Goal: Communication & Community: Ask a question

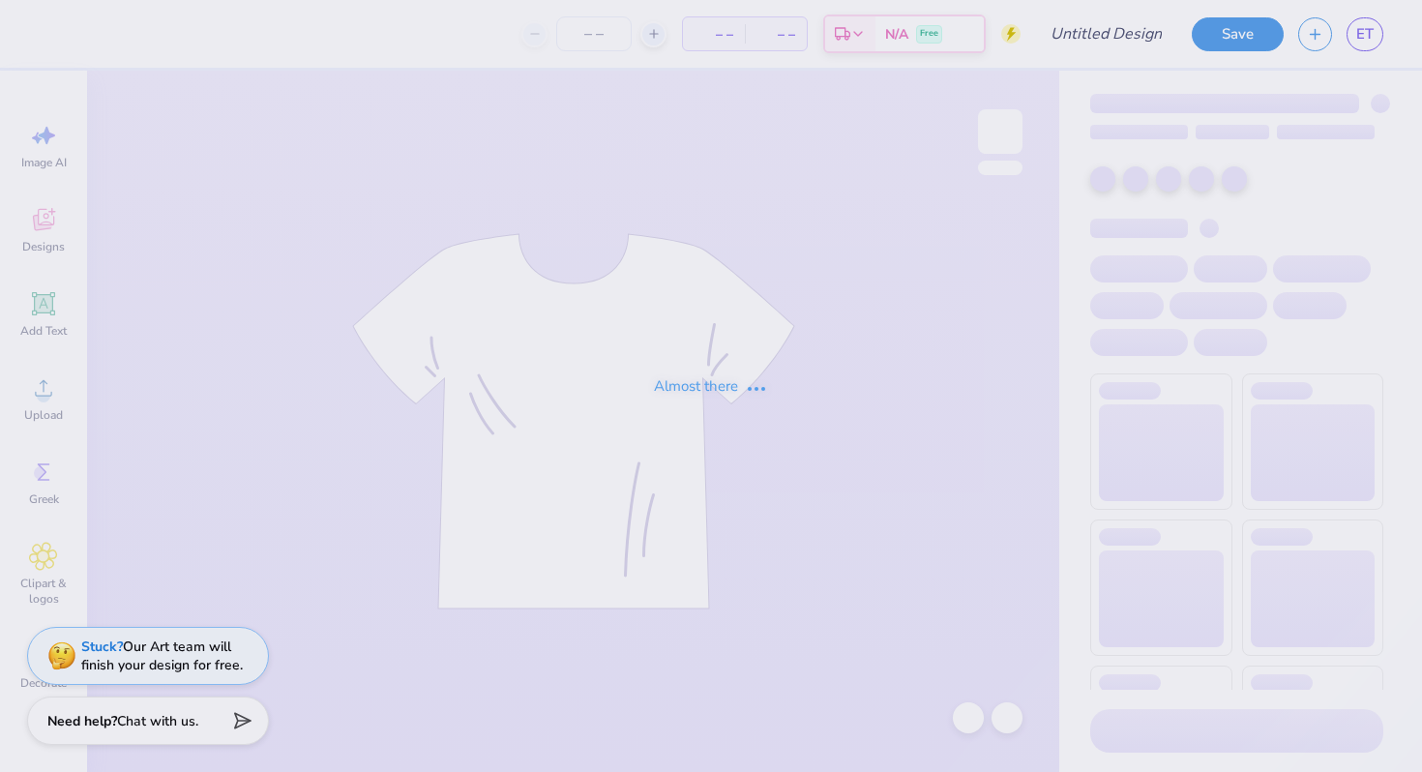
type input "DSP Alternate Fall Design"
type input "12"
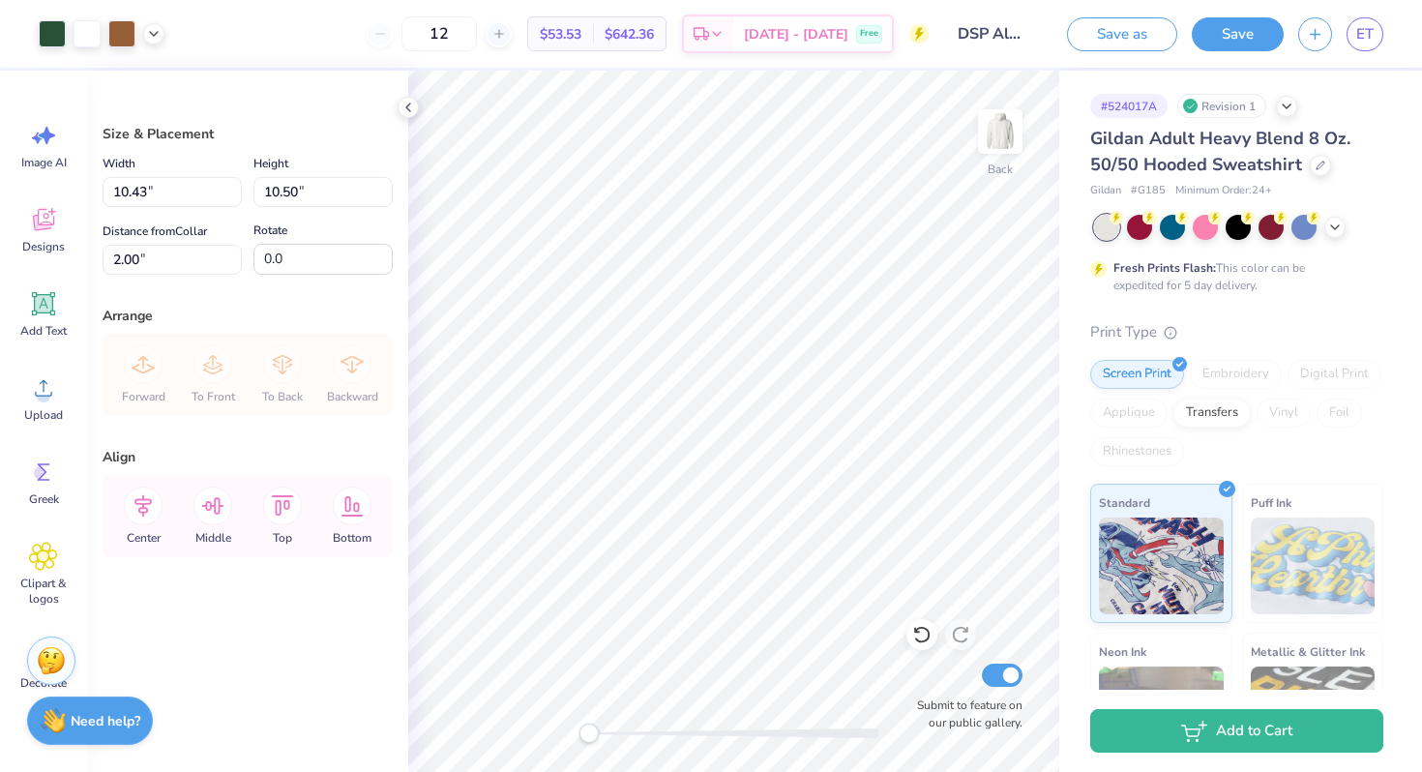
click at [43, 34] on div at bounding box center [52, 33] width 27 height 27
drag, startPoint x: 99, startPoint y: 1, endPoint x: 48, endPoint y: 30, distance: 58.1
click at [48, 30] on div at bounding box center [52, 33] width 27 height 27
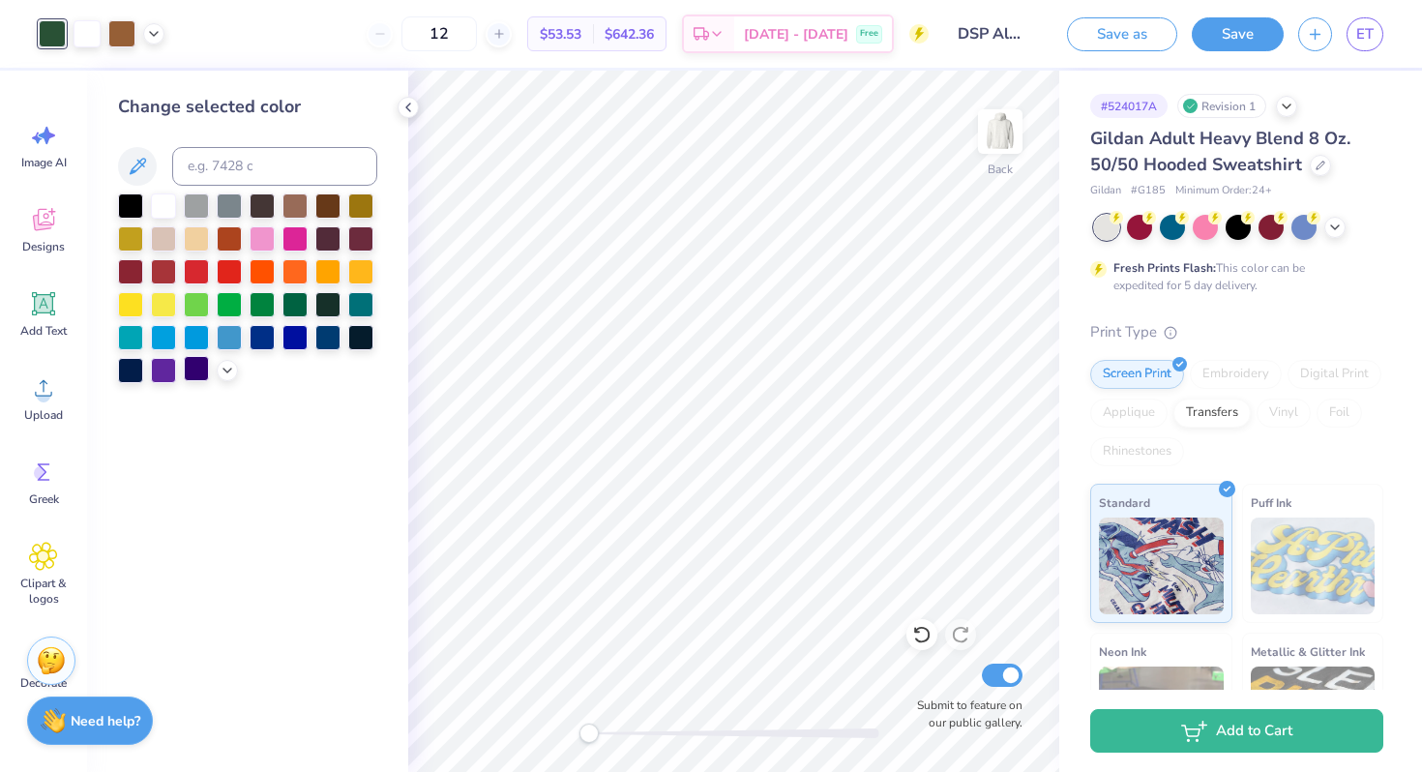
click at [192, 371] on div at bounding box center [196, 368] width 25 height 25
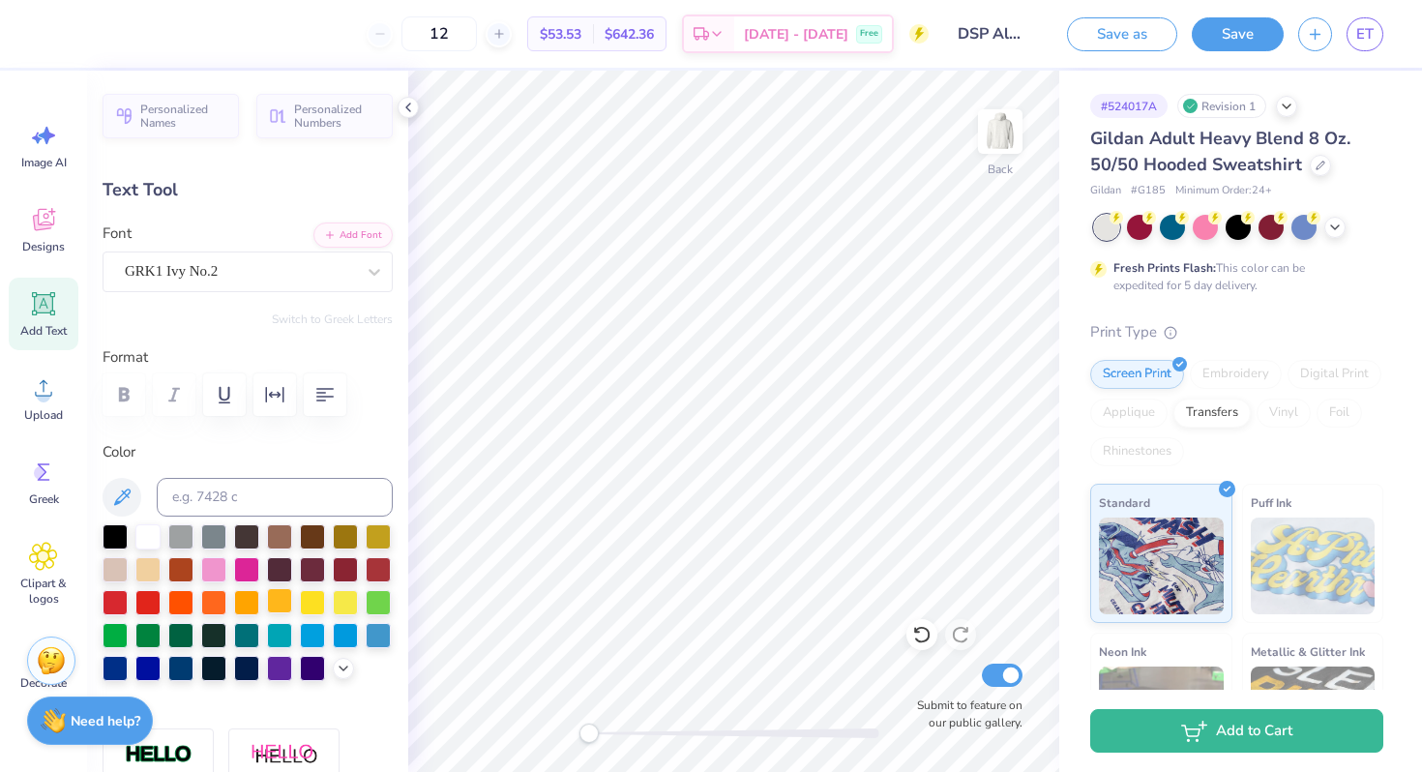
click at [277, 601] on div at bounding box center [279, 600] width 25 height 25
type input "0.0"
type input "1.48"
type input "0.58"
type input "7.23"
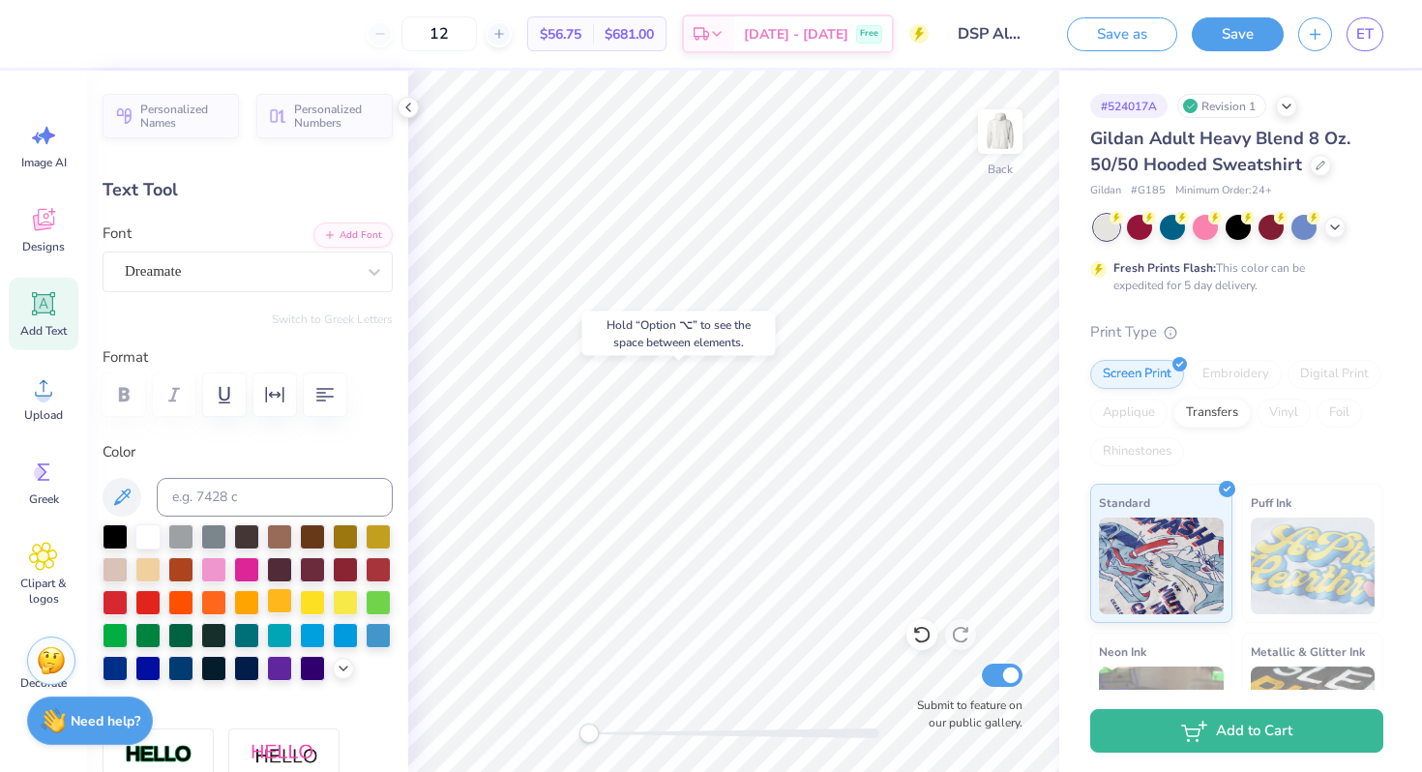
click at [281, 606] on div at bounding box center [279, 600] width 25 height 25
type input "1.63"
type input "7.27"
click at [277, 596] on div at bounding box center [279, 600] width 25 height 25
type textarea "1920"
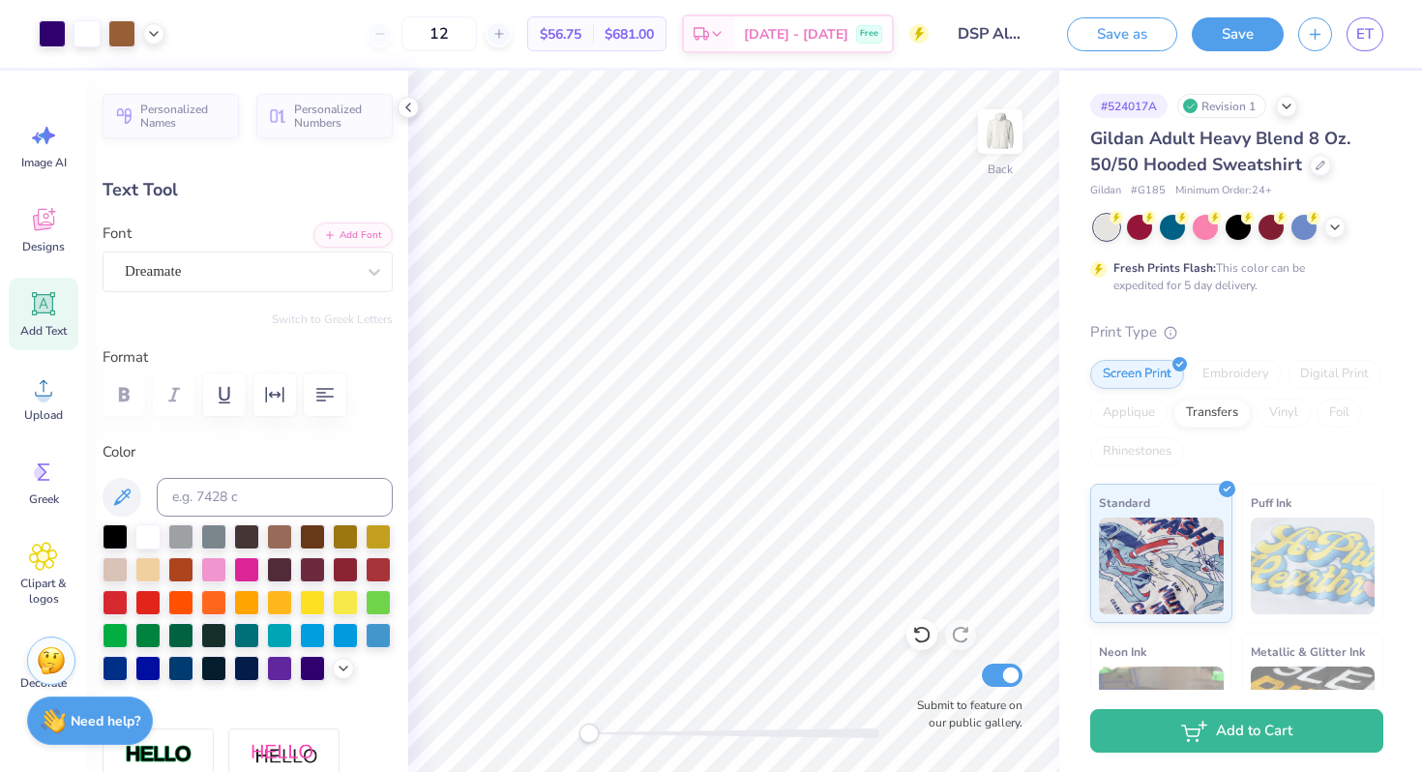
type input "5.54"
type input "3.05"
type input "2.00"
type input "-21.3"
click at [318, 670] on div at bounding box center [312, 666] width 25 height 25
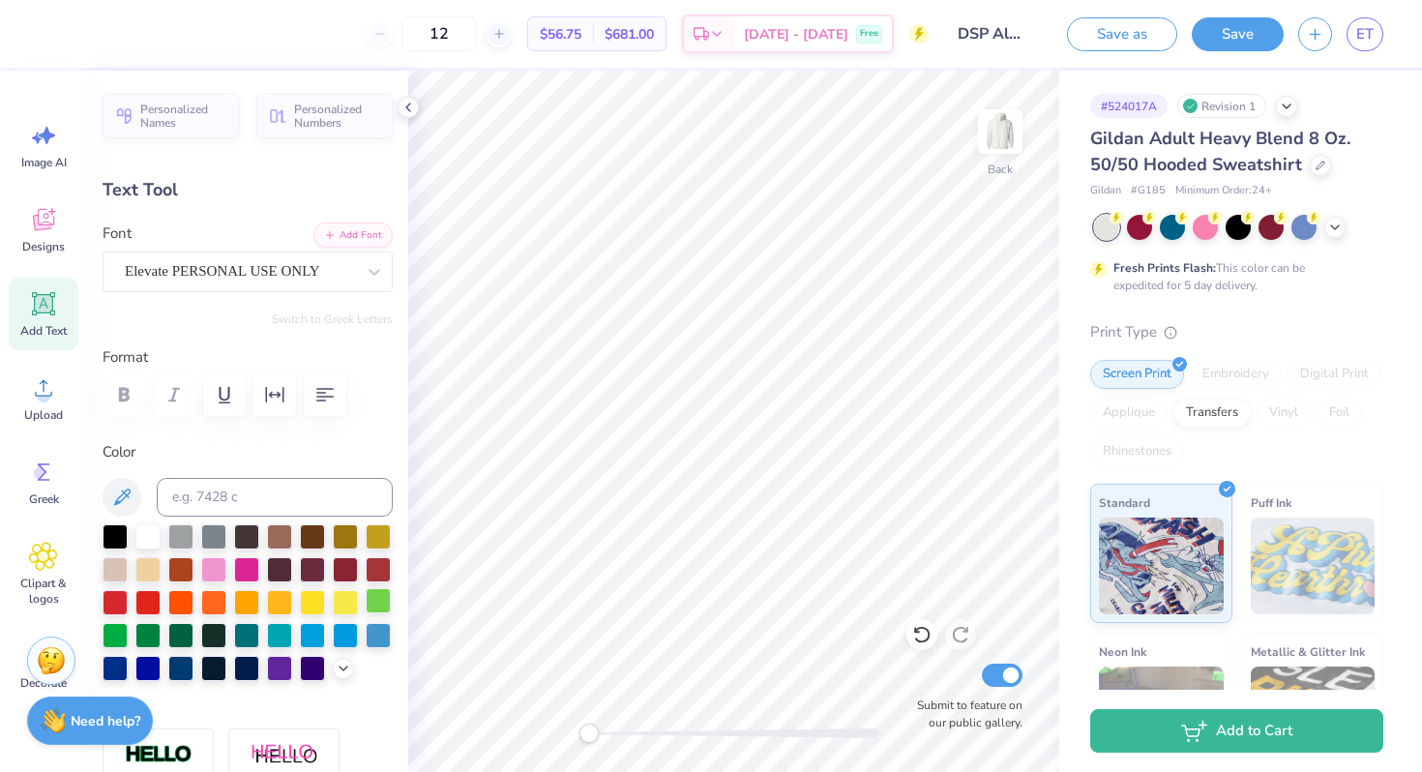
type input "6.42"
type input "3.33"
type input "2.18"
click at [309, 676] on div at bounding box center [312, 666] width 25 height 25
type input "3.20"
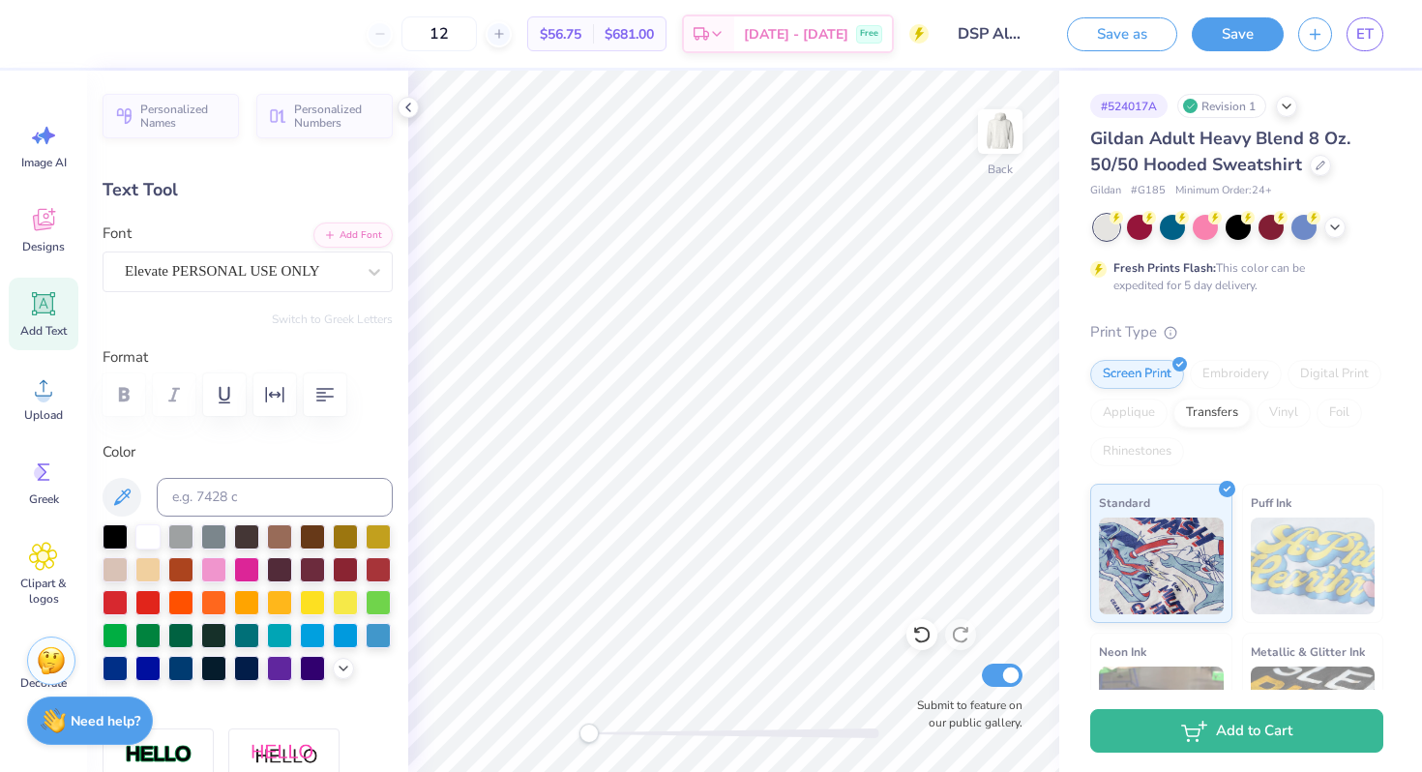
type input "2.45"
type input "2.95"
click at [311, 663] on div at bounding box center [312, 666] width 25 height 25
type input "0.0"
type input "6.38"
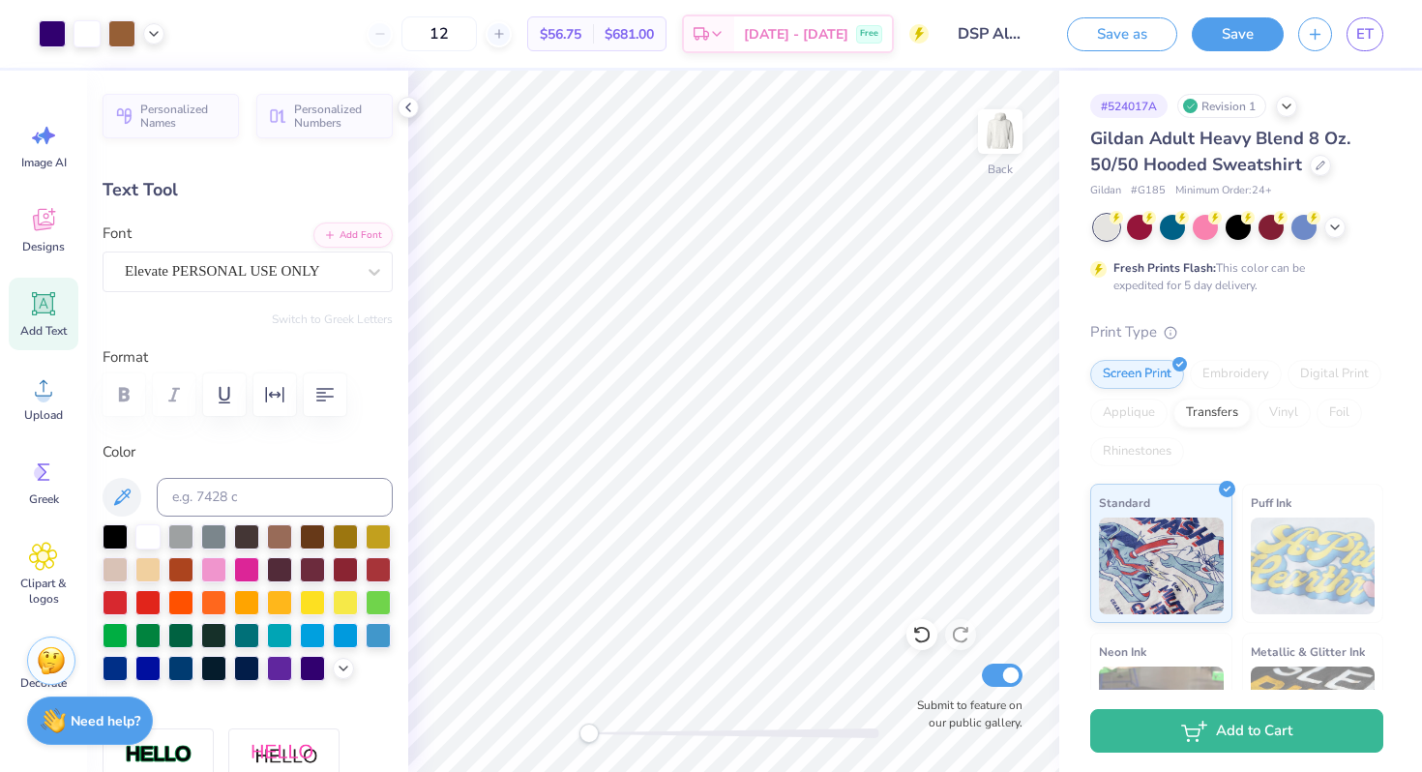
type input "3.30"
type input "2.04"
type input "-21.3"
type input "3.20"
type input "2.45"
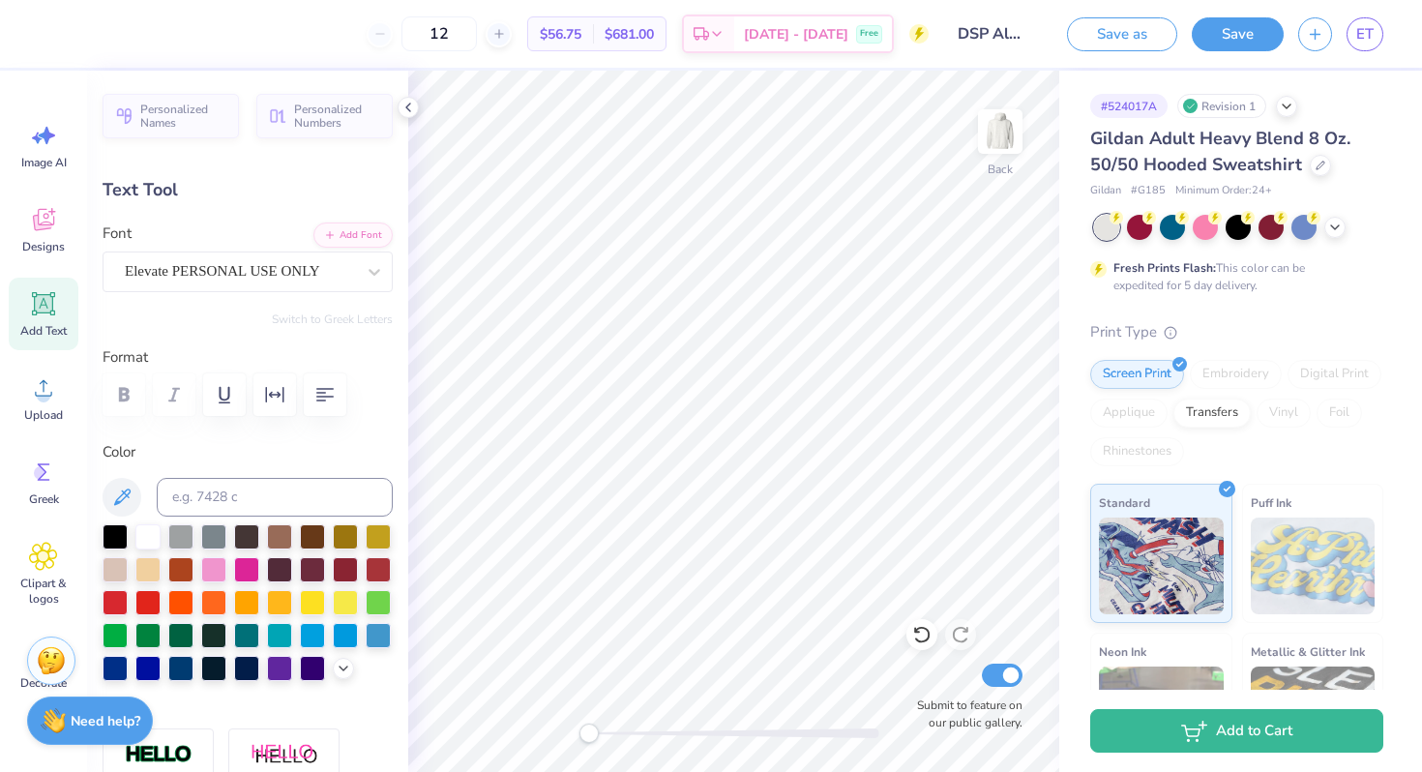
type input "3.00"
type input "0.0"
type input "1.44"
type input "0.56"
type input "7.32"
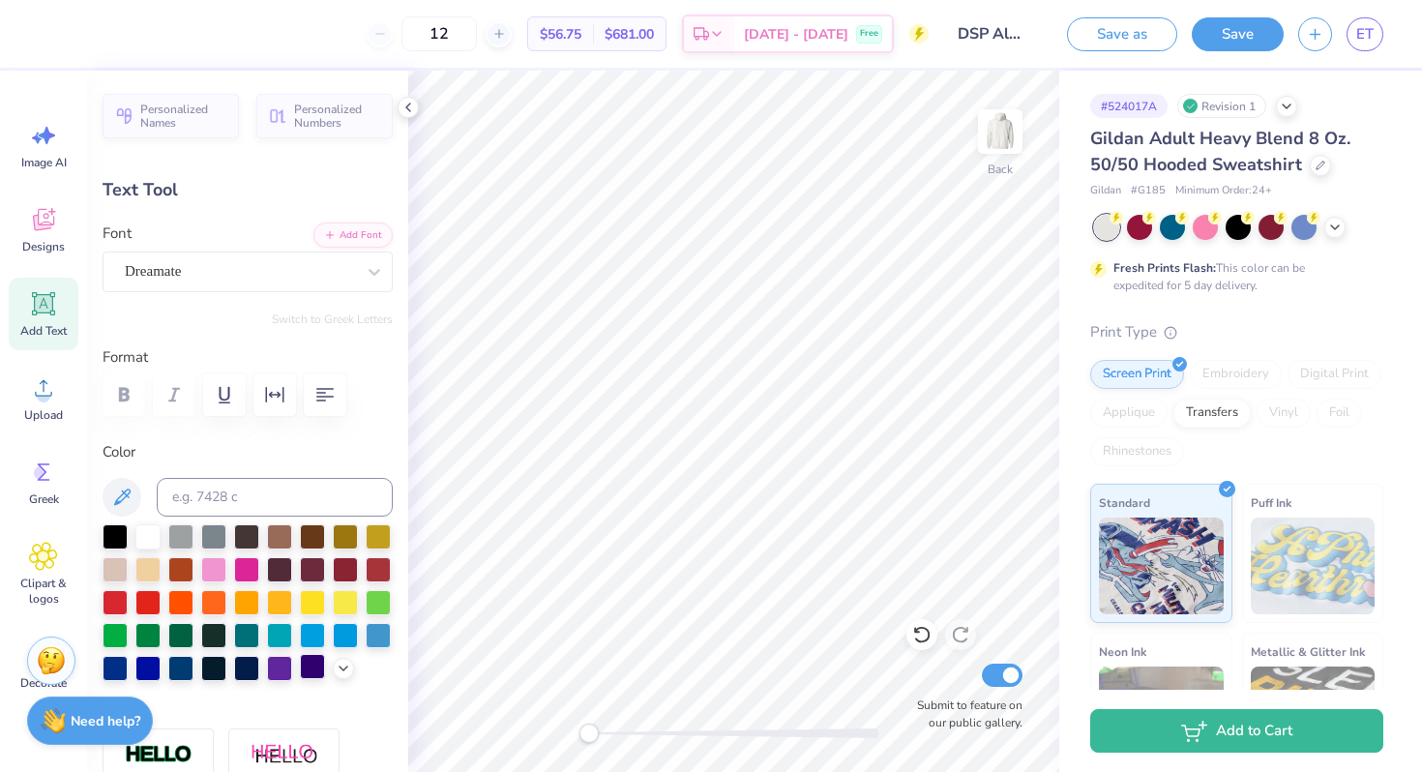
click at [307, 674] on div at bounding box center [312, 666] width 25 height 25
type input "1.67"
type input "0.58"
type input "7.27"
click at [311, 668] on div at bounding box center [312, 666] width 25 height 25
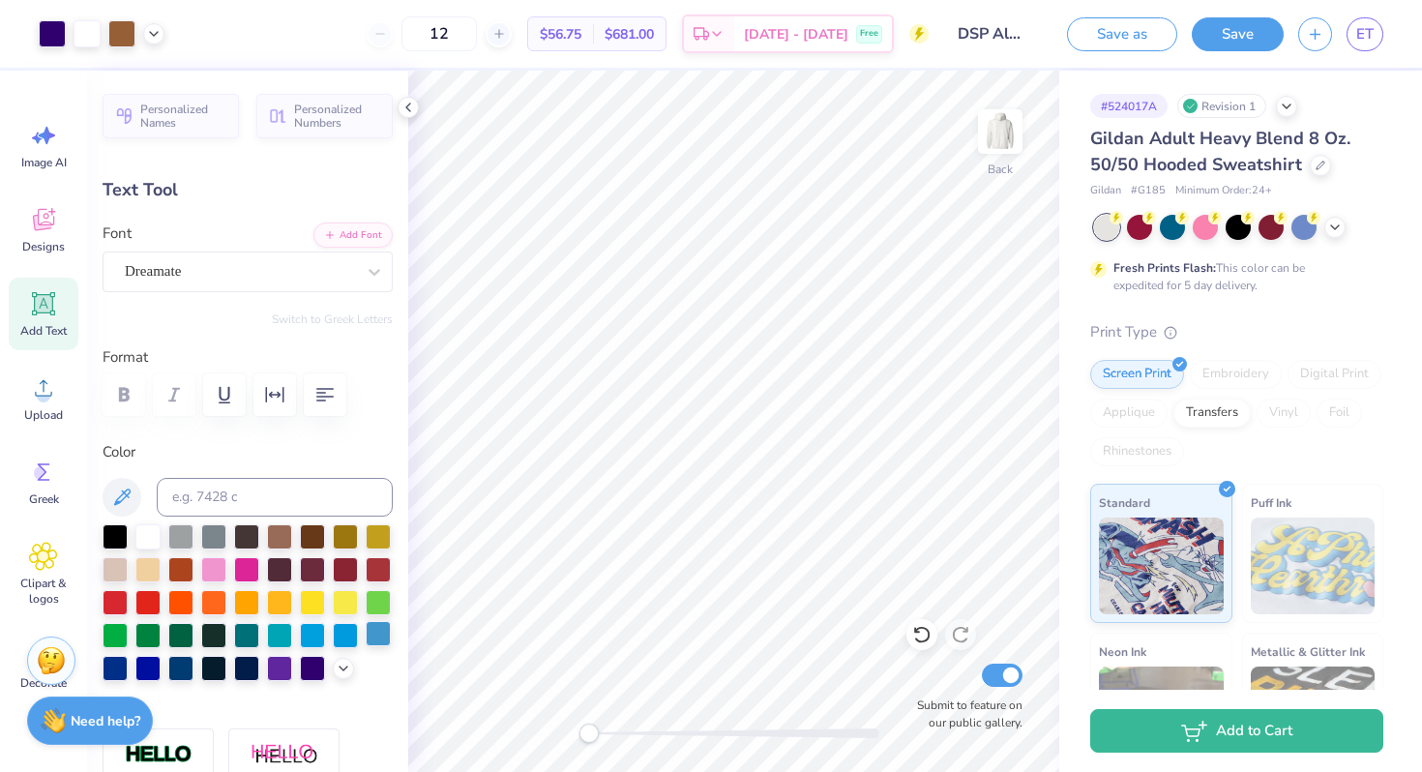
type input "5.54"
type input "3.05"
type input "2.00"
type input "-21.3"
click at [253, 272] on div "Elevate PERSONAL USE ONLY" at bounding box center [240, 271] width 234 height 30
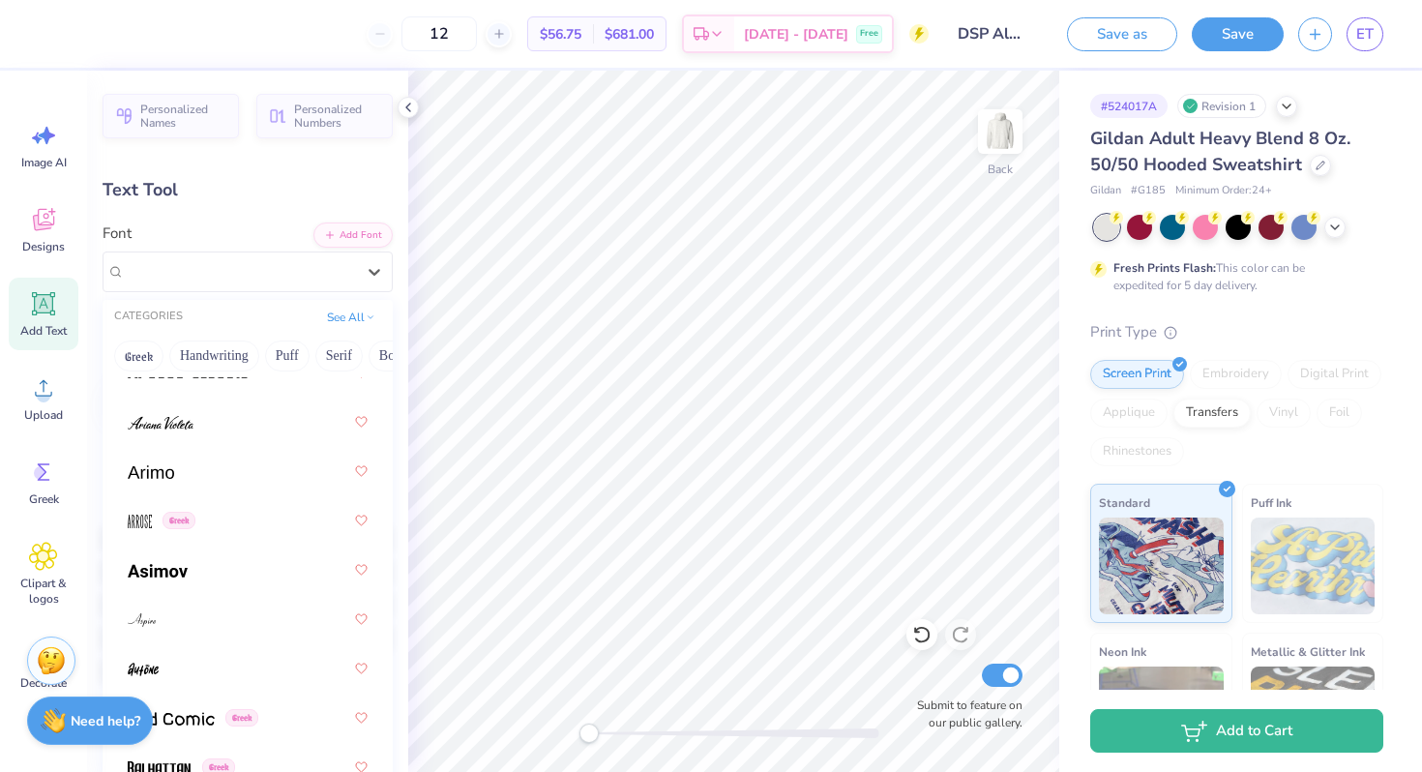
scroll to position [989, 0]
click at [213, 566] on div at bounding box center [248, 568] width 240 height 35
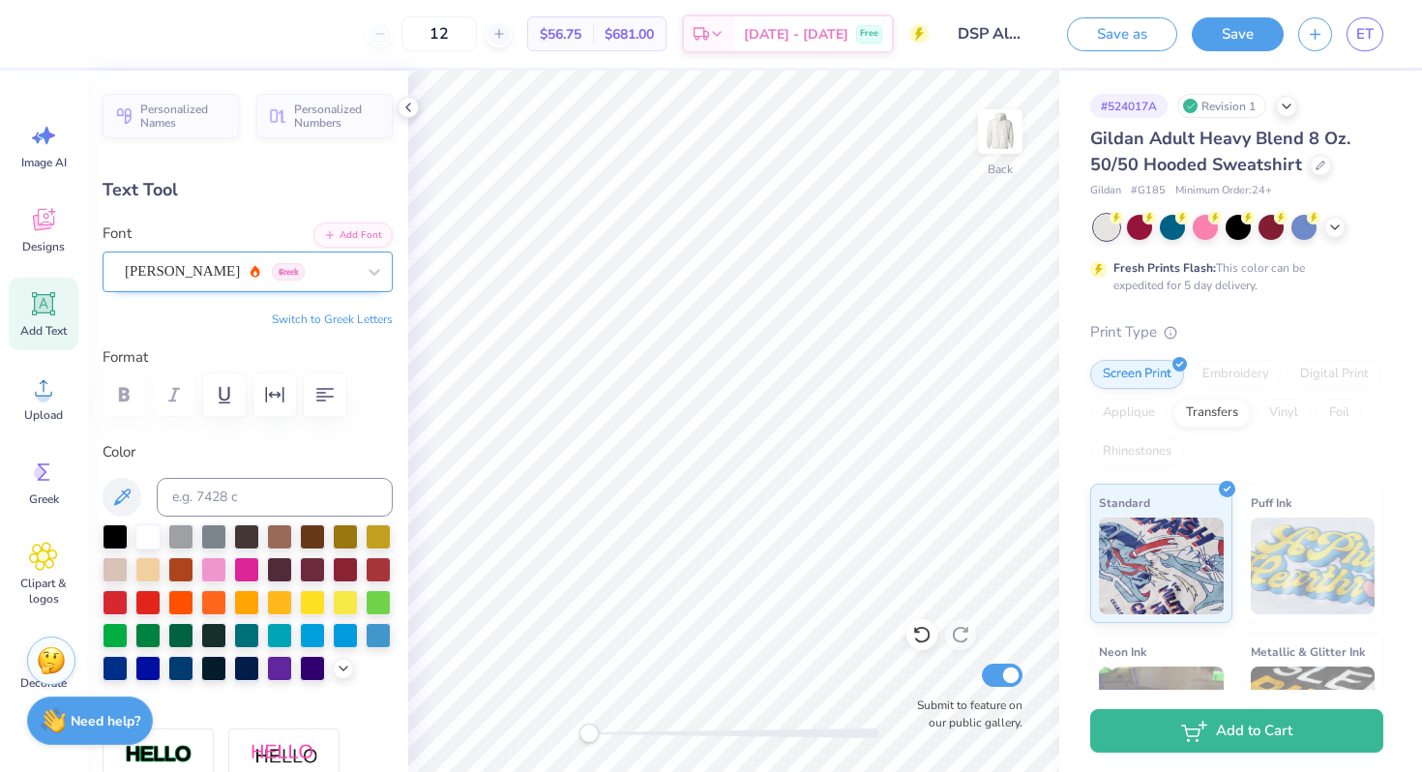
click at [157, 280] on div "[PERSON_NAME] Greek" at bounding box center [240, 271] width 234 height 30
type input "6.38"
type input "3.30"
type input "2.15"
type input "4.57"
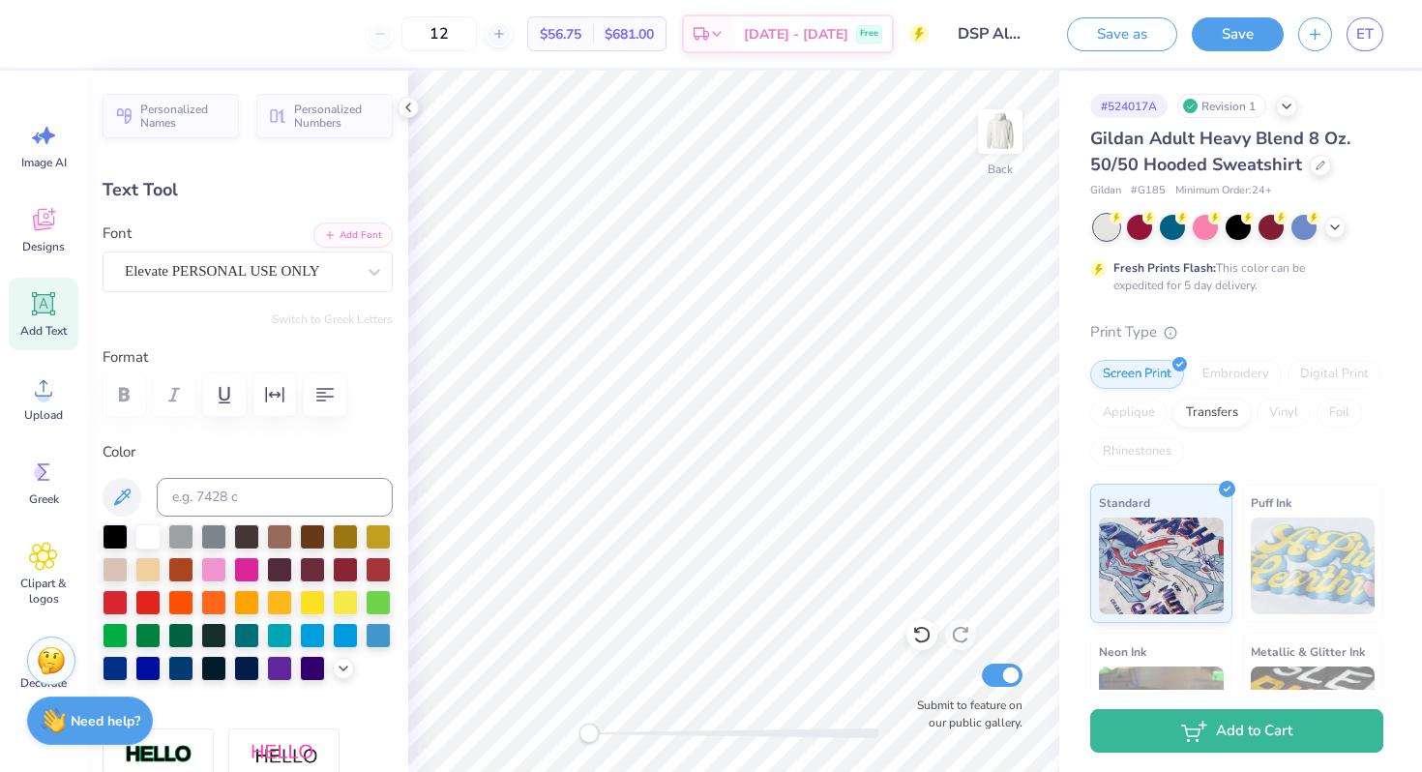
type input "2.44"
type input "2.45"
type input "0.0"
type input "6.38"
type input "3.30"
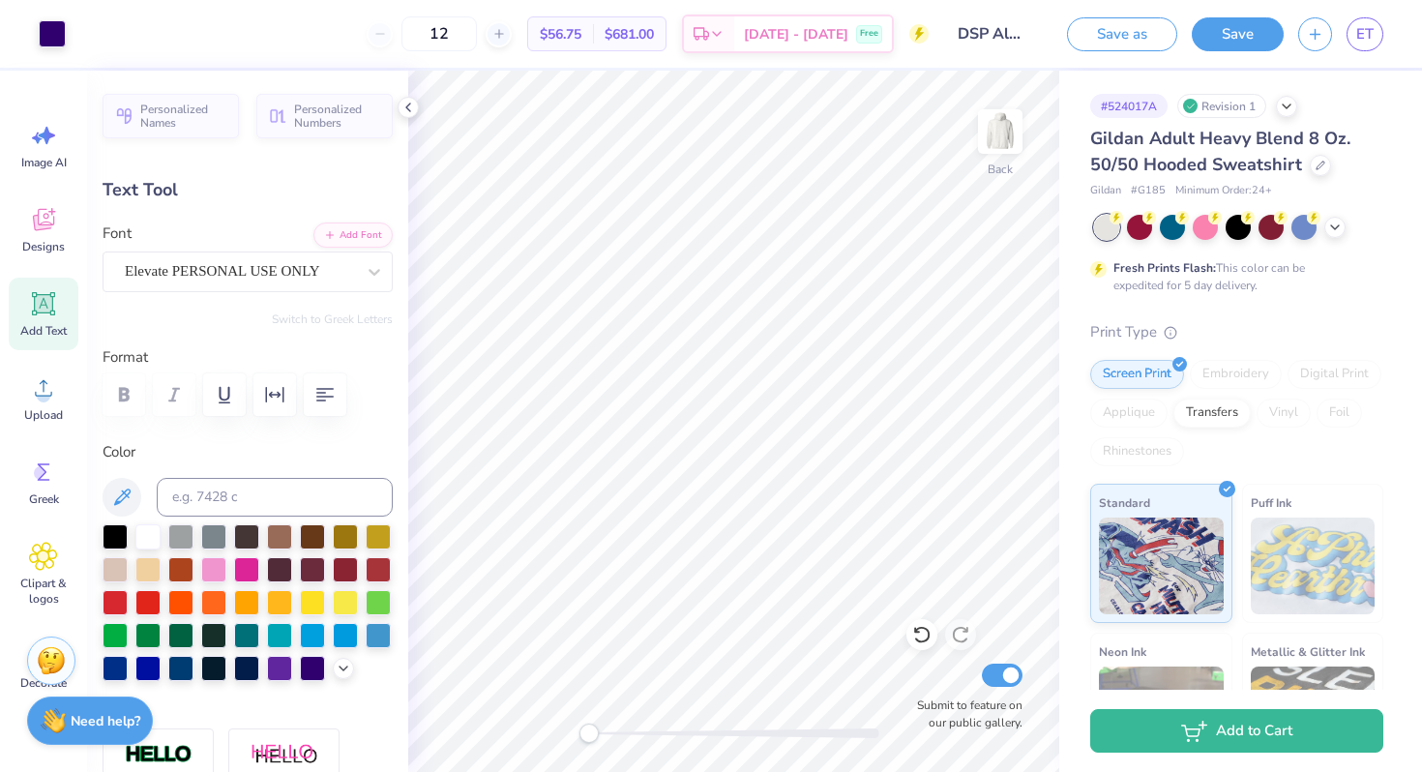
type input "2.15"
type input "-21.3"
type textarea "Delta Sigma"
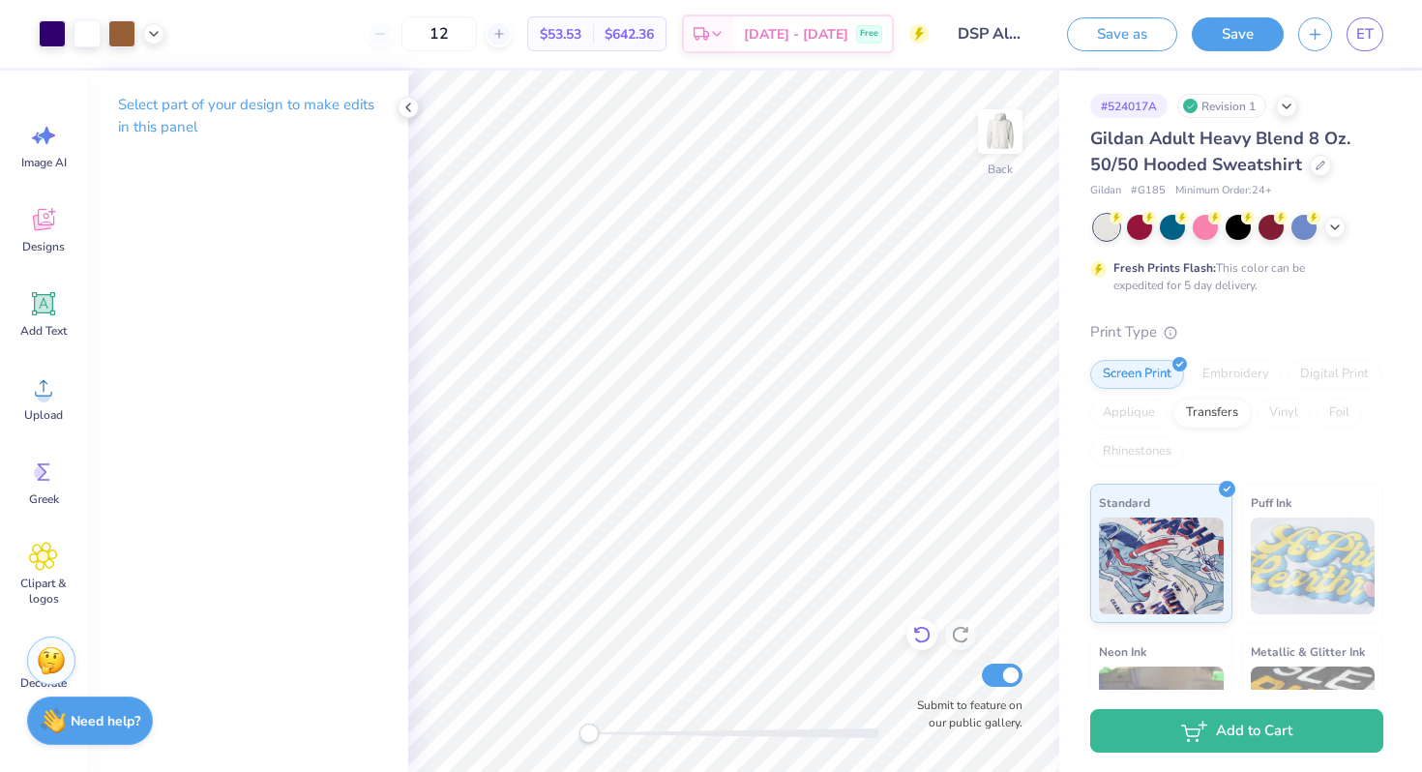
click at [922, 638] on icon at bounding box center [921, 634] width 19 height 19
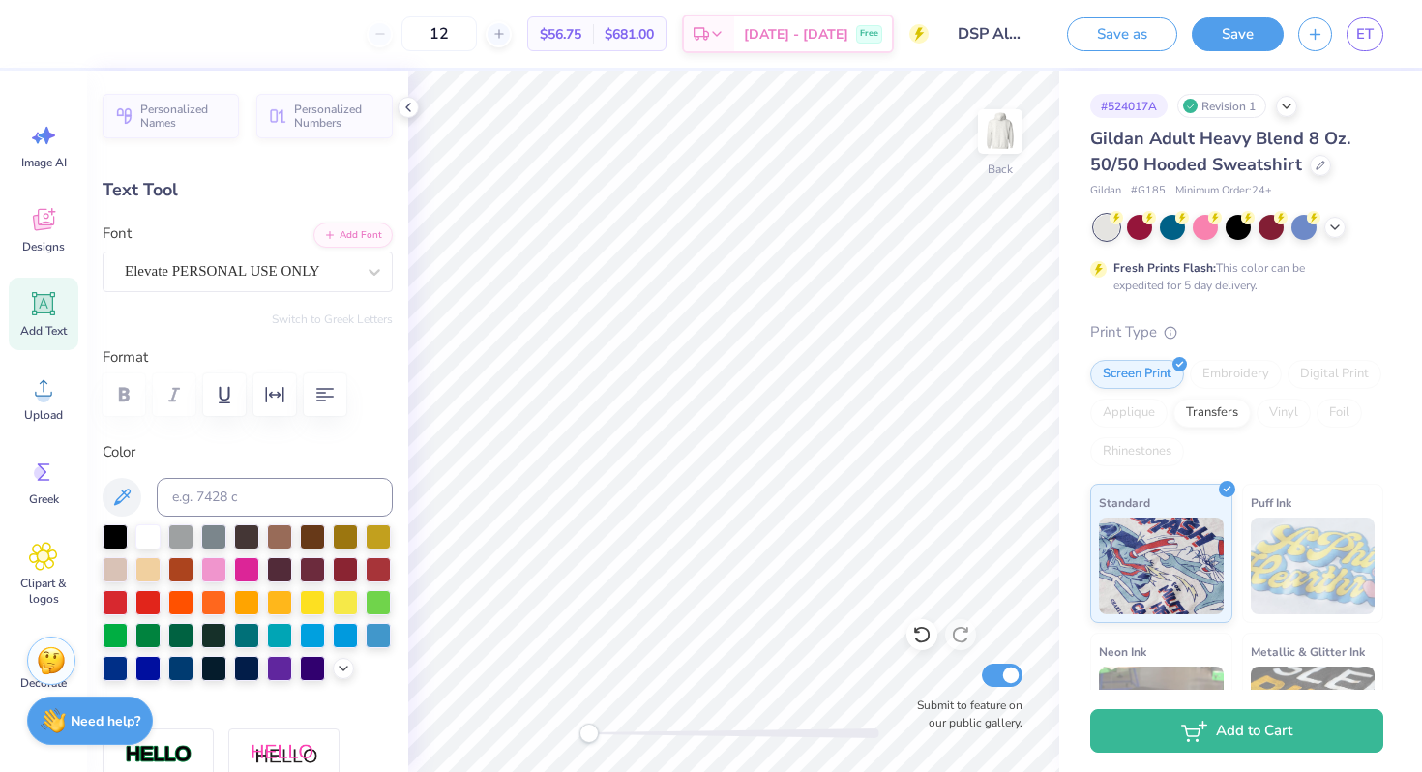
type textarea "Delta Sigma Pi"
type input "3.20"
type input "2.45"
type input "2.71"
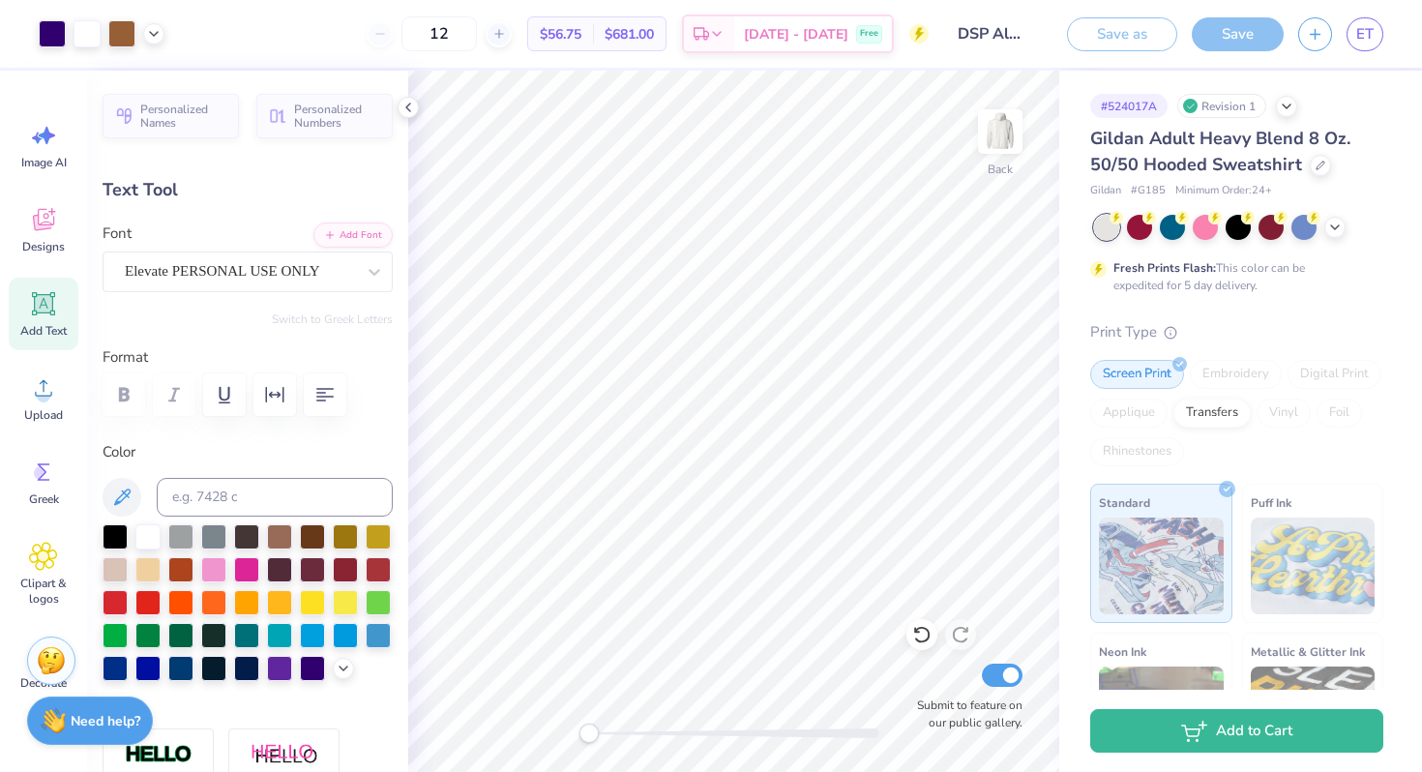
type input "0.0"
type input "15.47"
type input "7.25"
type input "0.54"
type input "-21.3"
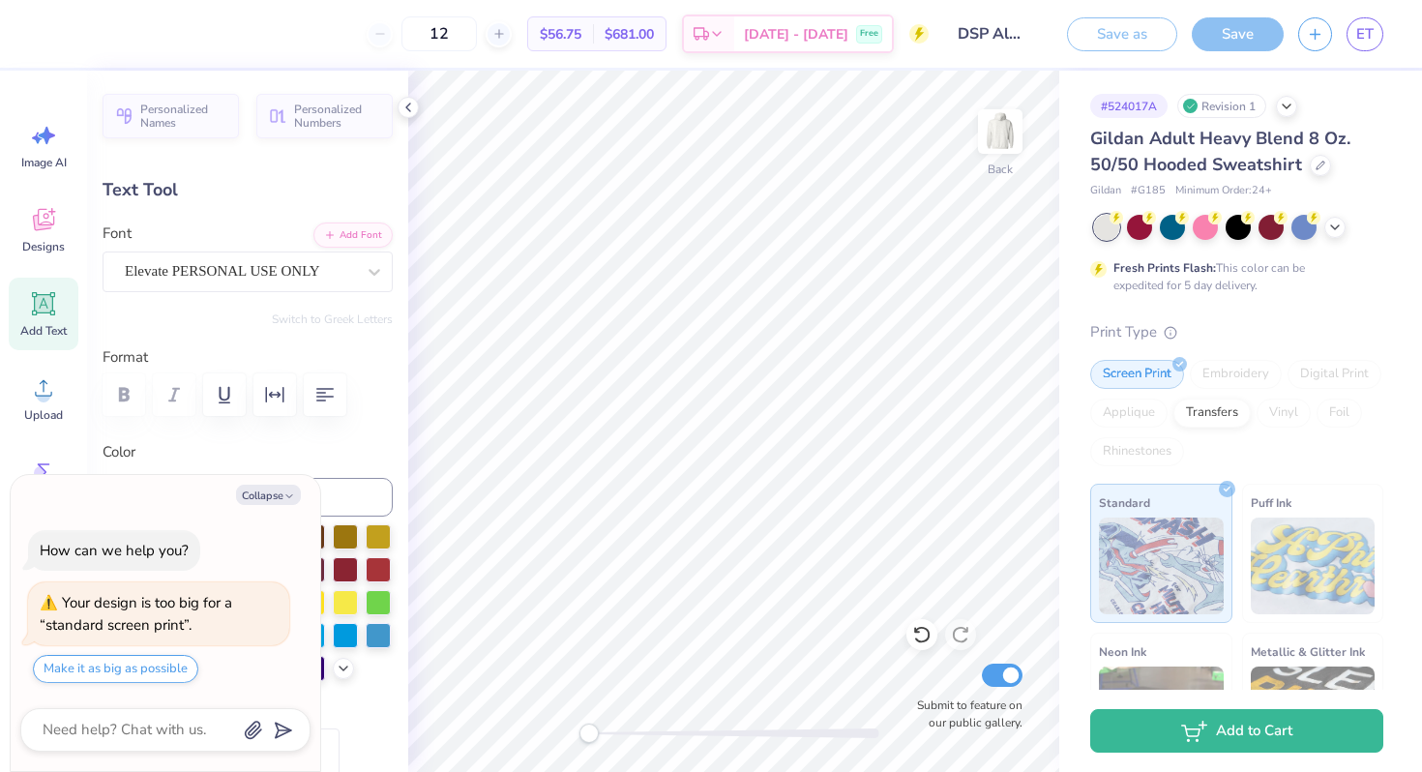
type input "0.50"
type textarea "x"
type input "0.0"
type textarea "x"
type input "-21.3"
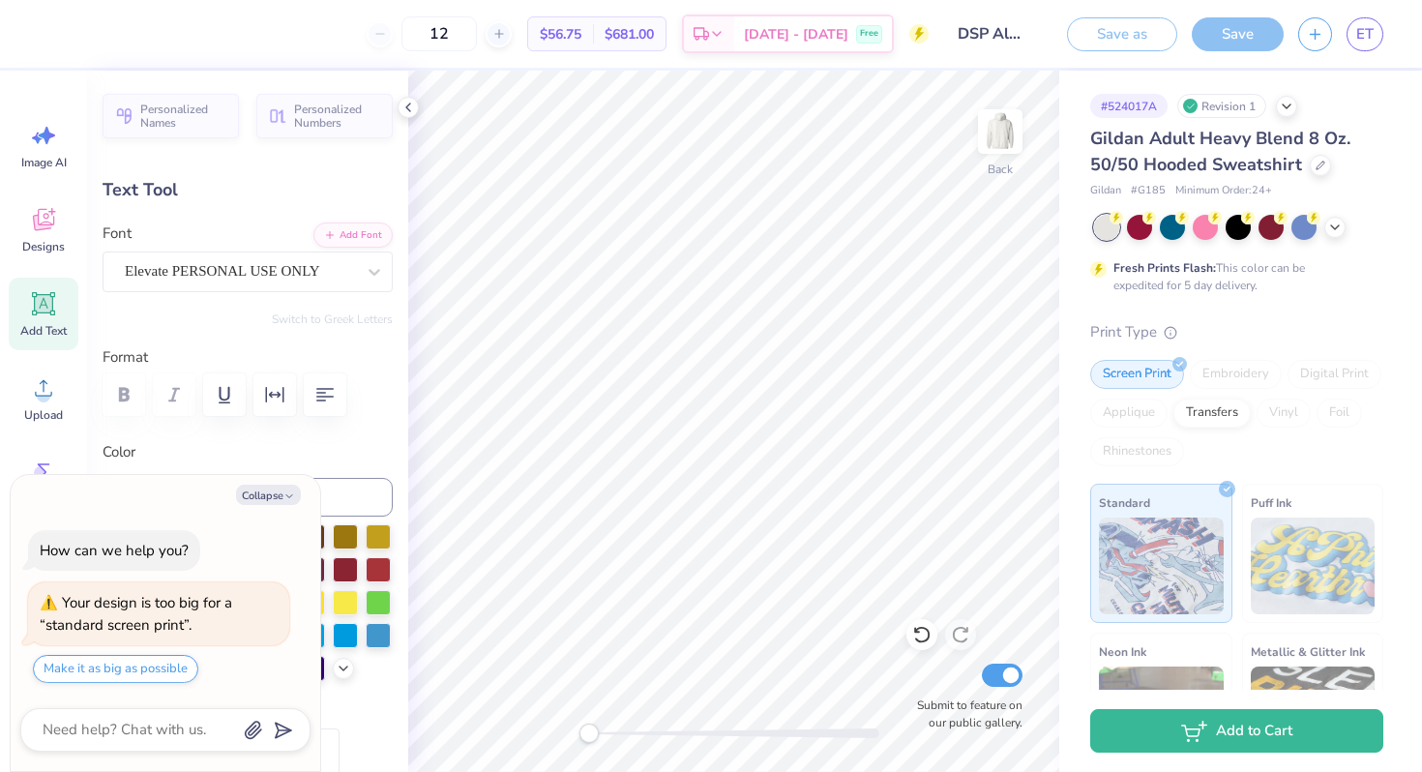
type textarea "x"
type input "0.0"
type textarea "x"
type input "-21.3"
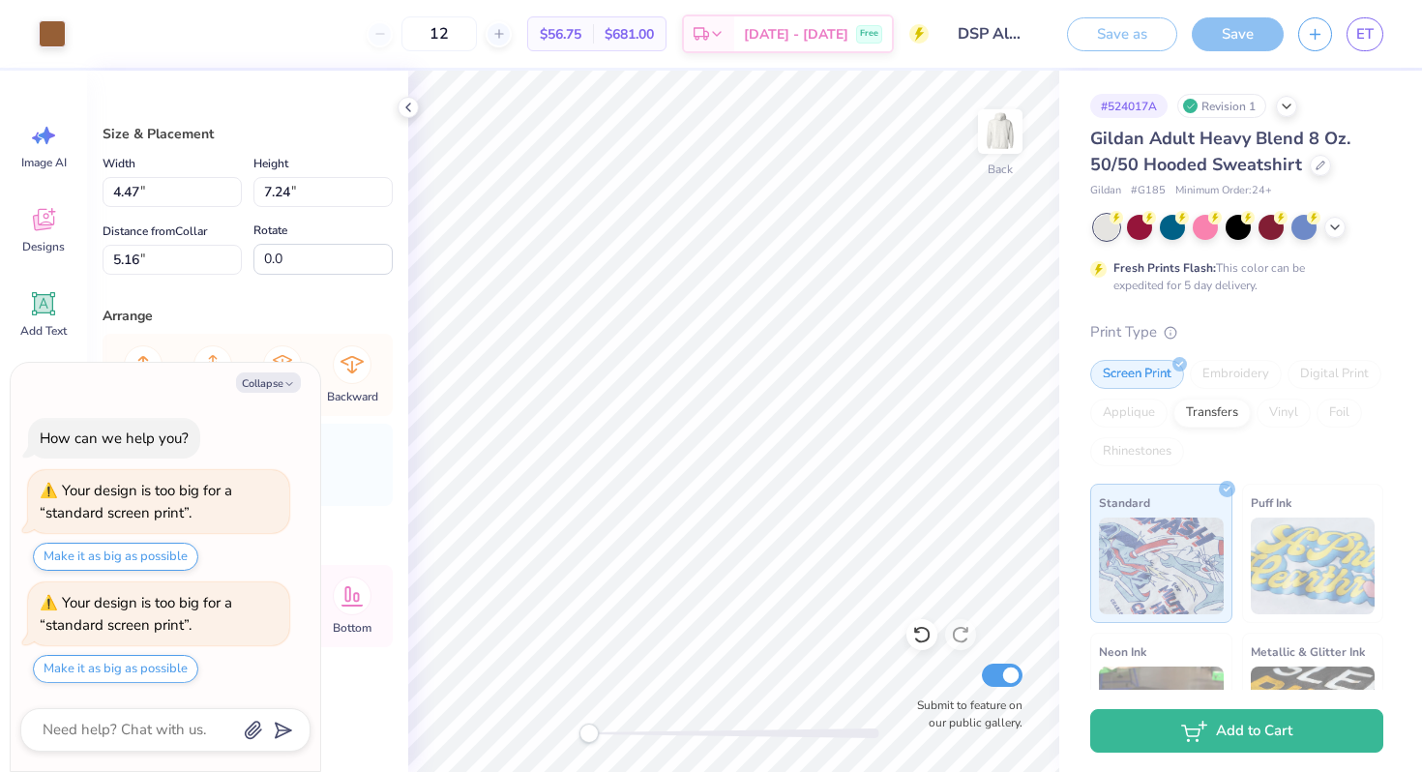
type textarea "x"
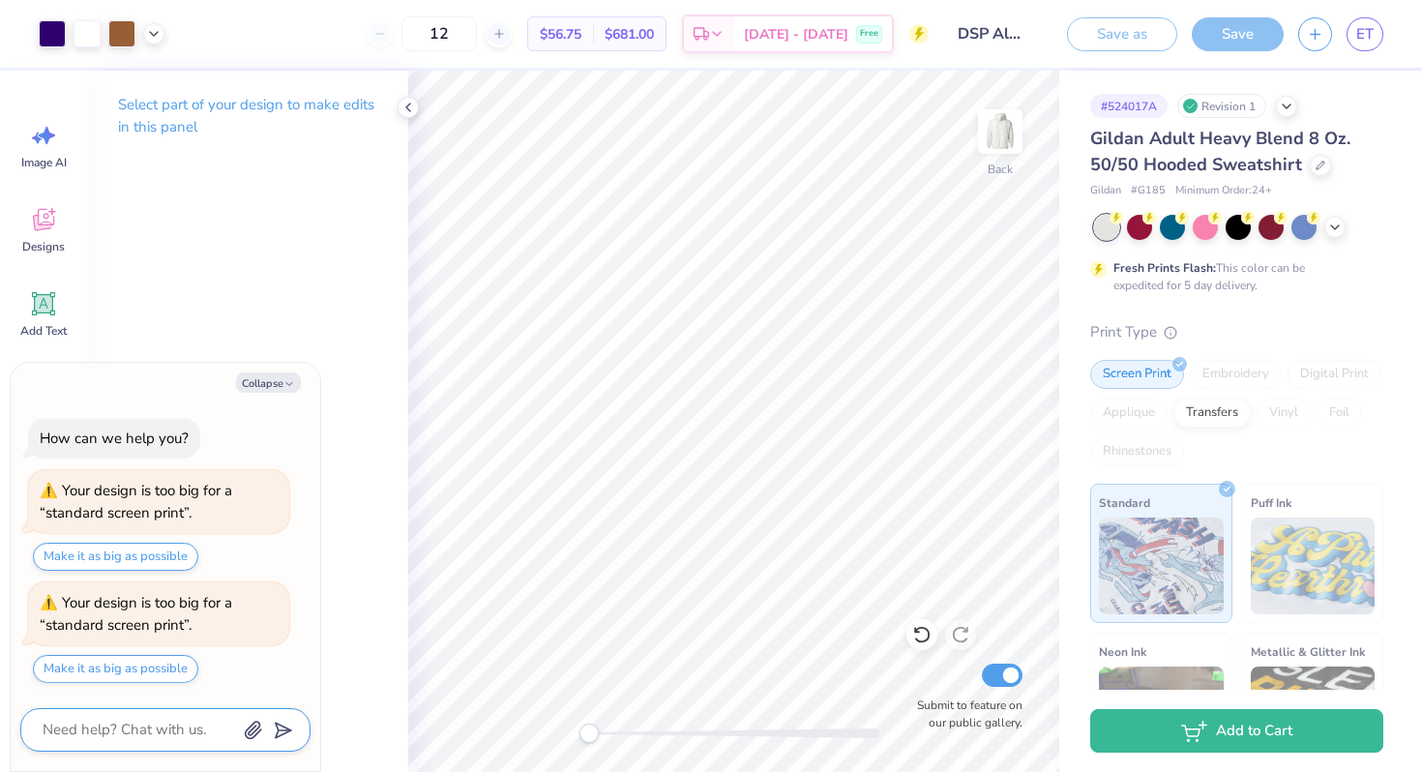
click at [161, 722] on textarea at bounding box center [139, 730] width 196 height 26
type textarea "k"
type textarea "x"
type textarea "ke"
type textarea "x"
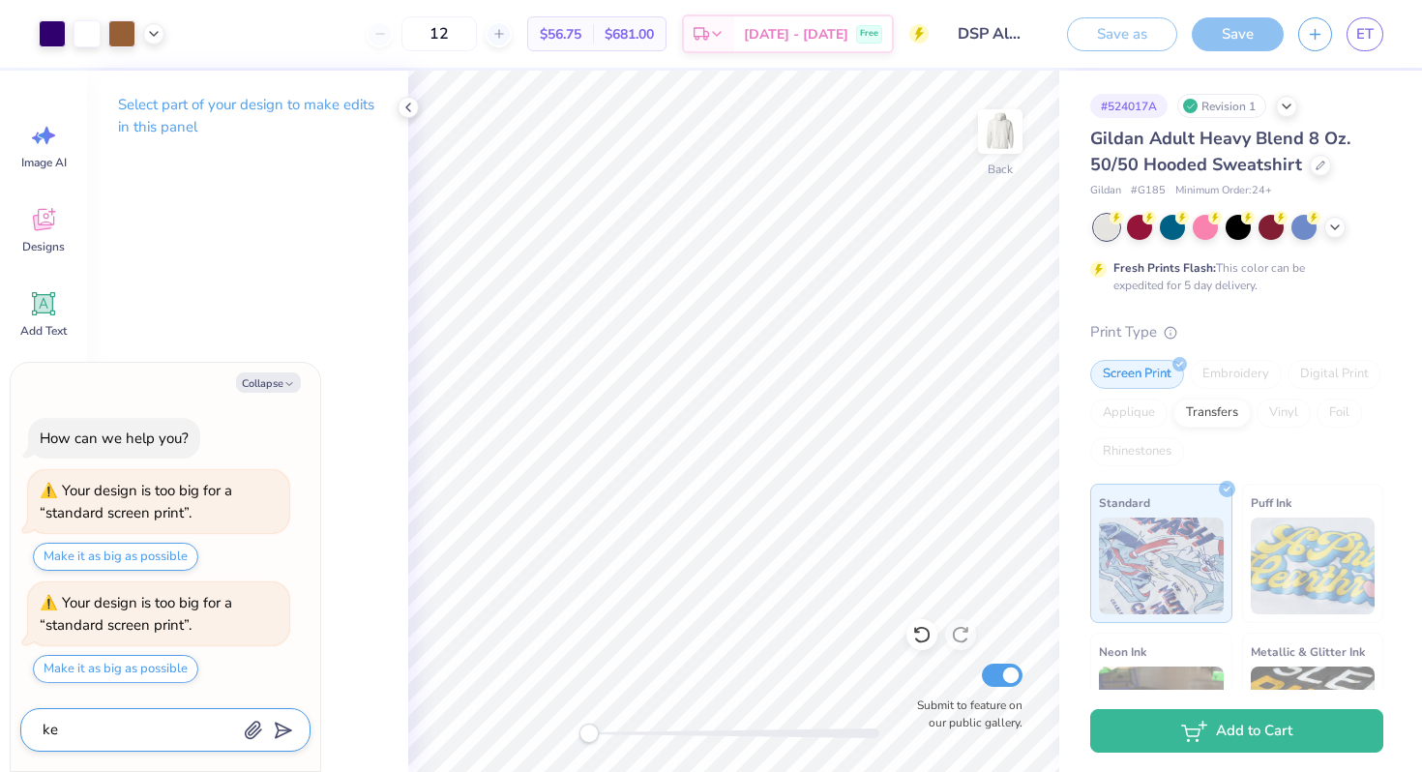
type textarea "kee"
type textarea "x"
type textarea "keep"
type textarea "x"
type textarea "keep"
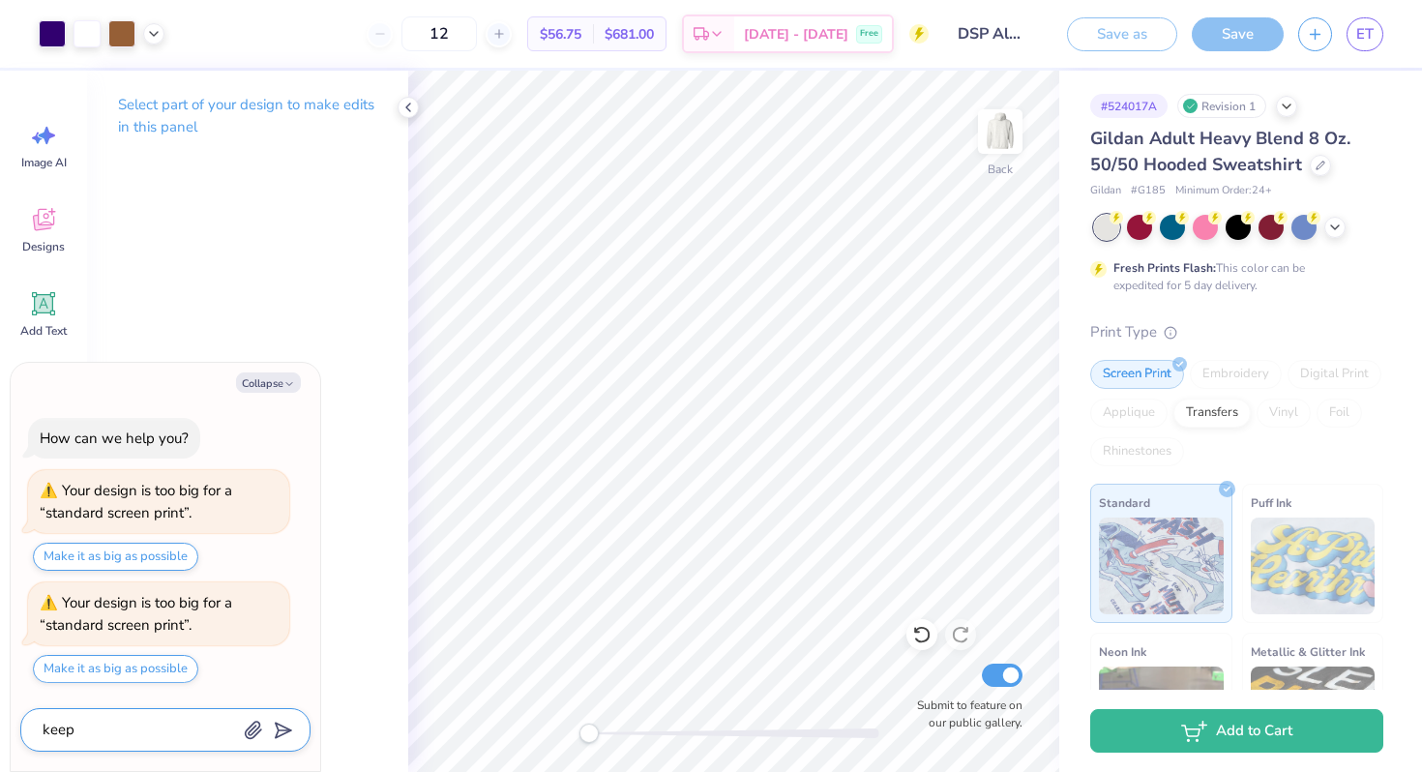
type textarea "x"
type textarea "keep i"
type textarea "x"
type textarea "keep it"
type textarea "x"
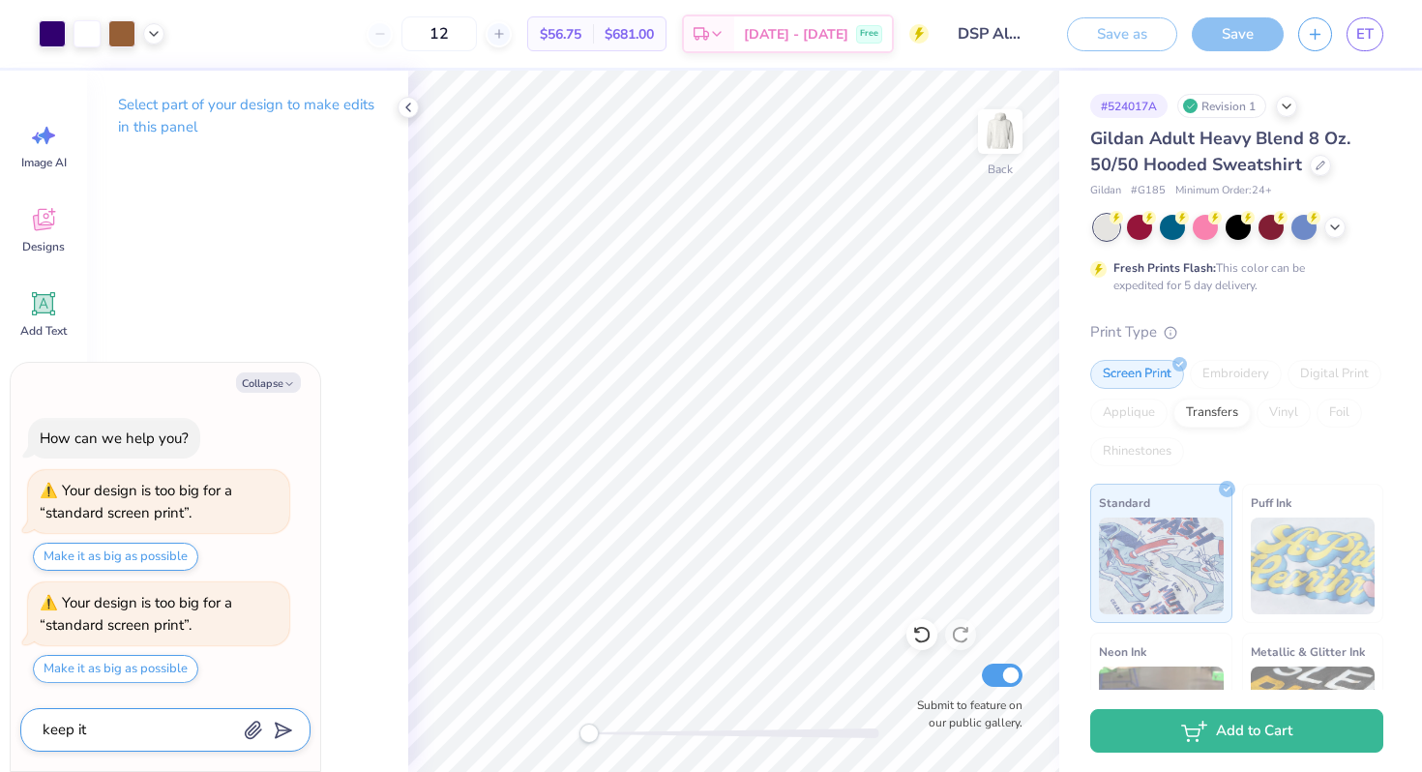
type textarea "keep it"
type textarea "x"
type textarea "keep it t"
type textarea "x"
type textarea "keep it te"
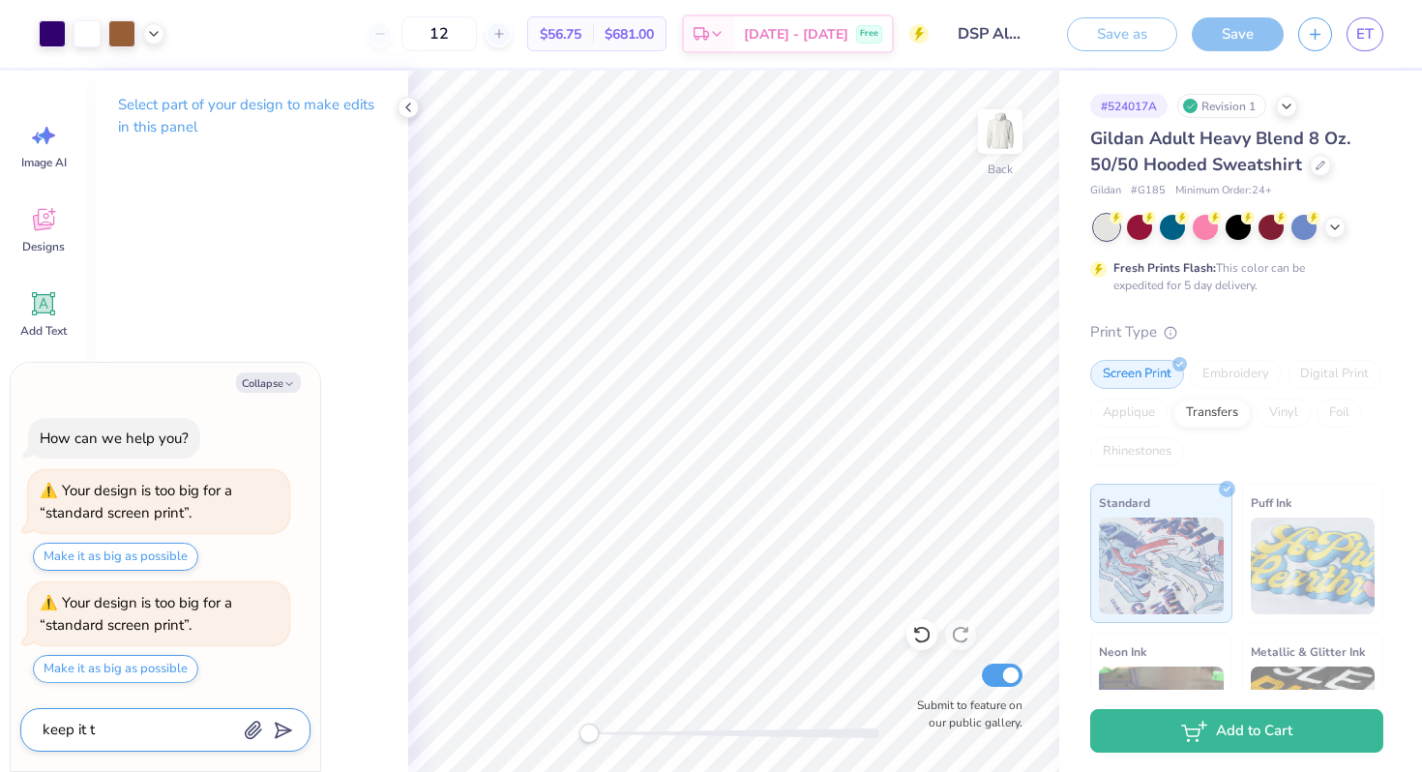
type textarea "x"
type textarea "keep it t"
type textarea "x"
type textarea "keep it th"
type textarea "x"
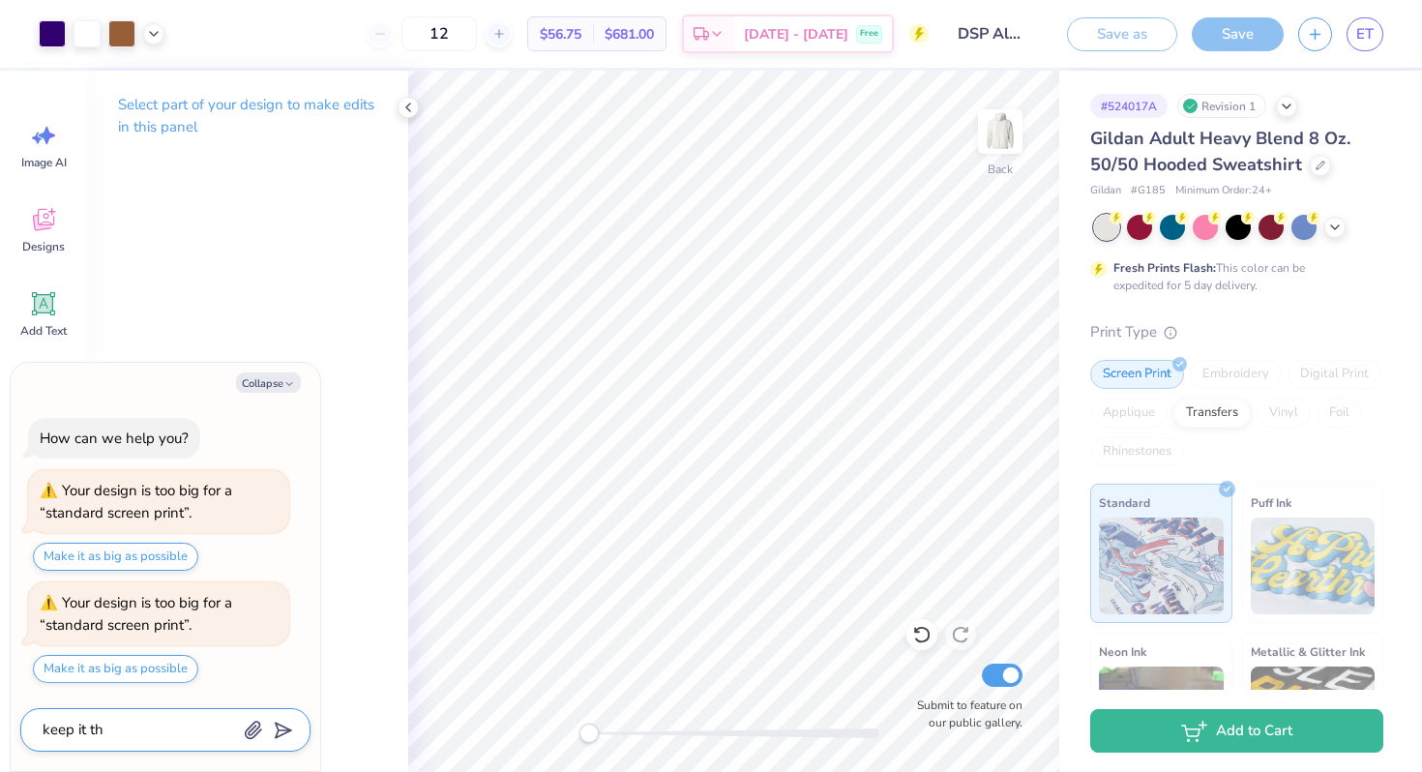
type textarea "keep it the"
type textarea "x"
type textarea "keep it the"
type textarea "x"
type textarea "keep it the c"
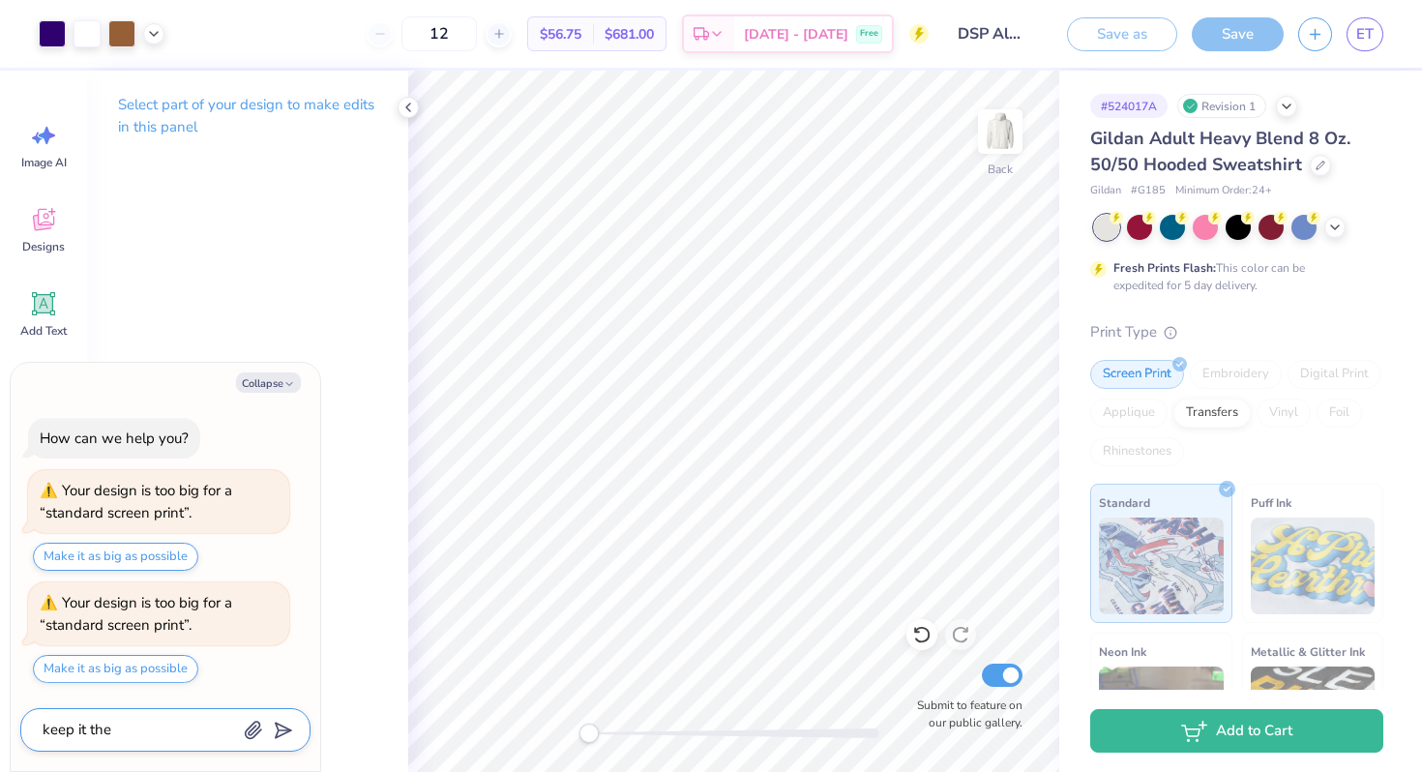
type textarea "x"
type textarea "keep it the co"
type textarea "x"
type textarea "keep it the col"
type textarea "x"
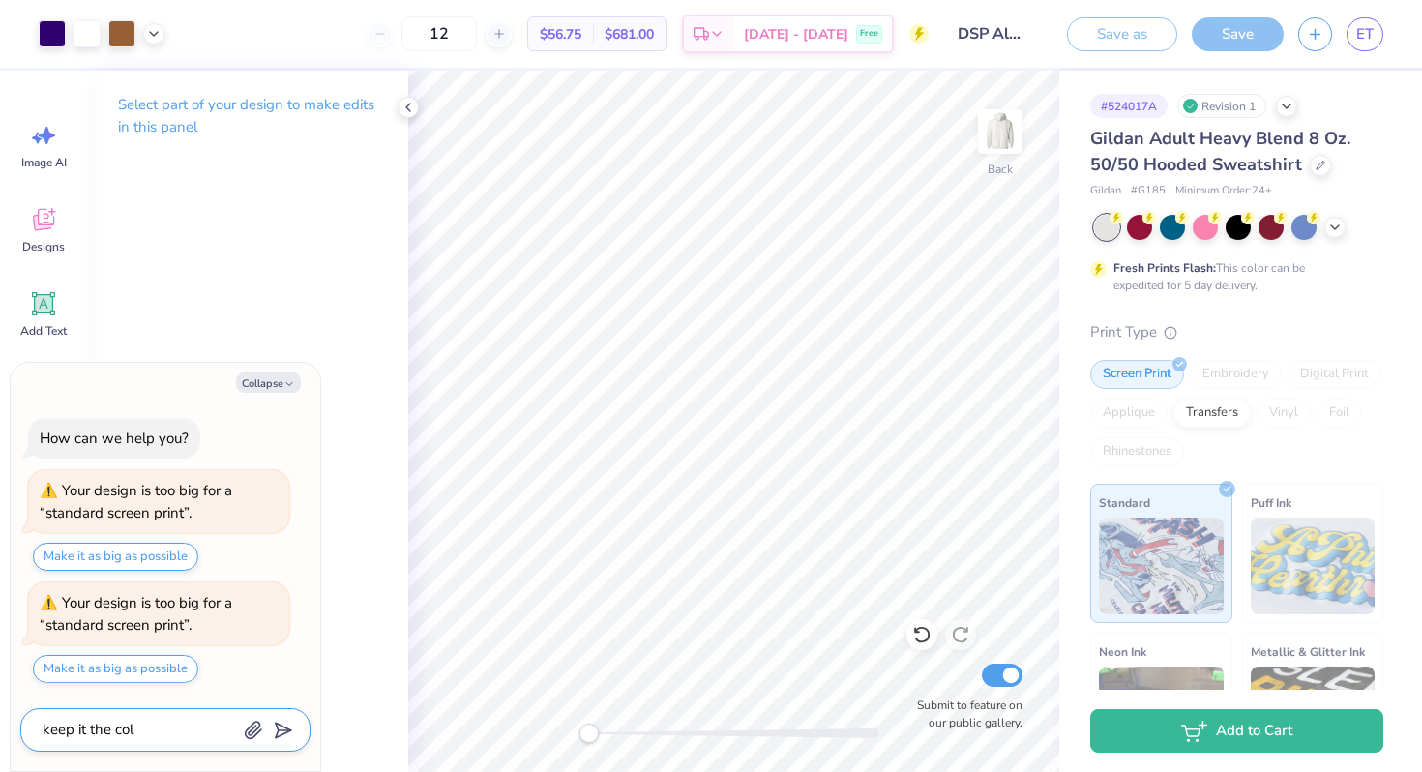
type textarea "keep it the colo"
type textarea "x"
type textarea "keep it the color"
type textarea "x"
type textarea "keep it the colors"
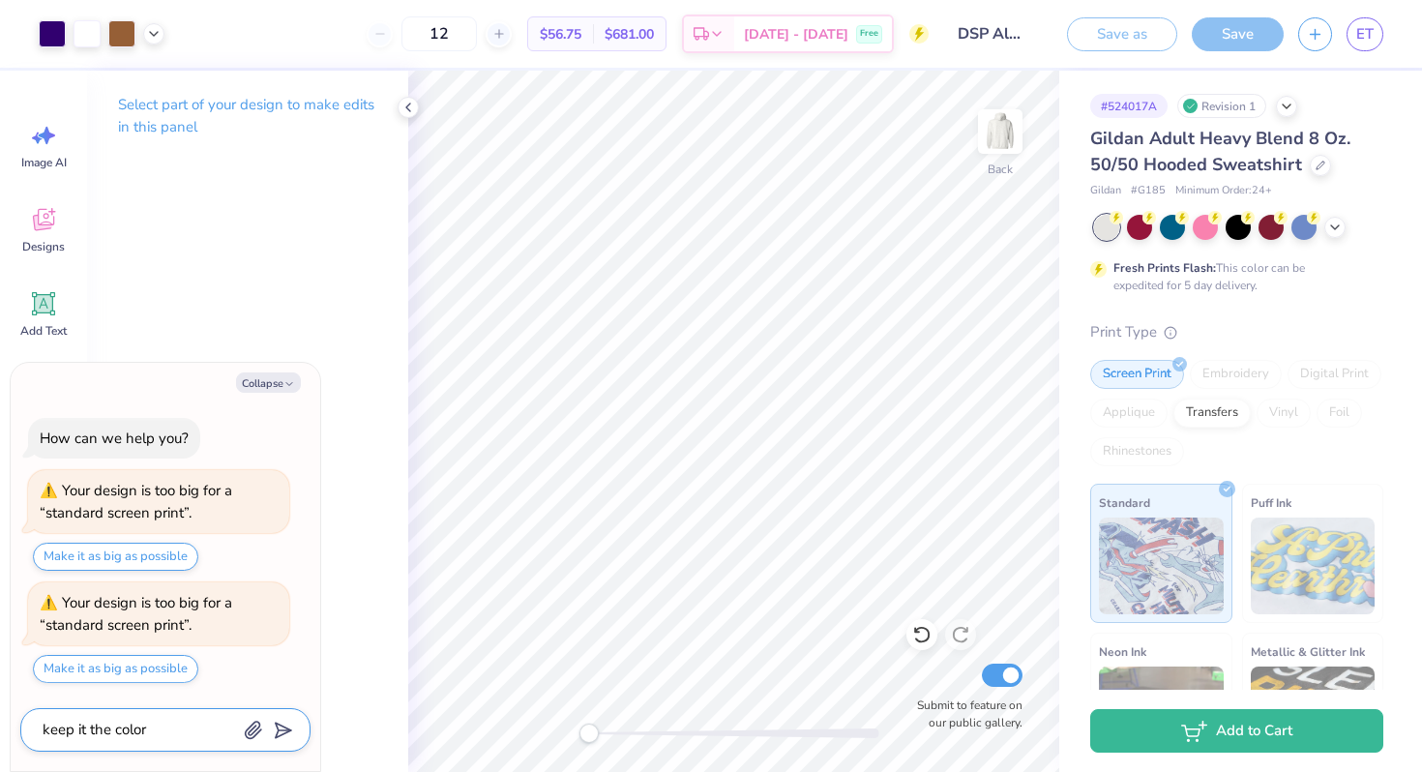
type textarea "x"
type textarea "keep it the colors"
type textarea "x"
type textarea "keep it the colors i"
type textarea "x"
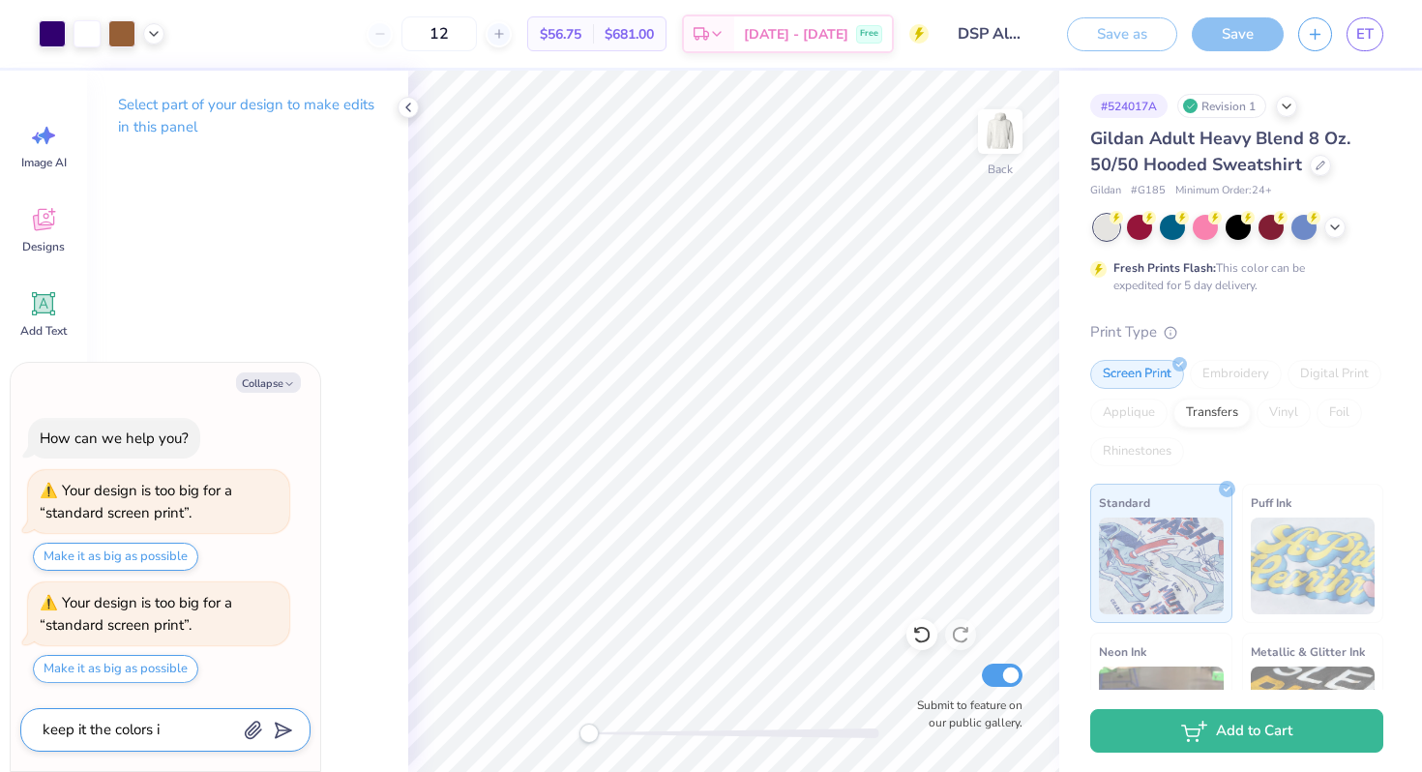
type textarea "keep it the colors i"
type textarea "x"
type textarea "keep it the colors i c"
type textarea "x"
type textarea "keep it the colors i ch"
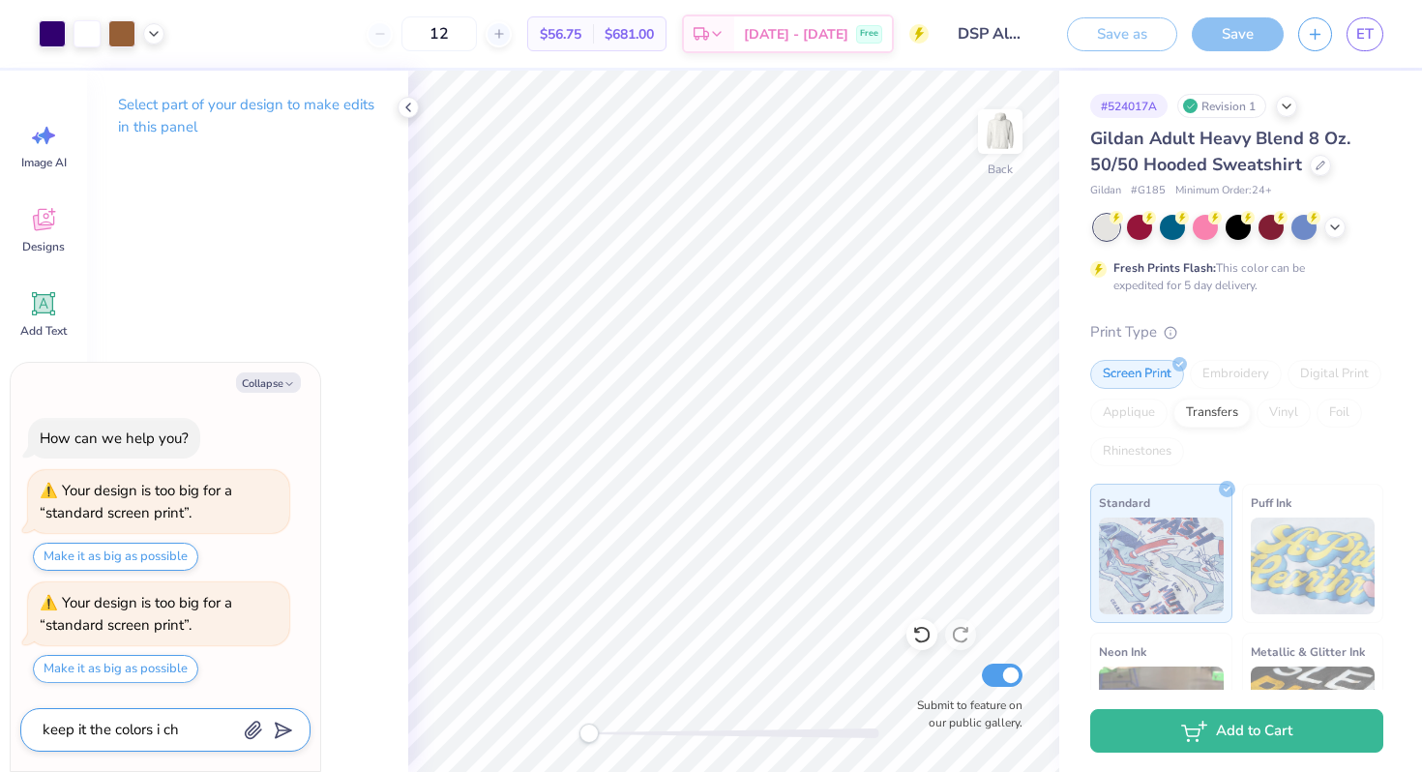
type textarea "x"
type textarea "keep it the colors i cha"
type textarea "x"
type textarea "keep it the colors i chan"
type textarea "x"
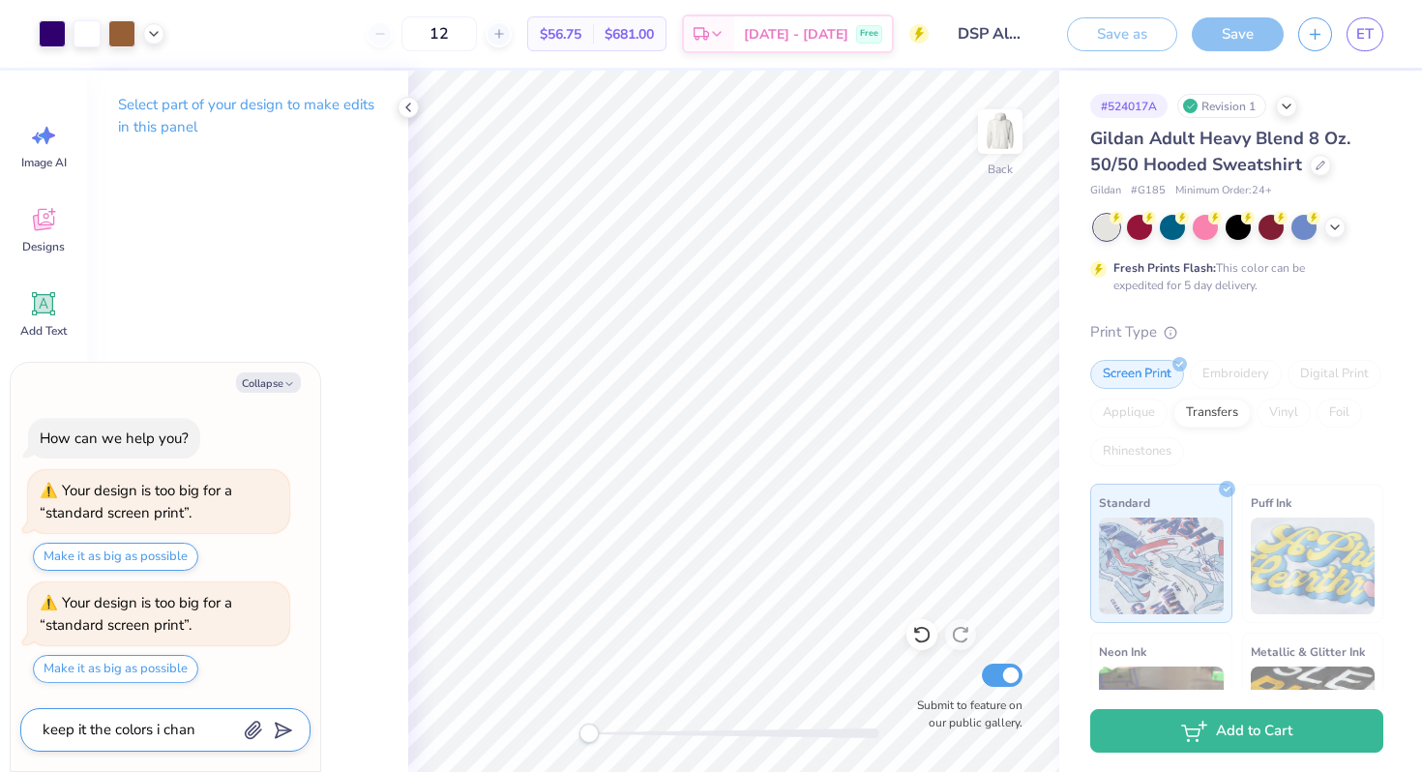
type textarea "keep it the colors i [PERSON_NAME]"
type textarea "x"
type textarea "keep it the colors i change"
type textarea "x"
type textarea "keep it the colors i changed"
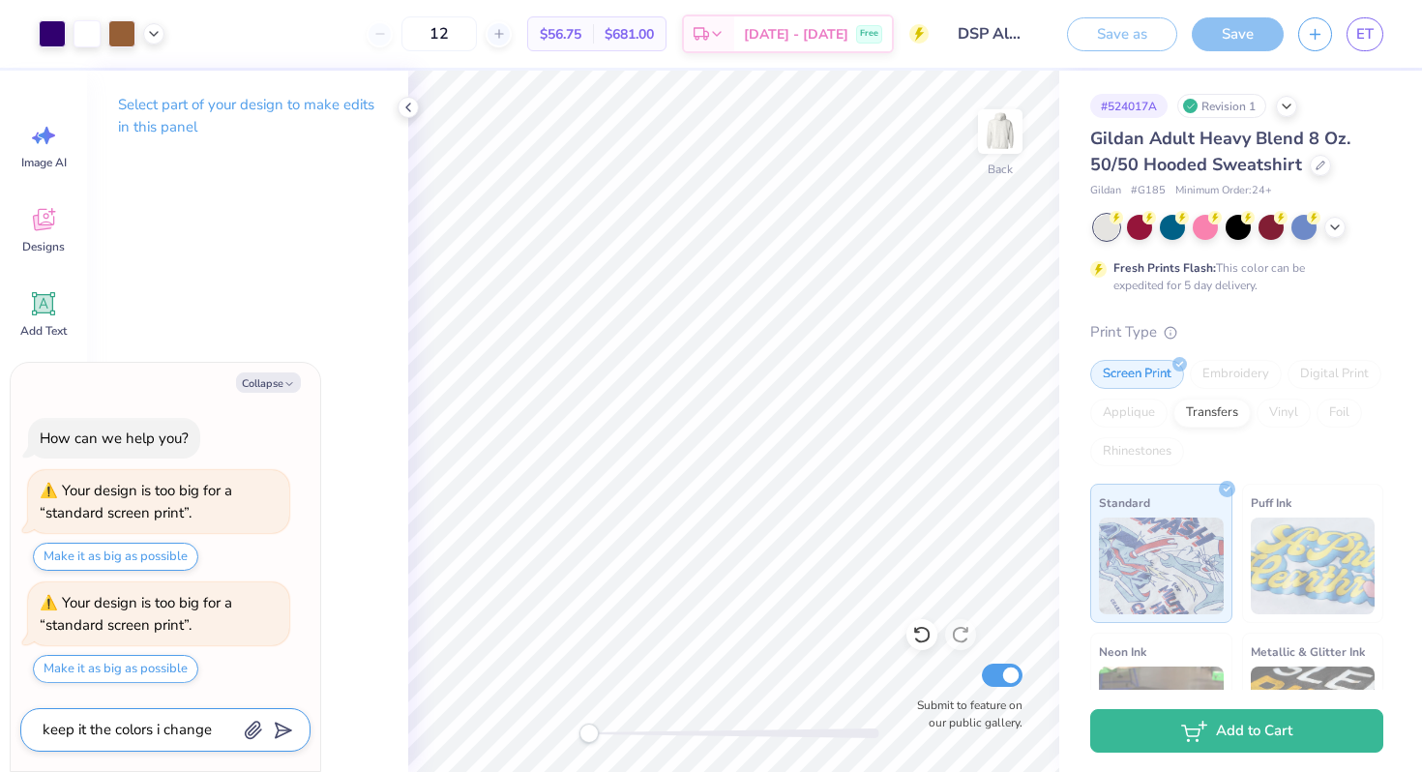
type textarea "x"
type textarea "keep it the colors i changed"
type textarea "x"
type textarea "keep it the colors i changed i"
type textarea "x"
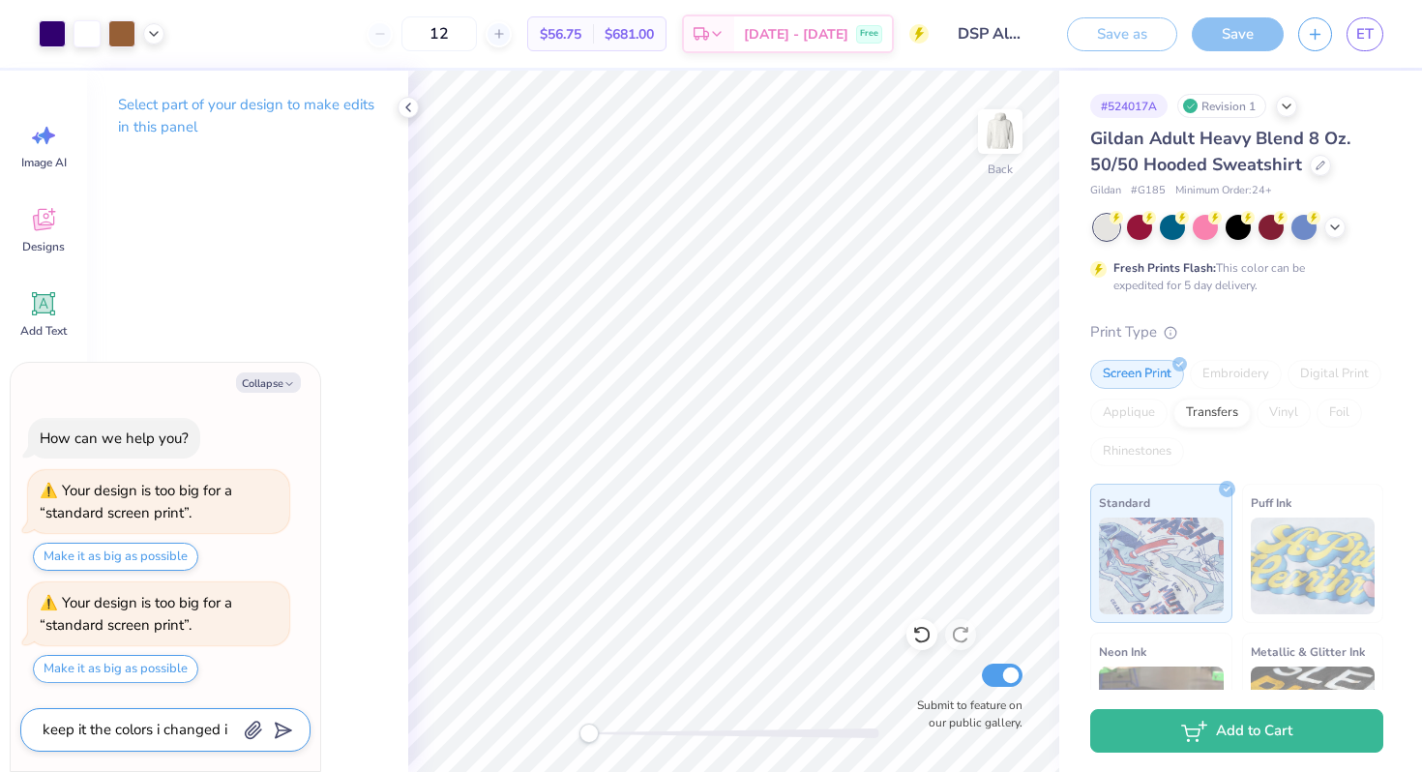
type textarea "keep it the colors i changed it"
type textarea "x"
type textarea "keep it the colors i changed it"
type textarea "x"
type textarea "keep it the colors i changed it t"
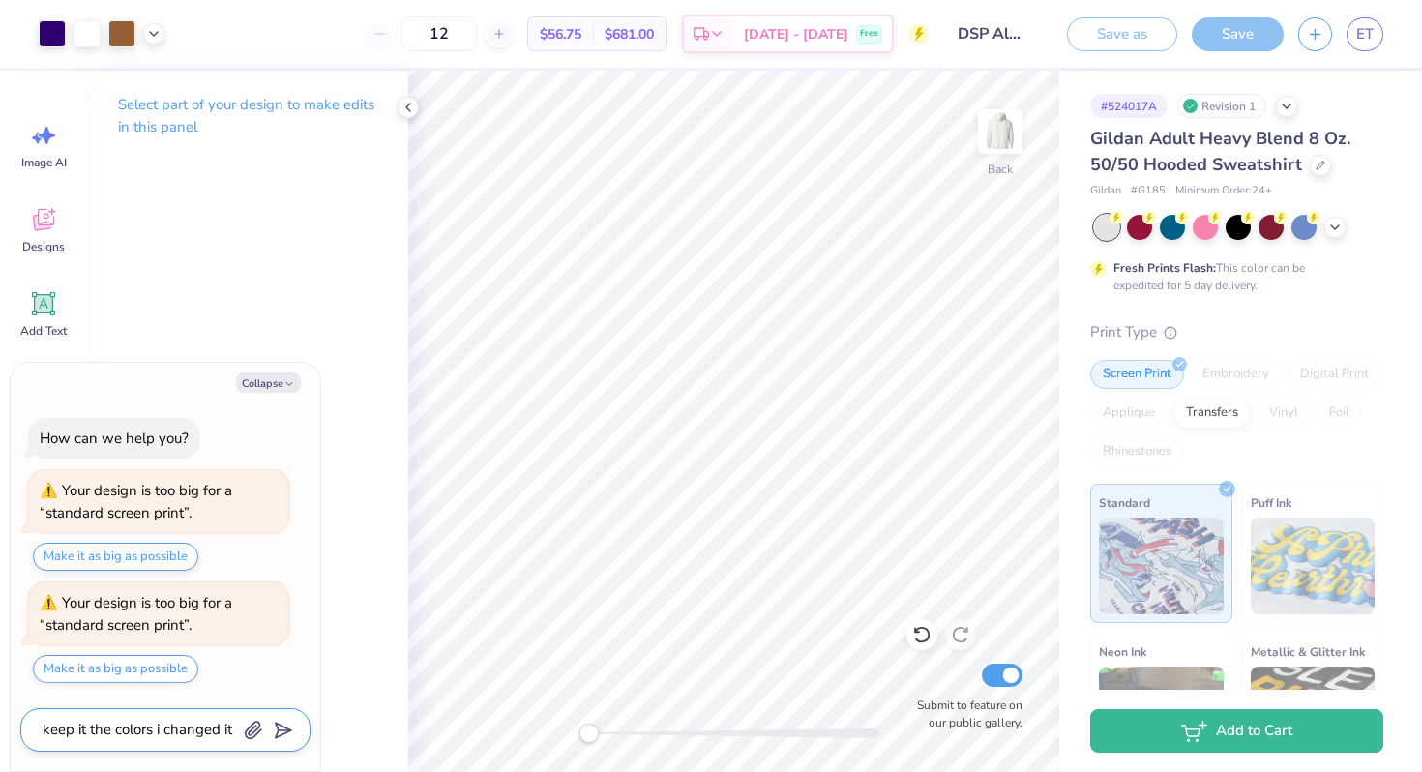
type textarea "x"
type textarea "keep it the colors i changed it to"
type textarea "x"
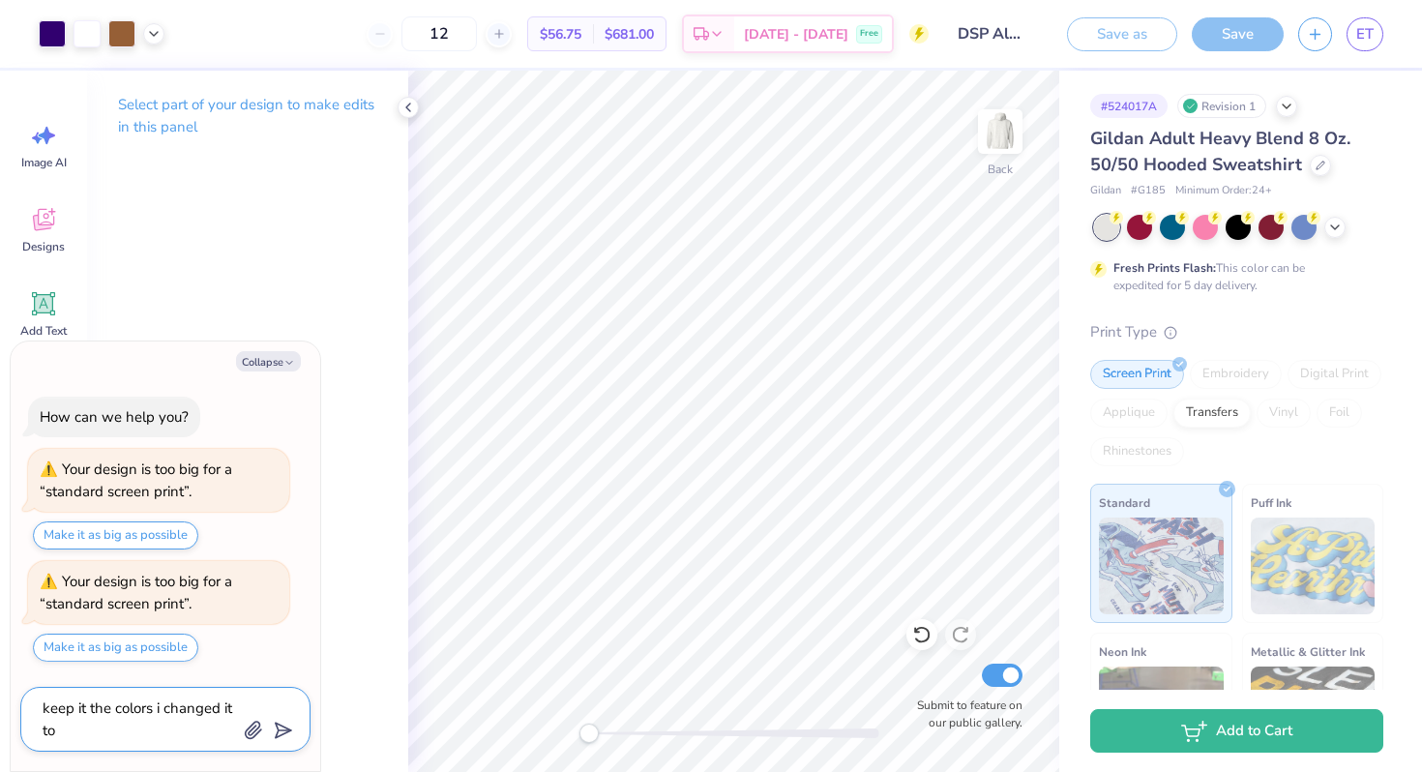
type textarea "keep it the colors i changed it too"
type textarea "x"
type textarea "keep it the colors i changed it to"
type textarea "x"
type textarea "keep it the colors i changed it to,"
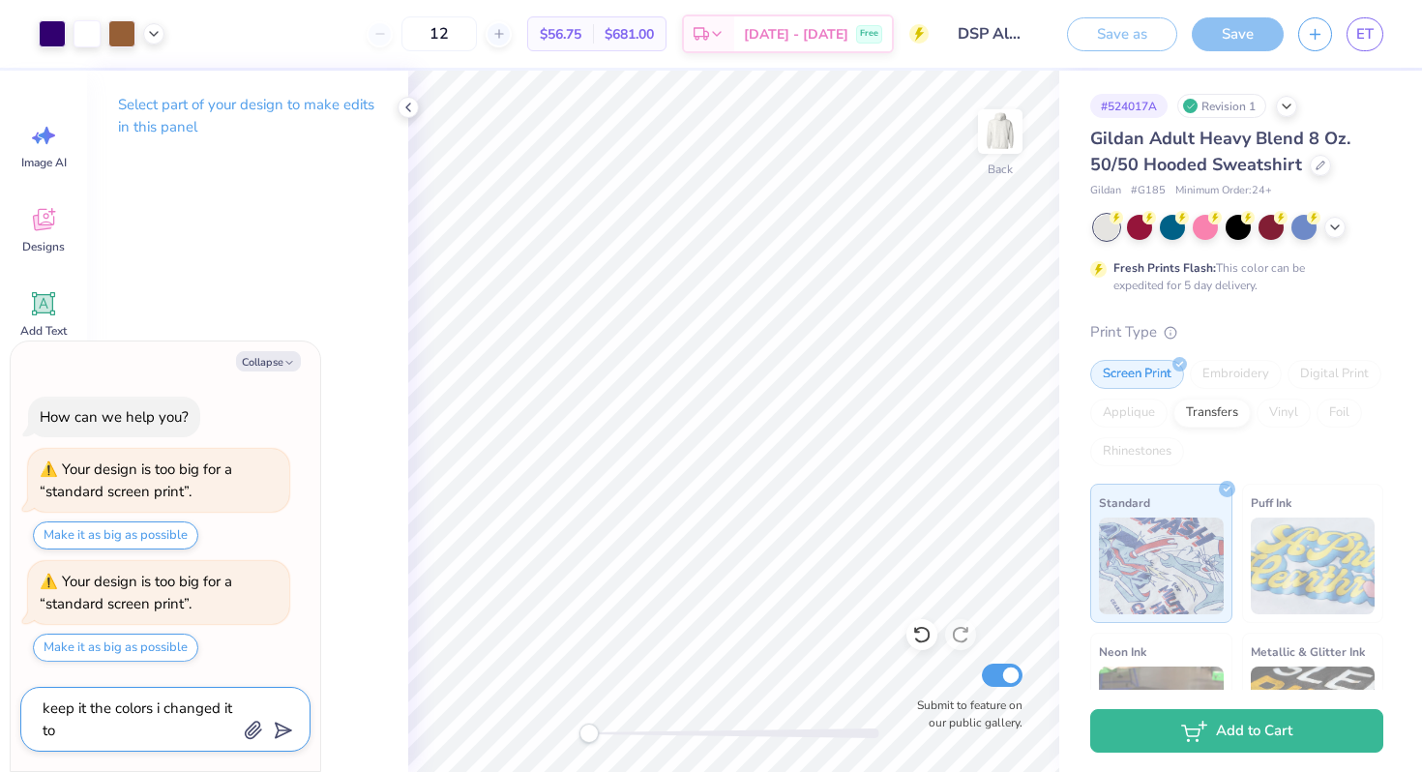
type textarea "x"
type textarea "keep it the colors i changed it to,"
type textarea "x"
type textarea "keep it the colors i changed it to, a"
type textarea "x"
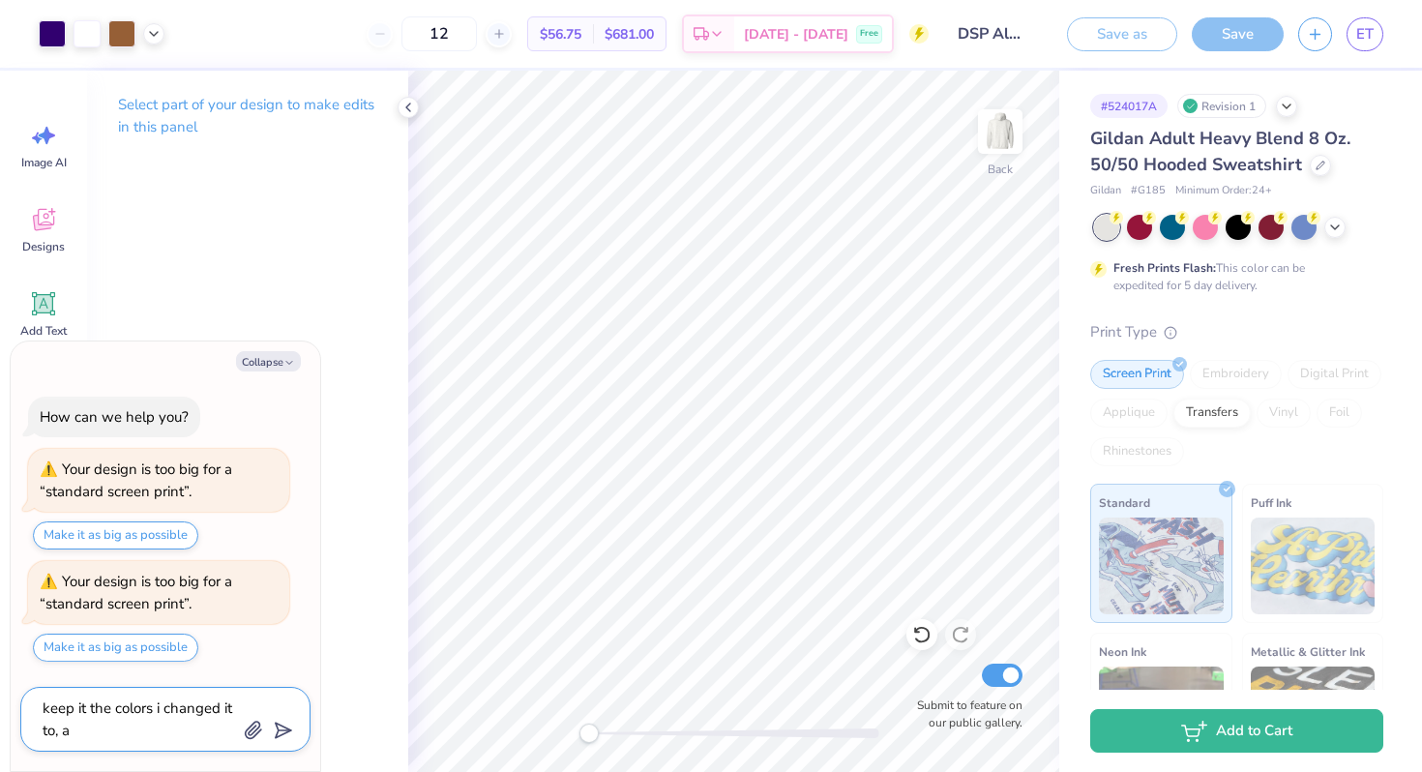
type textarea "keep it the colors i changed it to, an"
type textarea "x"
type textarea "keep it the colors i changed it to, and"
type textarea "x"
type textarea "keep it the colors i changed it to, and"
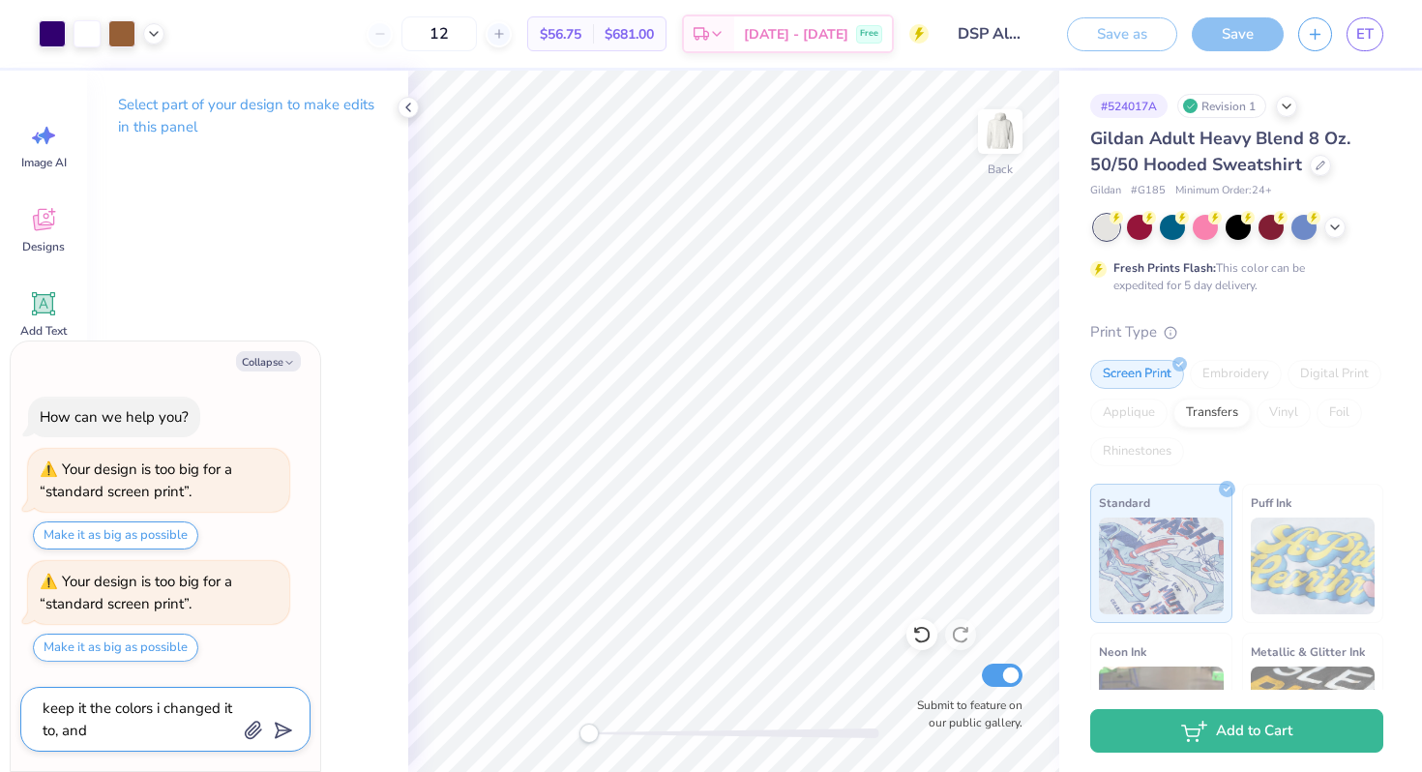
type textarea "x"
type textarea "keep it the colors i changed it to, and m"
type textarea "x"
type textarea "keep it the colors i changed it to, and ma"
type textarea "x"
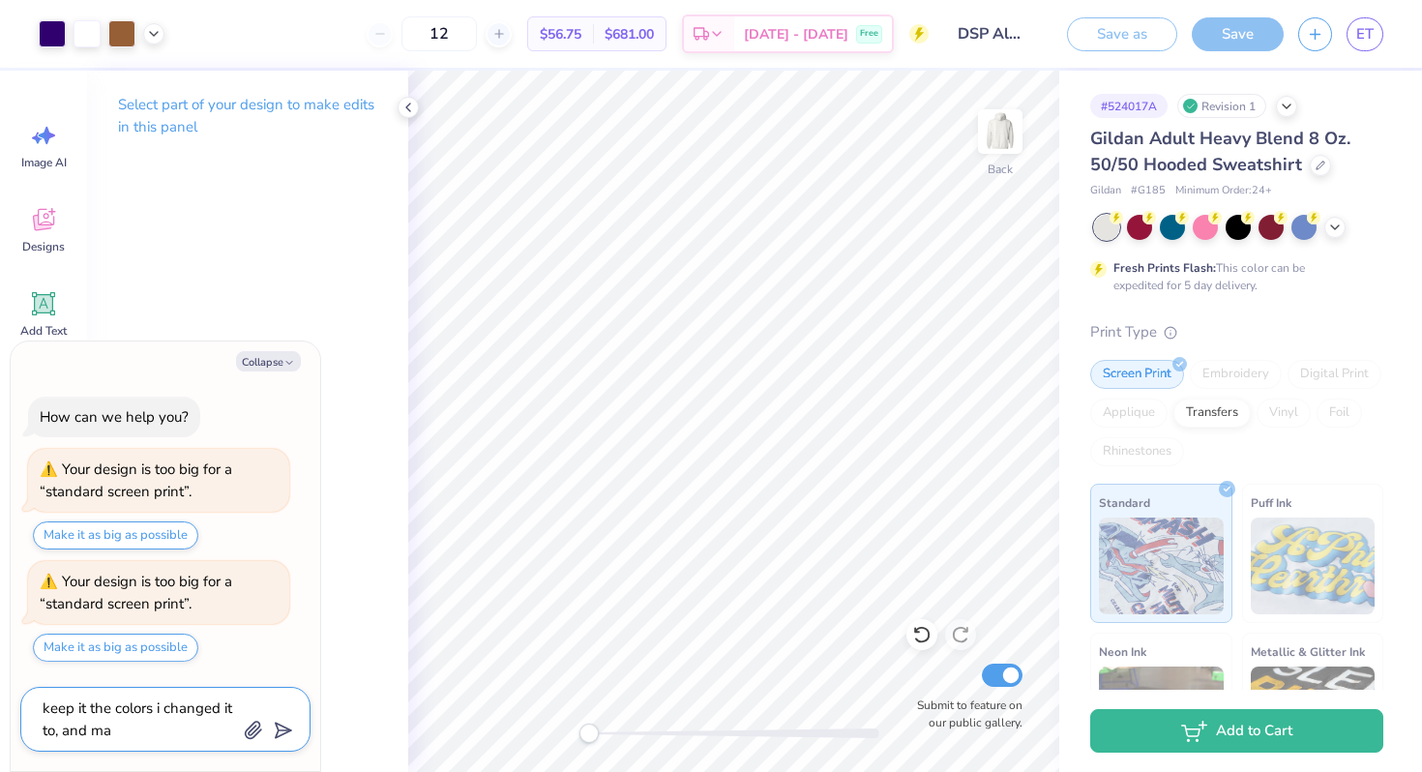
type textarea "keep it the colors i changed it to, and mak"
type textarea "x"
type textarea "keep it the colors i changed it to, and make"
type textarea "x"
type textarea "keep it the colors i changed it to, and make"
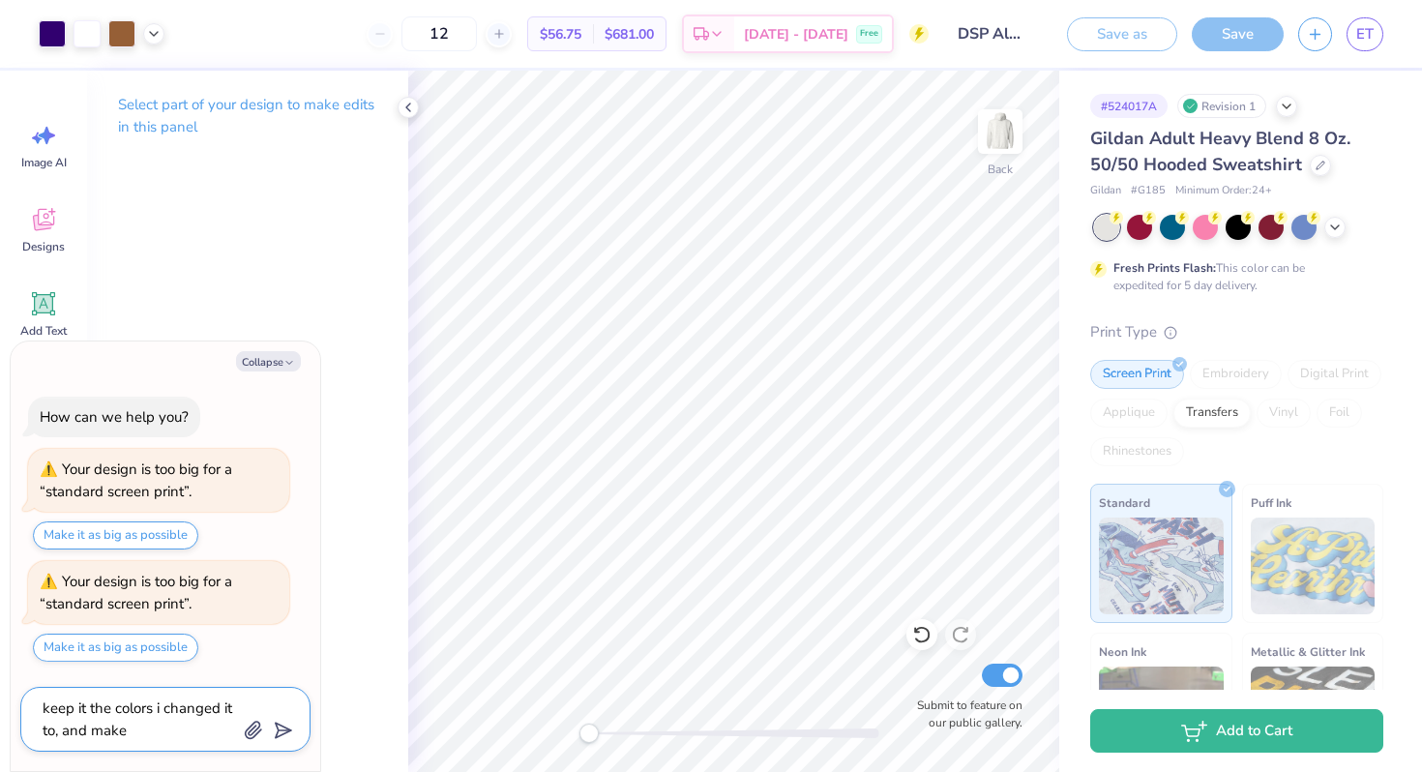
type textarea "x"
type textarea "keep it the colors i changed it to, and make t"
type textarea "x"
type textarea "keep it the colors i changed it to, and make th"
type textarea "x"
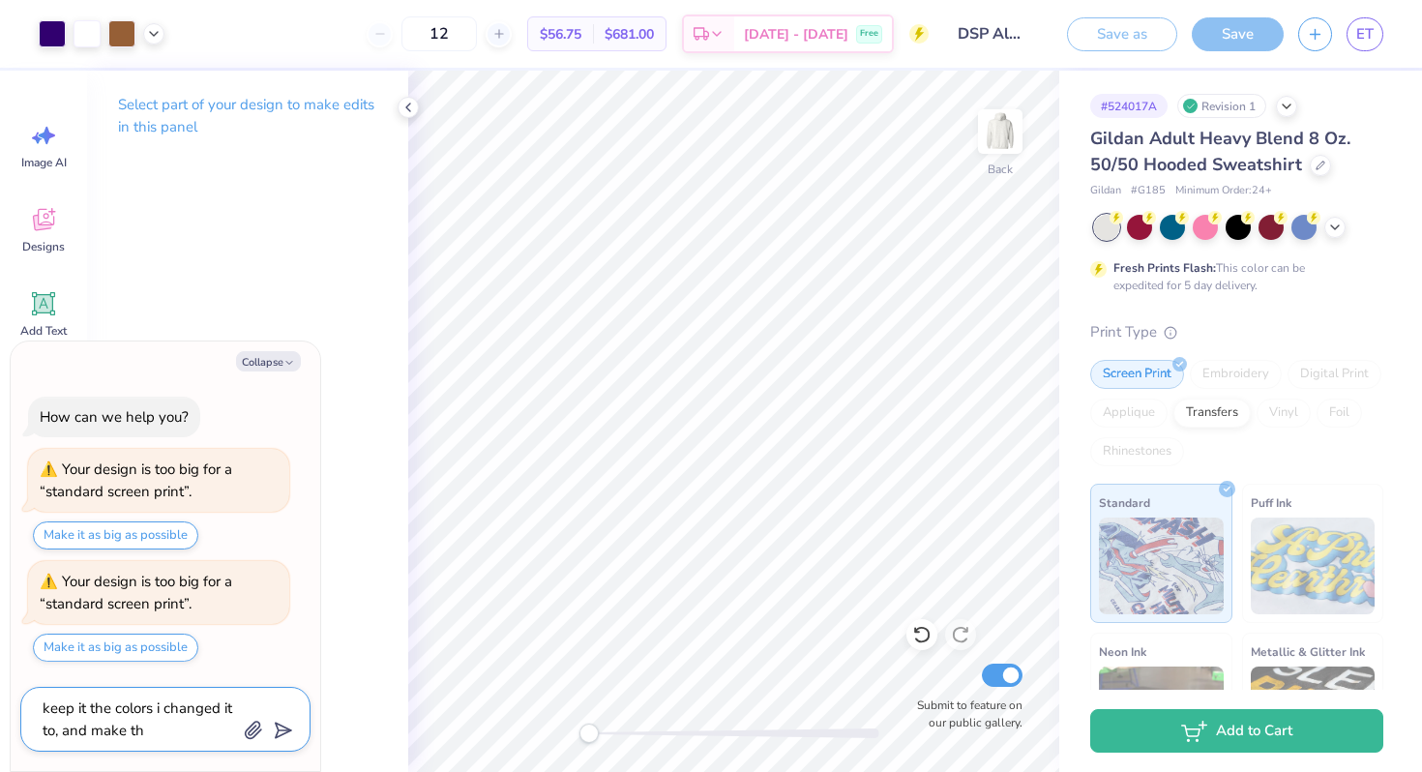
type textarea "keep it the colors i changed it to, and make the"
type textarea "x"
type textarea "keep it the colors i changed it to, and make the"
type textarea "x"
type textarea "keep it the colors i changed it to, and make the d"
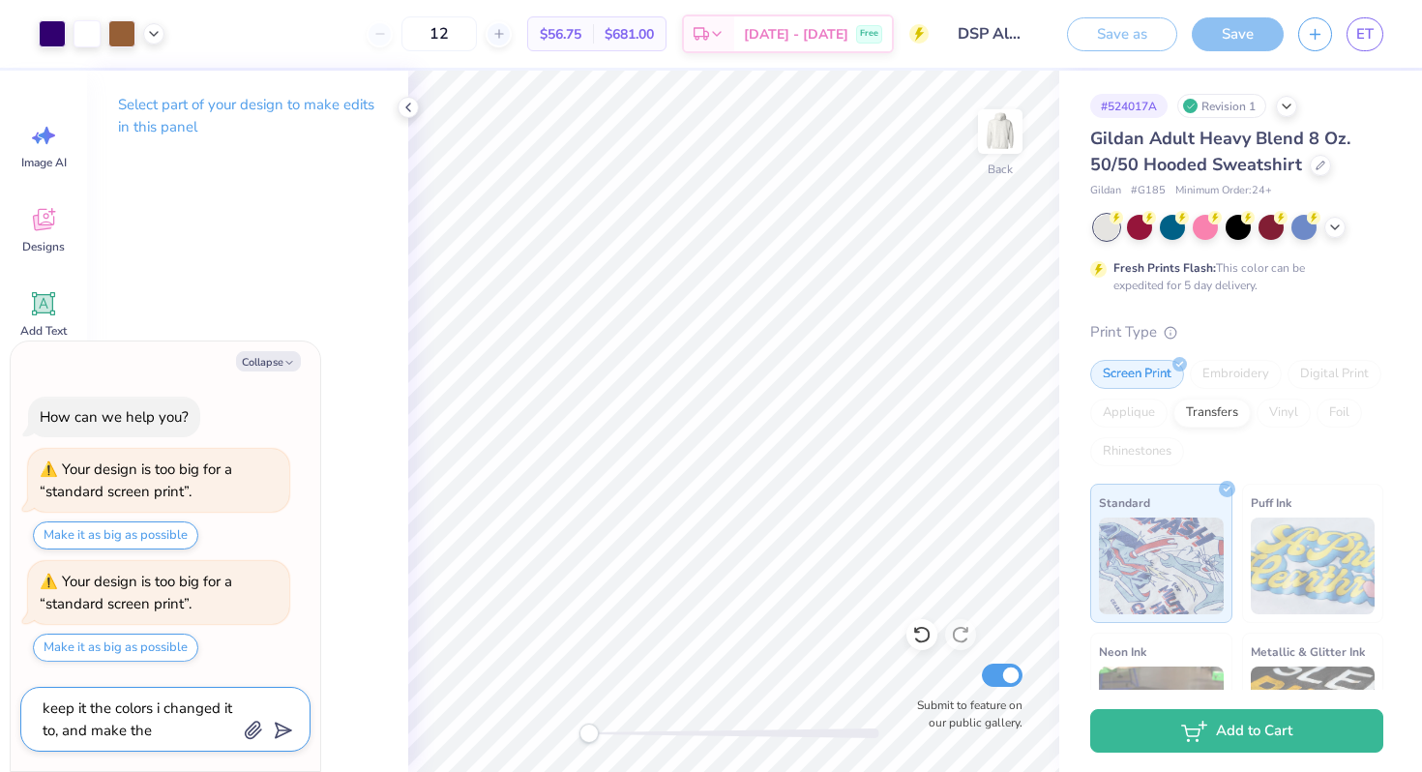
type textarea "x"
type textarea "keep it the colors i changed it to, and make the de"
type textarea "x"
type textarea "keep it the colors i changed it to, and make the del"
type textarea "x"
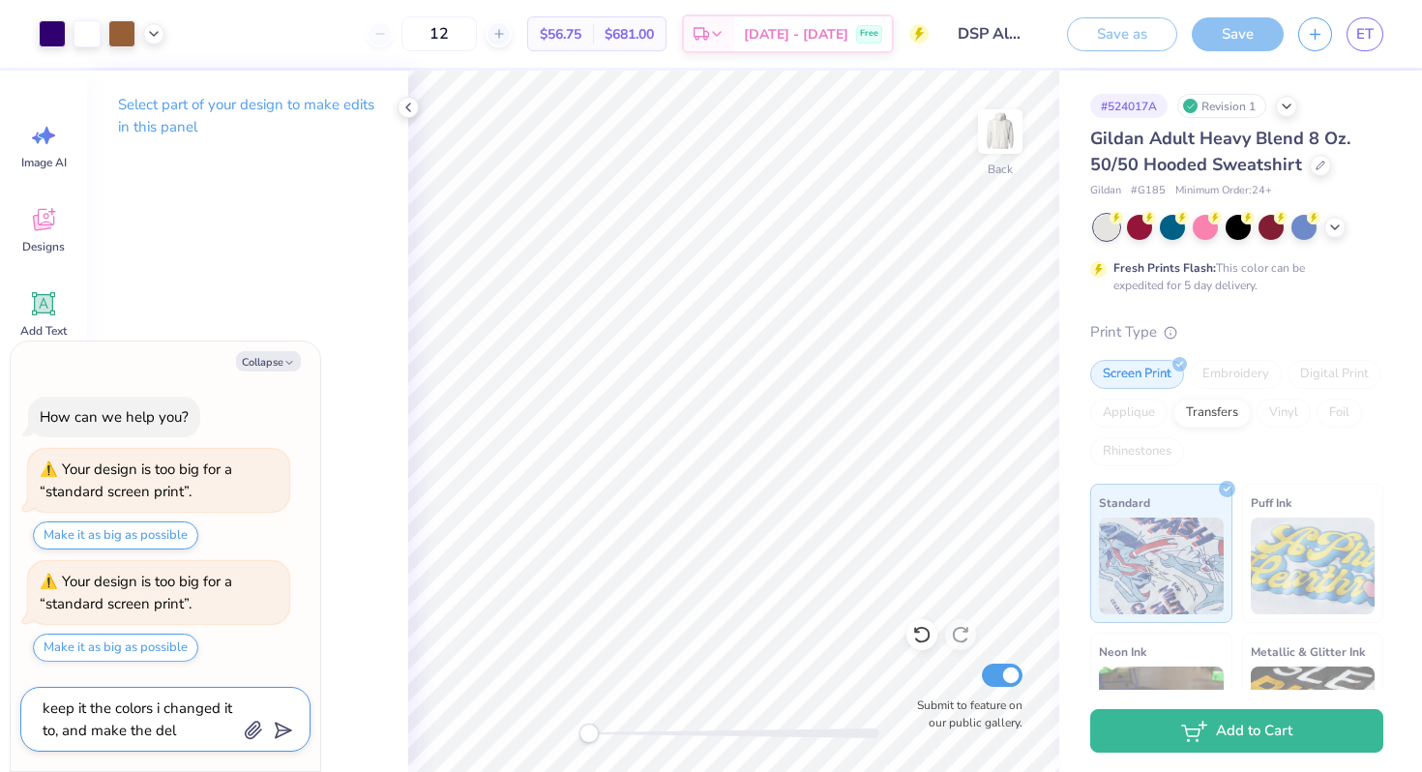
type textarea "keep it the colors i changed it to, and make the delt"
type textarea "x"
type textarea "keep it the colors i changed it to, and make the delta"
type textarea "x"
type textarea "keep it the colors i changed it to, and make the delta"
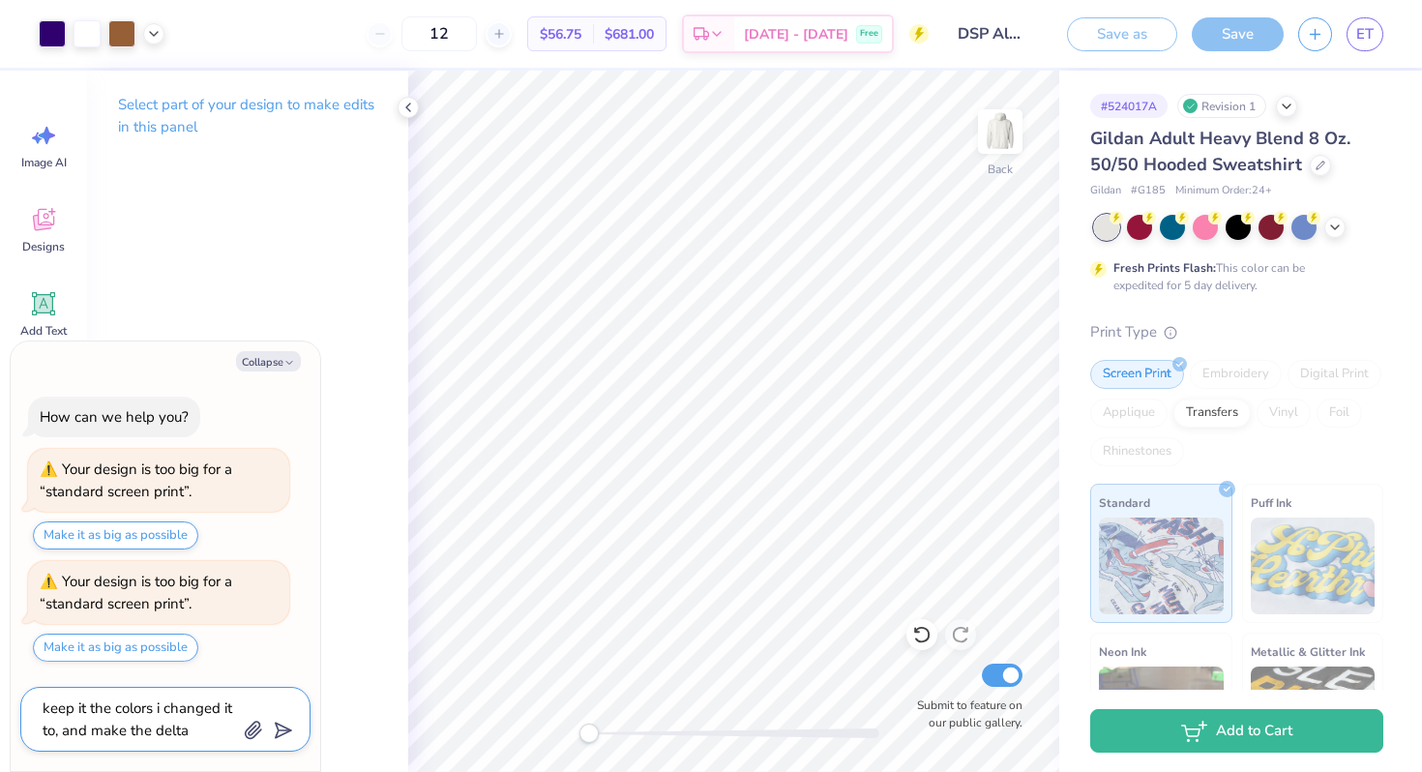
type textarea "x"
type textarea "keep it the colors i changed it to, and make the delta s"
type textarea "x"
type textarea "keep it the colors i changed it to, and make the delta si"
type textarea "x"
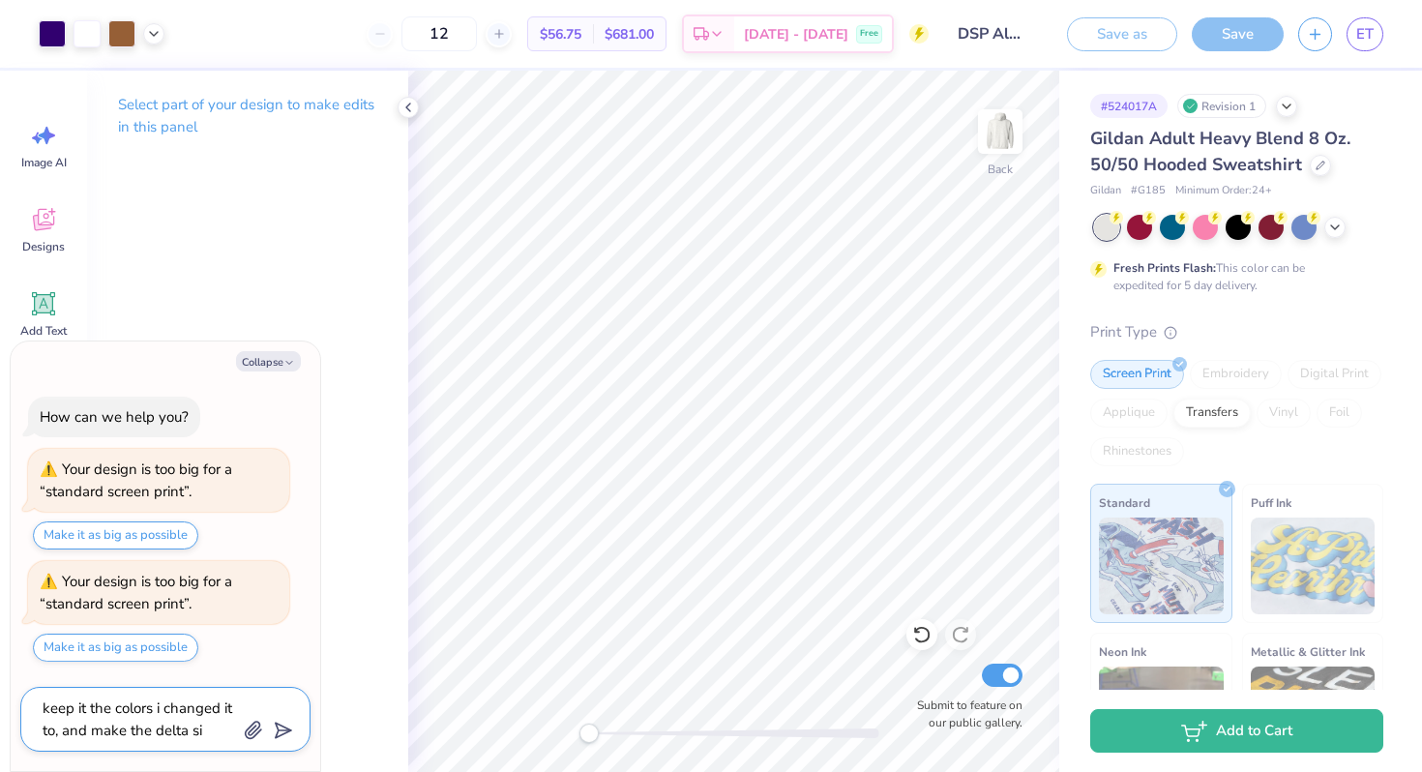
type textarea "keep it the colors i changed it to, and make the delta sig"
type textarea "x"
type textarea "keep it the colors i changed it to, and make the delta sigm"
type textarea "x"
type textarea "keep it the colors i changed it to, and make the delta sigma"
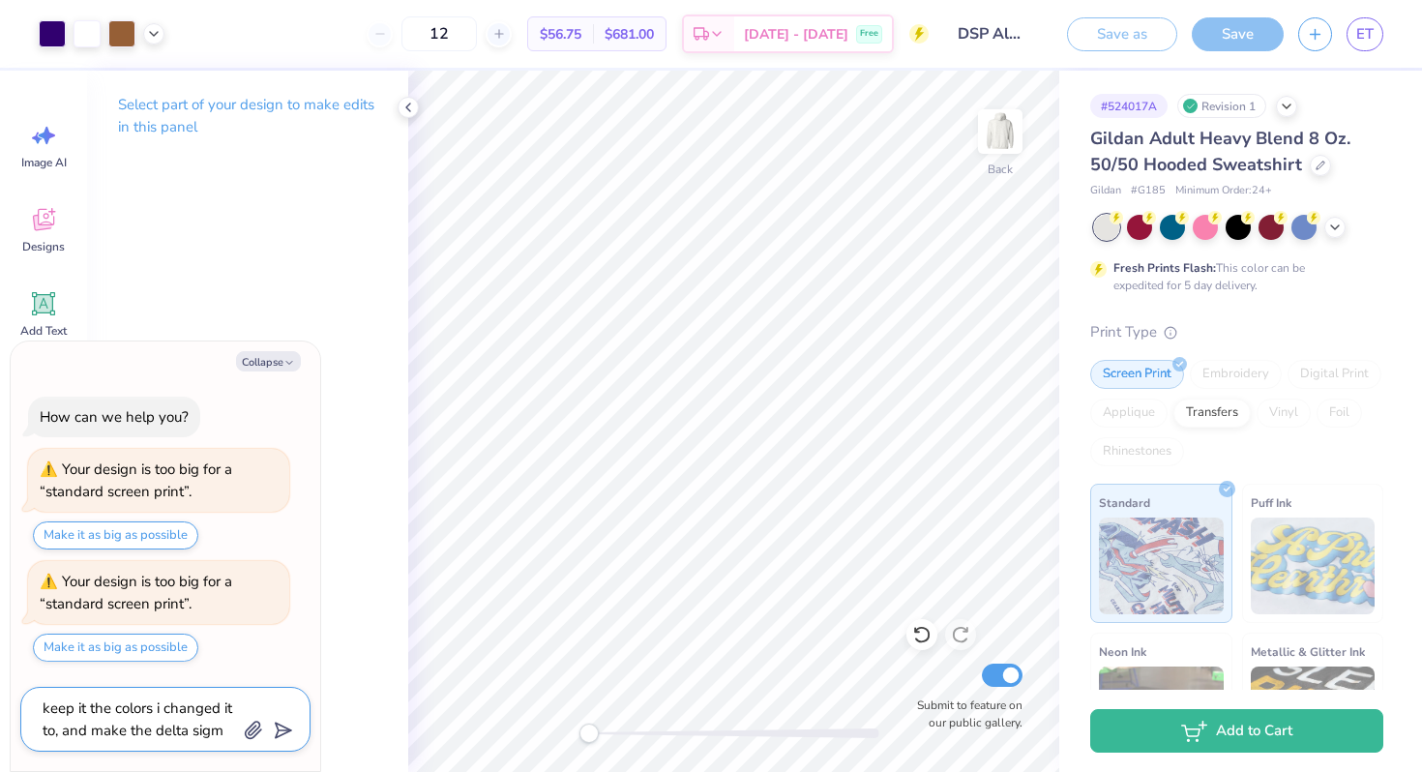
type textarea "x"
type textarea "keep it the colors i changed it to, and make the delta sigma"
type textarea "x"
type textarea "keep it the colors i changed it to, and make the delta sigma p"
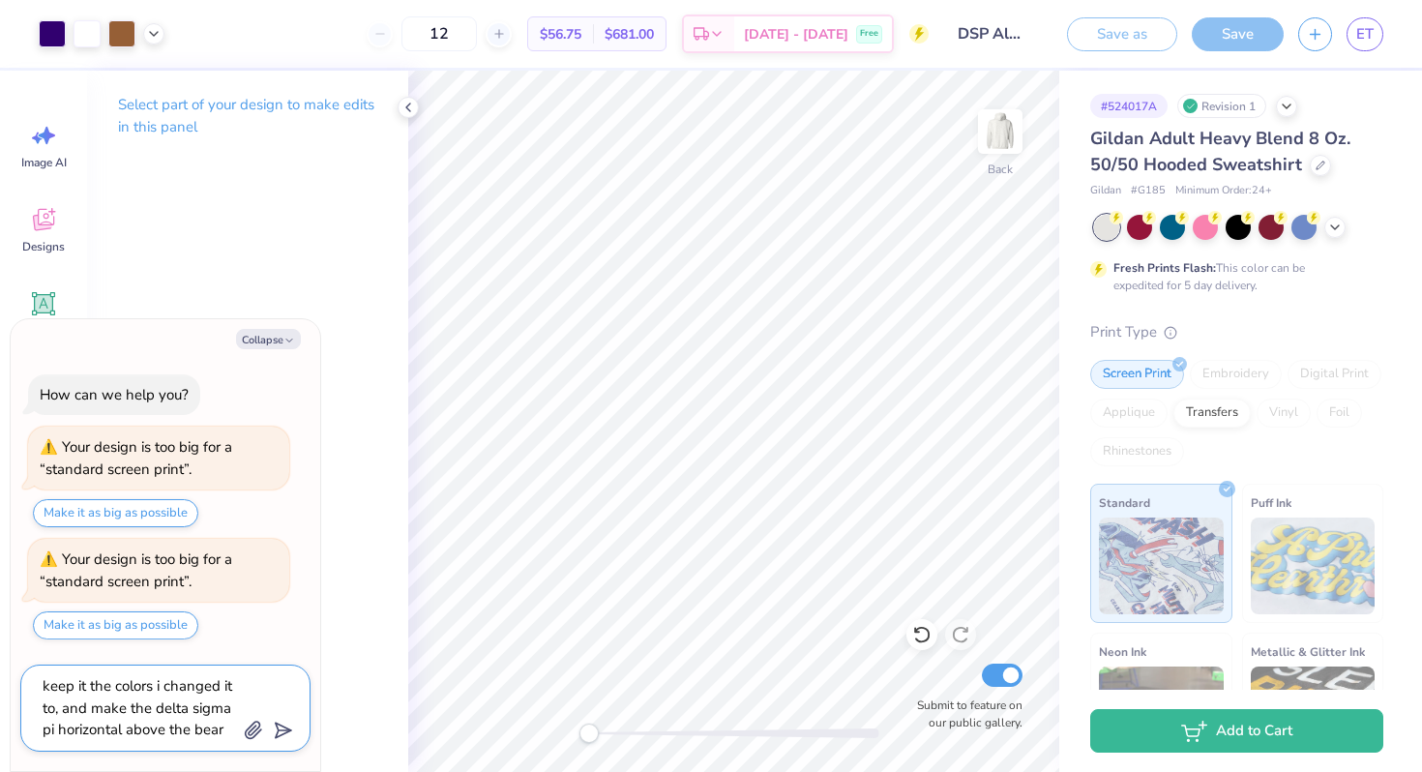
click at [282, 722] on icon "submit" at bounding box center [279, 730] width 27 height 27
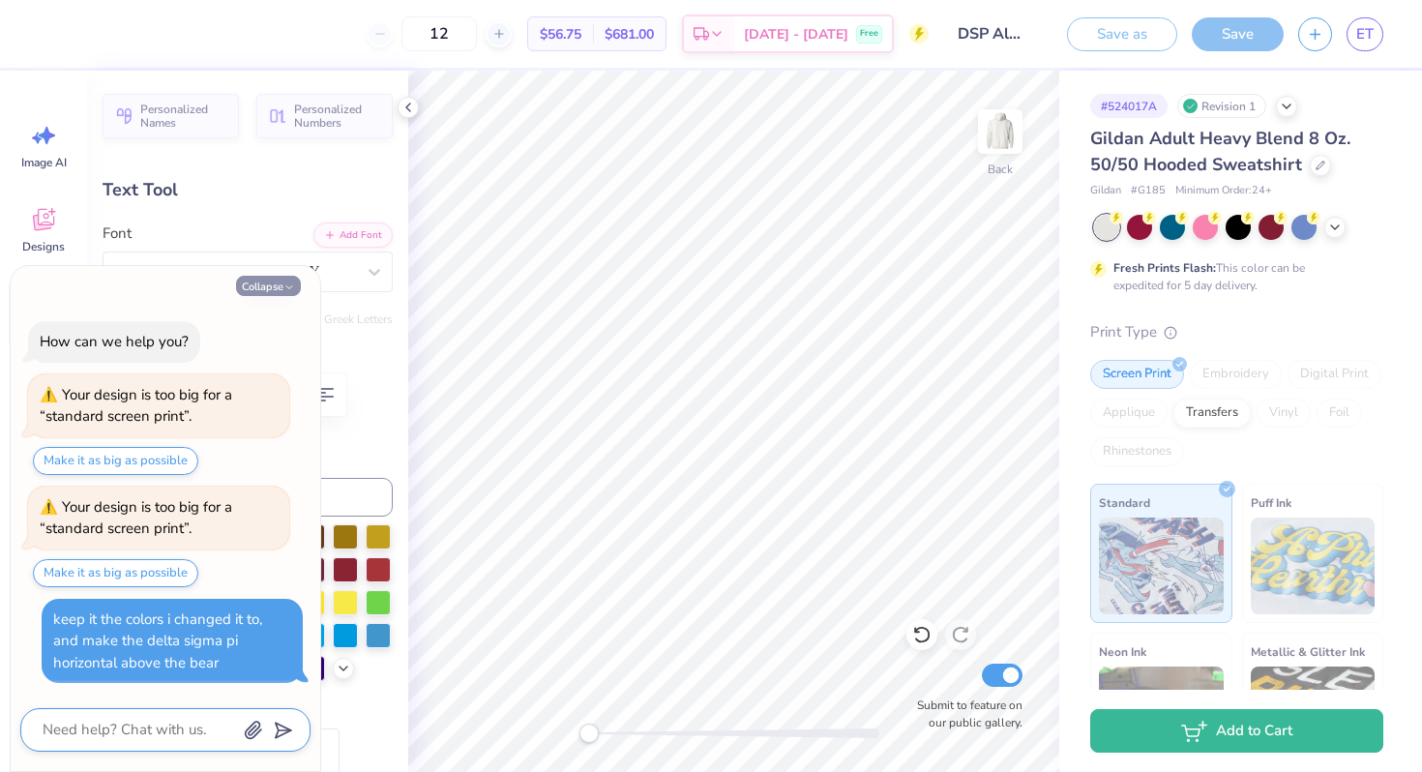
click at [287, 285] on icon "button" at bounding box center [289, 287] width 12 height 12
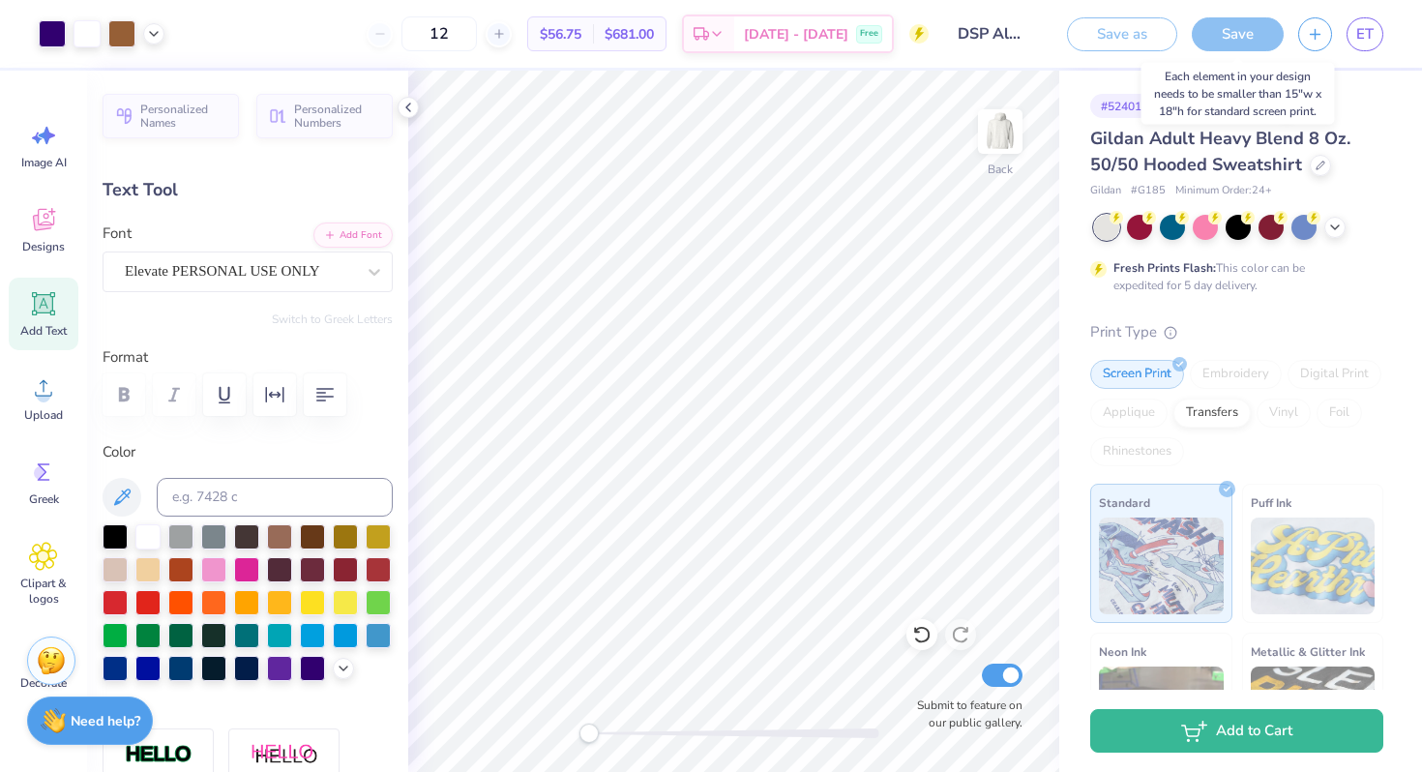
click at [1222, 44] on div "Save" at bounding box center [1238, 34] width 92 height 34
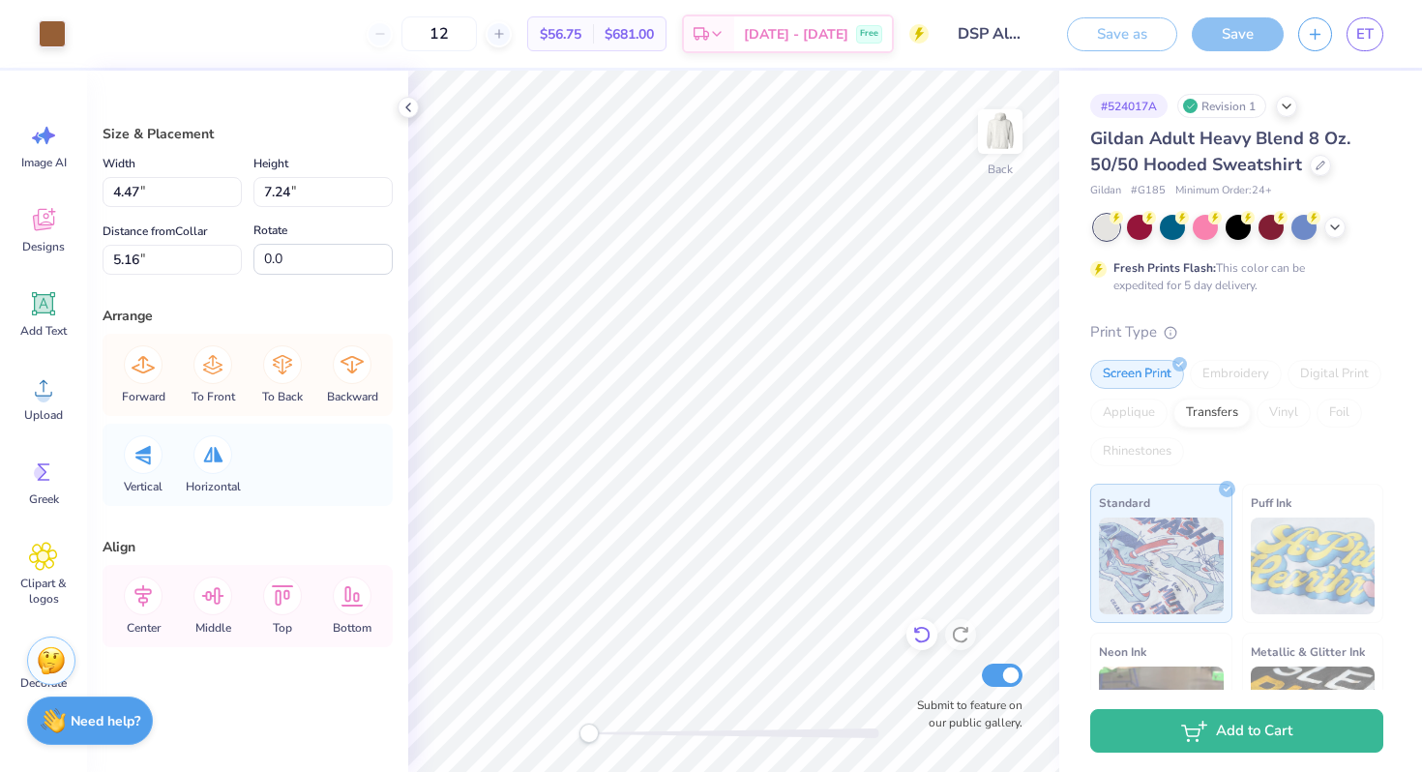
click at [921, 637] on icon at bounding box center [921, 634] width 19 height 19
click at [919, 630] on icon at bounding box center [921, 634] width 19 height 19
click at [920, 631] on icon at bounding box center [921, 634] width 19 height 19
click at [920, 633] on icon at bounding box center [921, 634] width 19 height 19
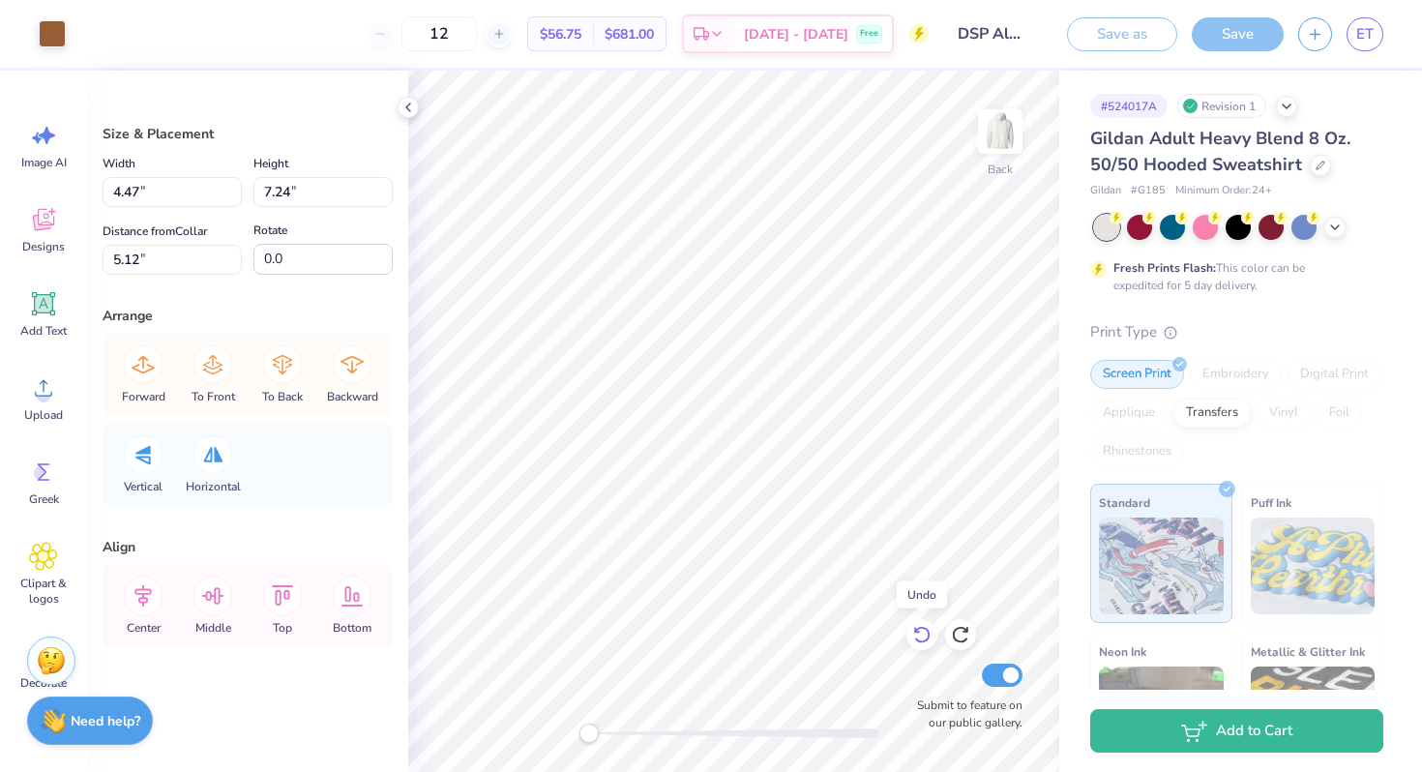
click at [920, 633] on icon at bounding box center [921, 634] width 19 height 19
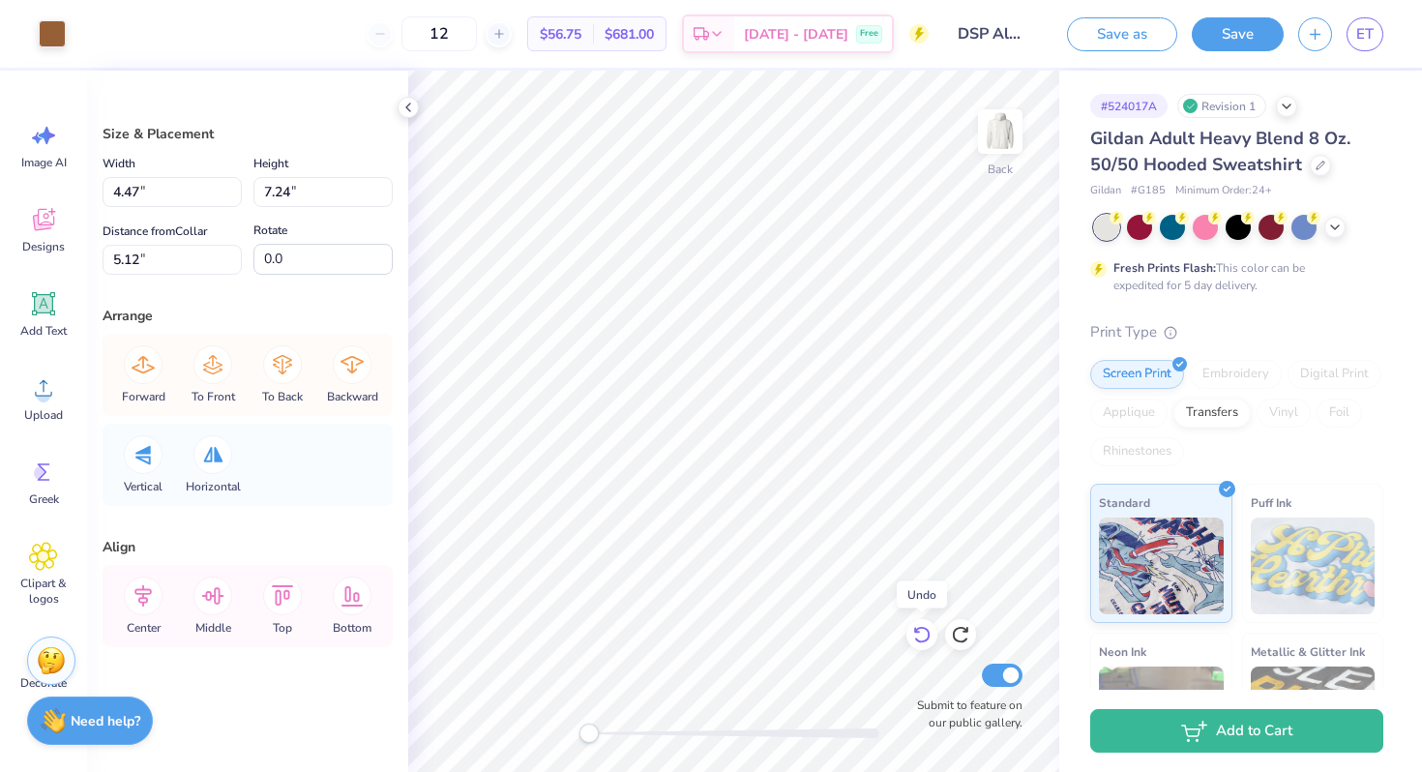
click at [920, 634] on icon at bounding box center [921, 634] width 19 height 19
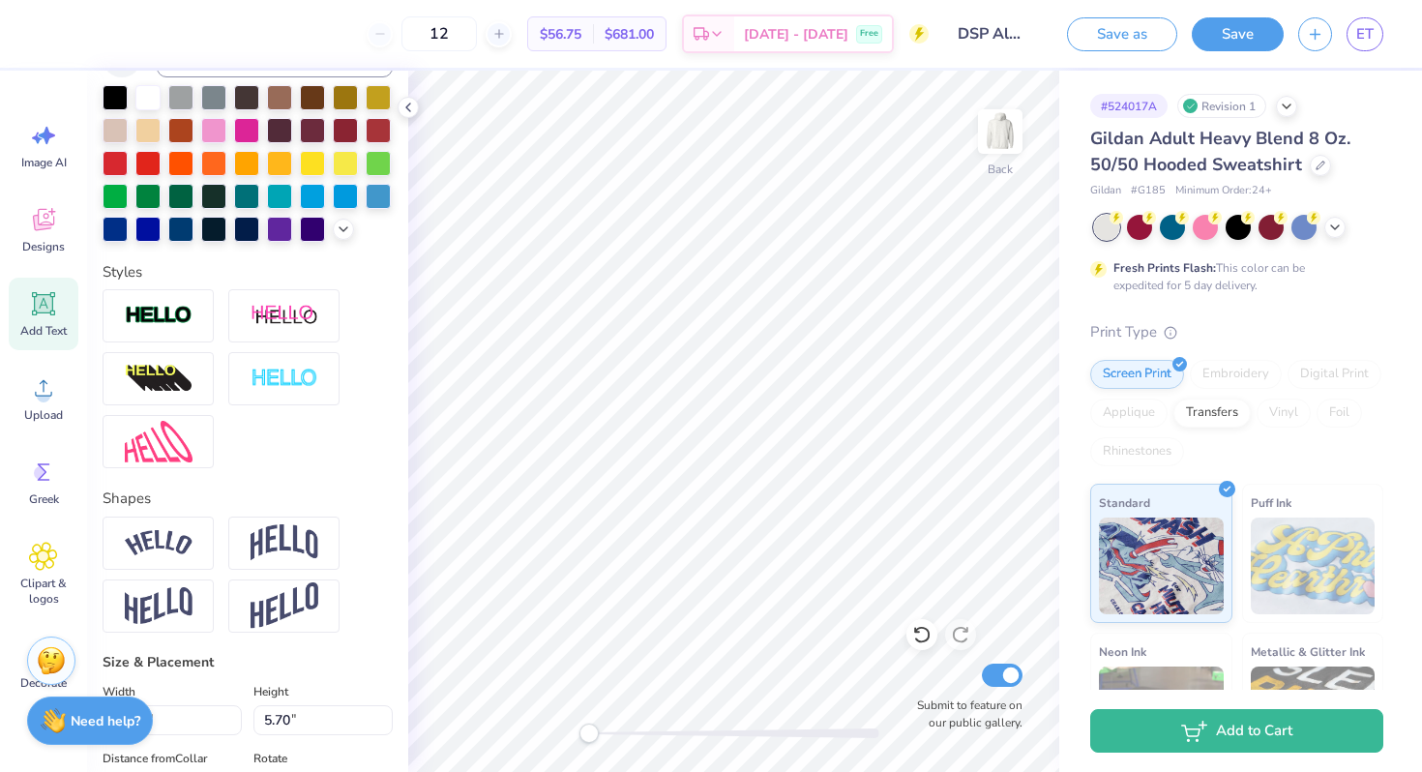
scroll to position [825, 0]
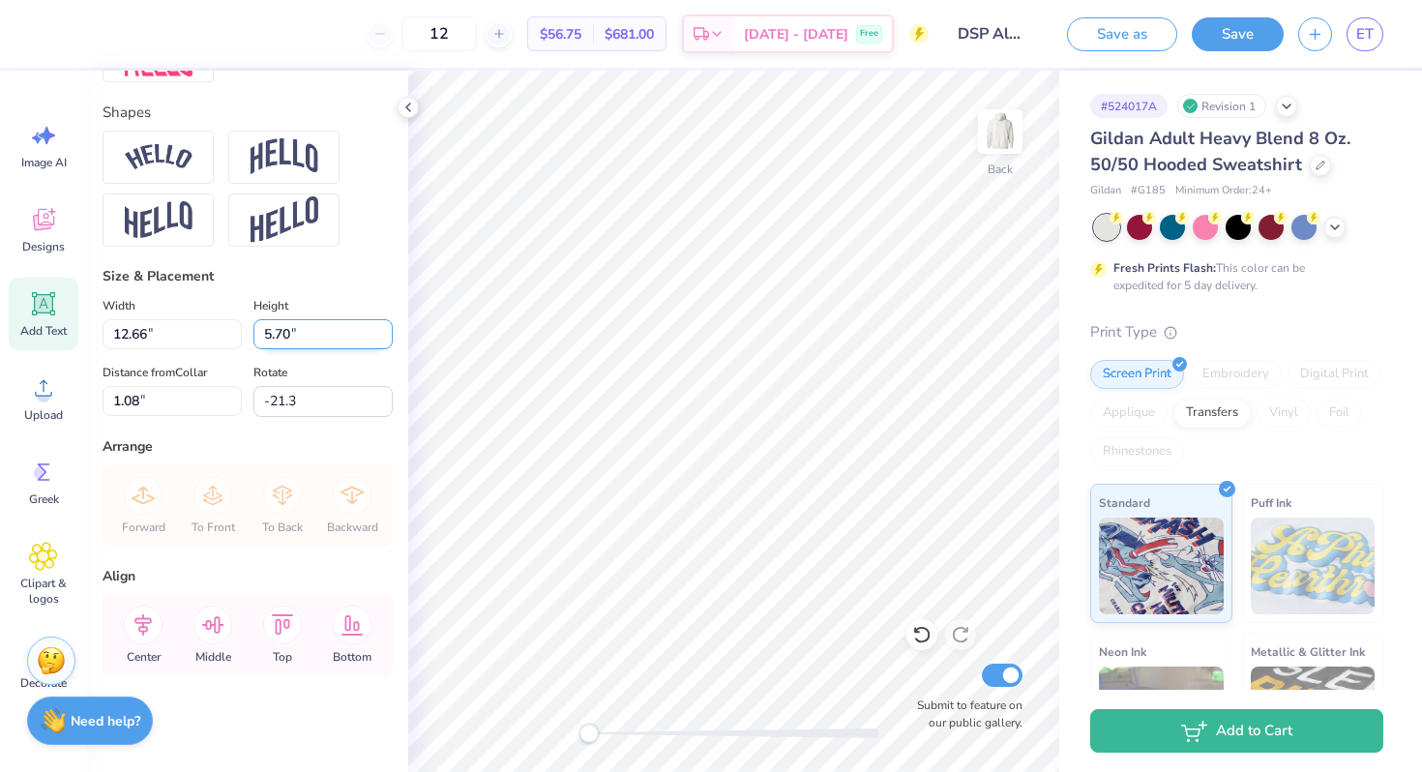
click at [381, 335] on input "5.69" at bounding box center [322, 334] width 139 height 30
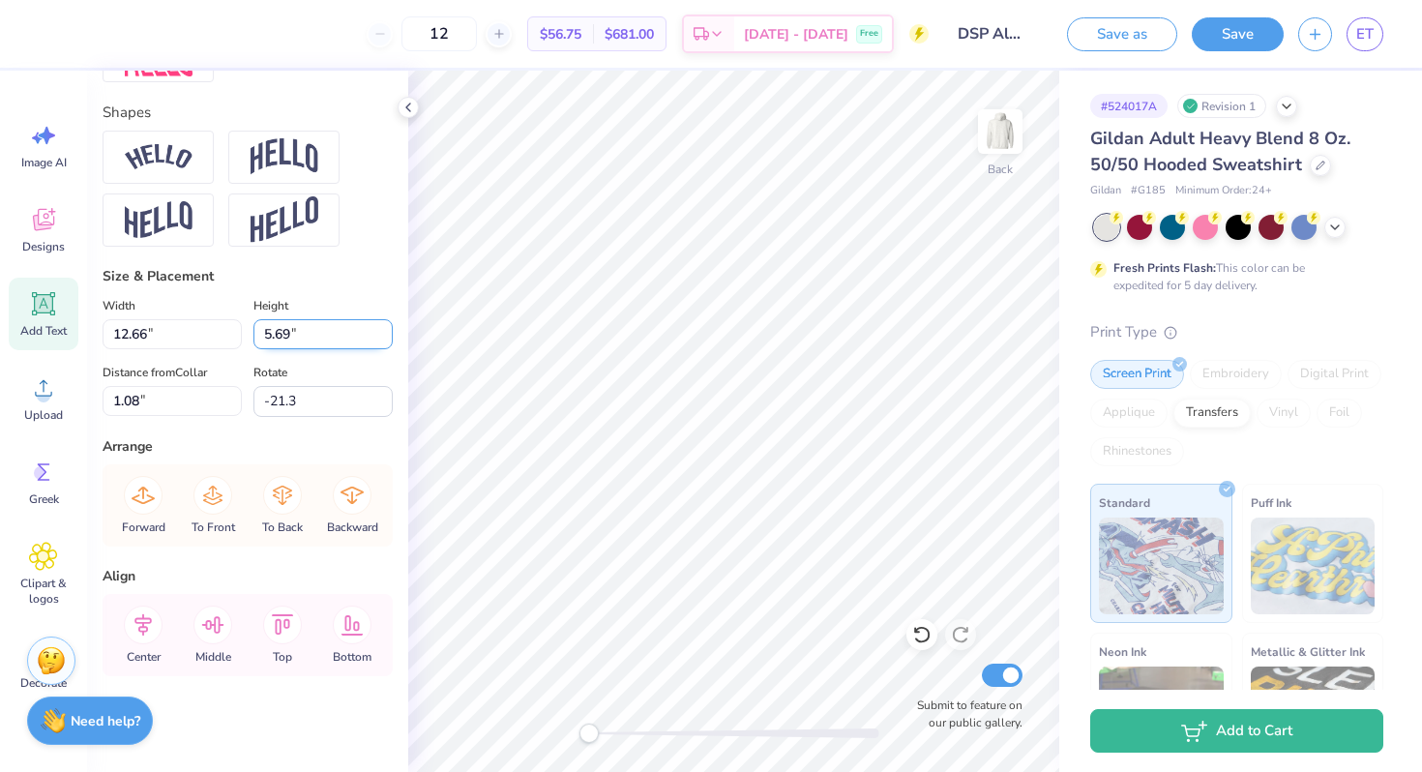
click at [381, 335] on input "5.68" at bounding box center [322, 334] width 139 height 30
click at [381, 335] on input "5.67" at bounding box center [322, 334] width 139 height 30
click at [381, 335] on input "5.66" at bounding box center [322, 334] width 139 height 30
click at [381, 335] on input "5.65" at bounding box center [322, 334] width 139 height 30
click at [235, 337] on input "12.65" at bounding box center [172, 334] width 139 height 30
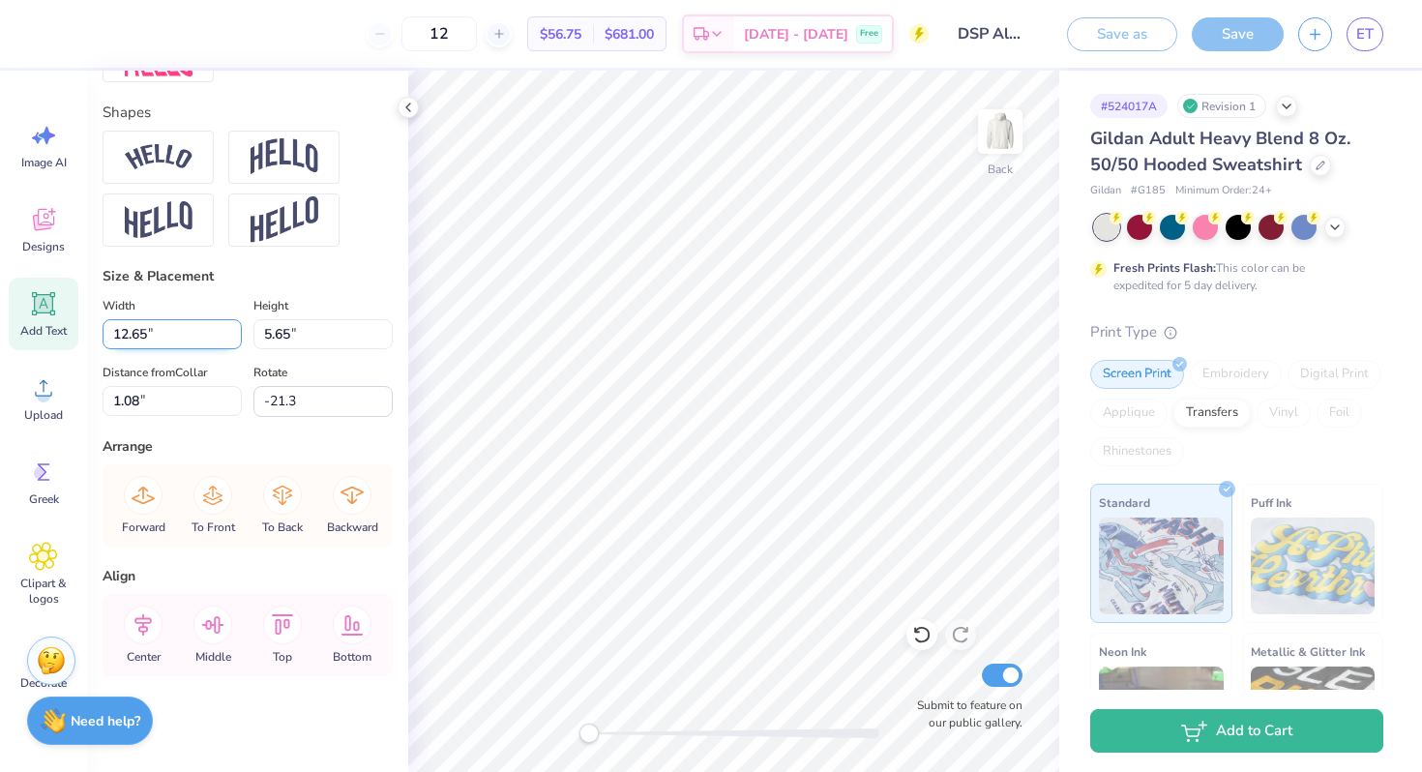
click at [235, 337] on input "12.64" at bounding box center [172, 334] width 139 height 30
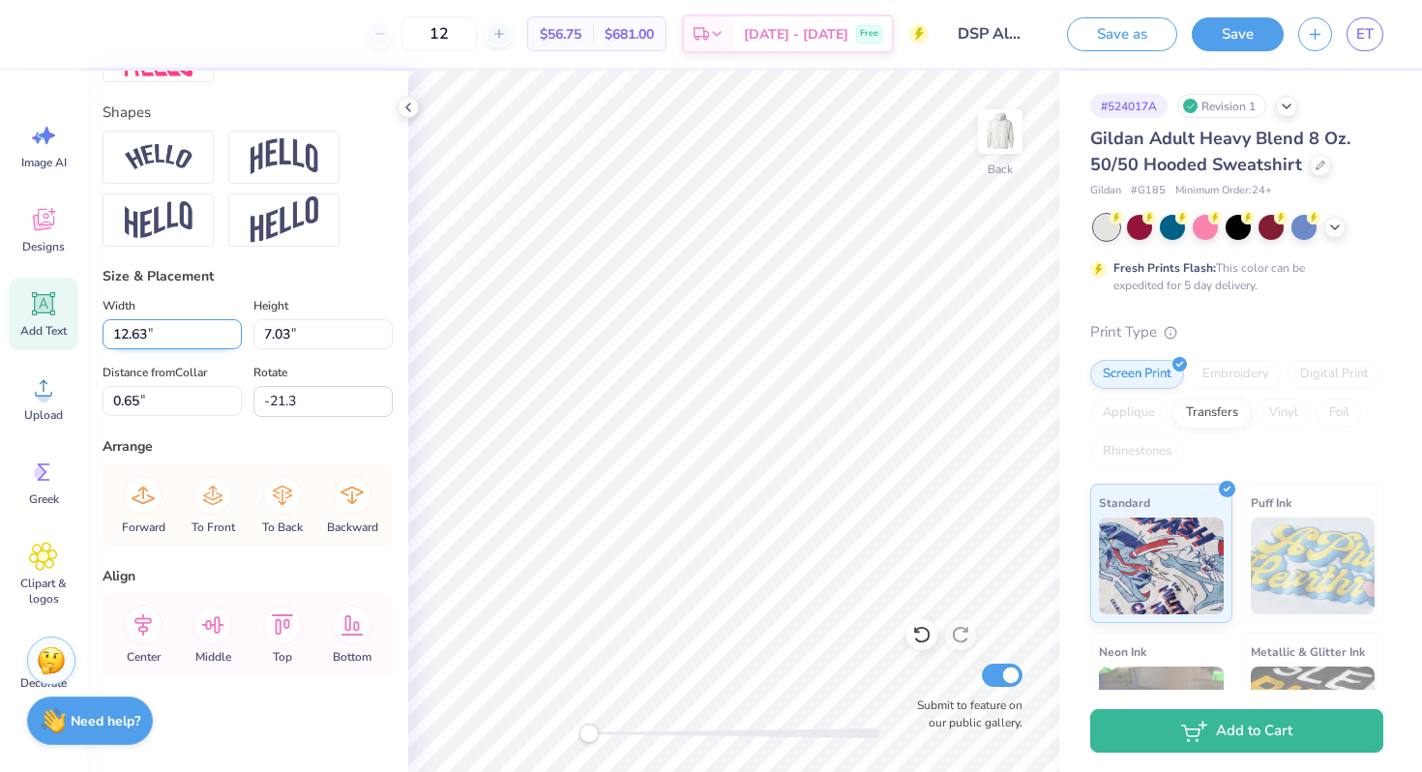
click at [235, 337] on input "12.63" at bounding box center [172, 334] width 139 height 30
click at [235, 337] on input "12.62" at bounding box center [172, 334] width 139 height 30
click at [235, 337] on input "12.61" at bounding box center [172, 334] width 139 height 30
click at [235, 337] on input "12.6" at bounding box center [172, 334] width 139 height 30
click at [235, 337] on input "12.59" at bounding box center [172, 334] width 139 height 30
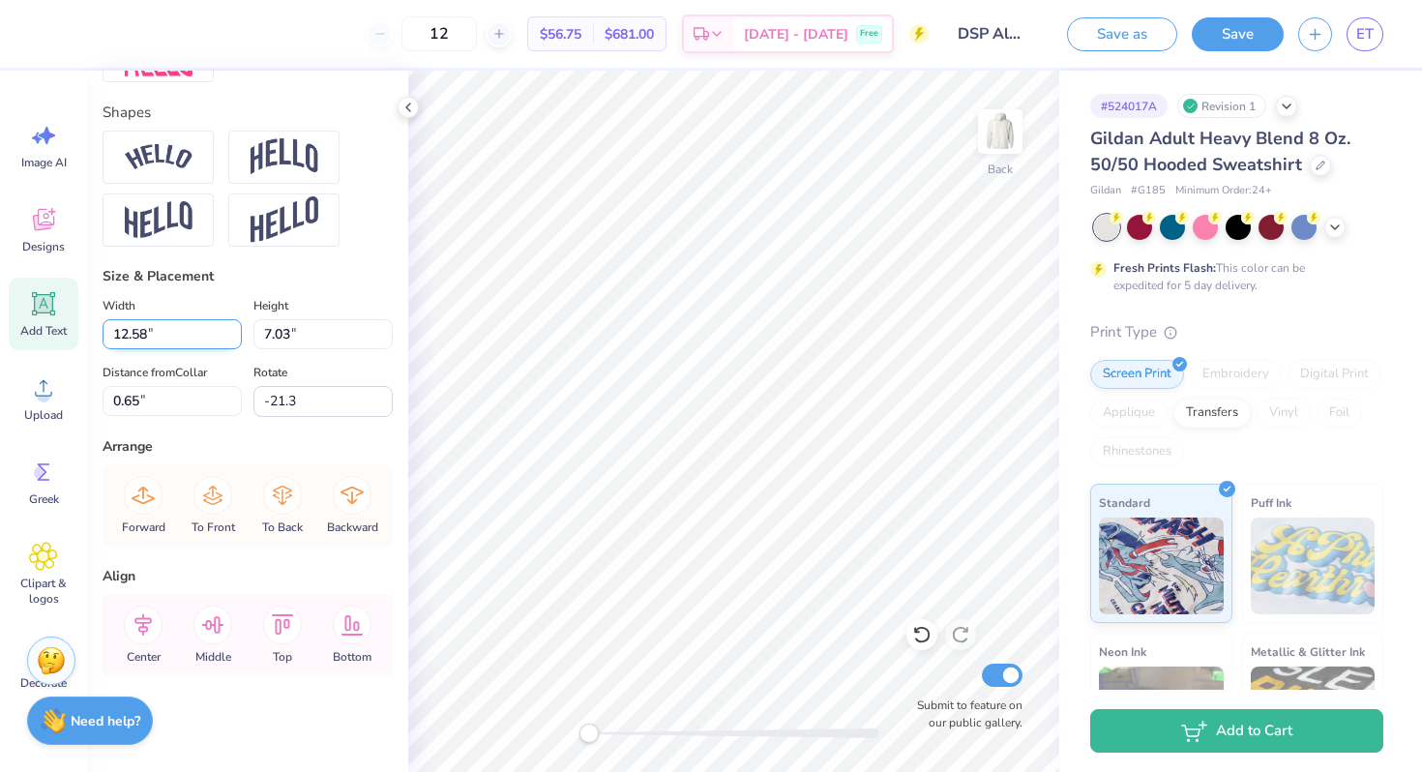
click at [235, 337] on input "12.58" at bounding box center [172, 334] width 139 height 30
click at [235, 337] on input "12.57" at bounding box center [172, 334] width 139 height 30
click at [231, 337] on input "12.56" at bounding box center [172, 334] width 139 height 30
click at [231, 337] on input "12.55" at bounding box center [172, 334] width 139 height 30
click at [142, 613] on icon at bounding box center [143, 625] width 39 height 39
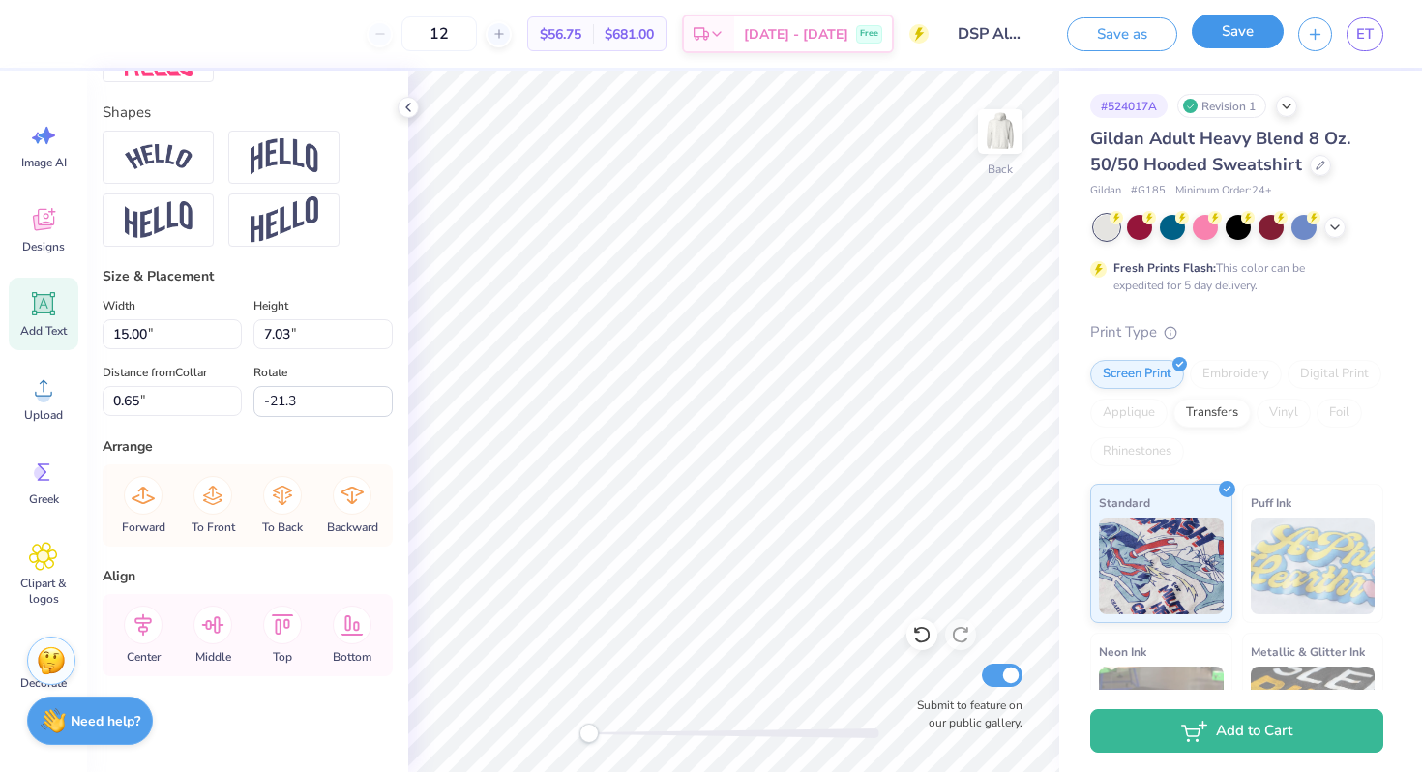
click at [1220, 36] on button "Save" at bounding box center [1238, 32] width 92 height 34
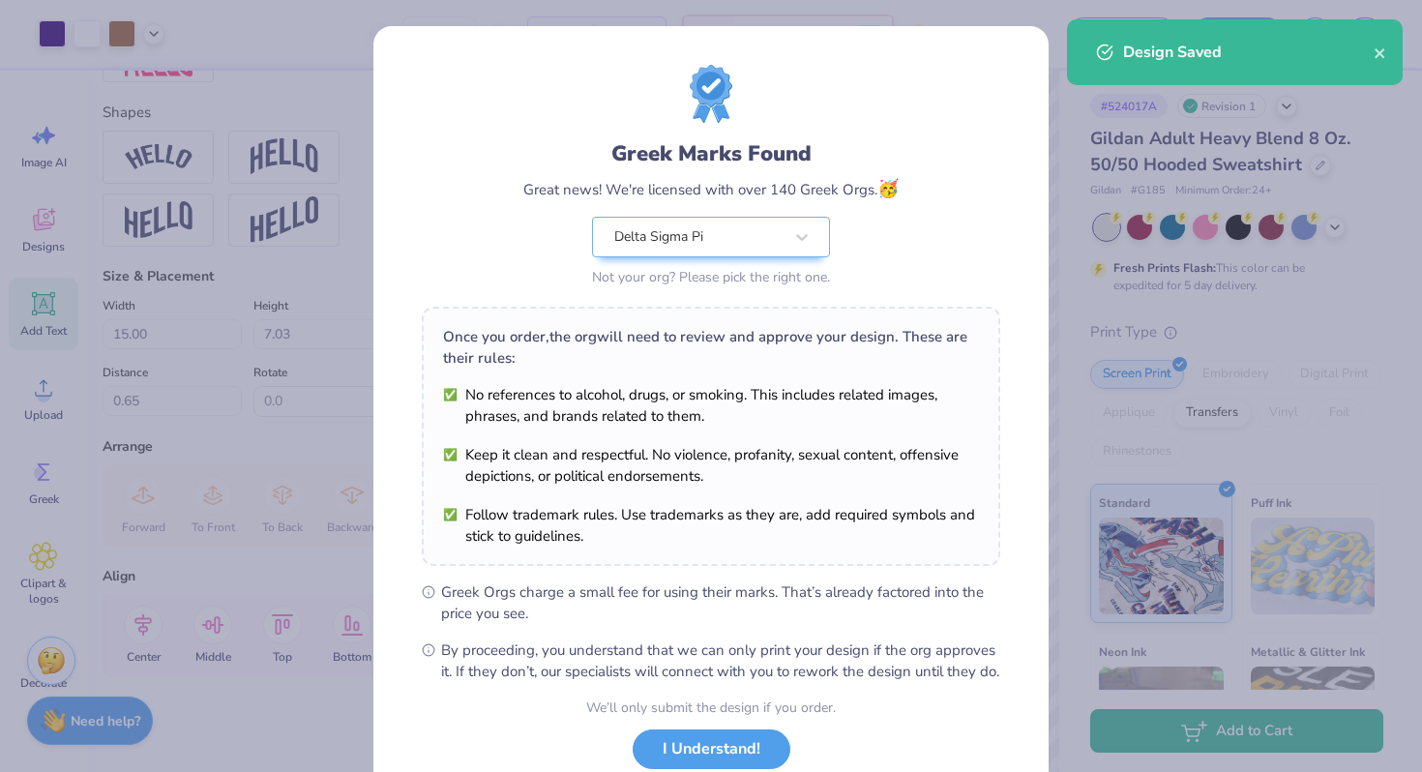
click at [834, 264] on div "Greek Marks Found Great news! We're licensed with over 140 Greek Orgs. 🥳 Delta …" at bounding box center [710, 214] width 375 height 153
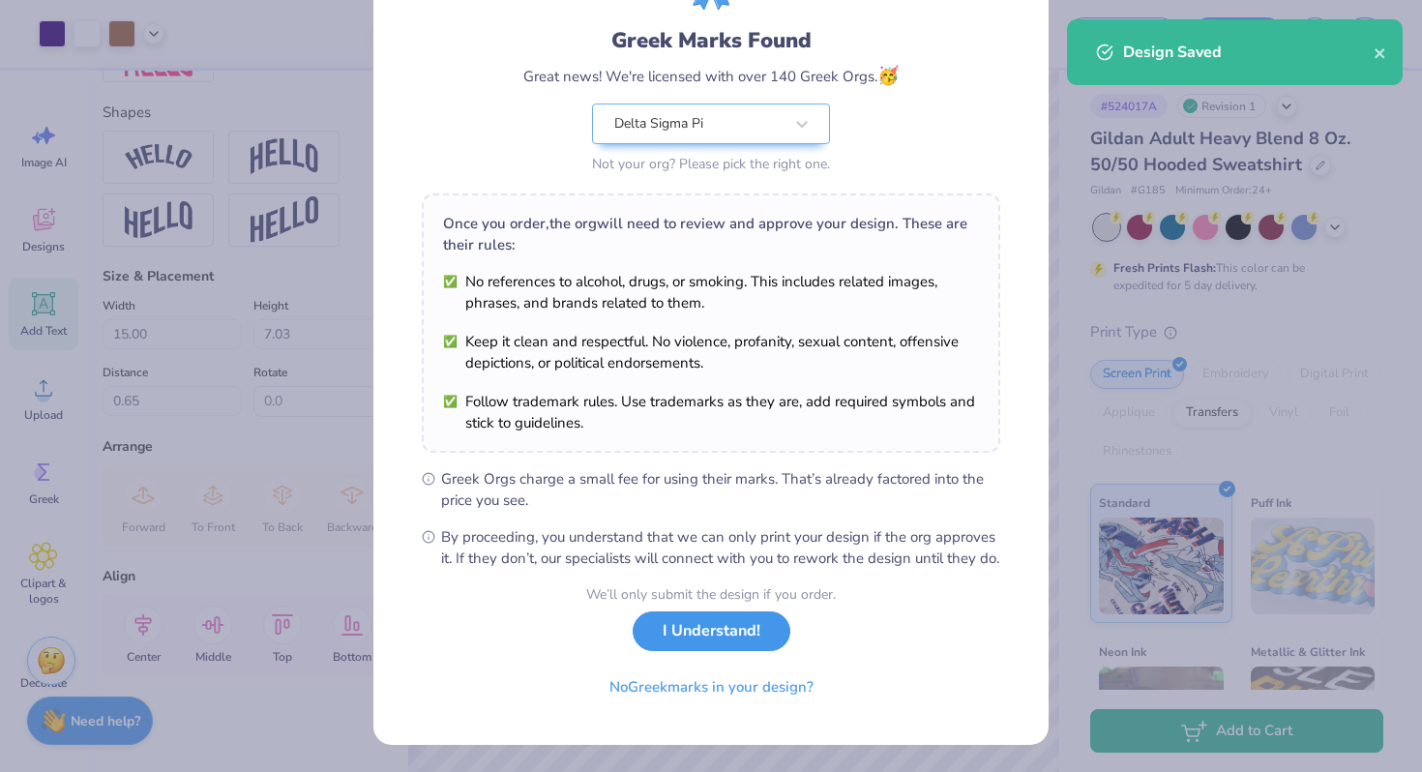
click at [715, 643] on button "I Understand!" at bounding box center [712, 631] width 158 height 40
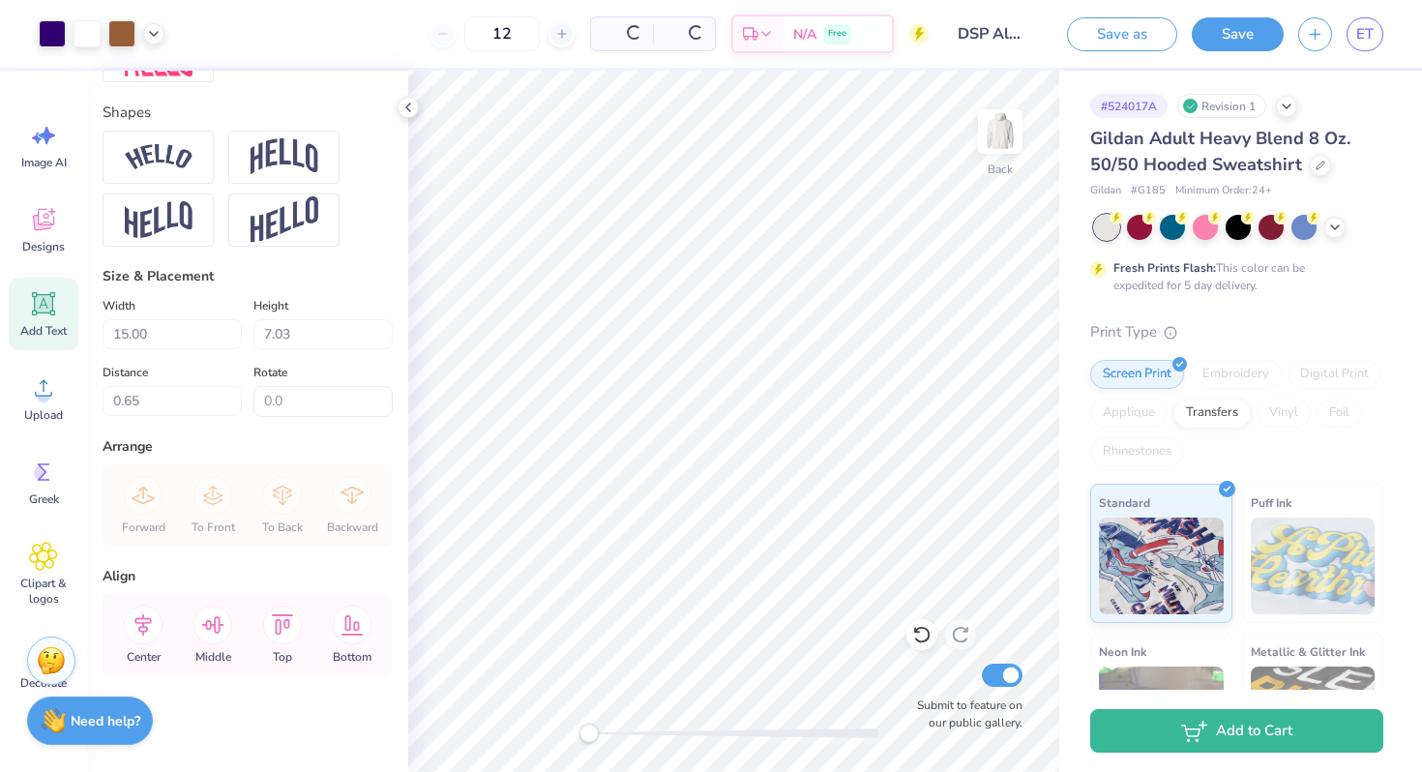
scroll to position [0, 0]
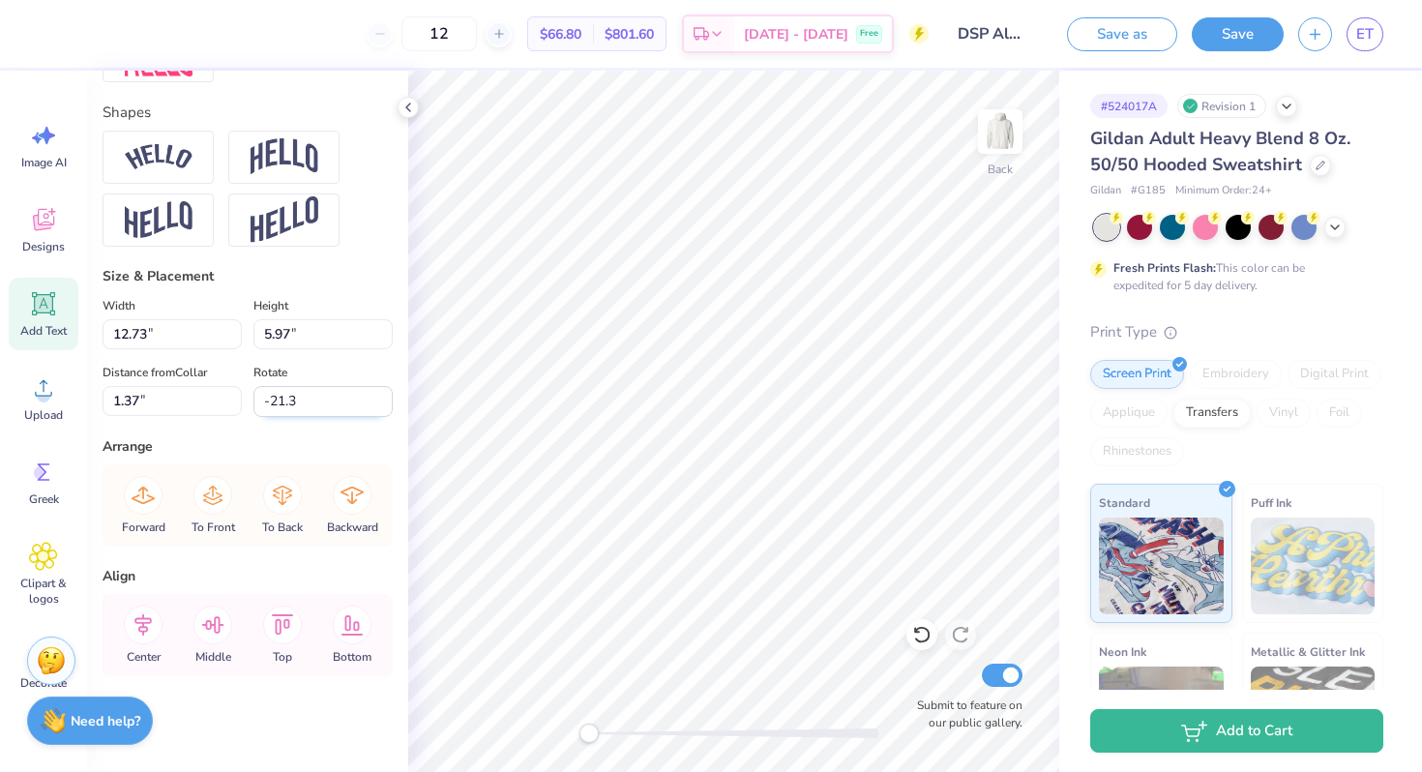
click at [312, 406] on input "-21.3" at bounding box center [322, 401] width 139 height 31
drag, startPoint x: 337, startPoint y: 397, endPoint x: 259, endPoint y: 397, distance: 77.4
click at [259, 397] on input "-21.3" at bounding box center [322, 401] width 139 height 31
drag, startPoint x: 306, startPoint y: 396, endPoint x: 267, endPoint y: 396, distance: 38.7
click at [267, 396] on input "-21.3" at bounding box center [322, 401] width 139 height 31
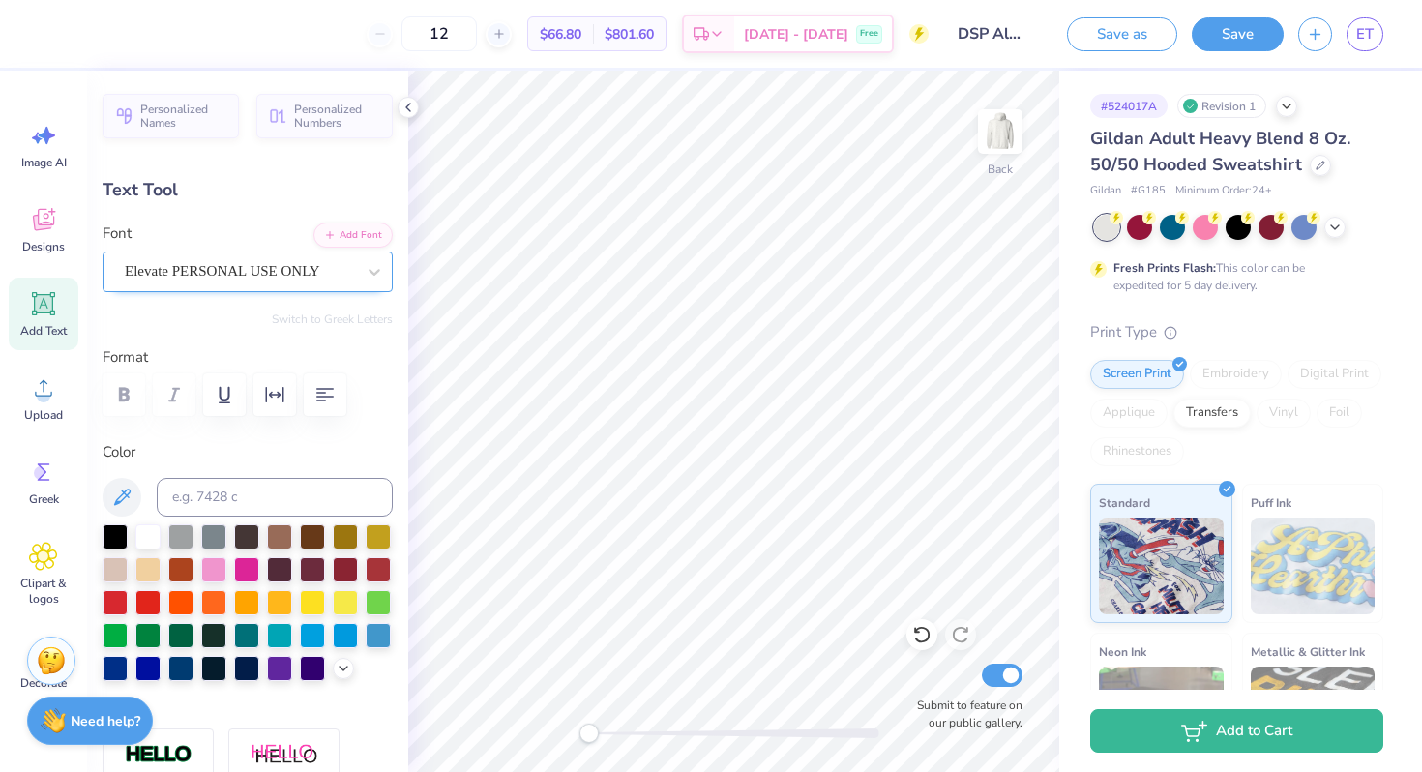
click at [255, 285] on div "Elevate PERSONAL USE ONLY" at bounding box center [248, 271] width 290 height 41
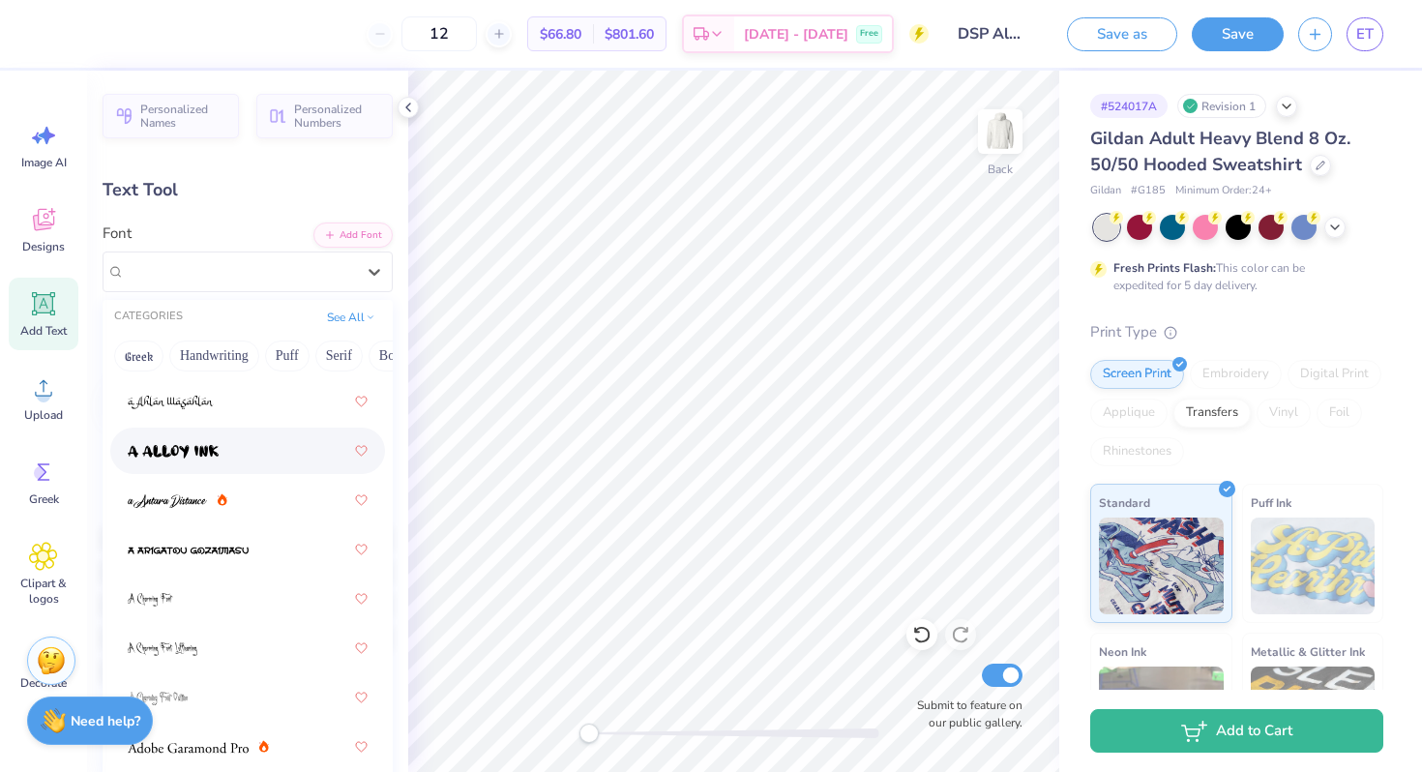
scroll to position [188, 0]
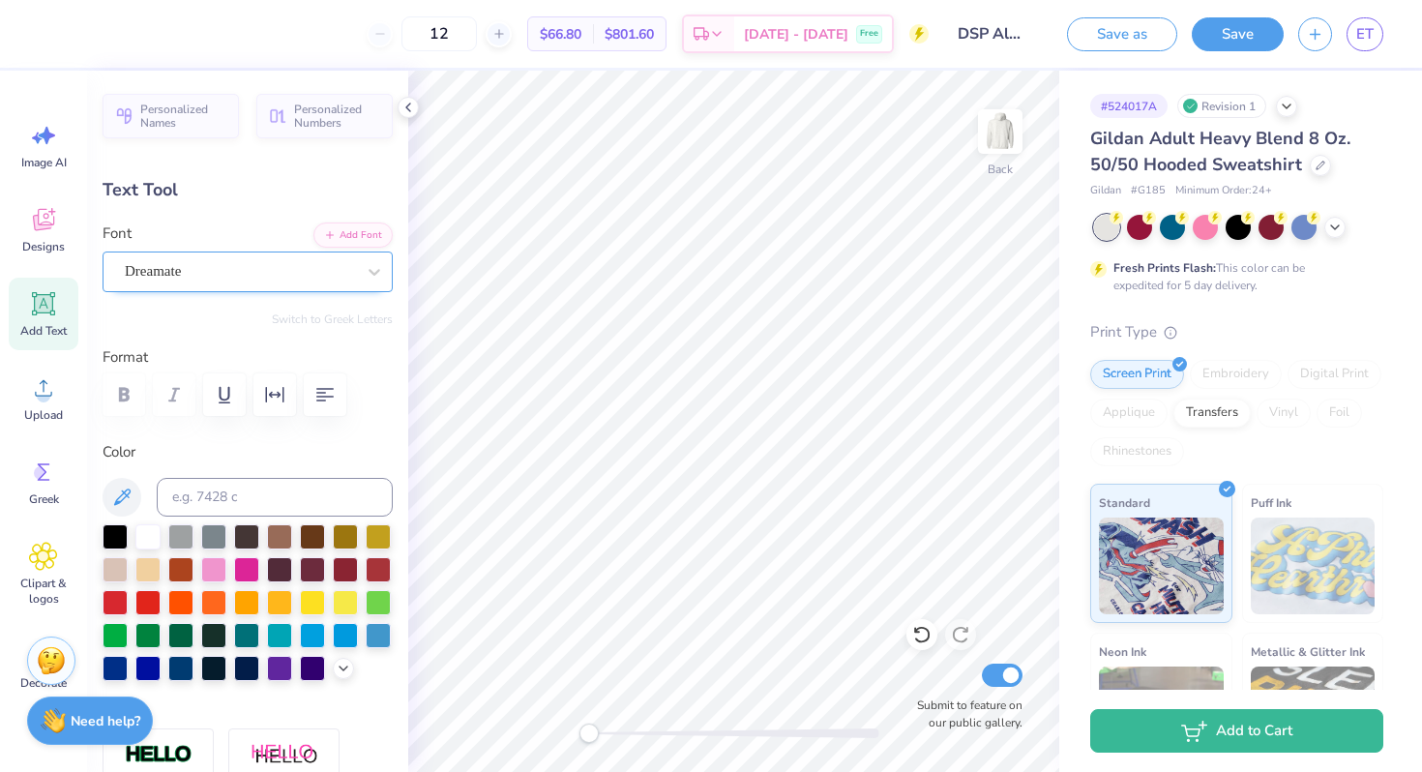
click at [281, 279] on div "Dreamate" at bounding box center [240, 271] width 234 height 30
click at [242, 264] on div "Elevate PERSONAL USE ONLY" at bounding box center [240, 271] width 234 height 30
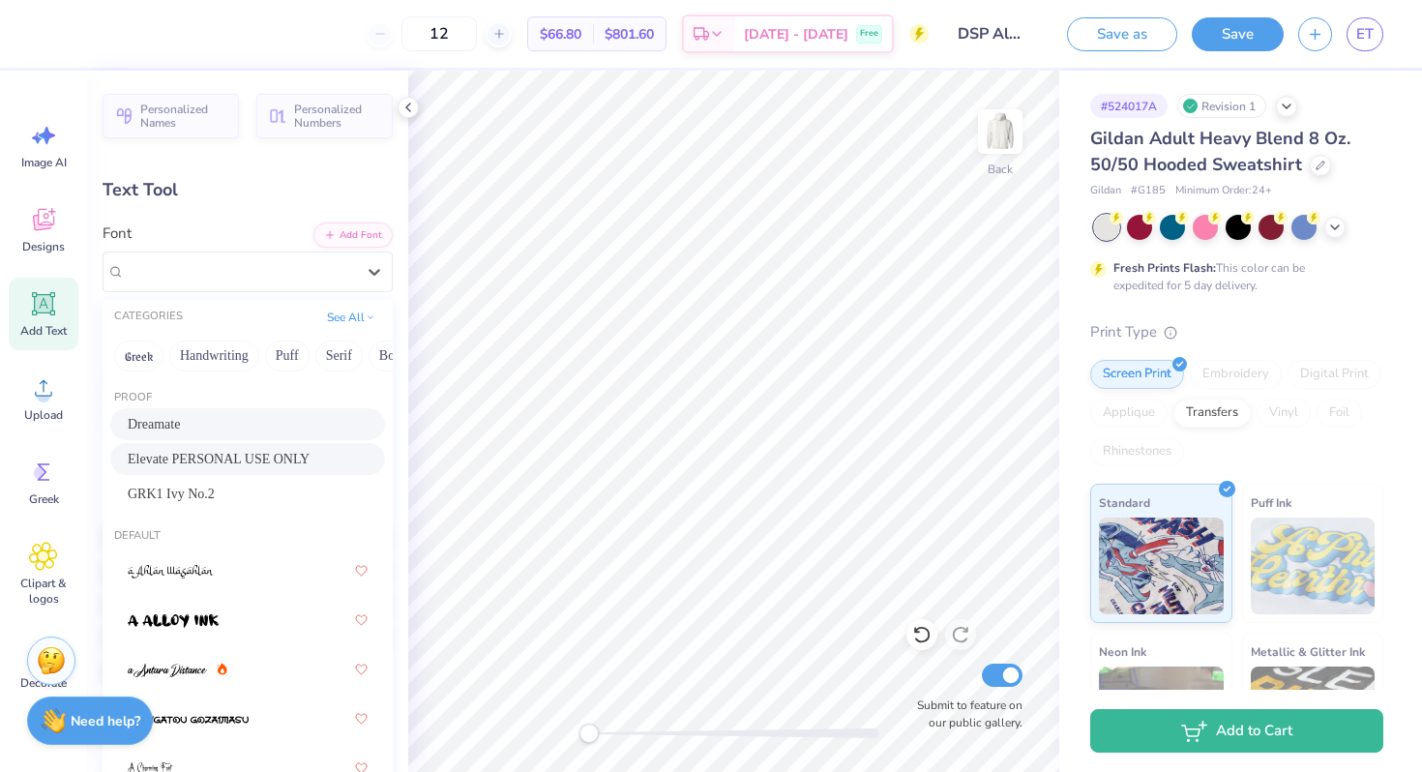
click at [195, 410] on div "Dreamate" at bounding box center [247, 424] width 275 height 32
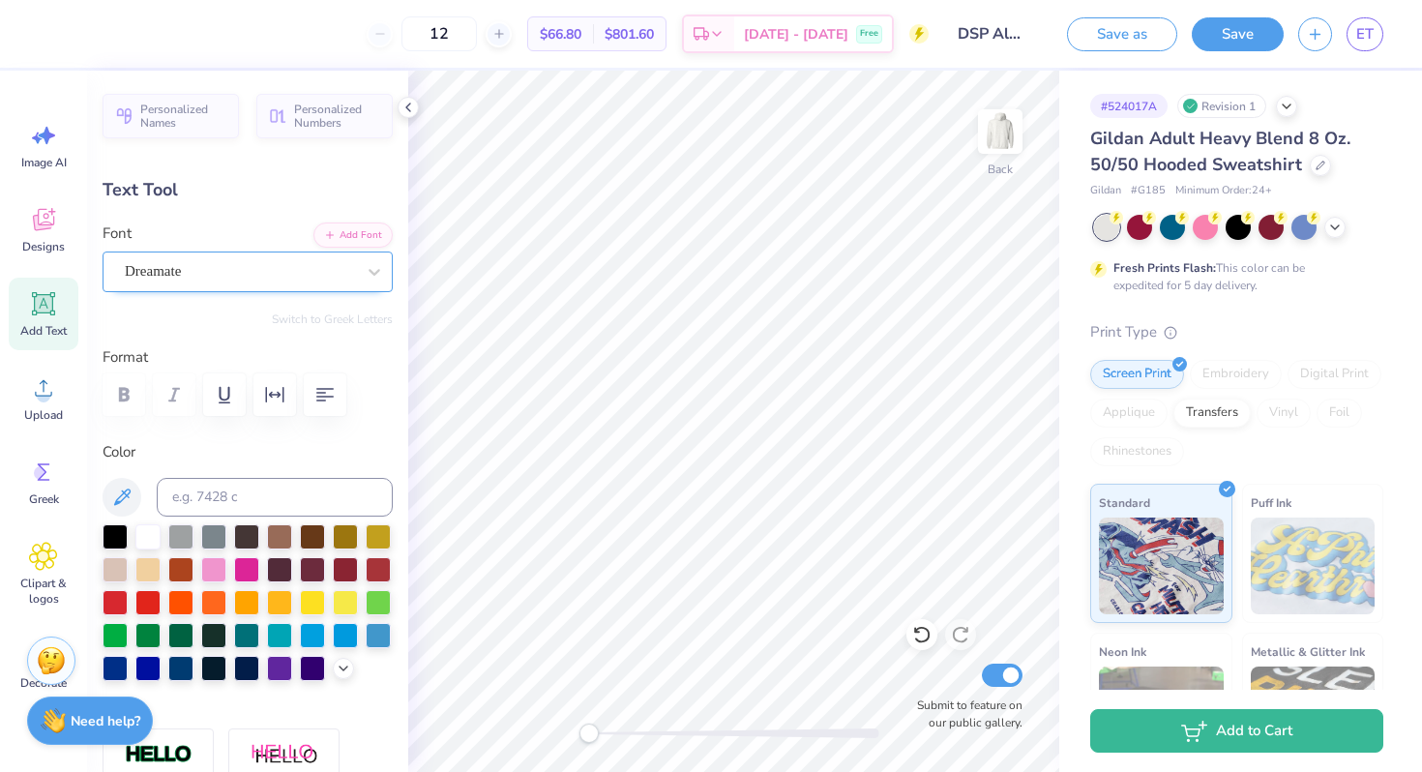
click at [252, 271] on div "Dreamate" at bounding box center [240, 271] width 234 height 30
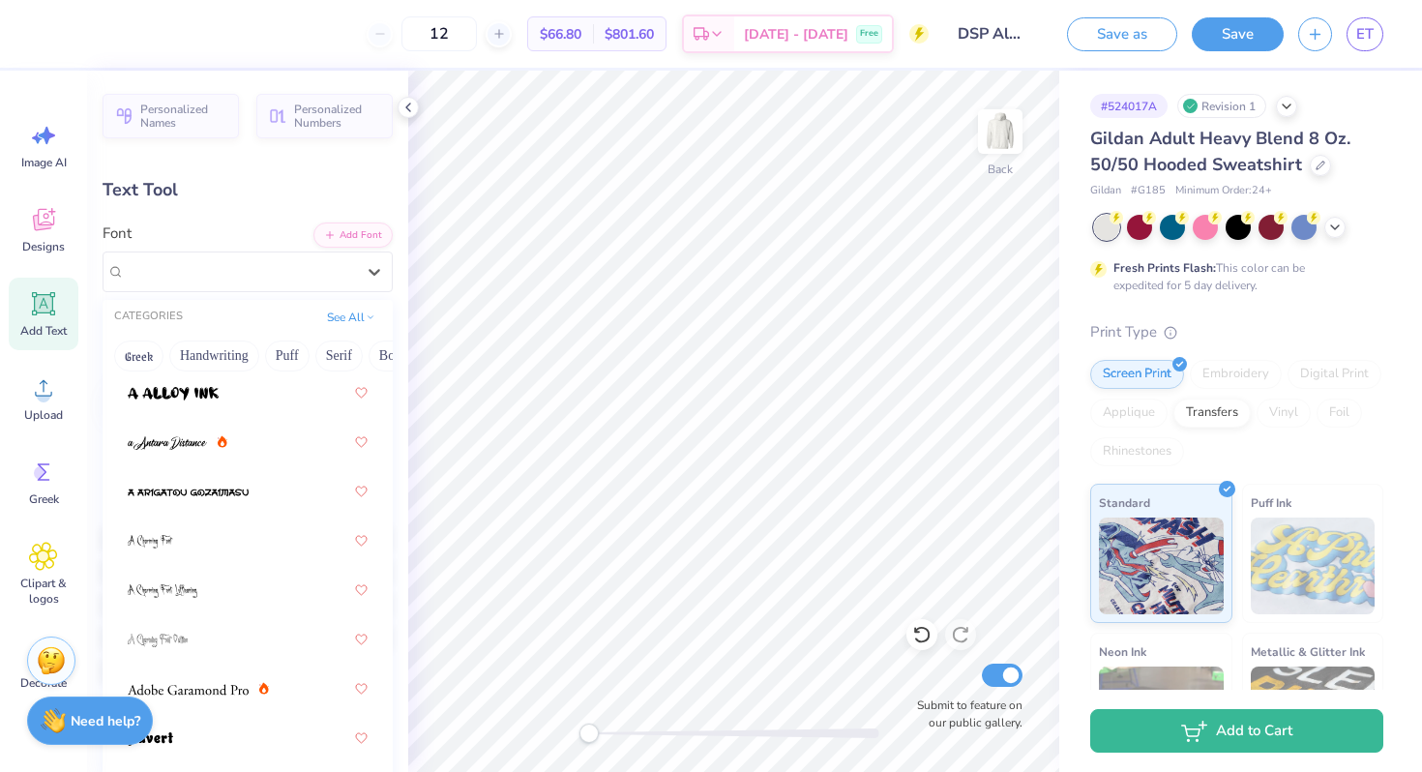
scroll to position [246, 0]
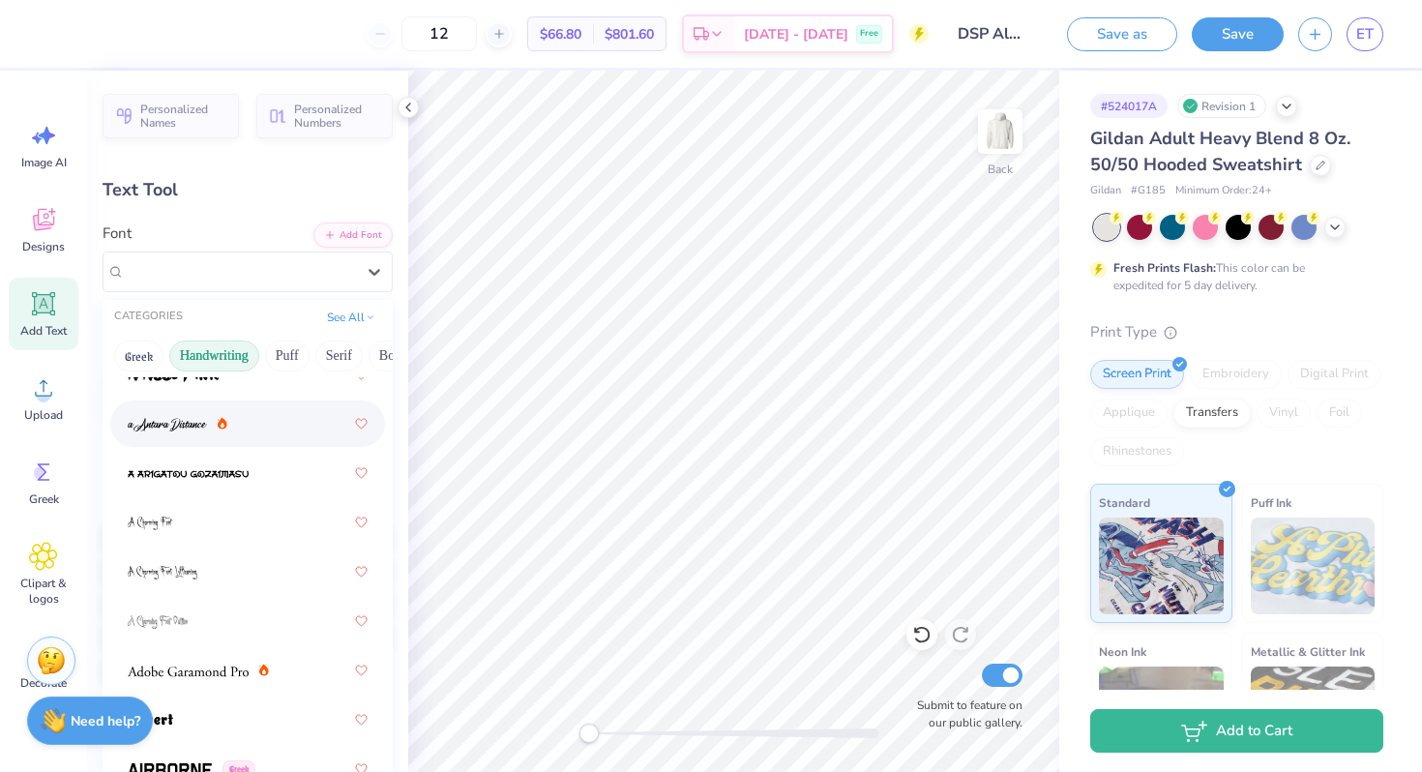
click at [242, 350] on button "Handwriting" at bounding box center [214, 355] width 90 height 31
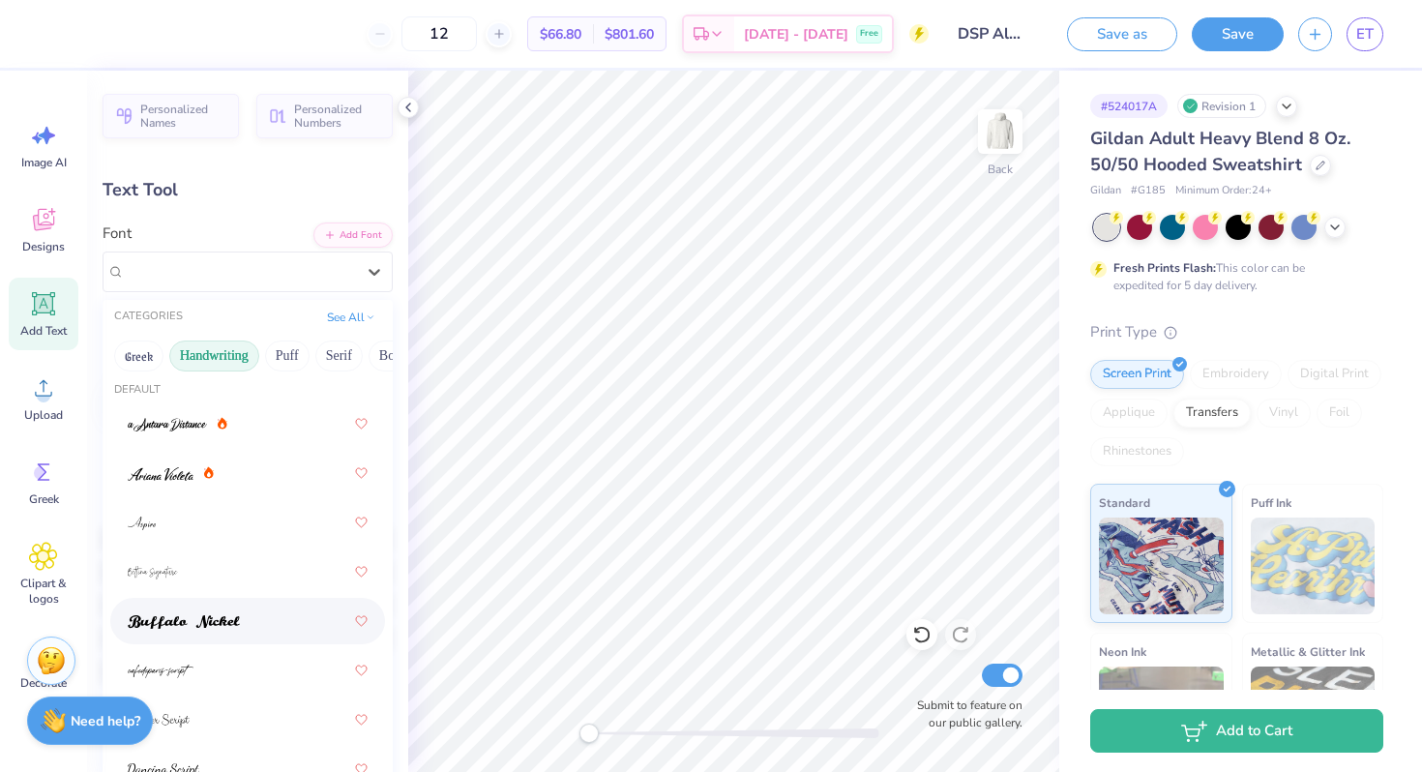
click at [242, 622] on div at bounding box center [248, 621] width 240 height 35
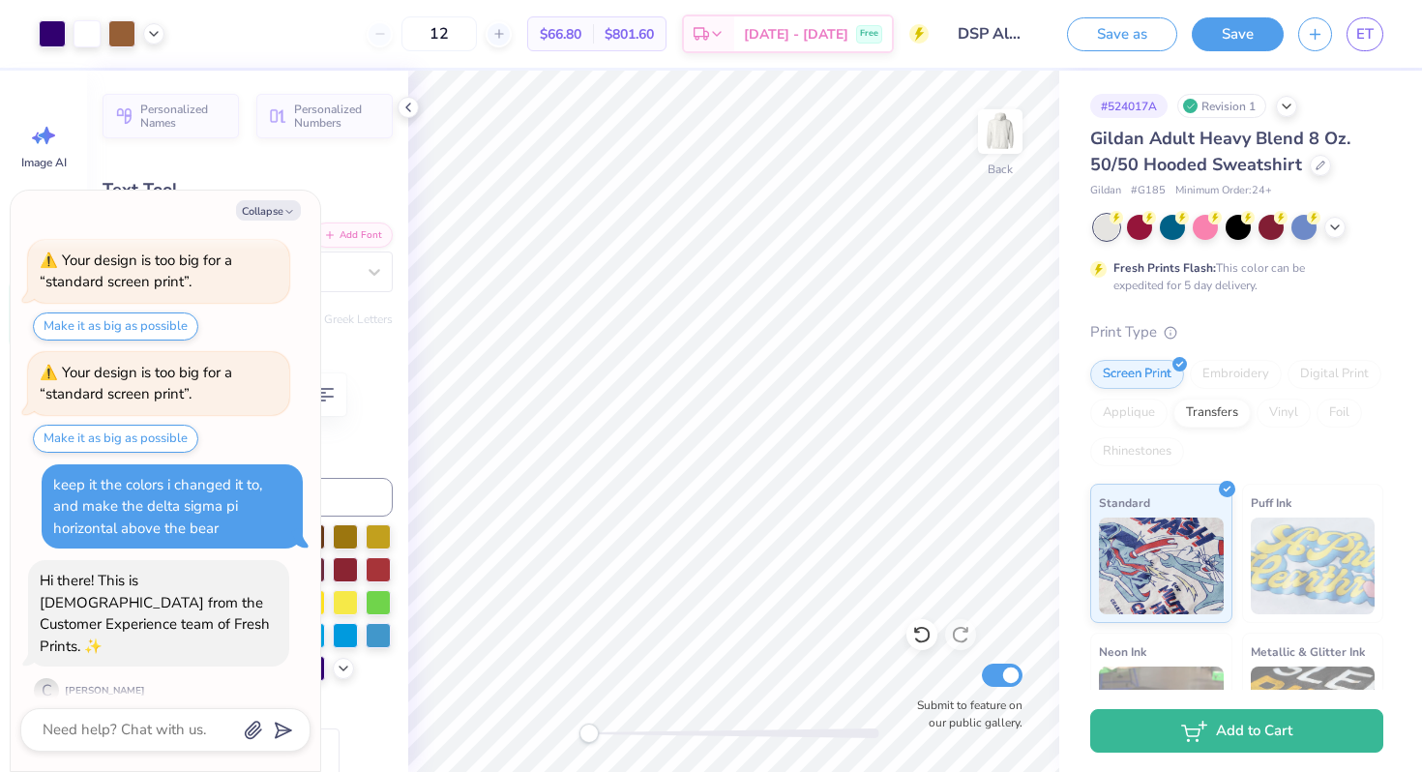
scroll to position [334, 0]
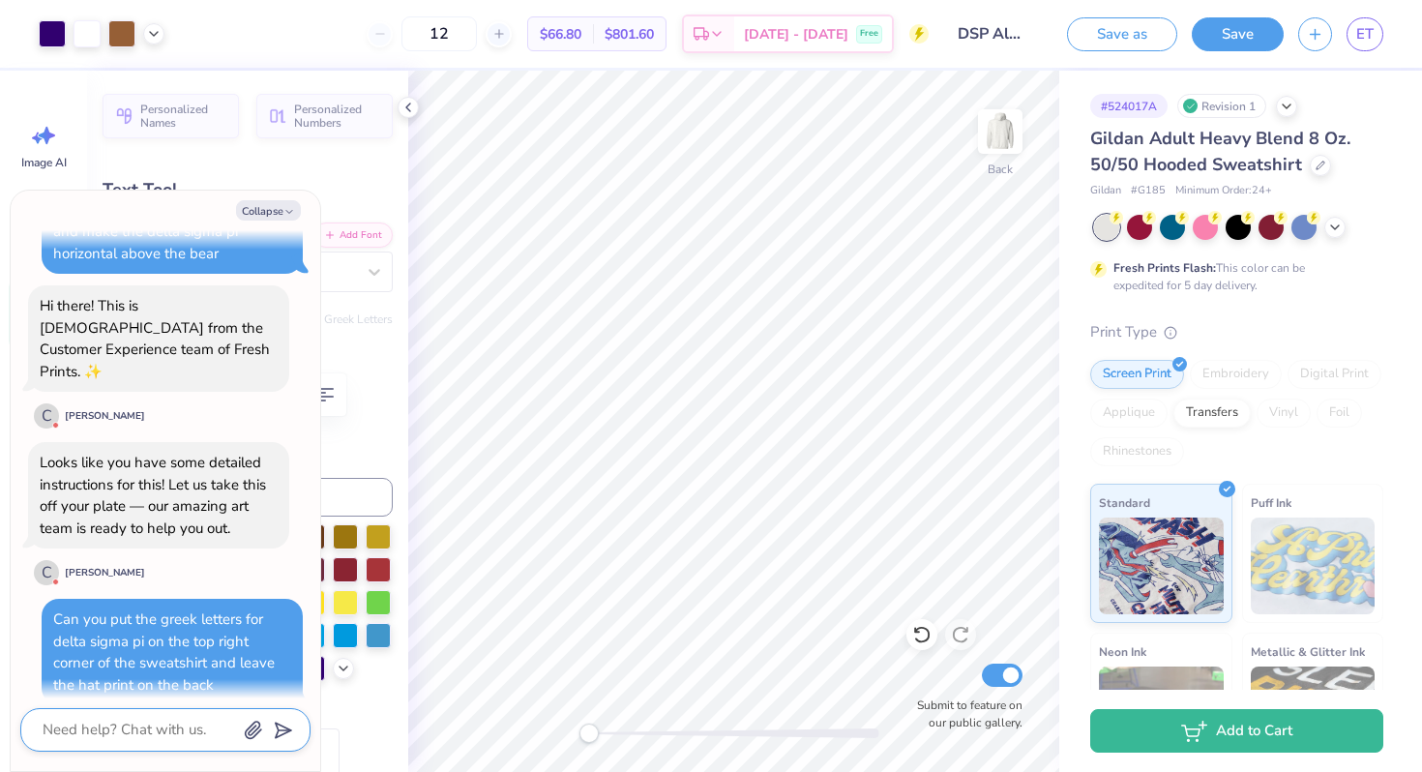
click at [137, 735] on textarea at bounding box center [139, 730] width 196 height 26
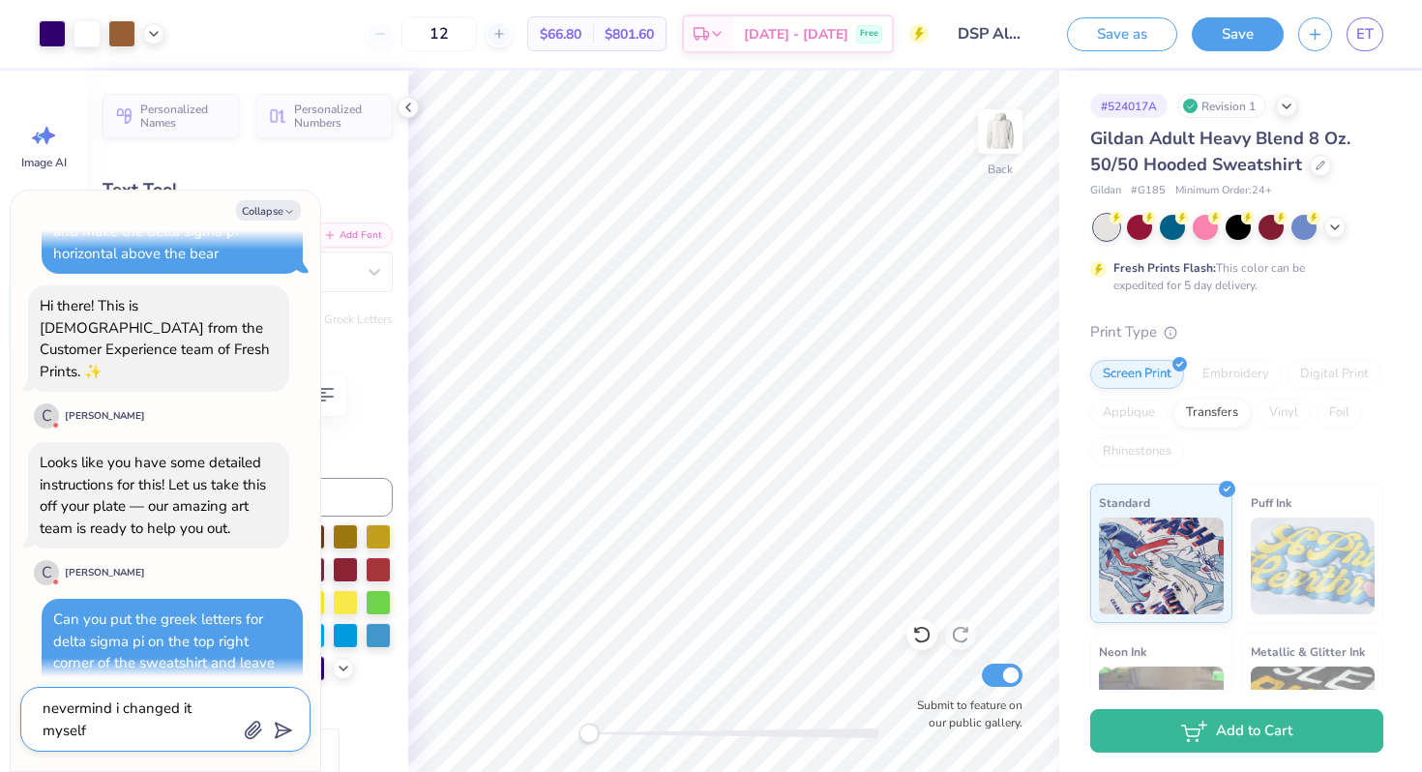
click at [284, 725] on icon "submit" at bounding box center [279, 730] width 27 height 27
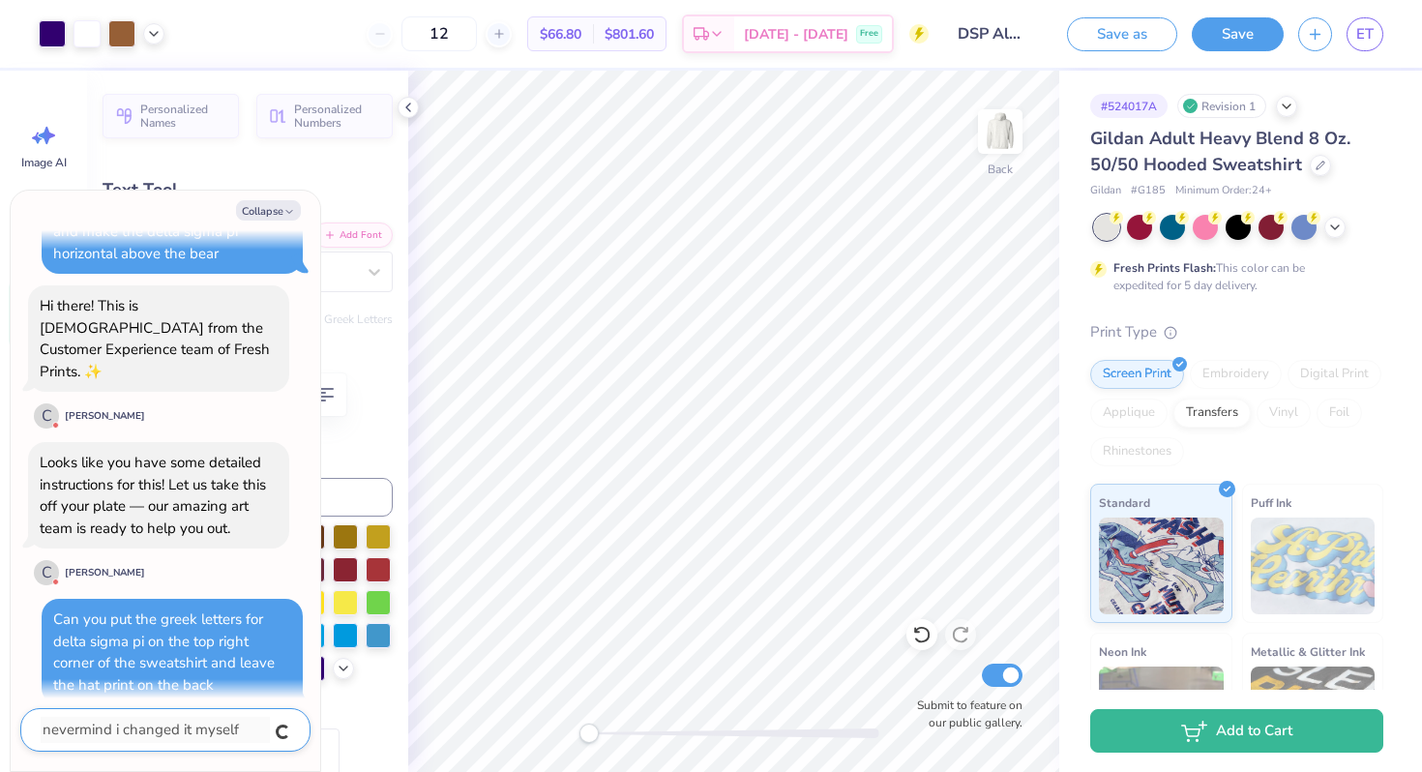
scroll to position [387, 0]
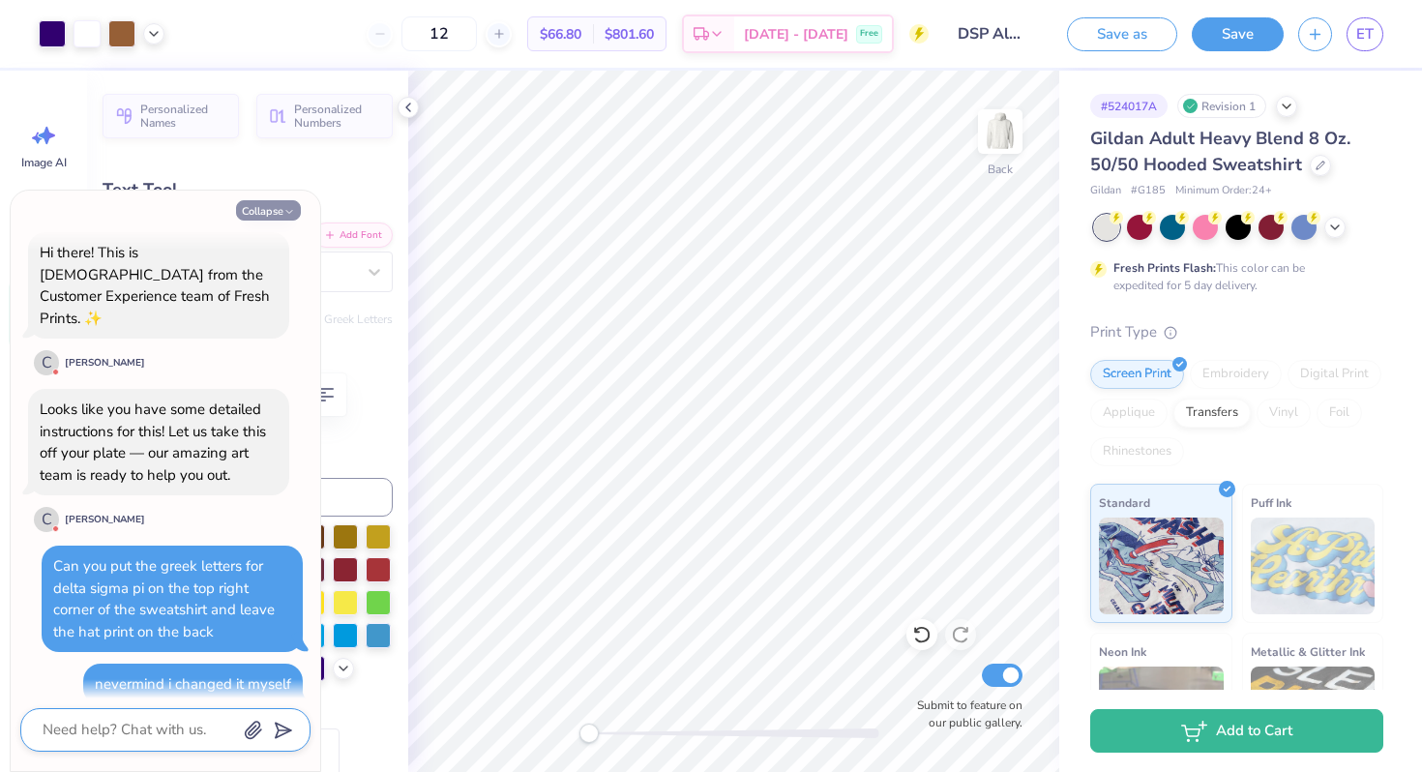
click at [264, 203] on button "Collapse" at bounding box center [268, 210] width 65 height 20
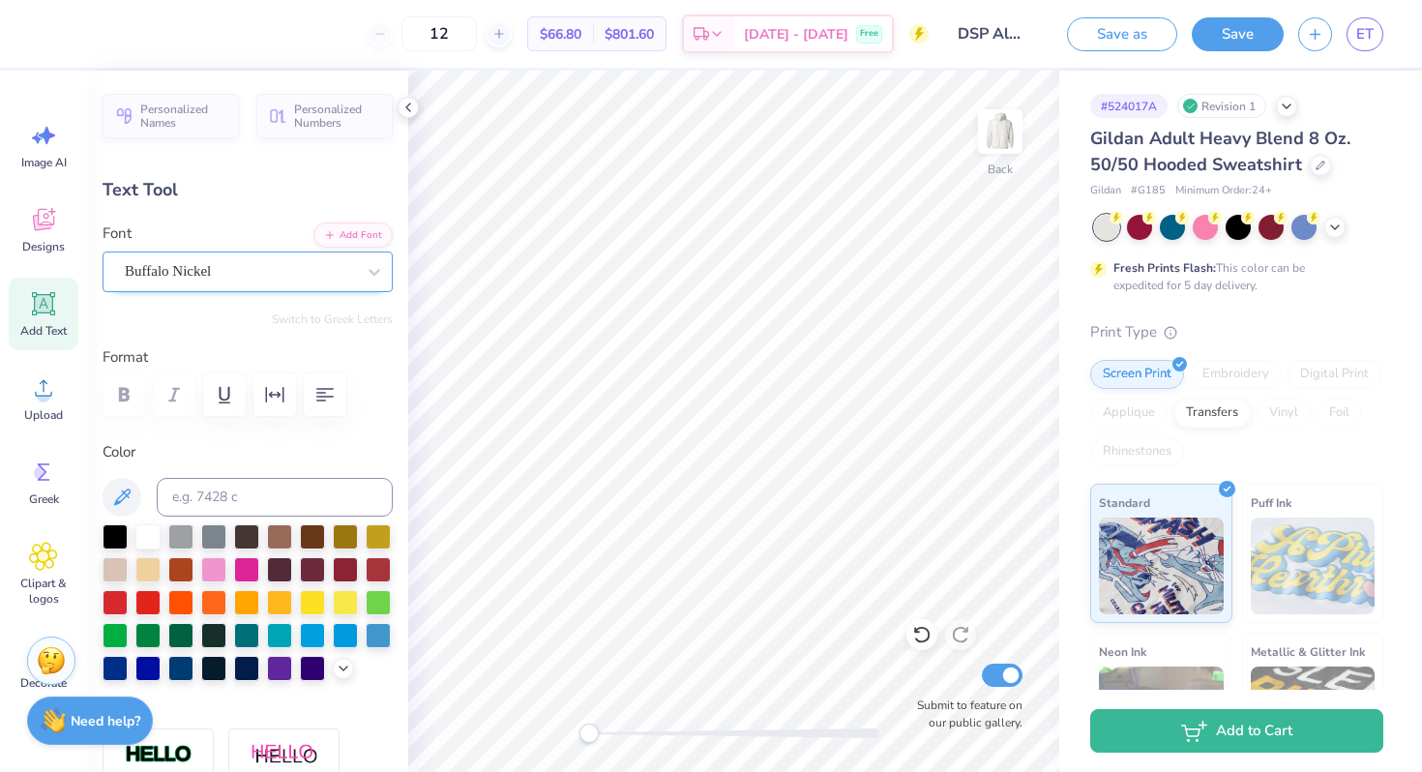
click at [244, 280] on div "Buffalo Nickel" at bounding box center [240, 271] width 234 height 30
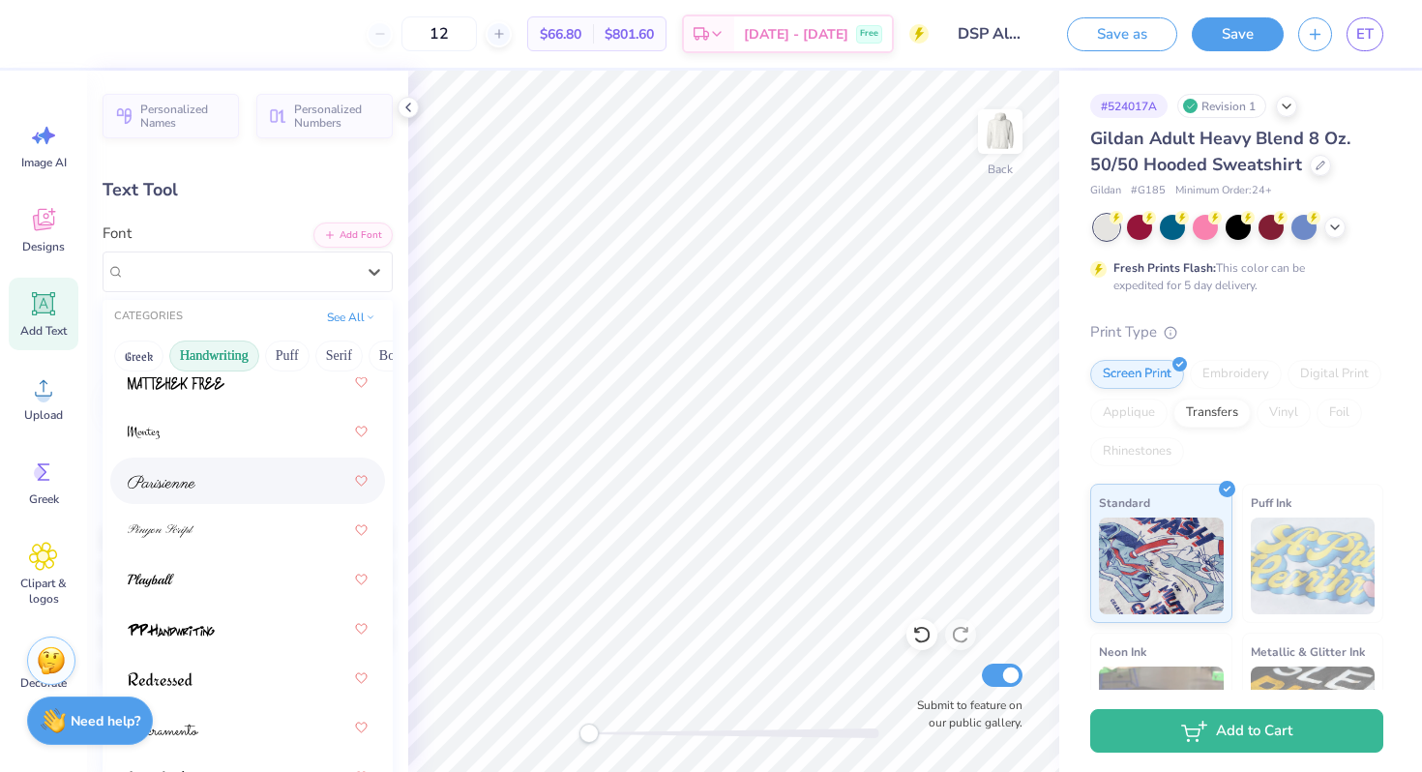
scroll to position [803, 0]
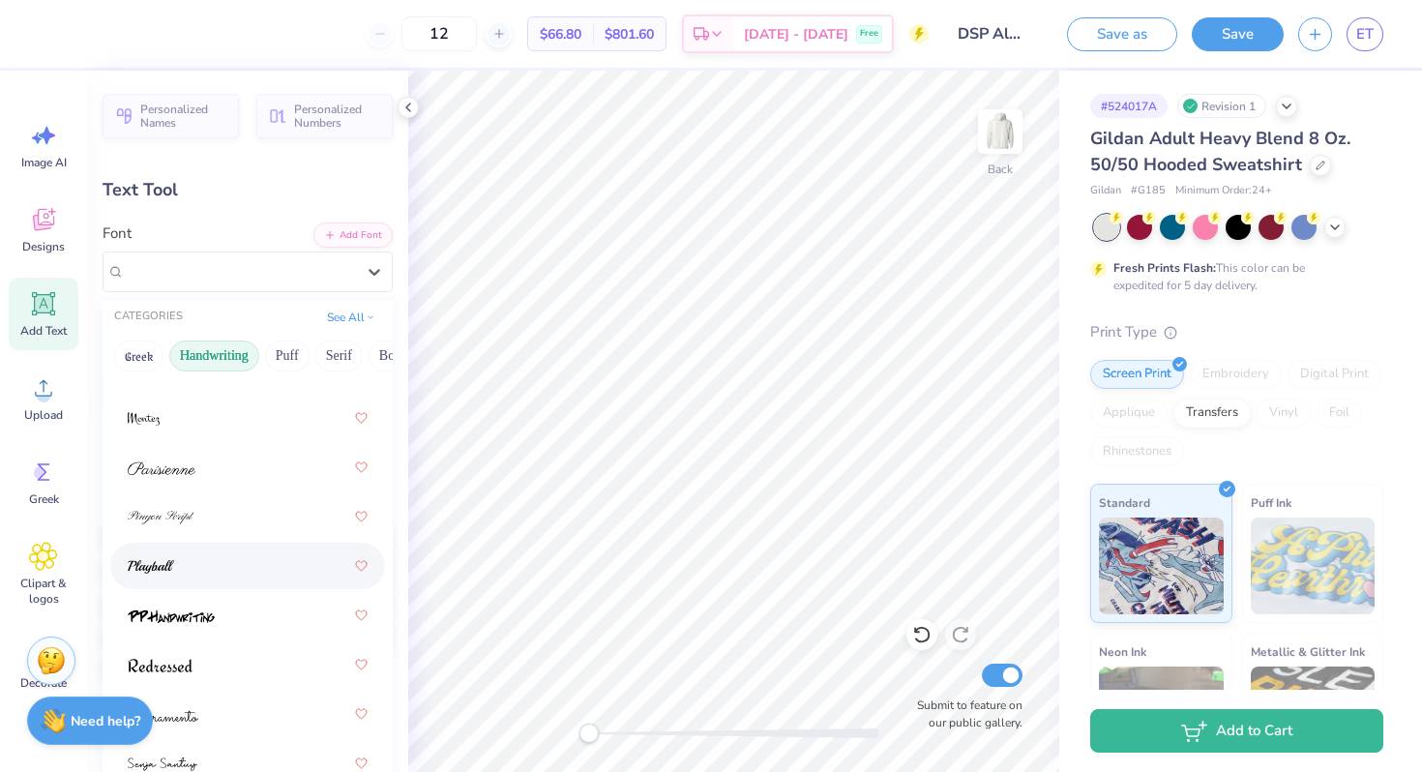
click at [226, 568] on div at bounding box center [248, 565] width 240 height 35
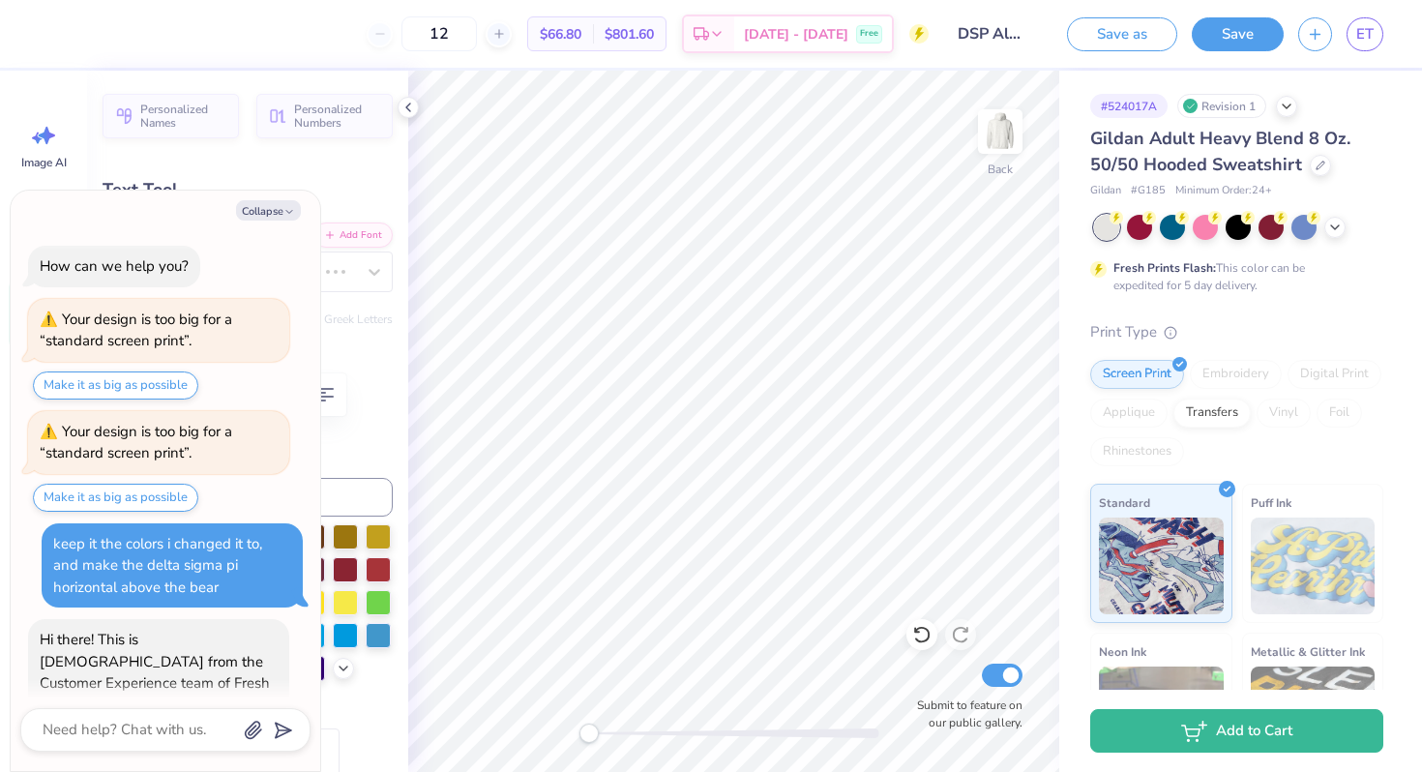
scroll to position [521, 0]
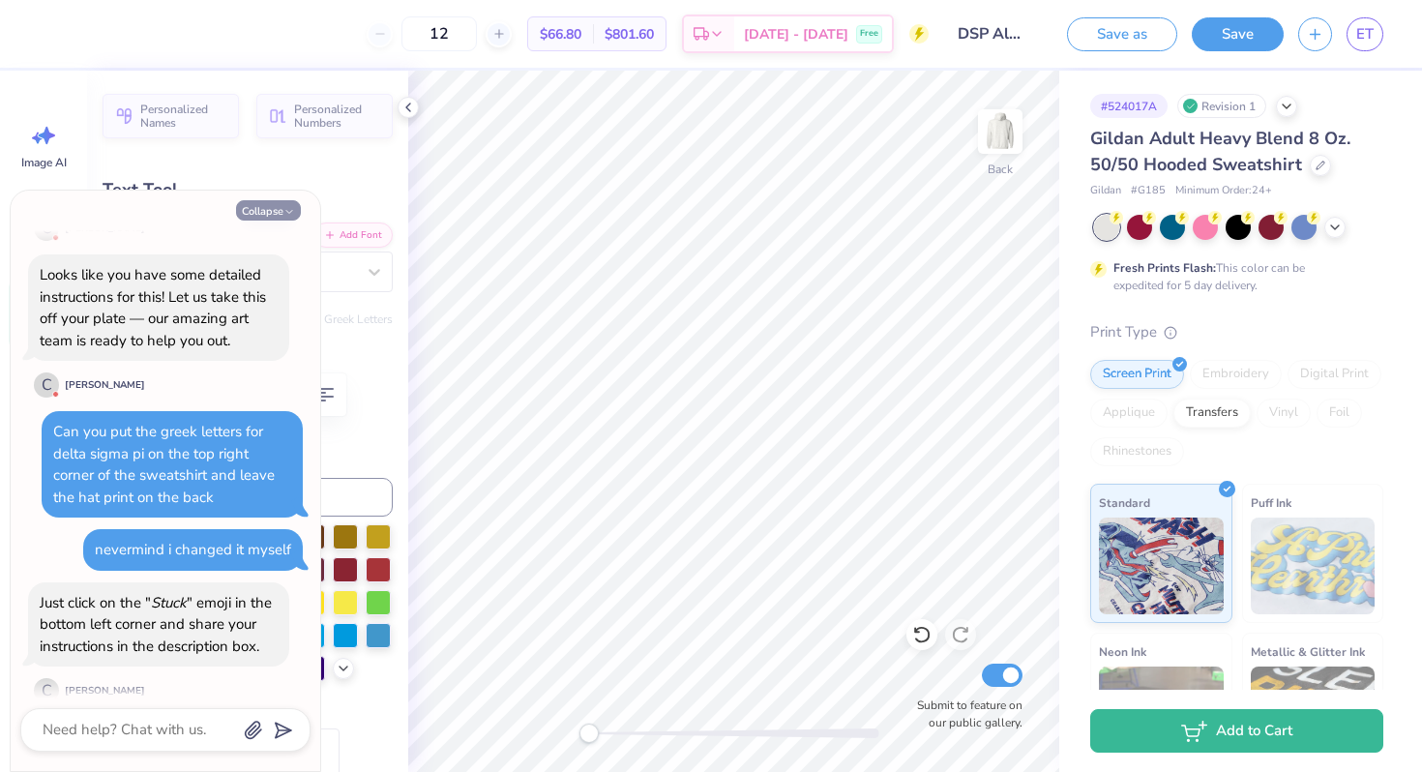
click at [263, 210] on button "Collapse" at bounding box center [268, 210] width 65 height 20
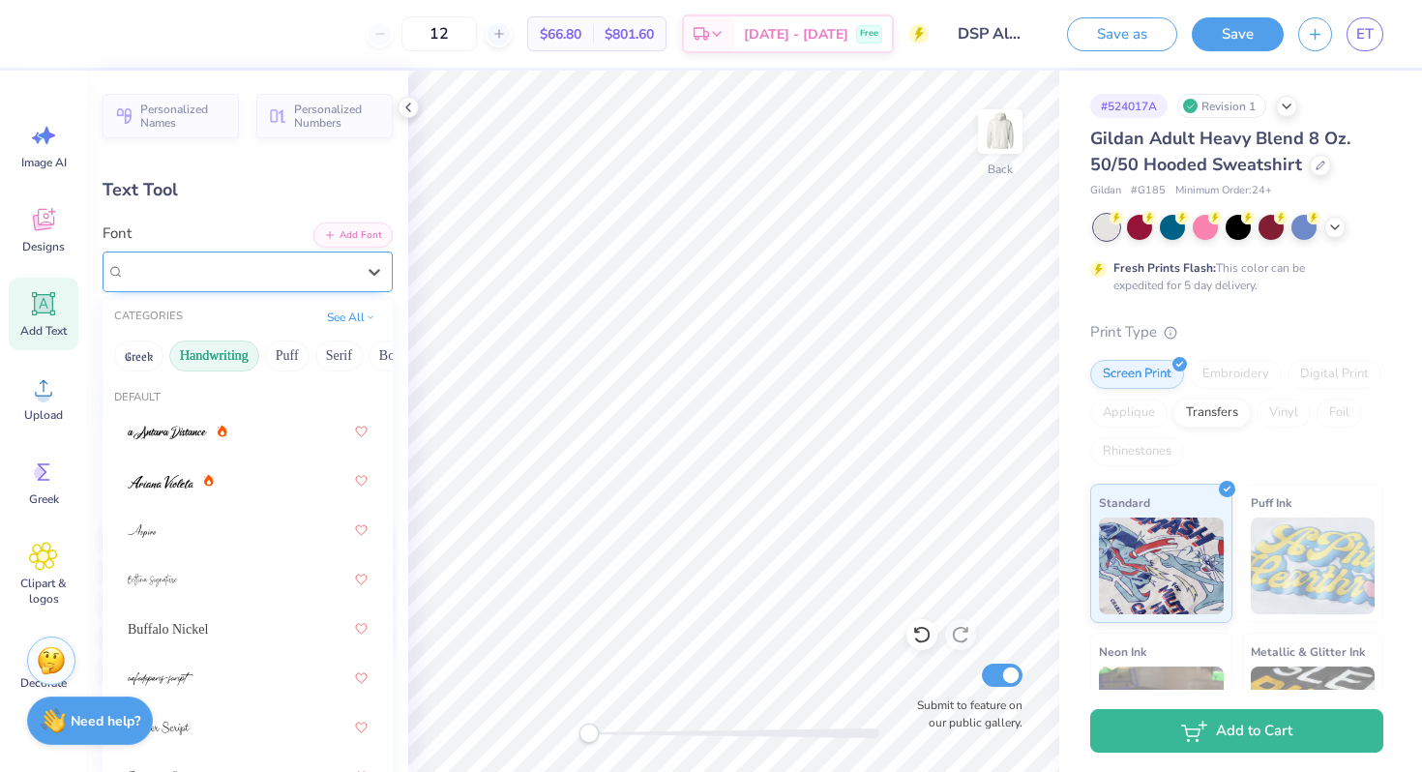
click at [263, 251] on div "Playball" at bounding box center [248, 271] width 290 height 41
click at [288, 347] on button "Puff" at bounding box center [287, 355] width 44 height 31
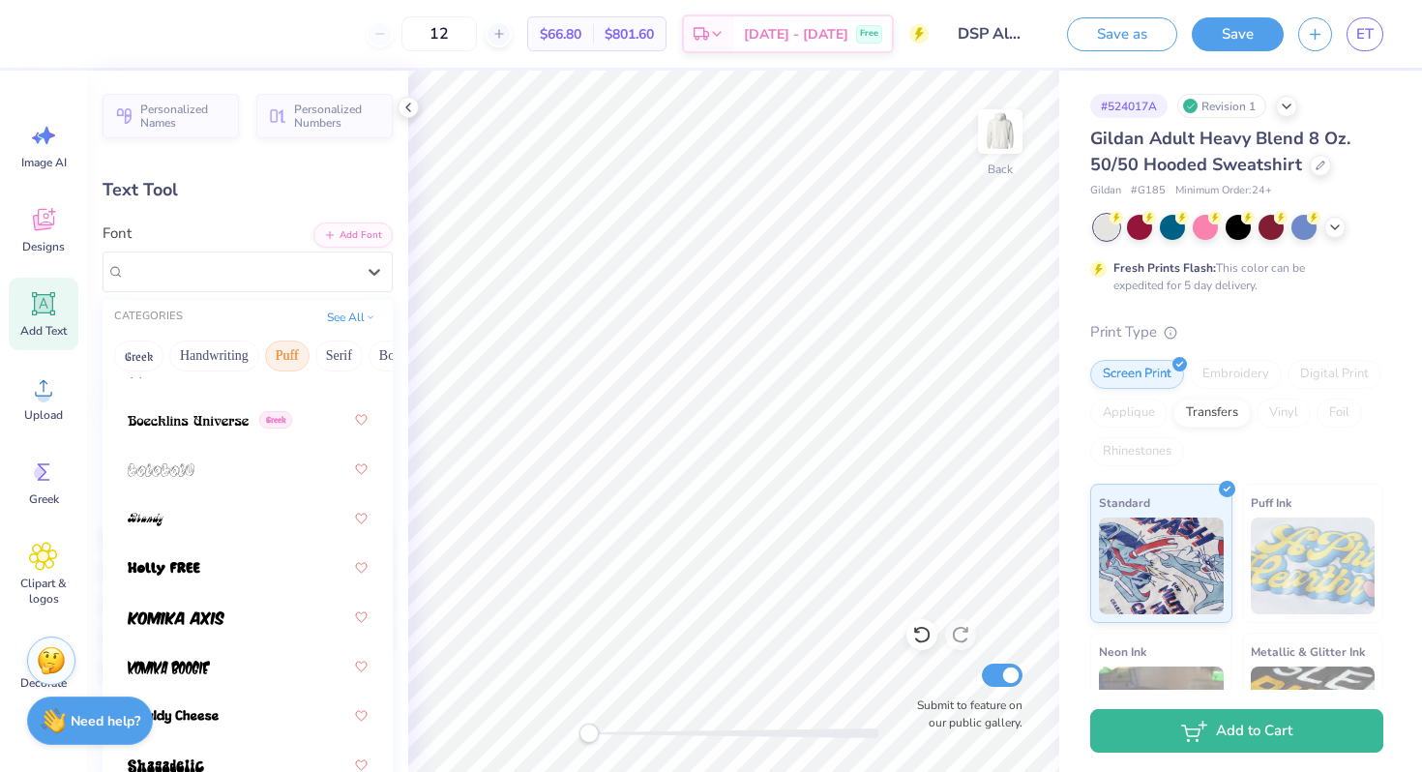
scroll to position [163, 0]
click at [200, 556] on div at bounding box center [248, 564] width 240 height 35
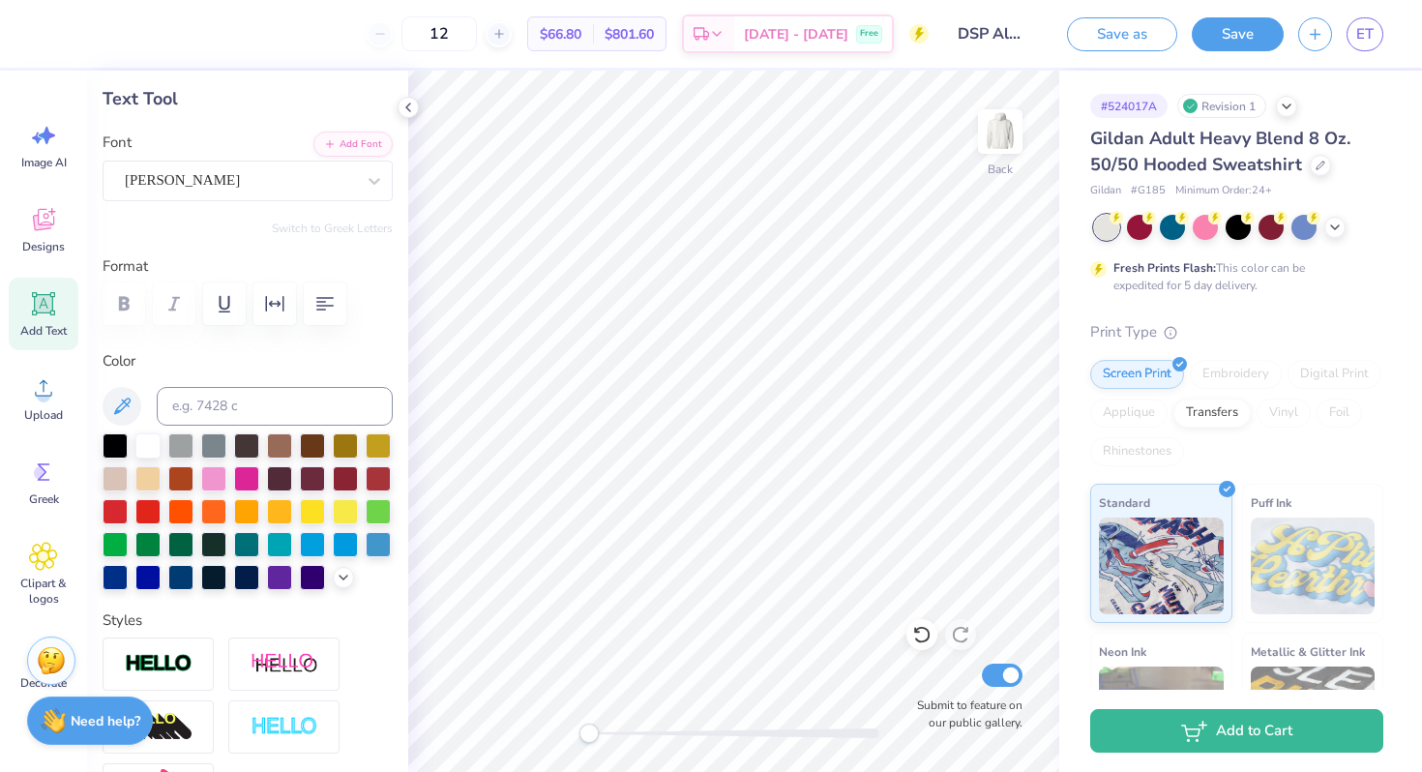
scroll to position [92, 0]
click at [252, 186] on div "[PERSON_NAME]" at bounding box center [240, 179] width 234 height 30
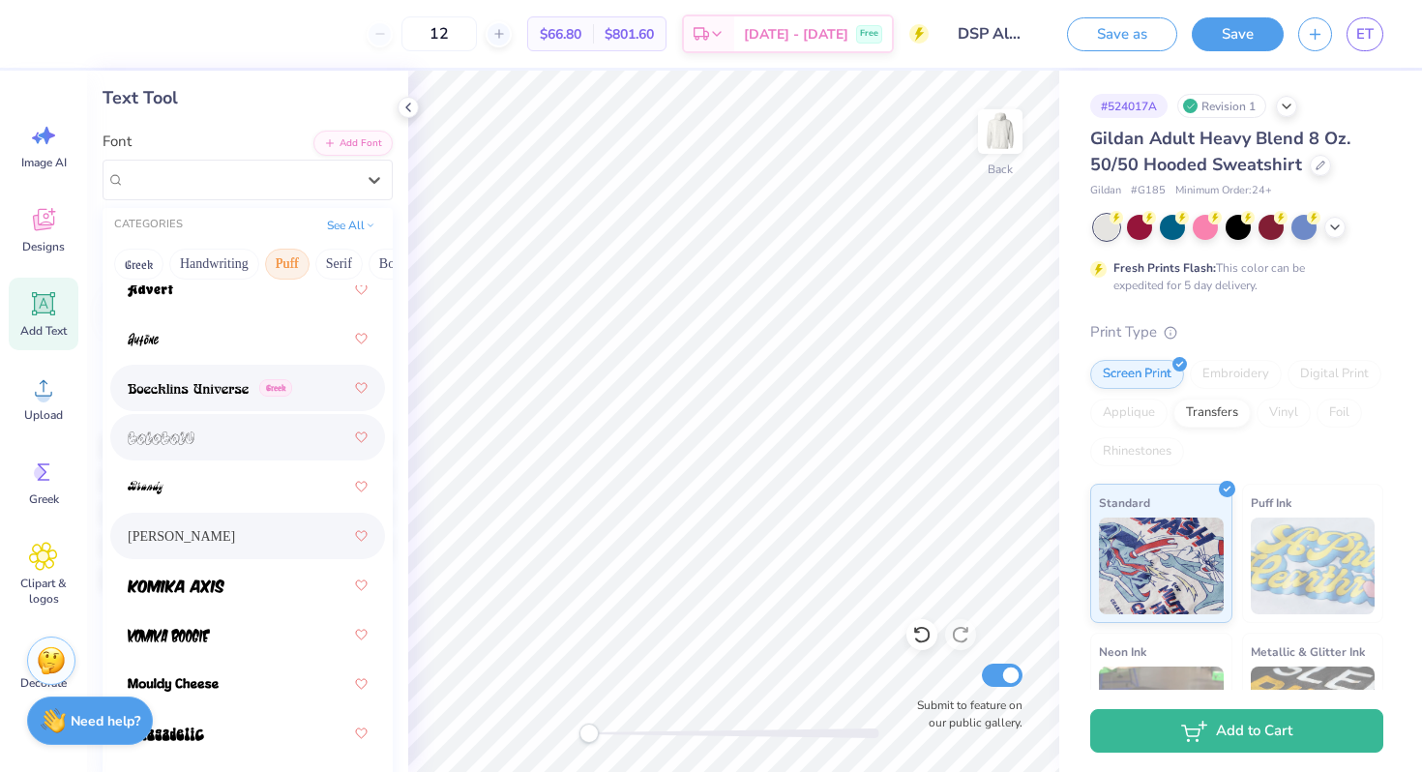
scroll to position [163, 0]
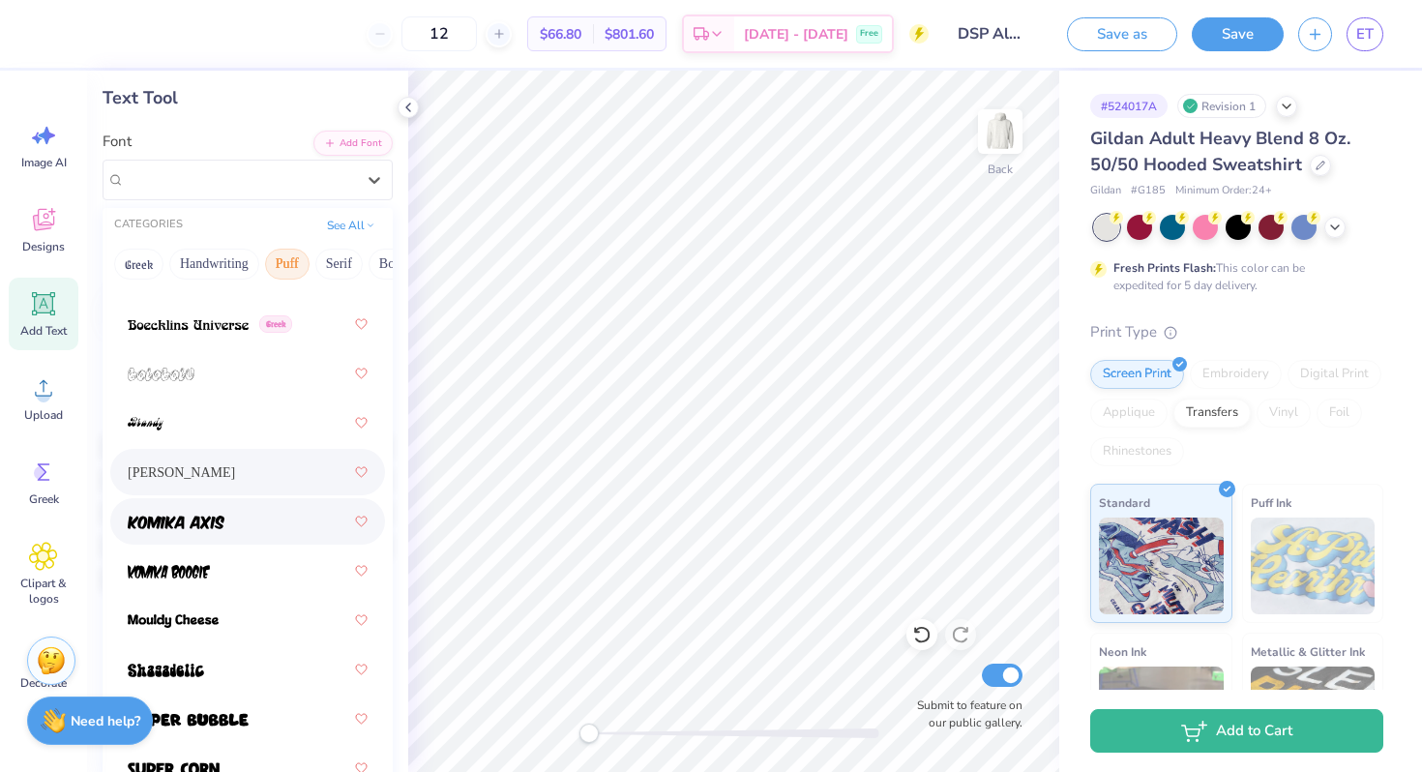
click at [231, 512] on div at bounding box center [248, 521] width 240 height 35
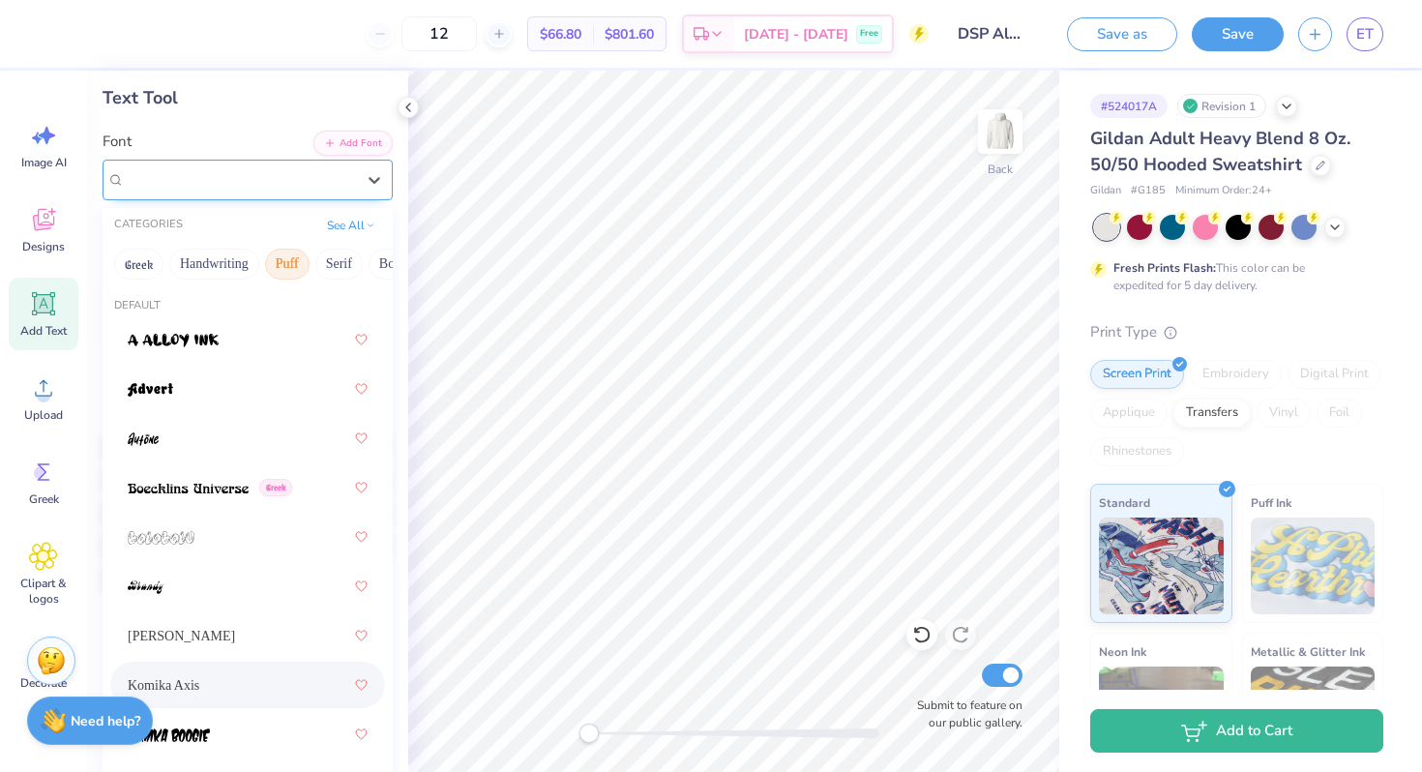
click at [309, 187] on div "Komika Axis" at bounding box center [240, 179] width 234 height 30
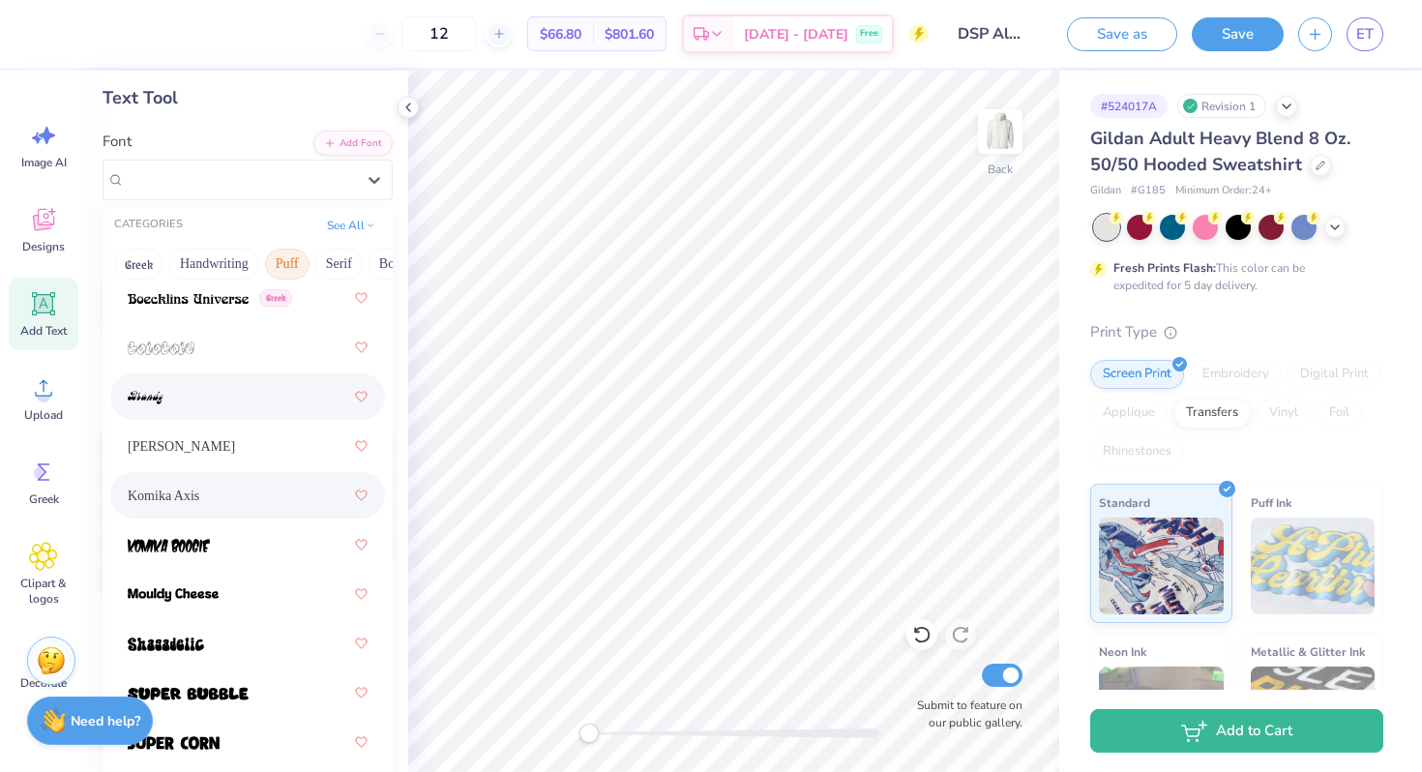
scroll to position [196, 0]
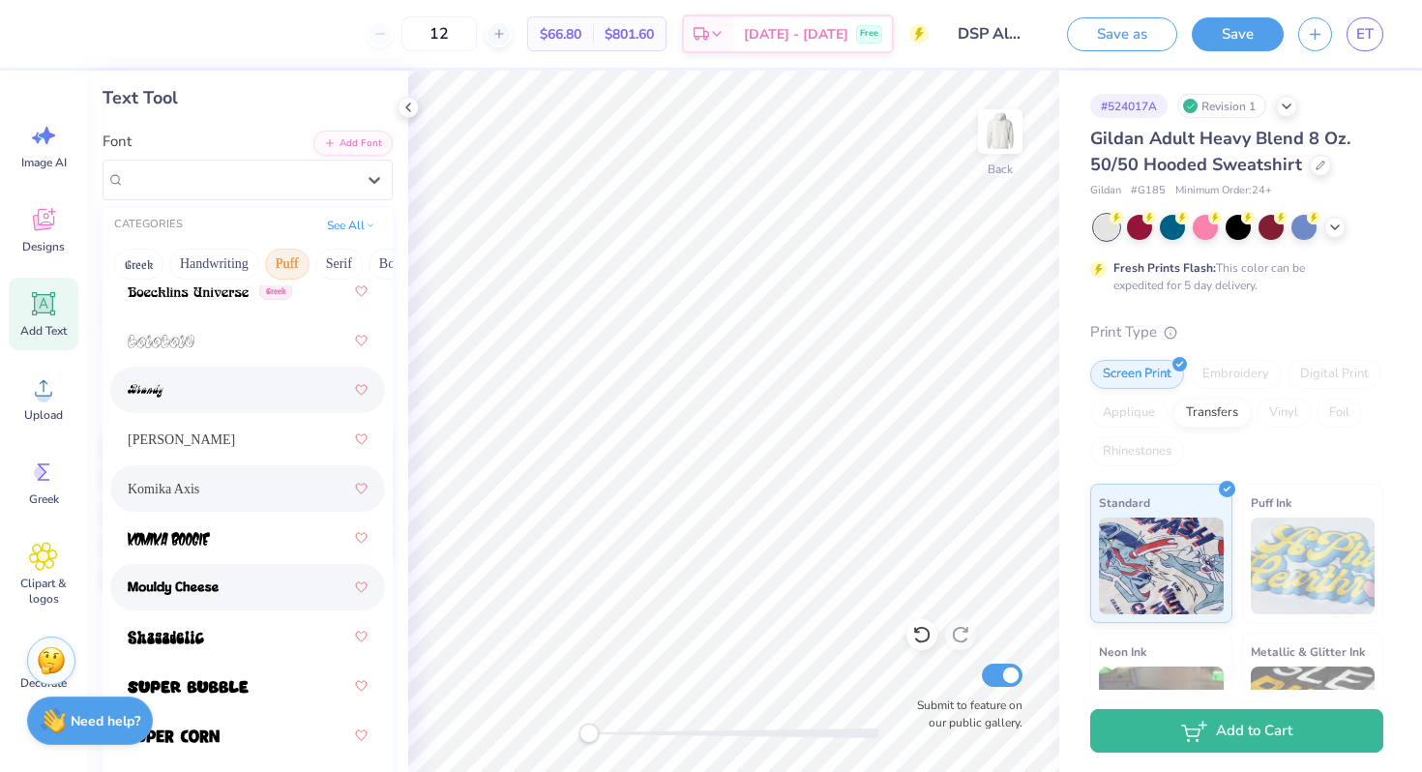
click at [231, 597] on div at bounding box center [248, 587] width 240 height 35
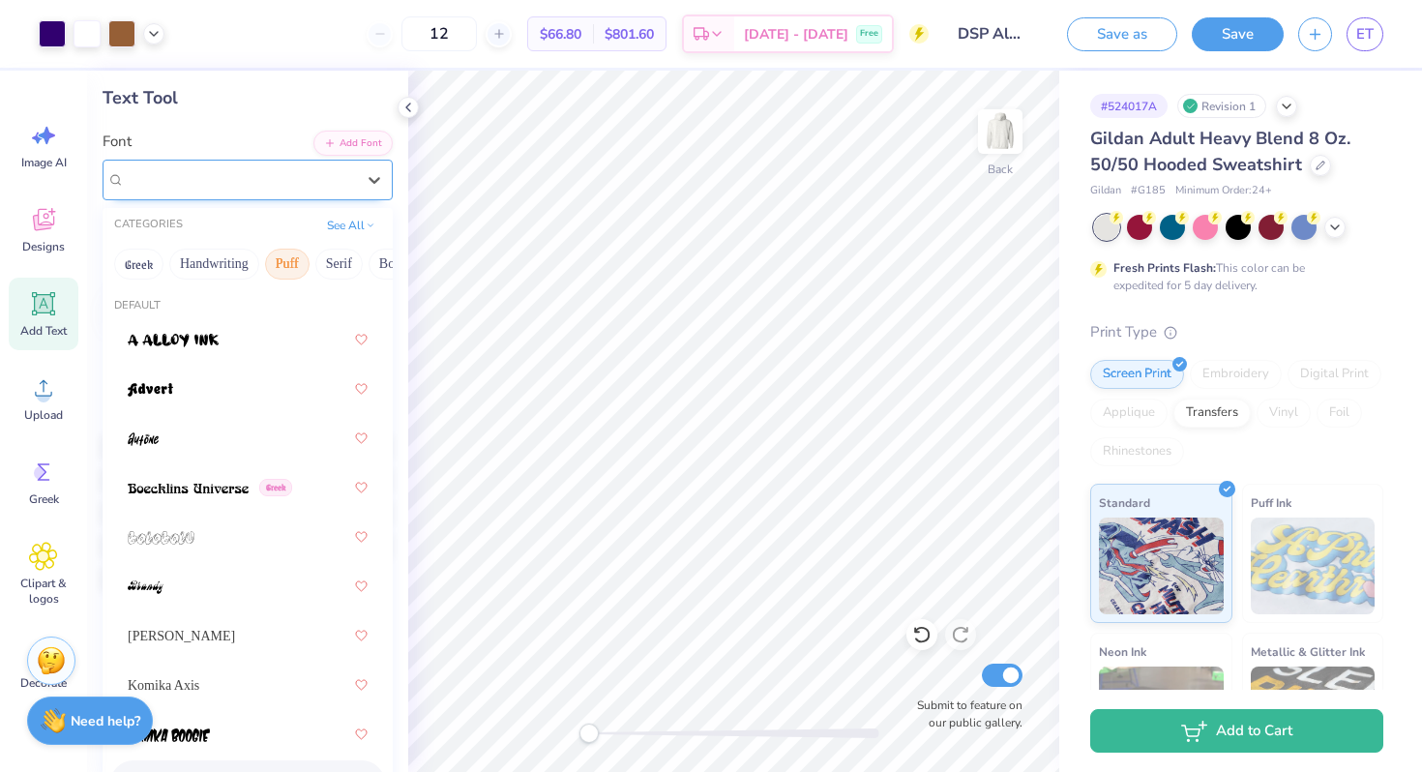
click at [248, 177] on div "Mouldy Cheese" at bounding box center [240, 179] width 234 height 30
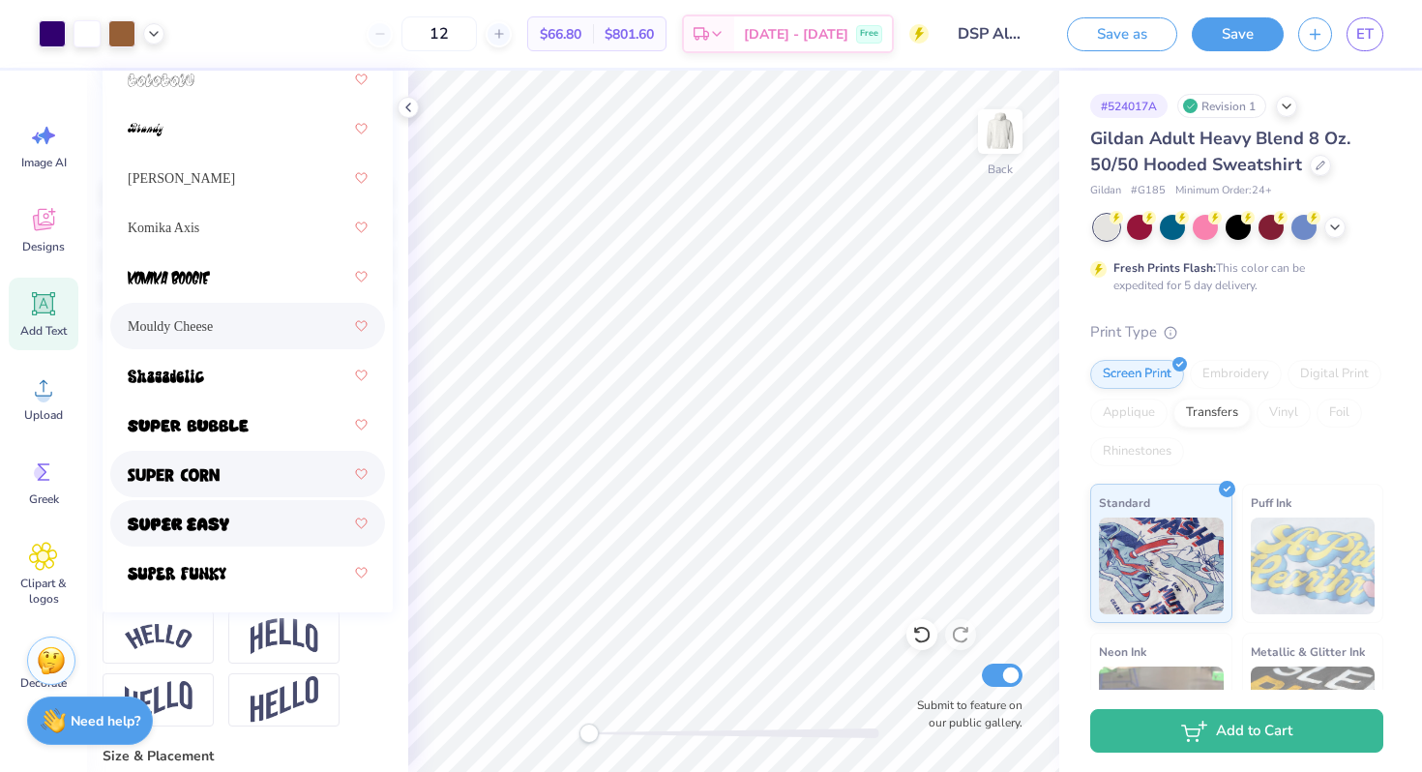
scroll to position [342, 0]
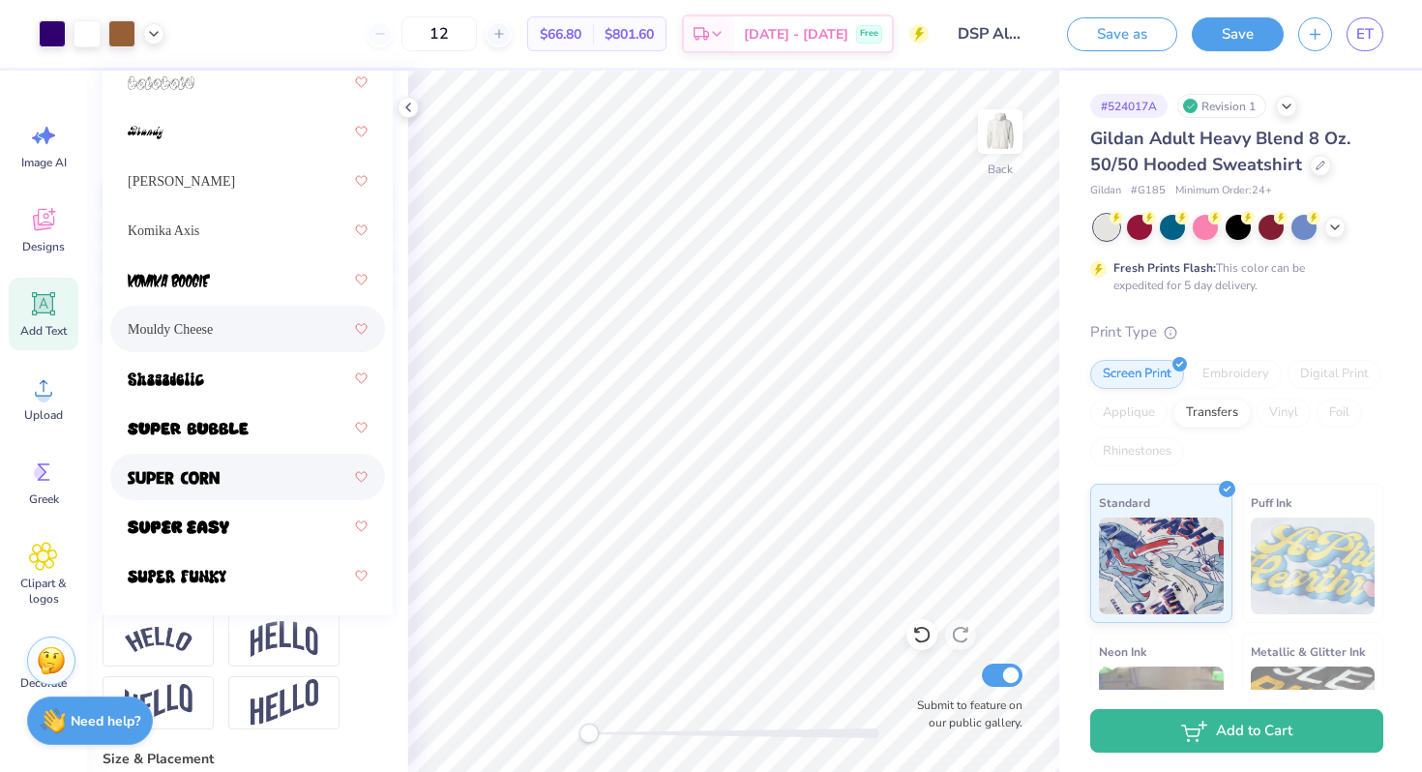
click at [198, 479] on img at bounding box center [174, 478] width 92 height 14
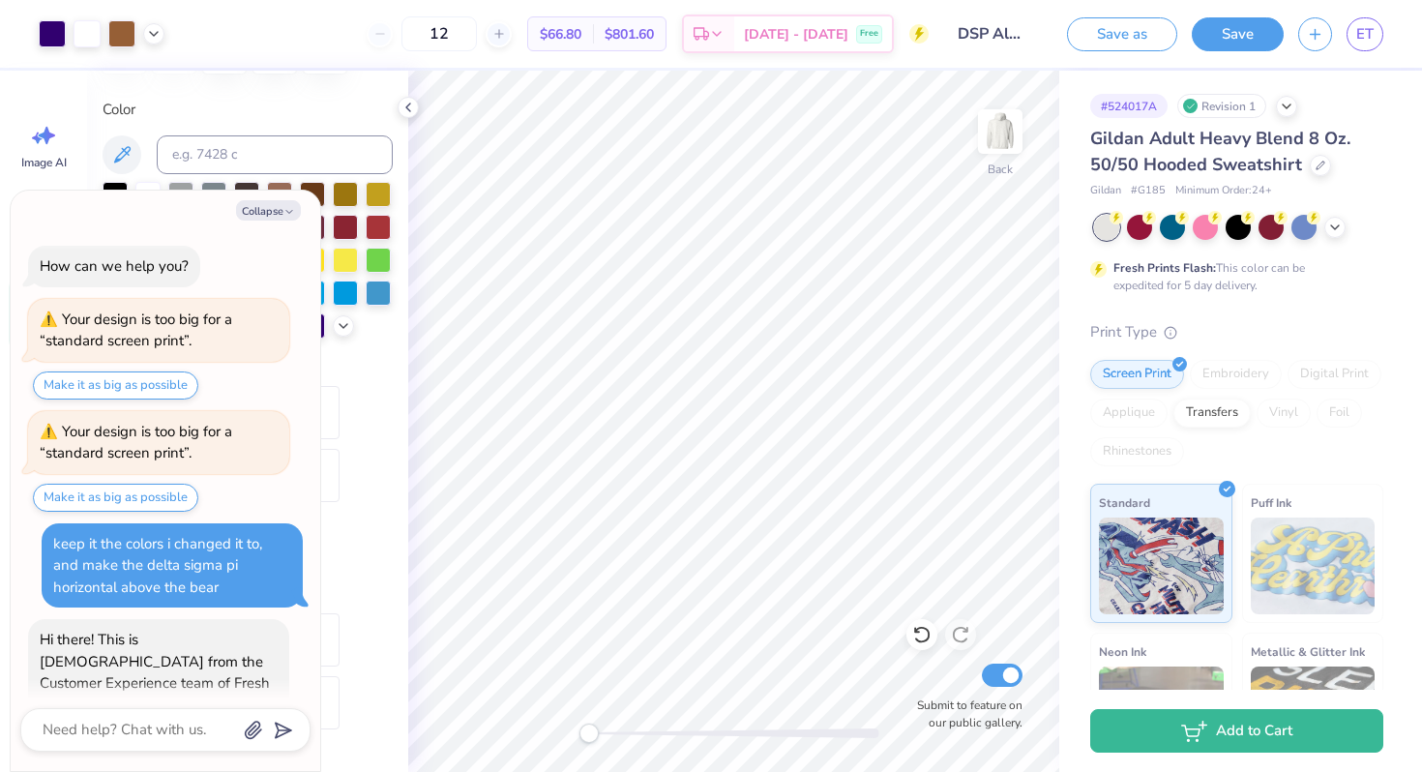
scroll to position [813, 0]
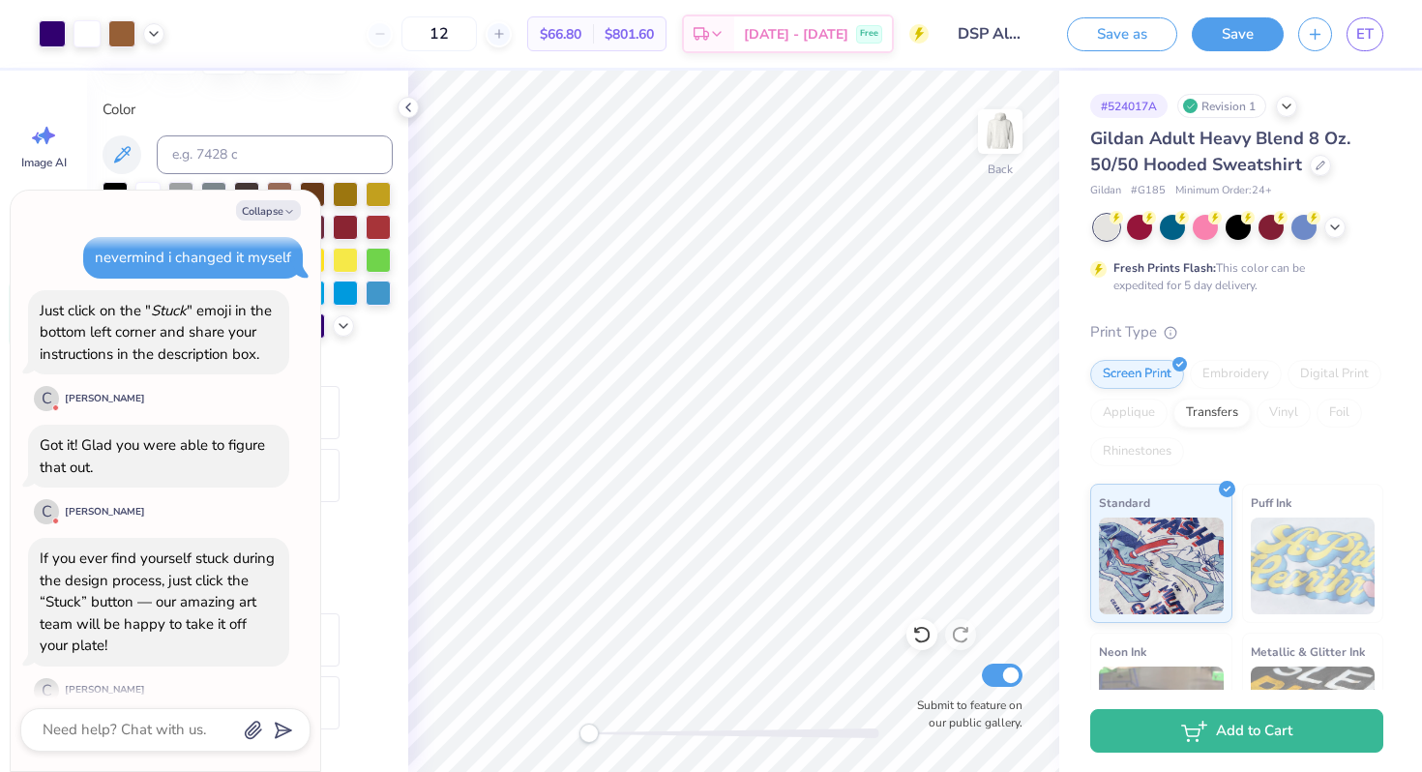
click at [397, 301] on div "Personalized Names Personalized Numbers Text Tool Add Font Font Super Corn Swit…" at bounding box center [247, 421] width 321 height 701
click at [289, 190] on div "Collapse How can we help you? Your design is too big for a “standard screen pri…" at bounding box center [165, 481] width 311 height 582
click at [281, 211] on button "Collapse" at bounding box center [268, 210] width 65 height 20
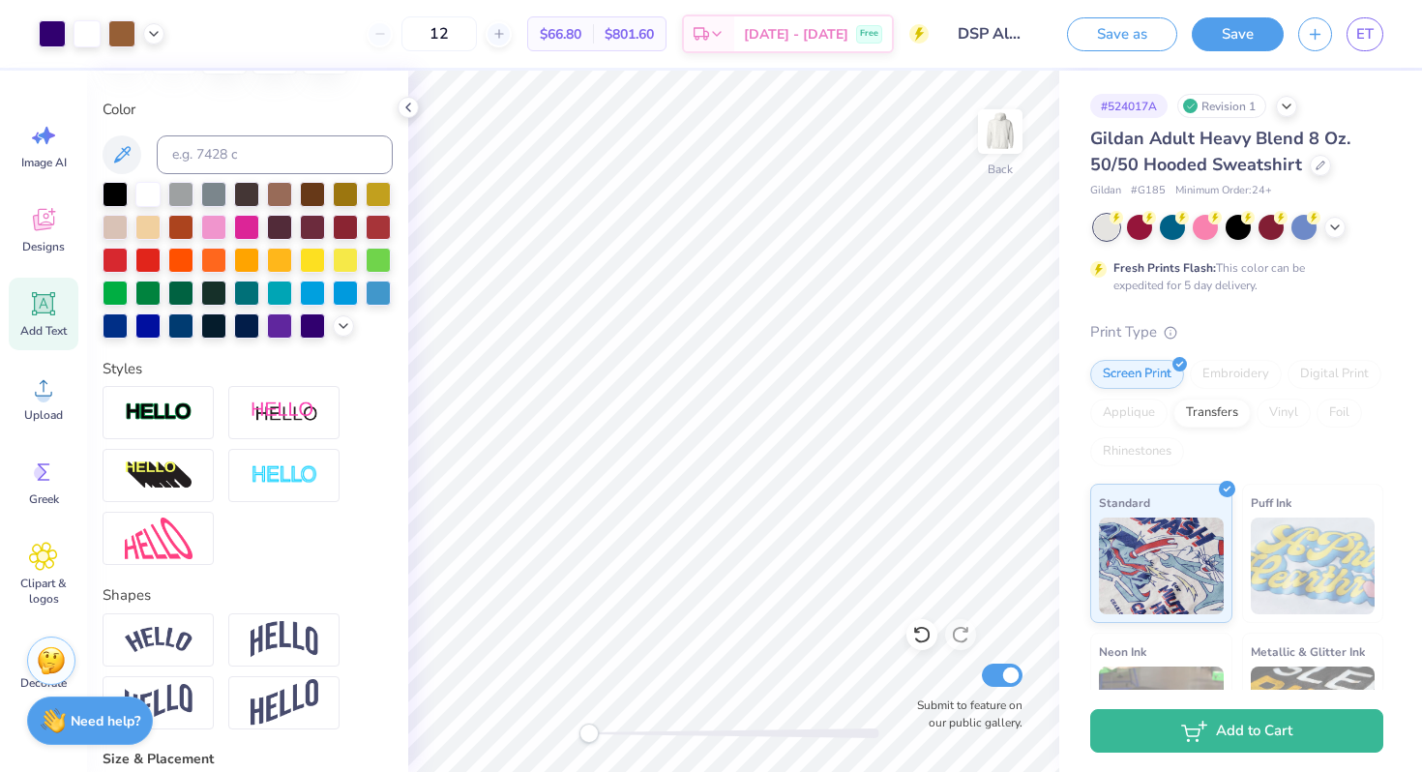
scroll to position [825, 0]
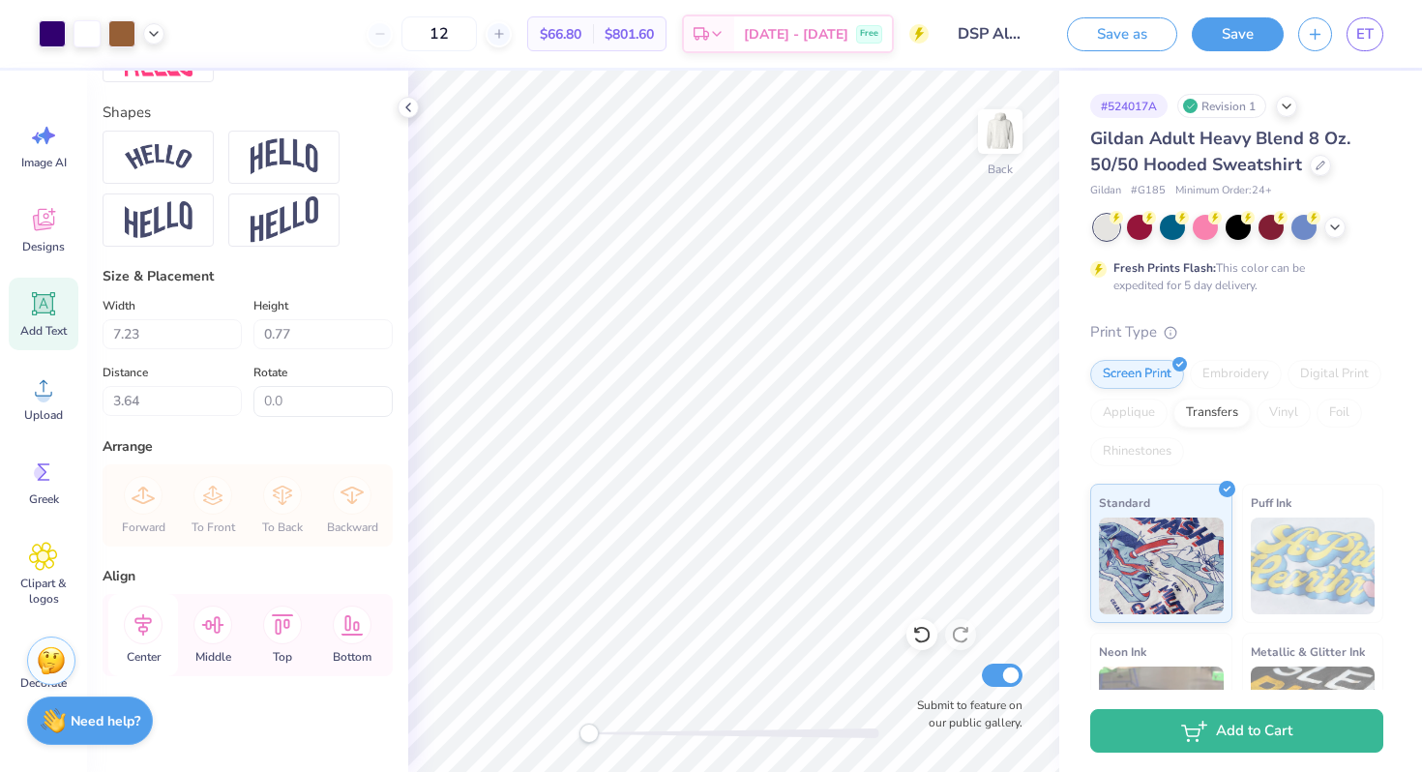
click at [148, 628] on icon at bounding box center [143, 625] width 39 height 39
click at [139, 624] on icon at bounding box center [143, 625] width 39 height 39
click at [153, 624] on icon at bounding box center [143, 625] width 39 height 39
click at [145, 621] on icon at bounding box center [142, 624] width 17 height 22
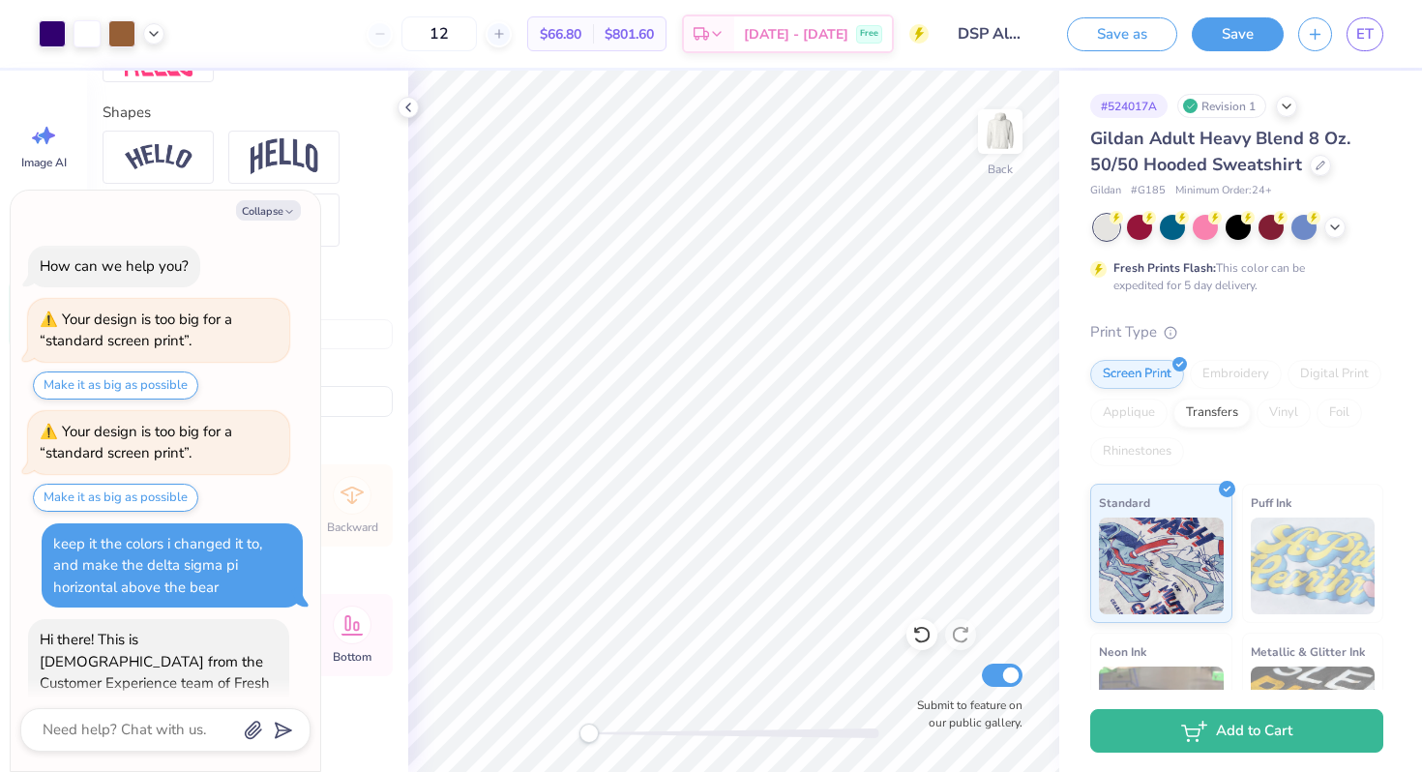
scroll to position [1114, 0]
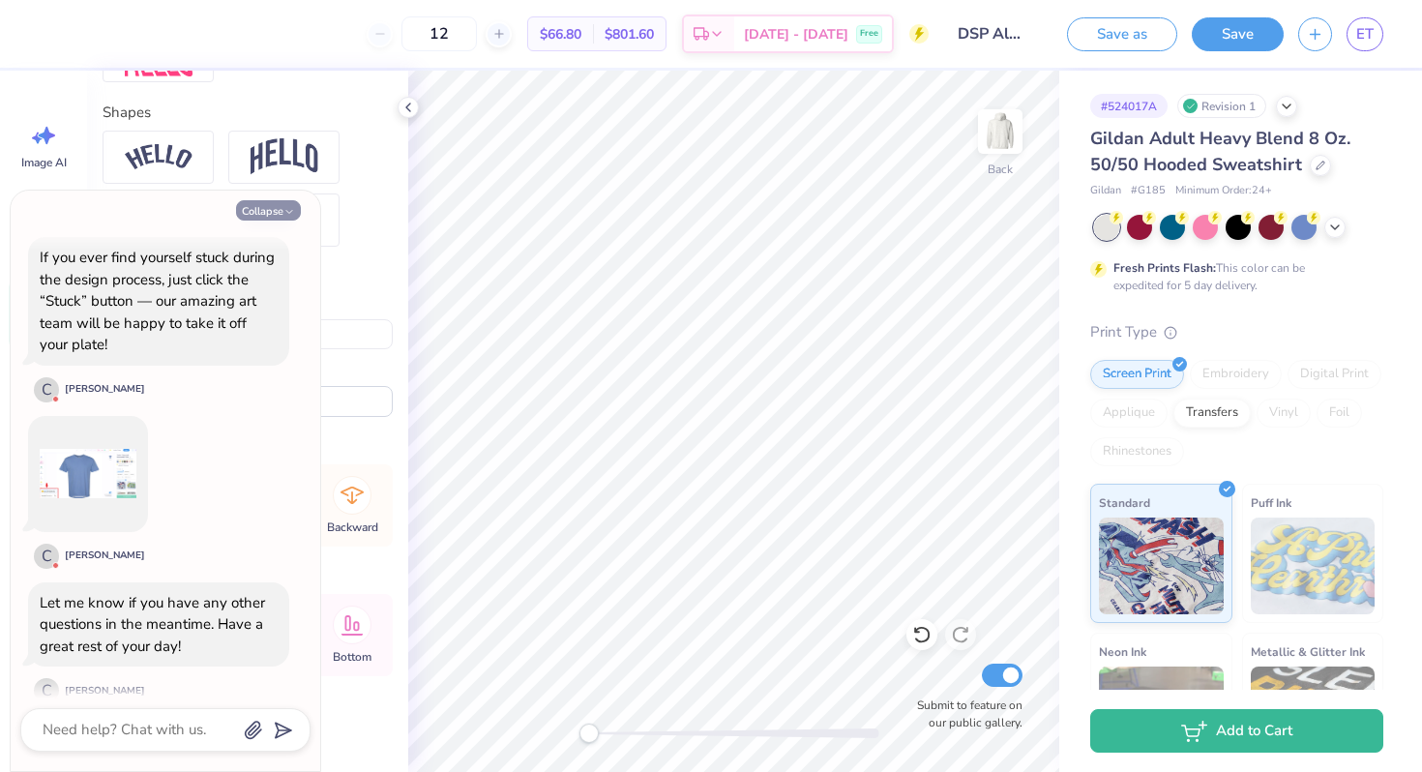
click at [281, 212] on button "Collapse" at bounding box center [268, 210] width 65 height 20
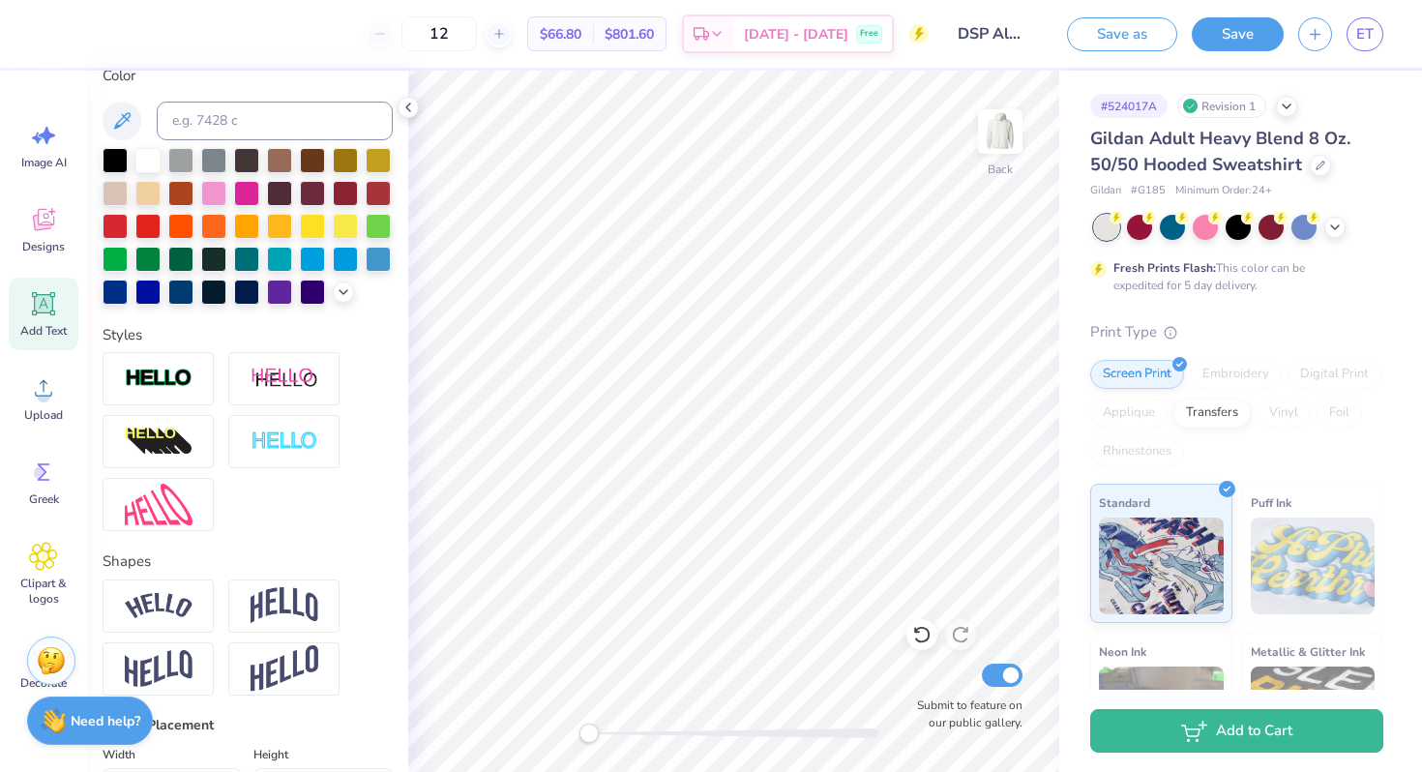
scroll to position [0, 0]
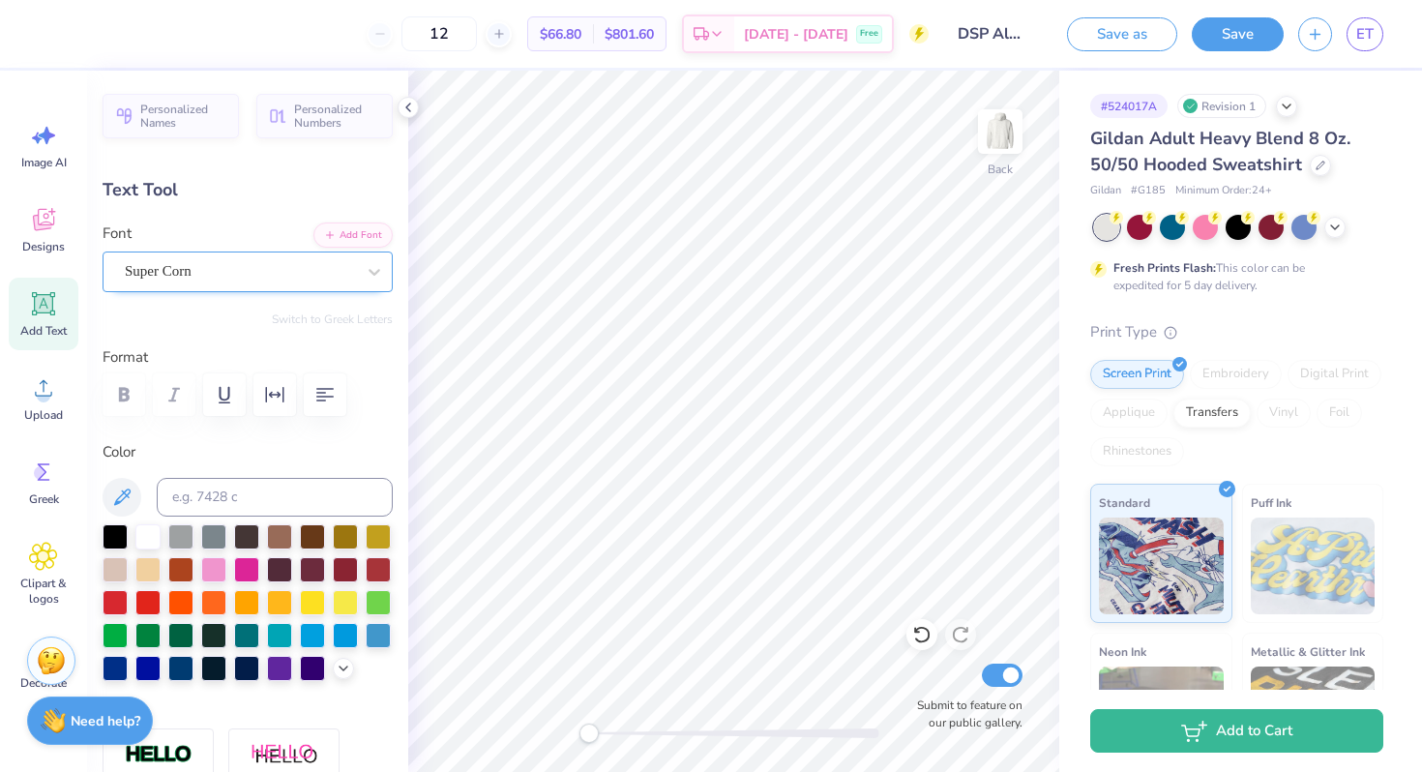
click at [268, 267] on div "Super Corn" at bounding box center [240, 271] width 234 height 30
click at [248, 262] on div "Dreamate" at bounding box center [240, 271] width 234 height 30
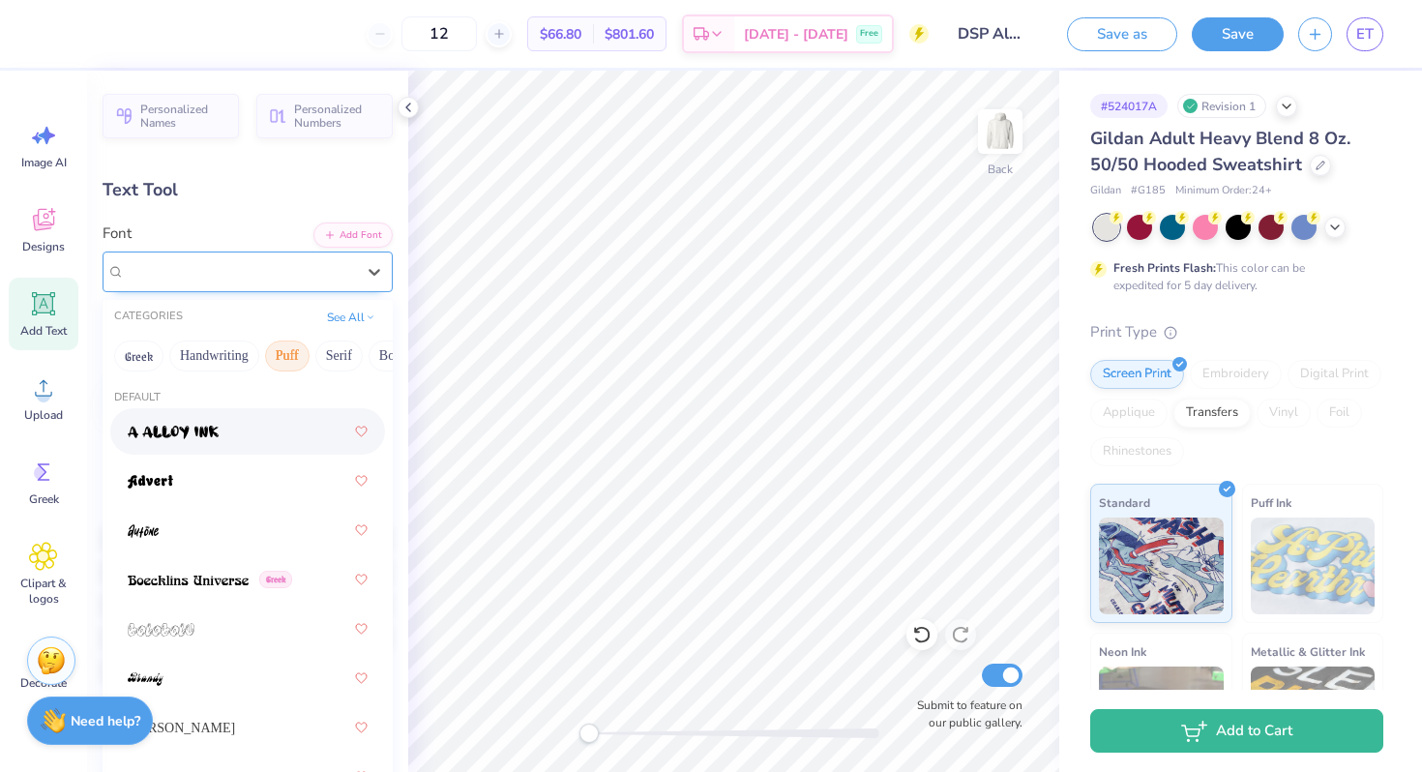
click at [181, 281] on span "Dreamate" at bounding box center [153, 271] width 56 height 22
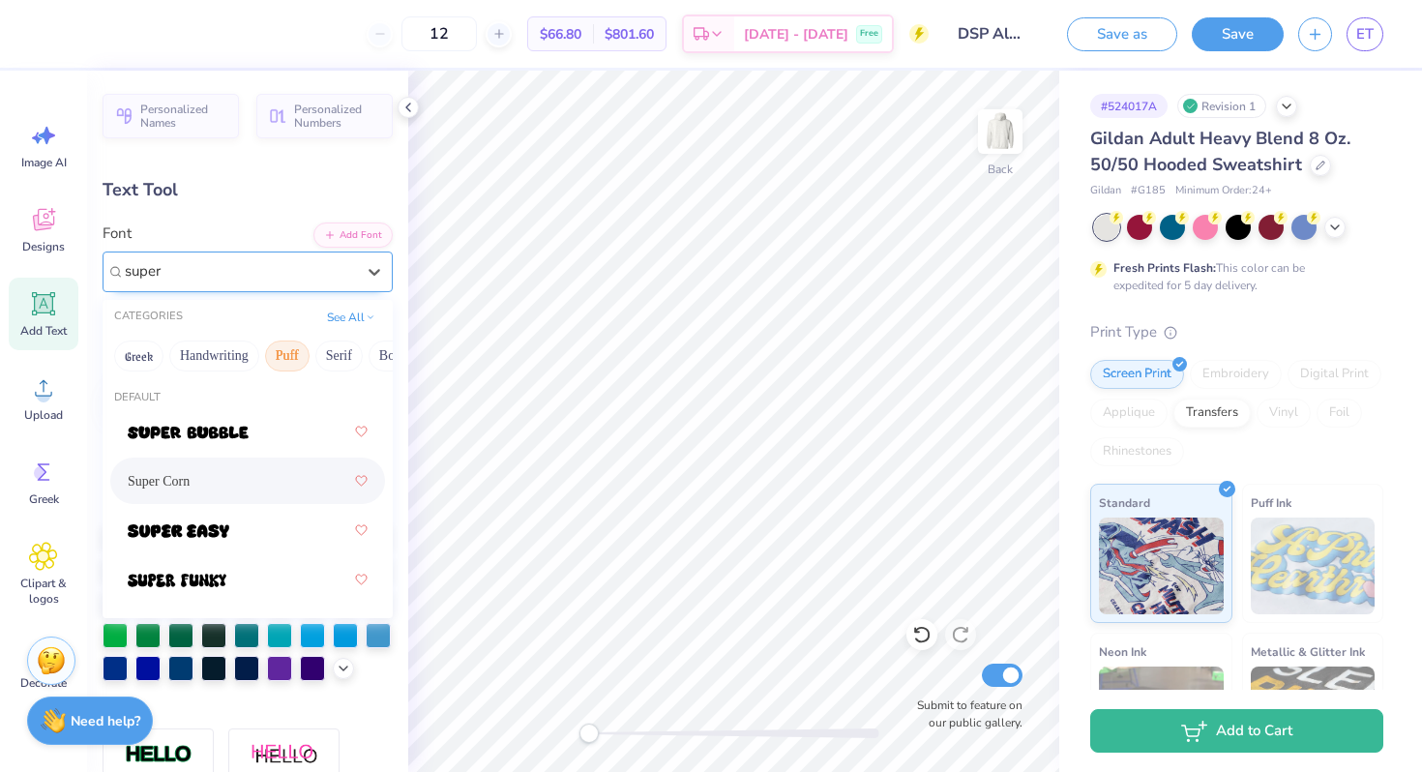
click at [178, 475] on span "Super Corn" at bounding box center [159, 481] width 62 height 20
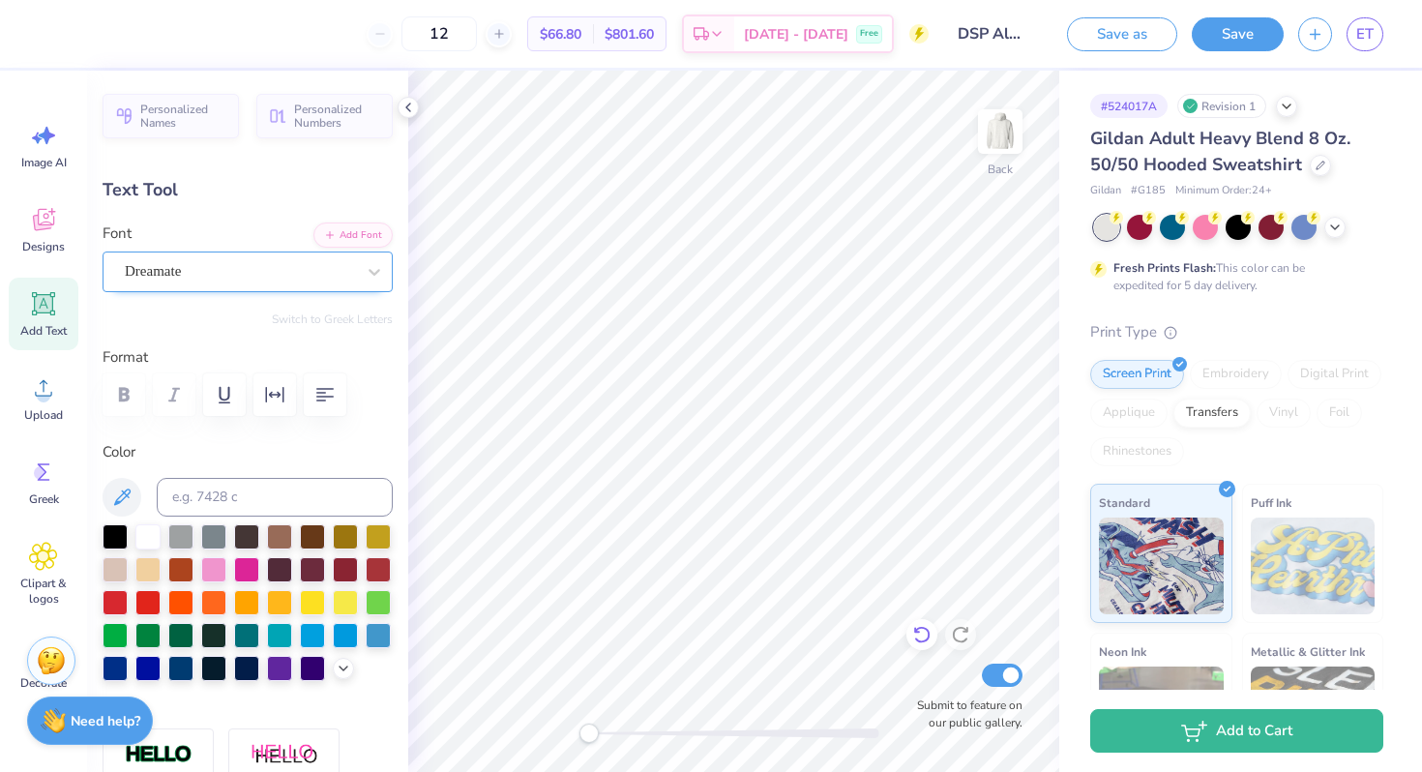
click at [927, 641] on icon at bounding box center [921, 634] width 19 height 19
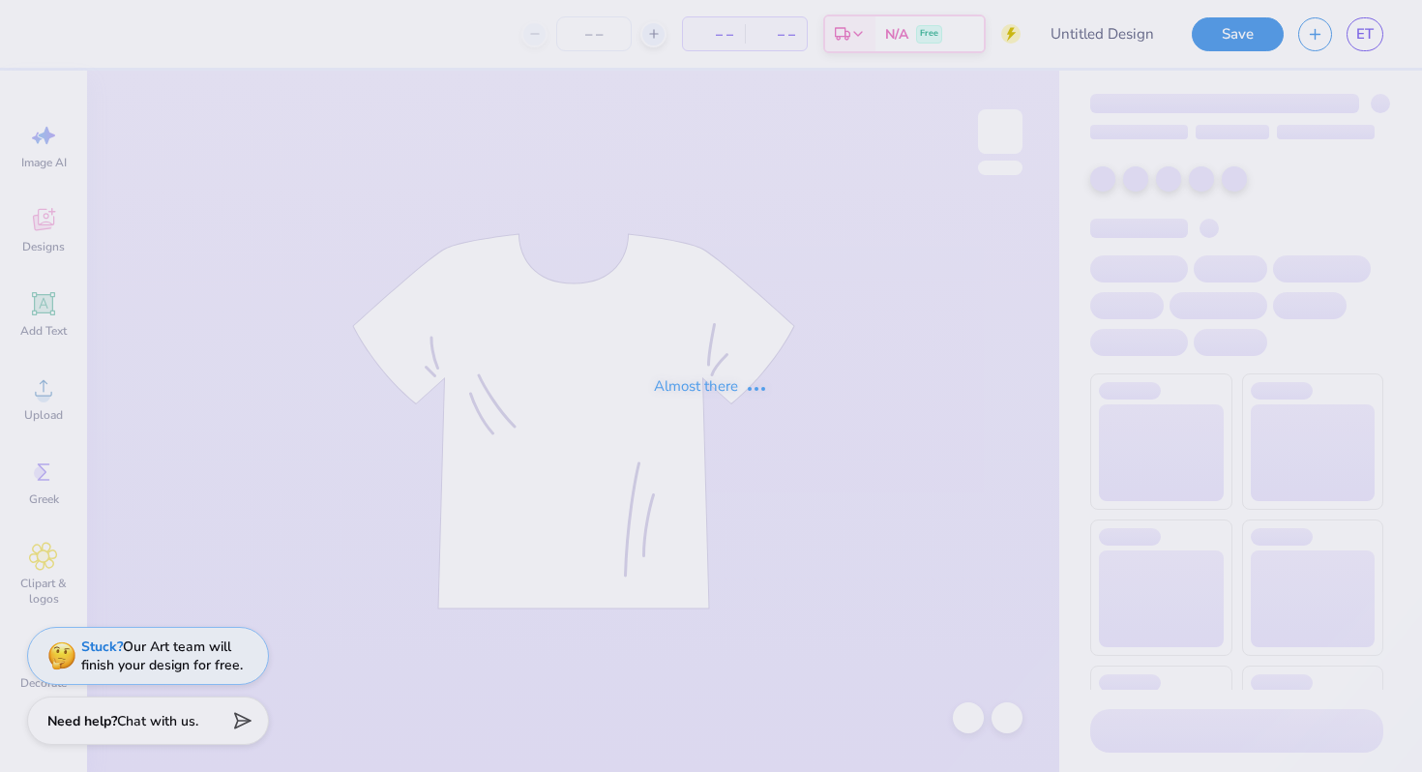
type input "DSP Alternate Fall Design"
type input "12"
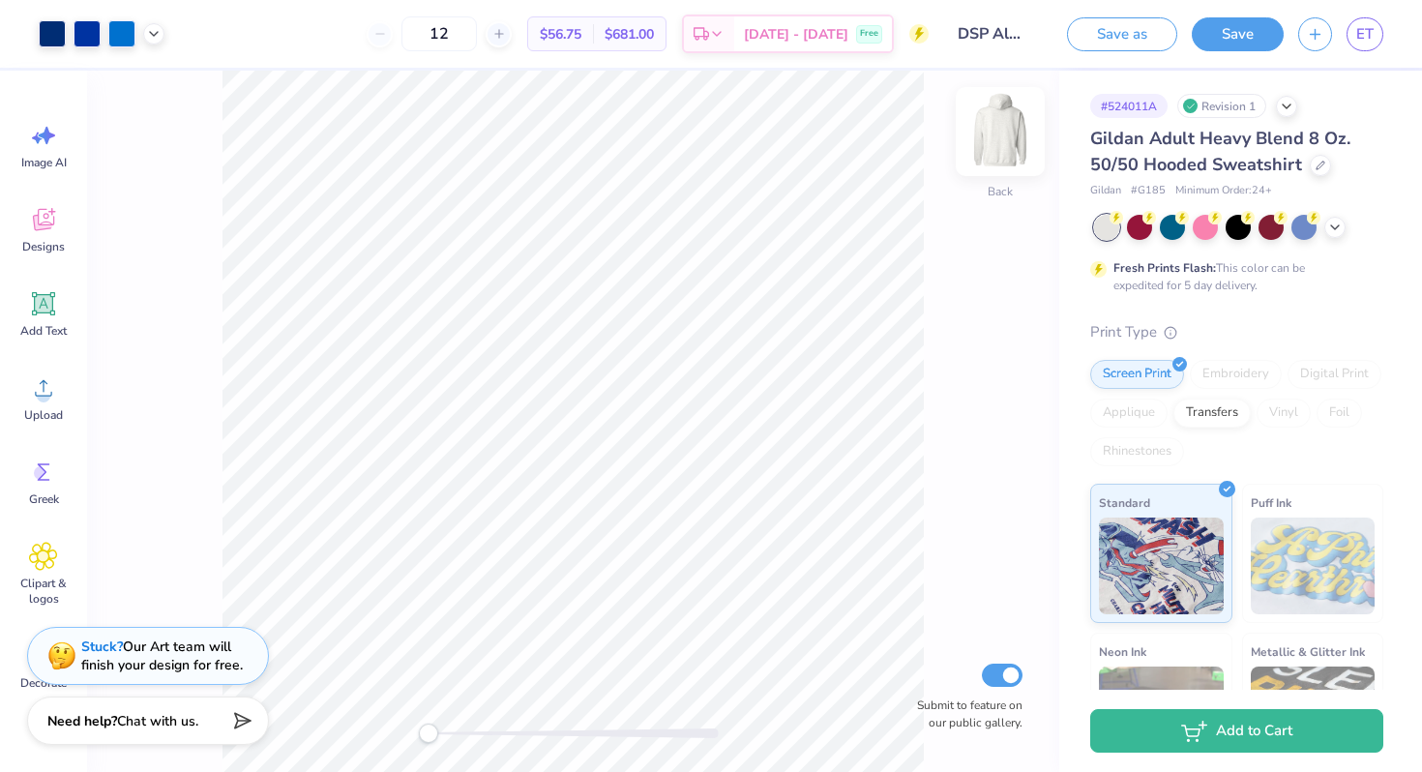
click at [996, 143] on img at bounding box center [999, 131] width 77 height 77
click at [992, 136] on img at bounding box center [999, 131] width 77 height 77
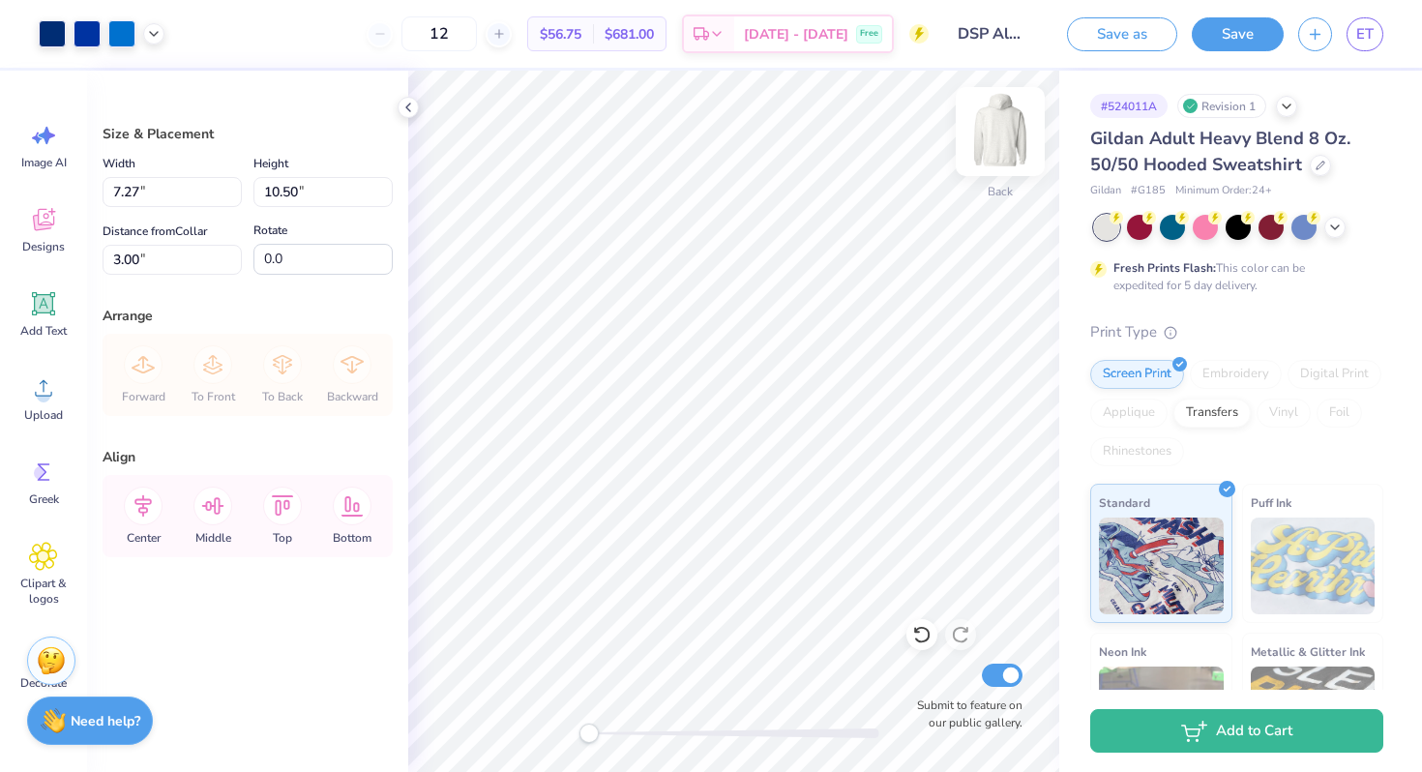
click at [986, 156] on div at bounding box center [1000, 131] width 89 height 89
type input "6.56"
click at [994, 135] on img at bounding box center [999, 131] width 77 height 77
type input "3.00"
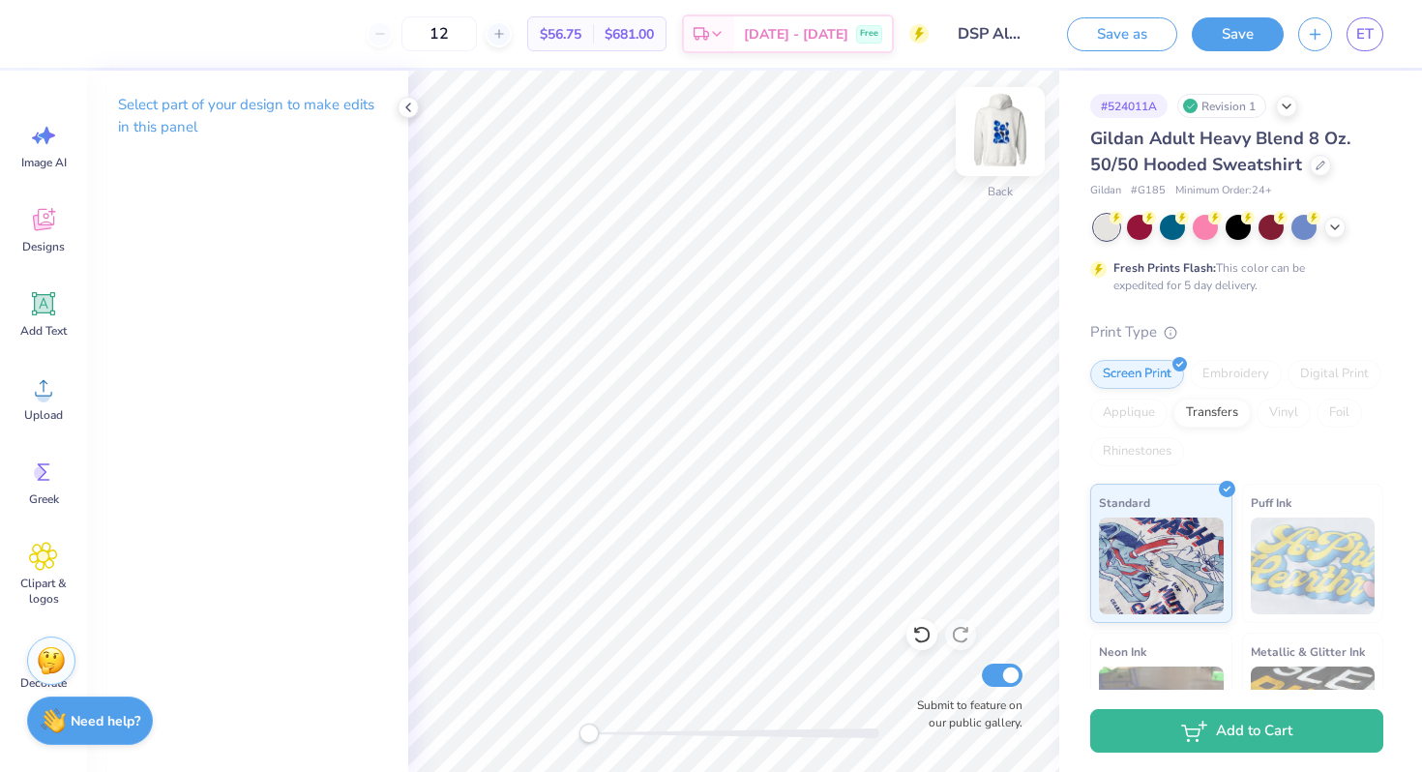
click at [1000, 129] on img at bounding box center [999, 131] width 77 height 77
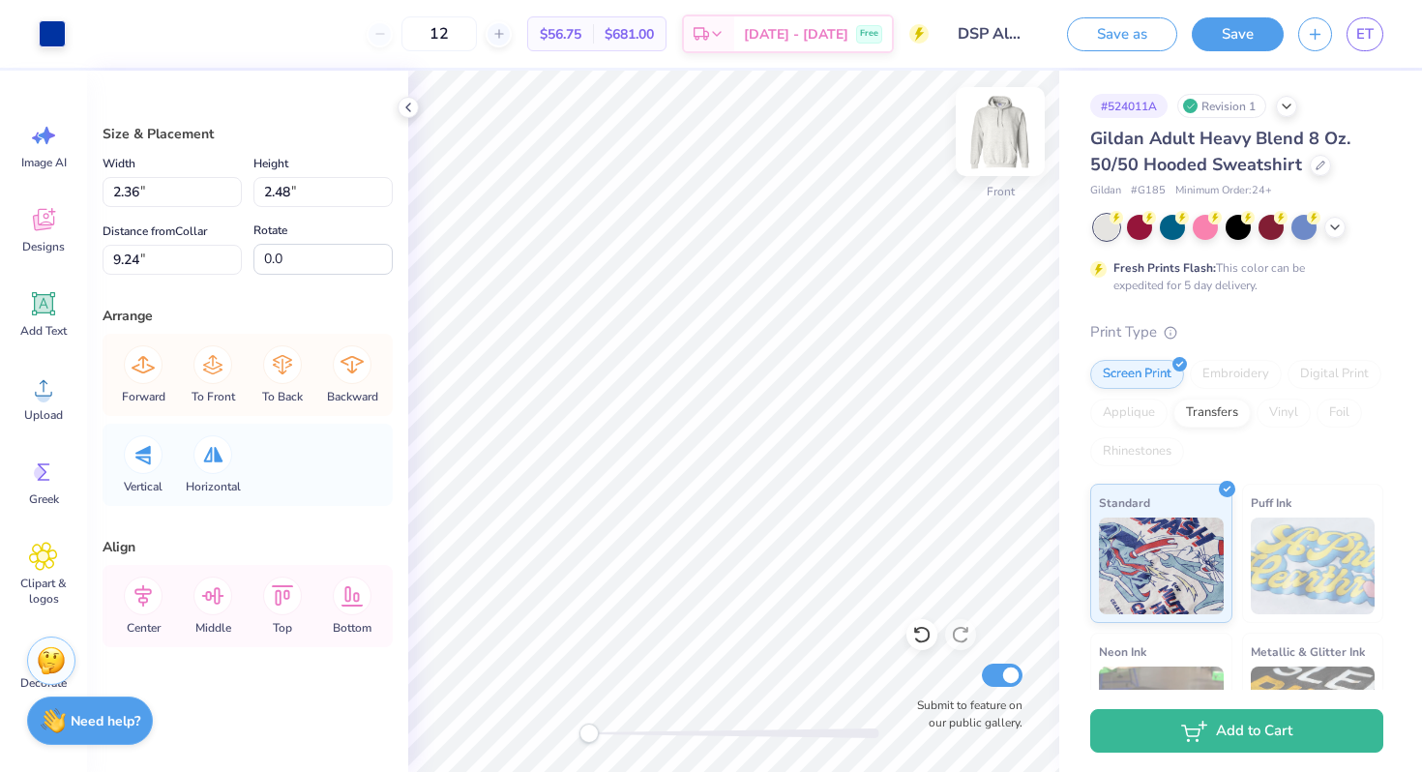
click at [995, 135] on img at bounding box center [999, 131] width 77 height 77
click at [127, 716] on strong "Need help?" at bounding box center [106, 718] width 70 height 18
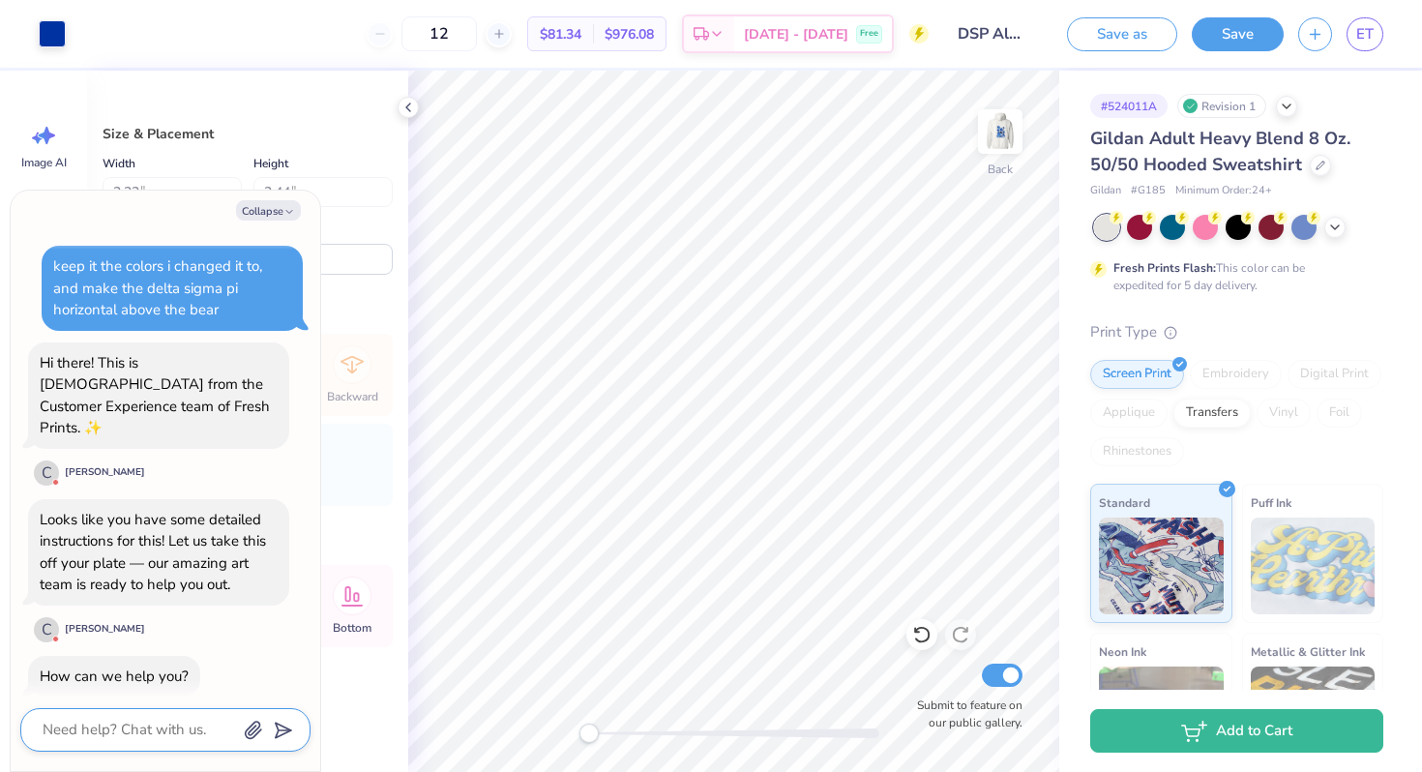
click at [127, 725] on textarea at bounding box center [139, 730] width 196 height 26
type textarea "C"
type textarea "x"
type textarea "Ca"
type textarea "x"
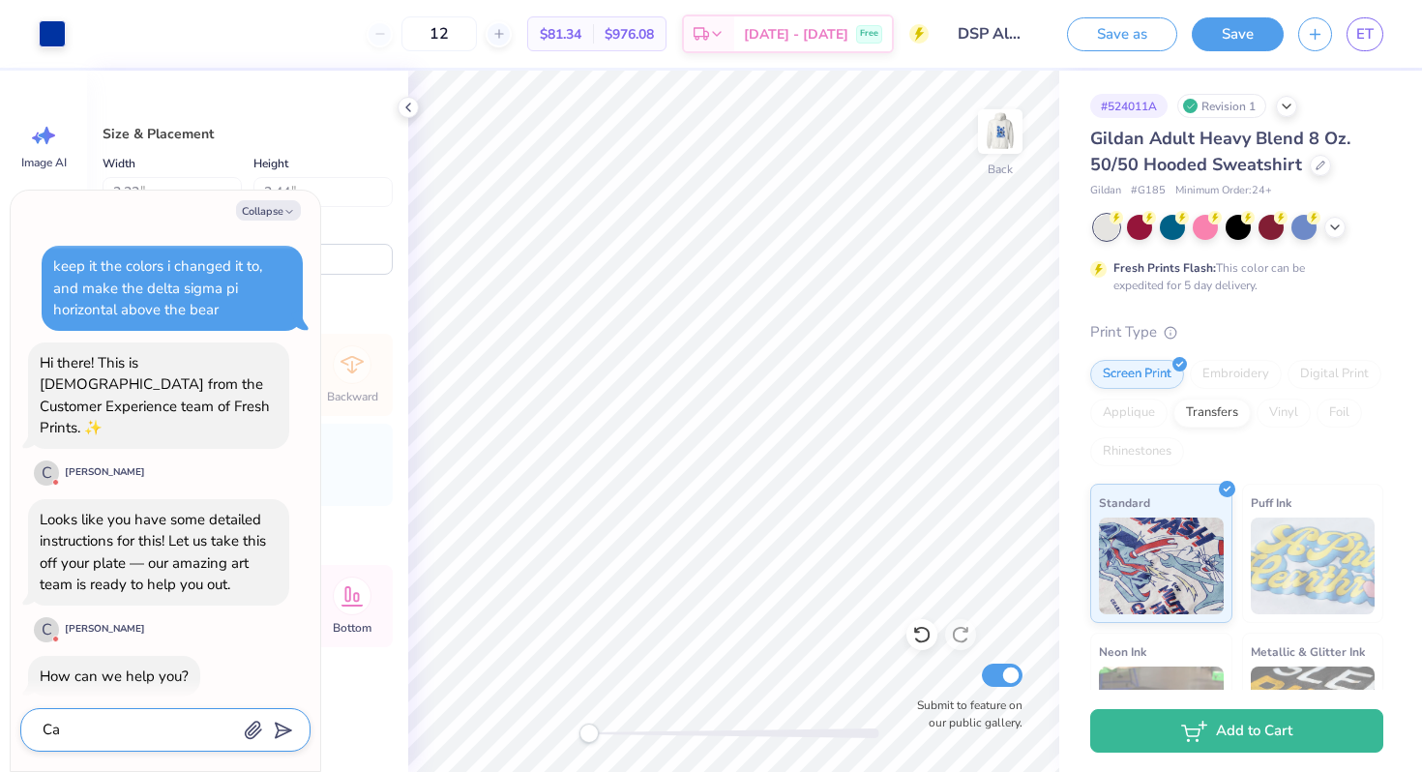
type textarea "Can"
type textarea "x"
type textarea "Can"
type textarea "x"
type textarea "Can y"
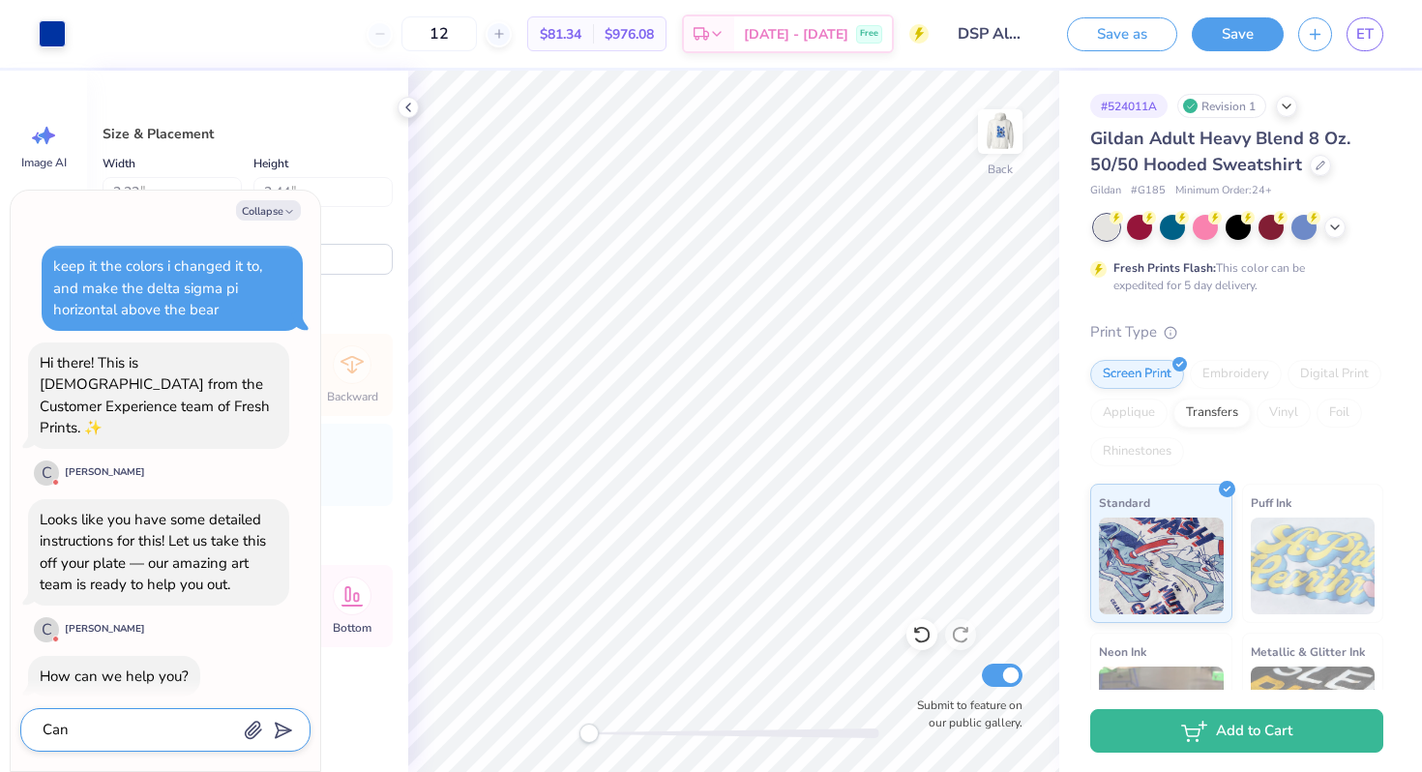
type textarea "x"
type textarea "Can yo"
type textarea "x"
type textarea "Can you"
type textarea "x"
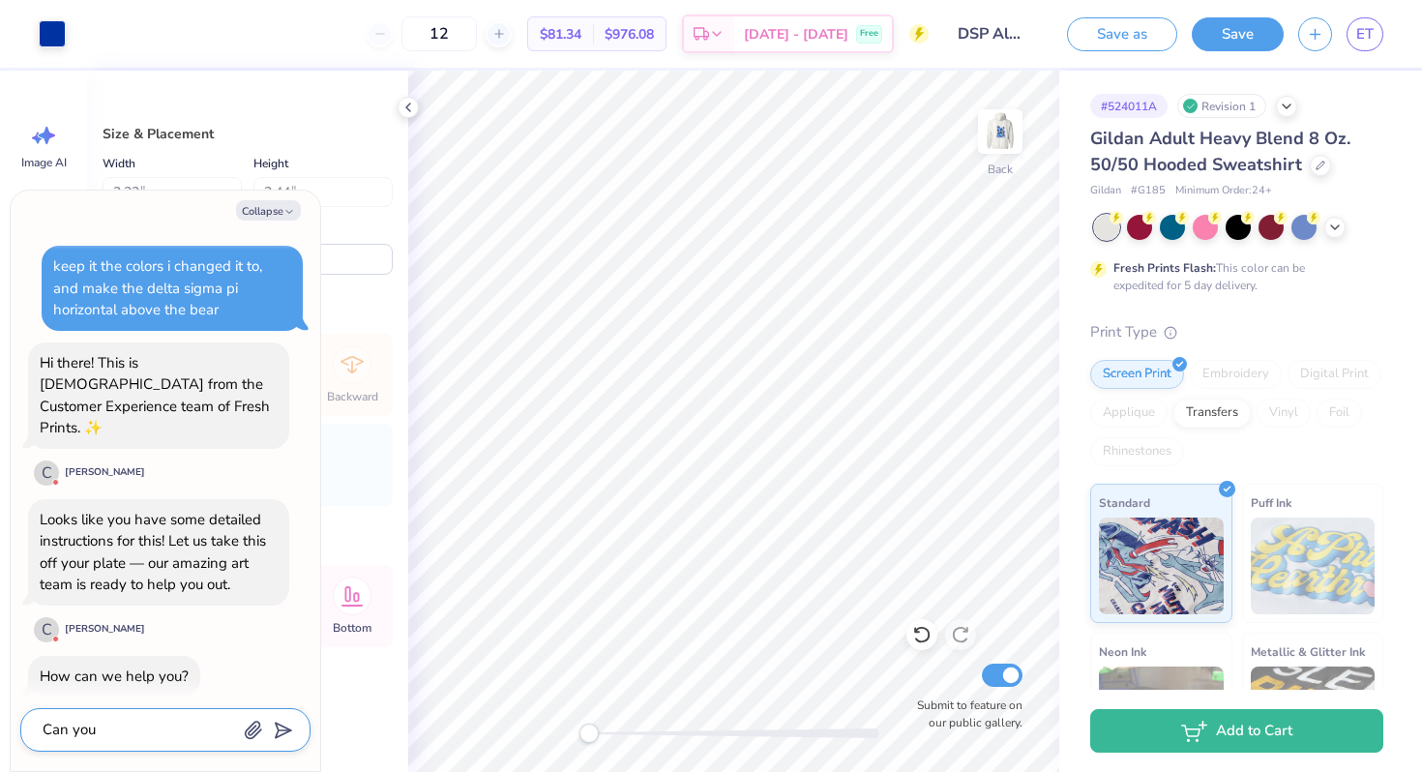
type textarea "Can you"
type textarea "x"
type textarea "Can you p"
type textarea "x"
type textarea "Can you pu"
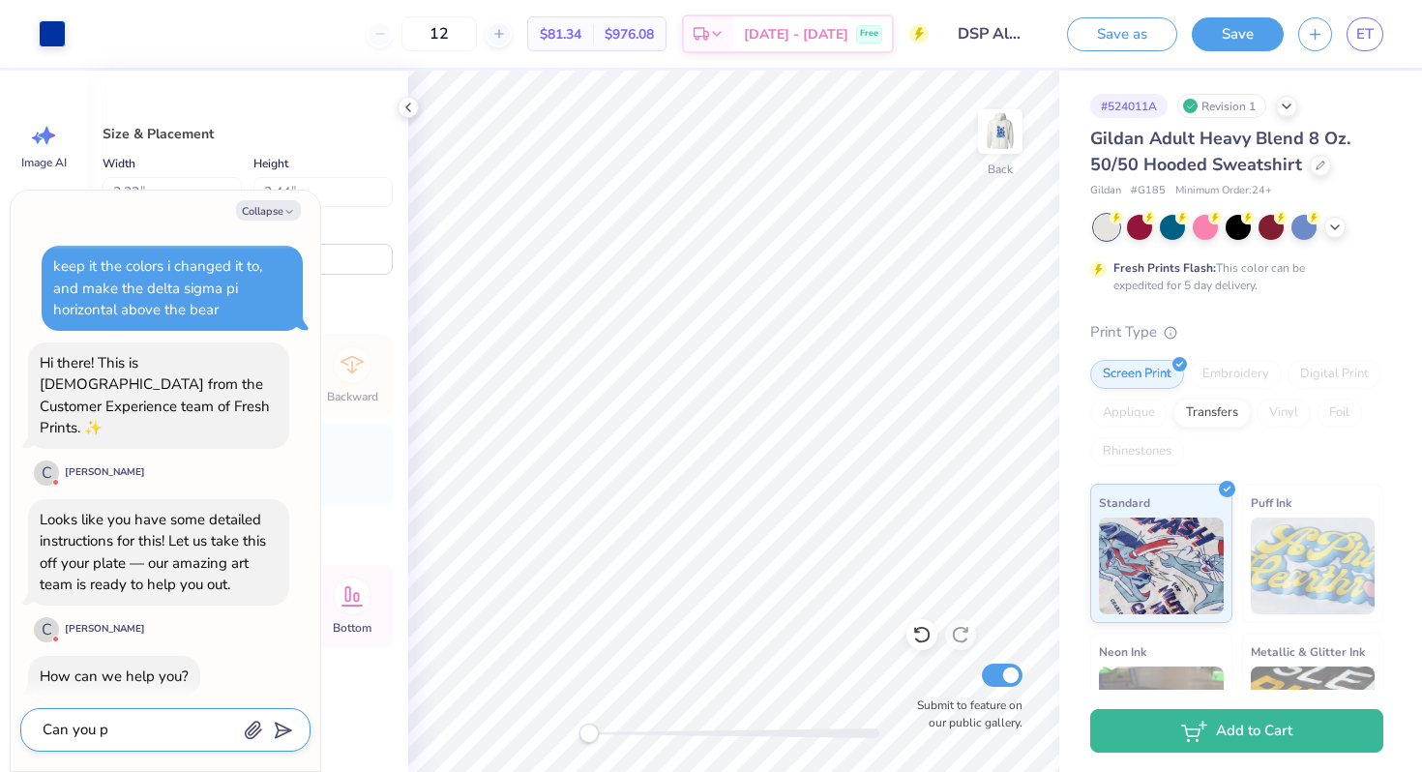
type textarea "x"
type textarea "Can you put"
type textarea "x"
type textarea "Can you put"
type textarea "x"
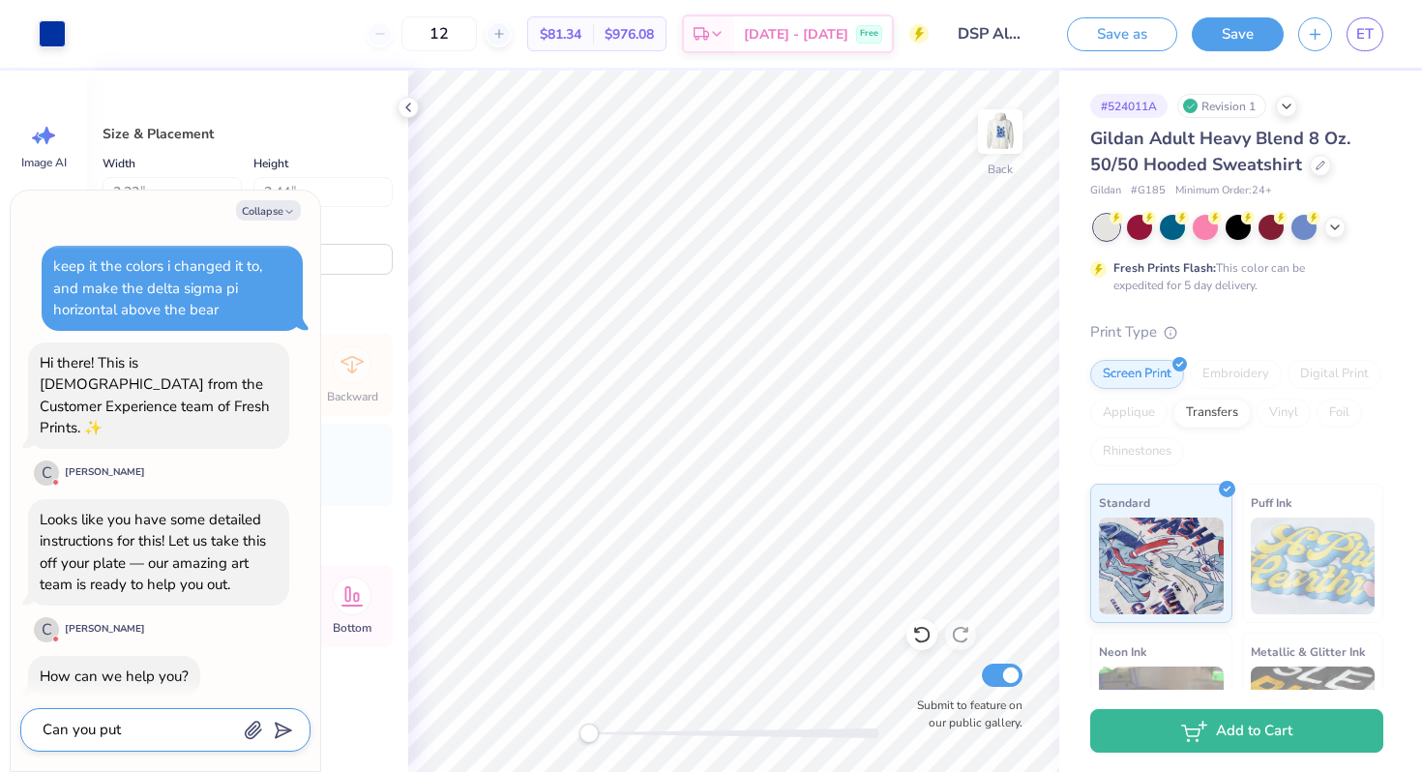
type textarea "Can you put t"
type textarea "x"
type textarea "Can you put th"
type textarea "x"
type textarea "Can you put the"
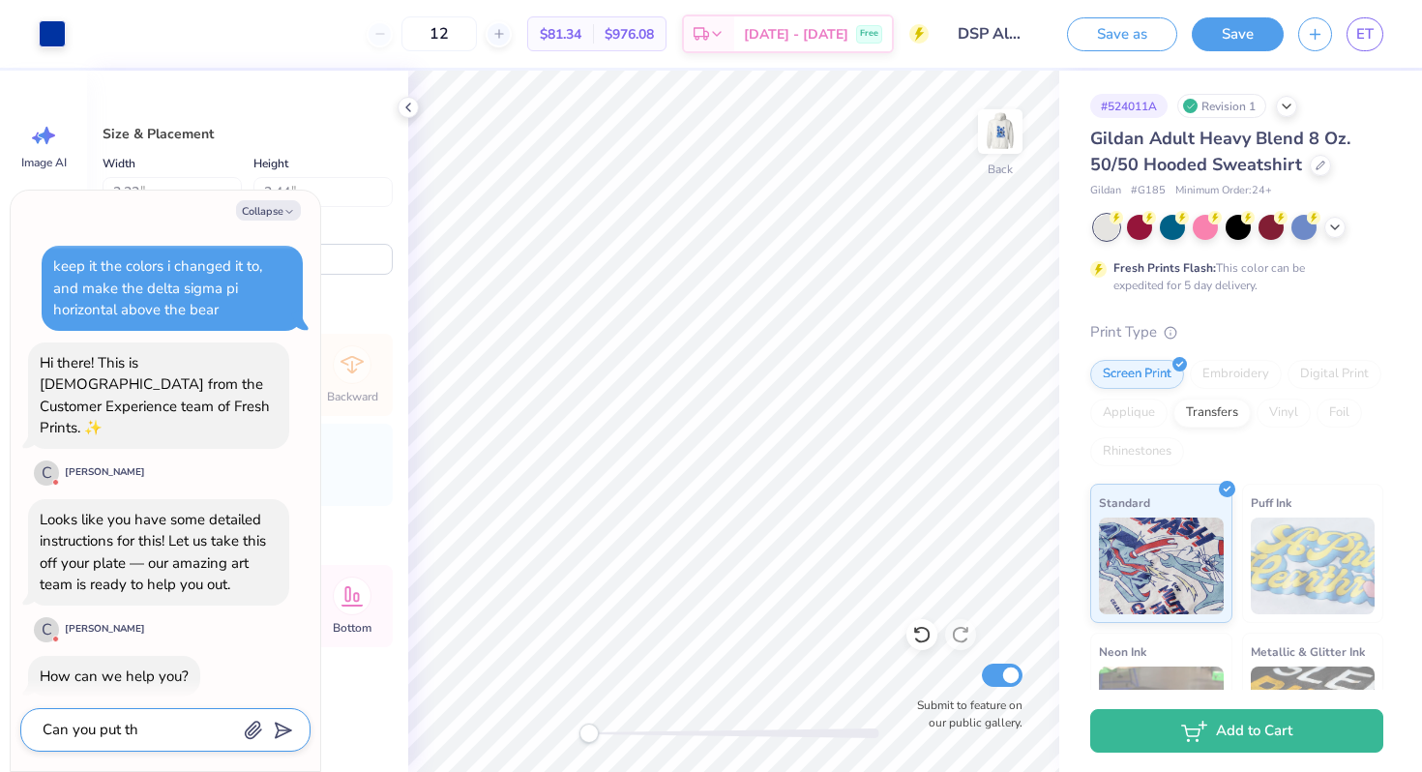
type textarea "x"
type textarea "Can you put the"
type textarea "x"
type textarea "Can you put the g"
type textarea "x"
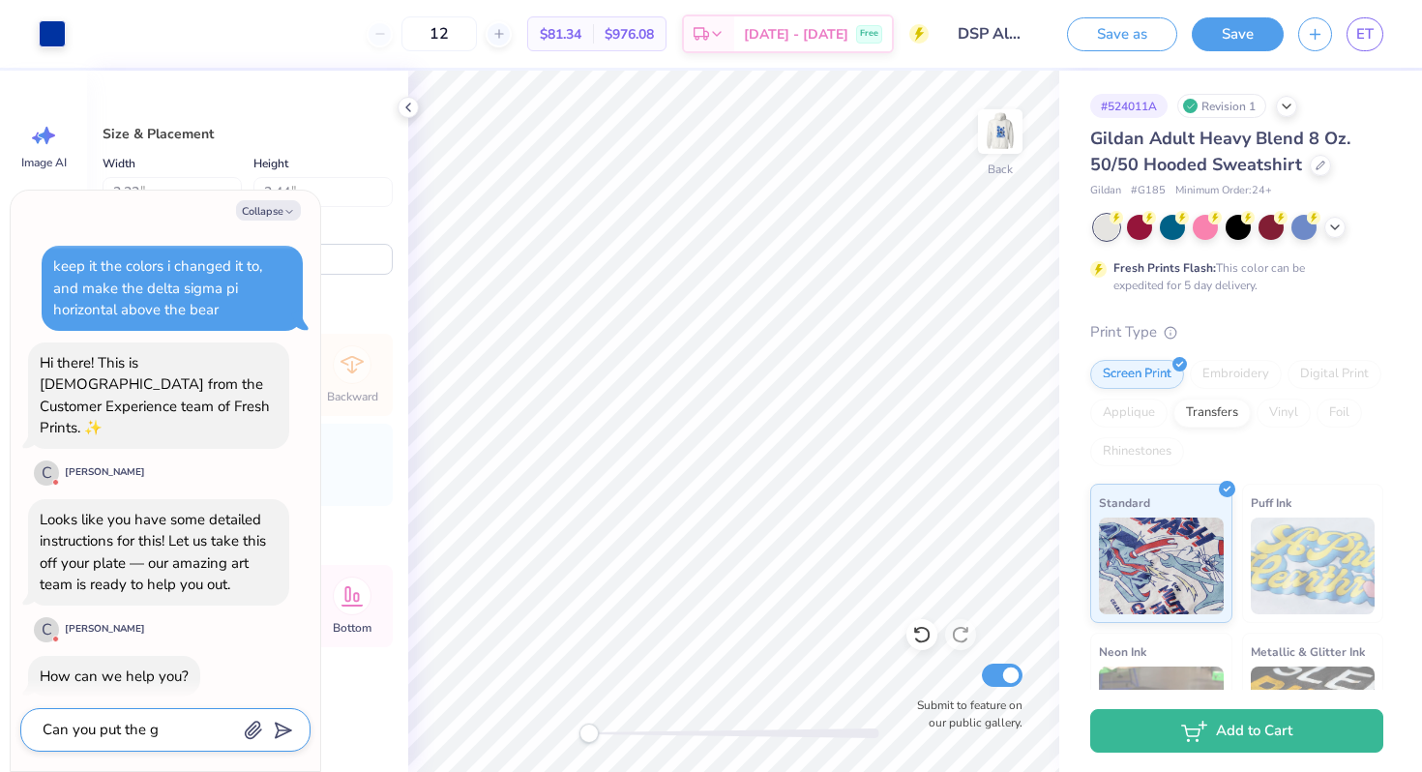
type textarea "Can you put the gr"
type textarea "x"
type textarea "Can you put the gre"
type textarea "x"
type textarea "Can you put the gree"
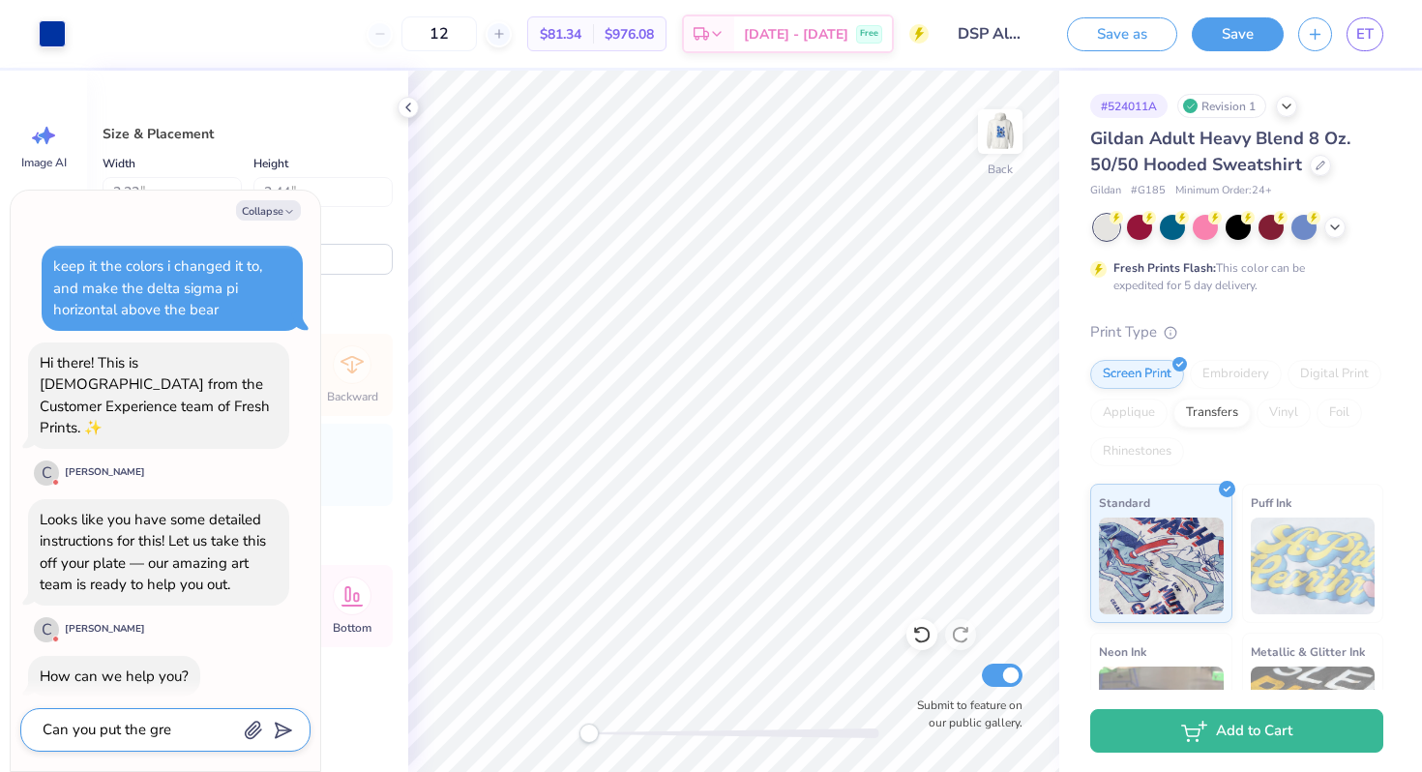
type textarea "x"
type textarea "Can you put the greek"
type textarea "x"
type textarea "Can you put the greek"
type textarea "x"
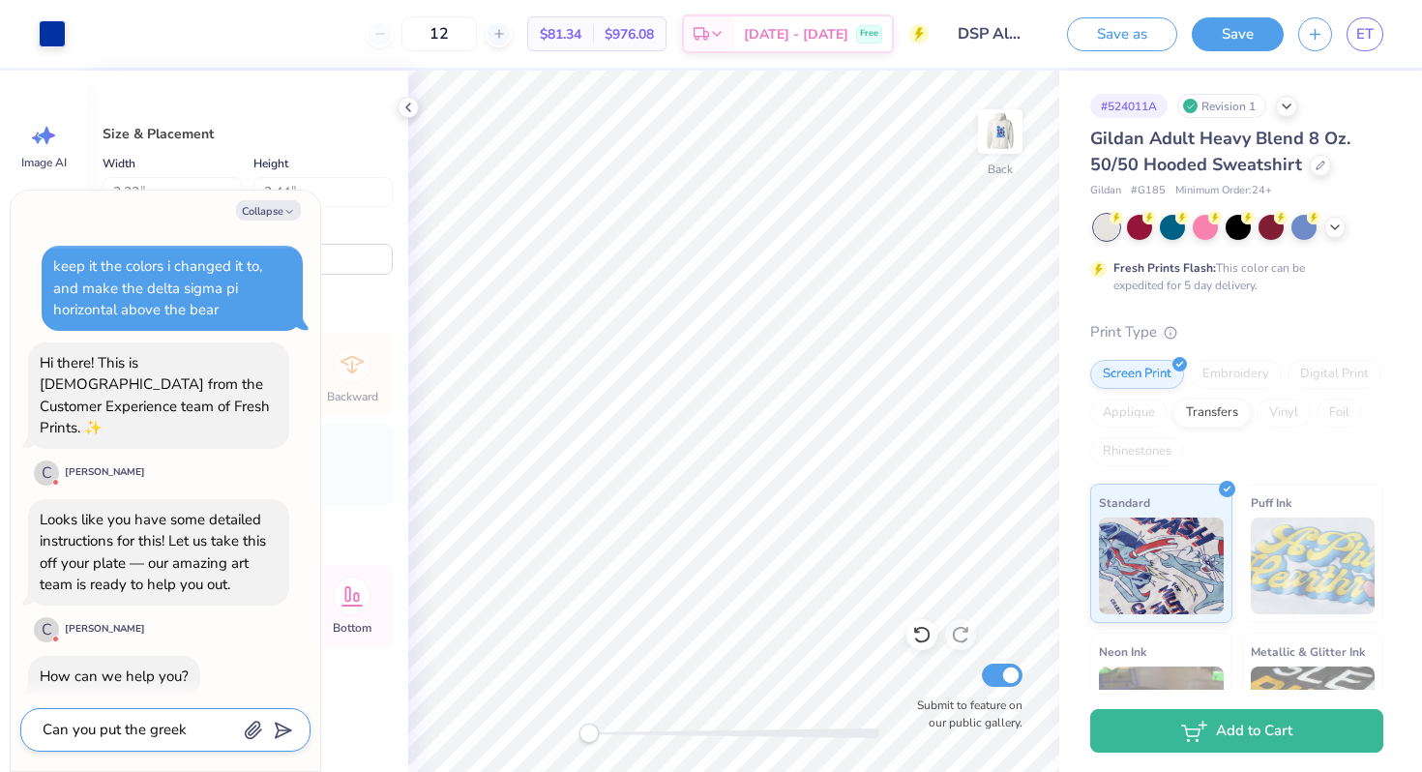
type textarea "Can you put the greek l"
type textarea "x"
type textarea "Can you put the greek le"
type textarea "x"
type textarea "Can you put the greek let"
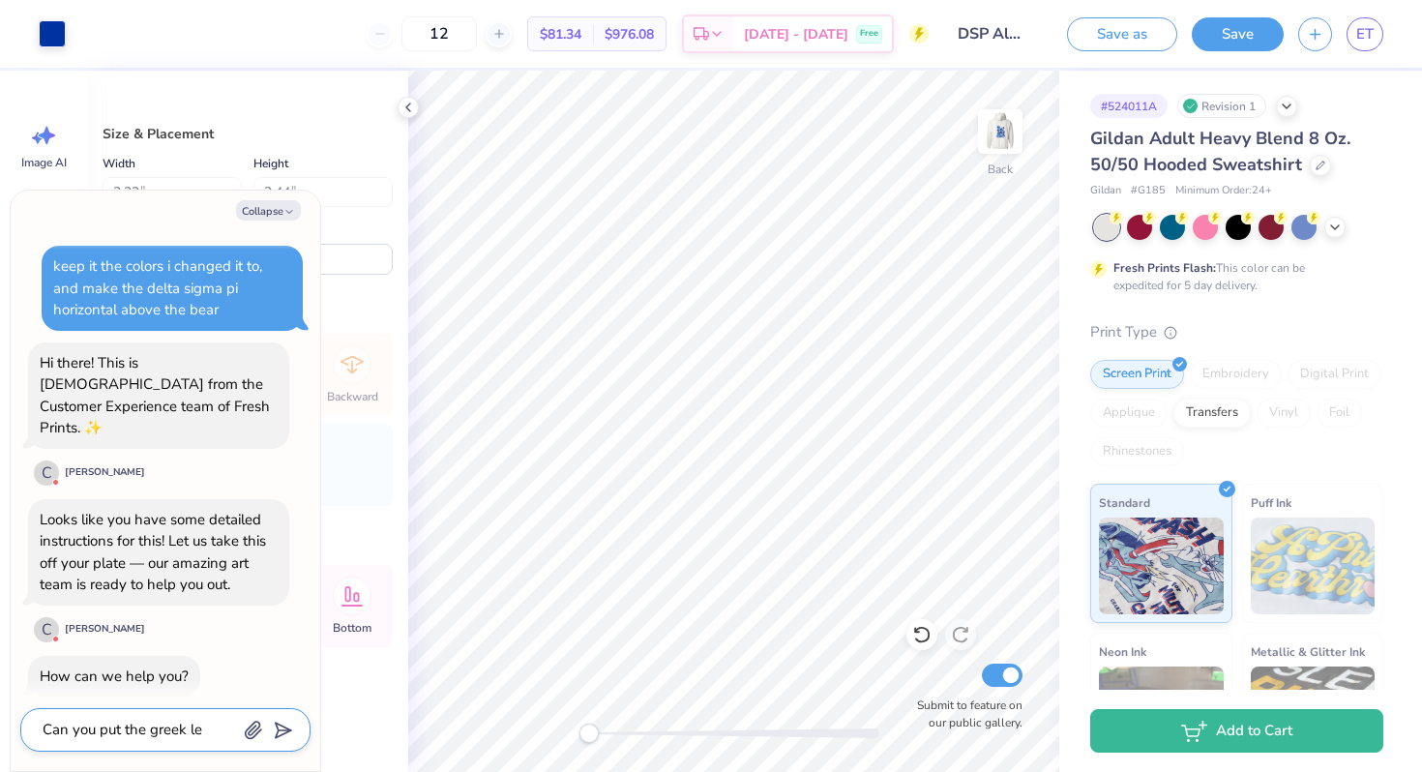
type textarea "x"
type textarea "Can you put the greek lete"
type textarea "x"
type textarea "Can you put the greek letet"
type textarea "x"
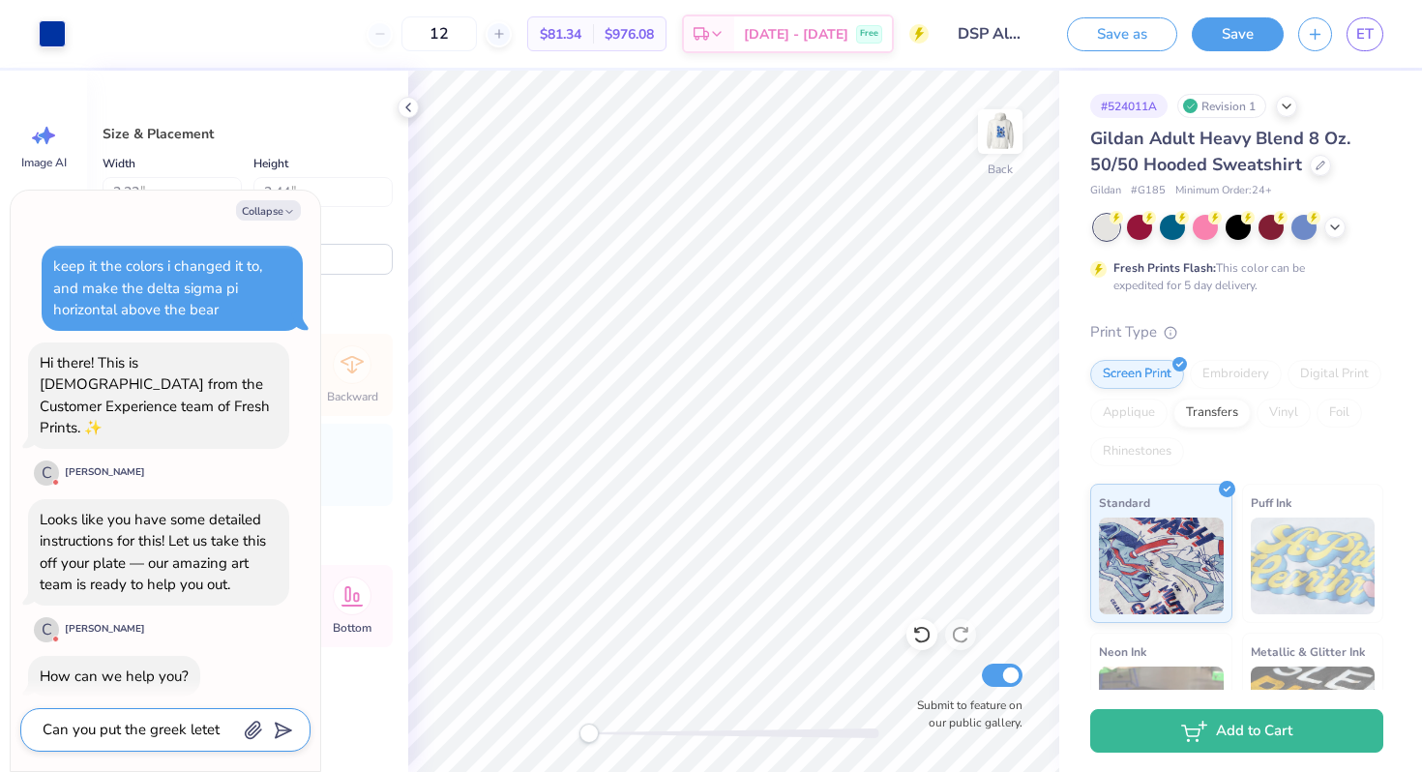
type textarea "Can you put the greek letetr"
type textarea "x"
type textarea "Can you put the greek letetrs"
type textarea "x"
type textarea "Can you put the greek letetrs"
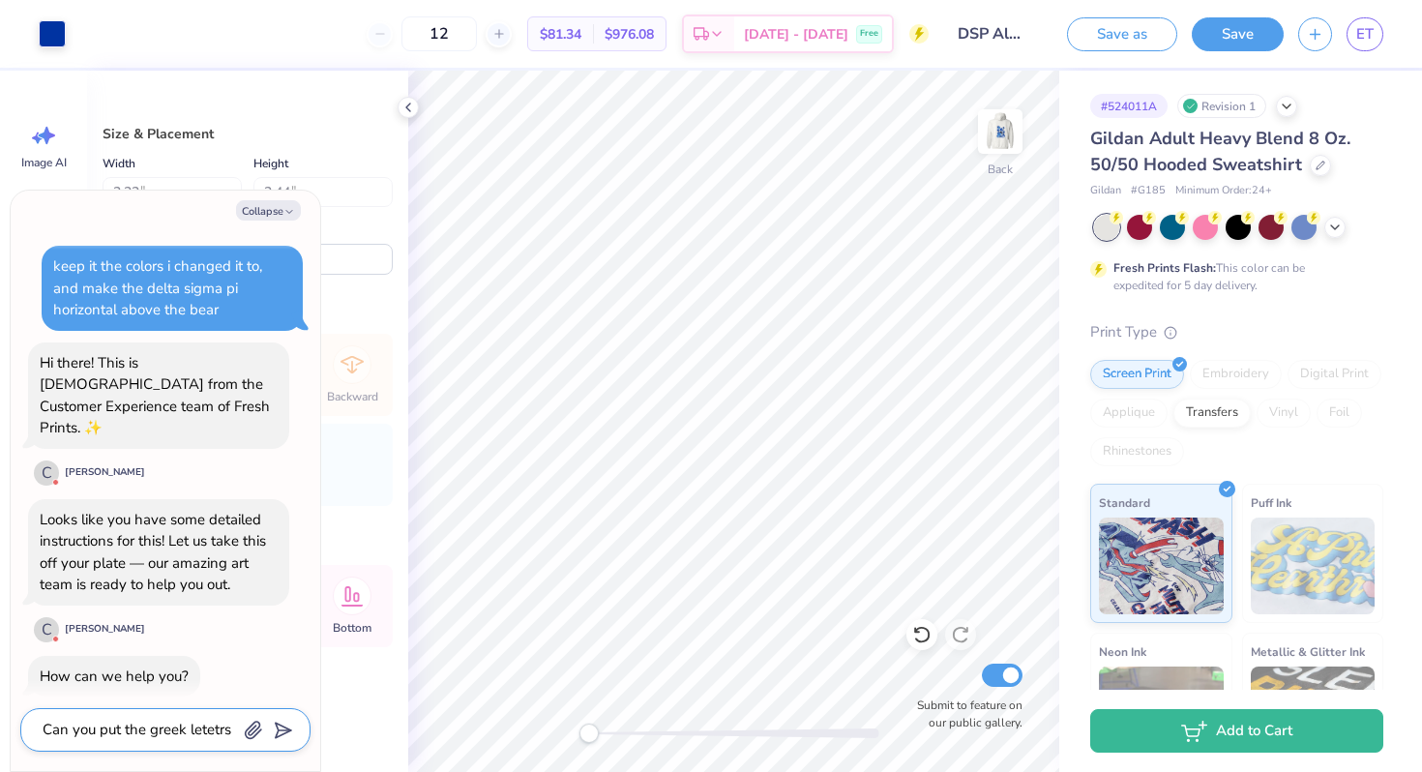
type textarea "x"
type textarea "Can you put the greek letetrs f"
type textarea "x"
type textarea "Can you put the greek letetrs fo"
type textarea "x"
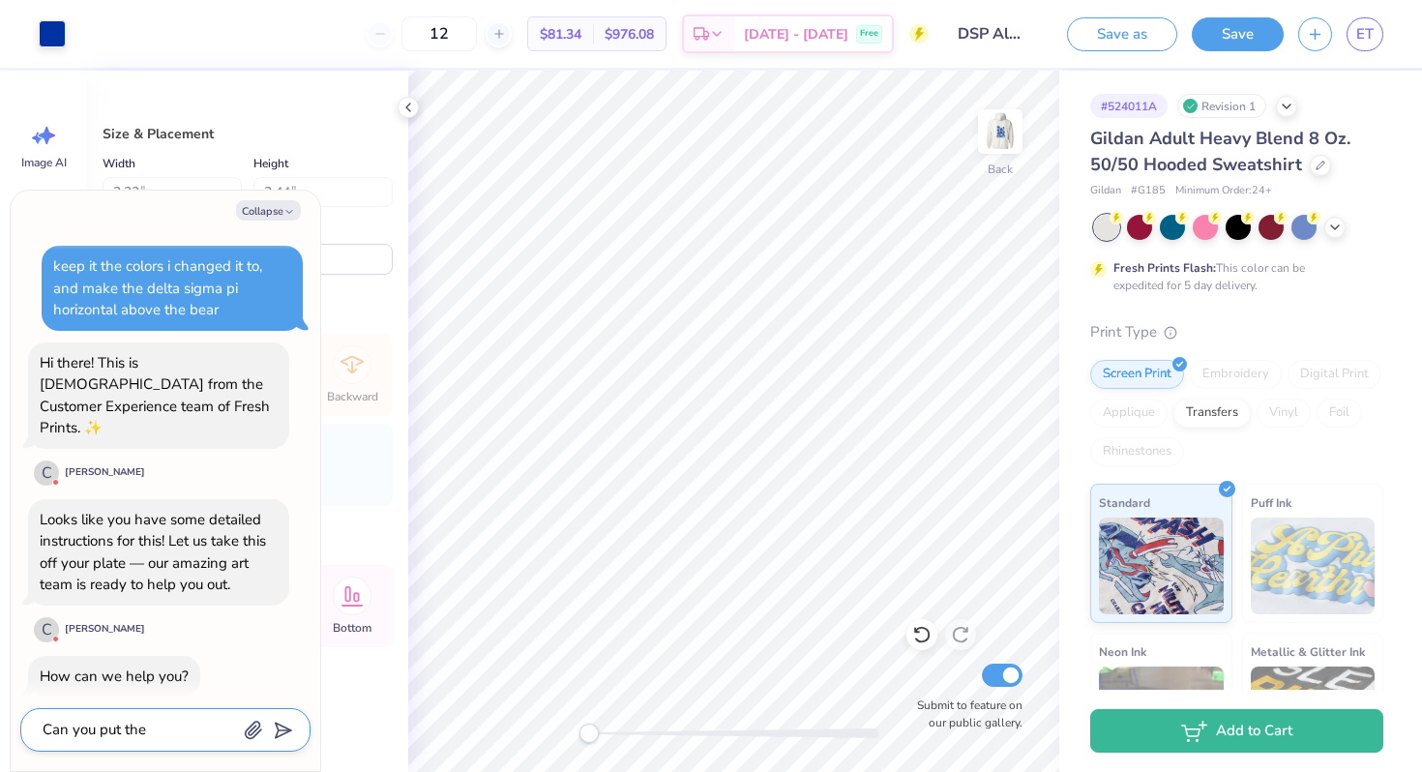
type textarea "Can you put the greek letetrs for"
type textarea "x"
type textarea "Can you put the greek letetrs for"
type textarea "x"
type textarea "Can you put the greek letetrs for d"
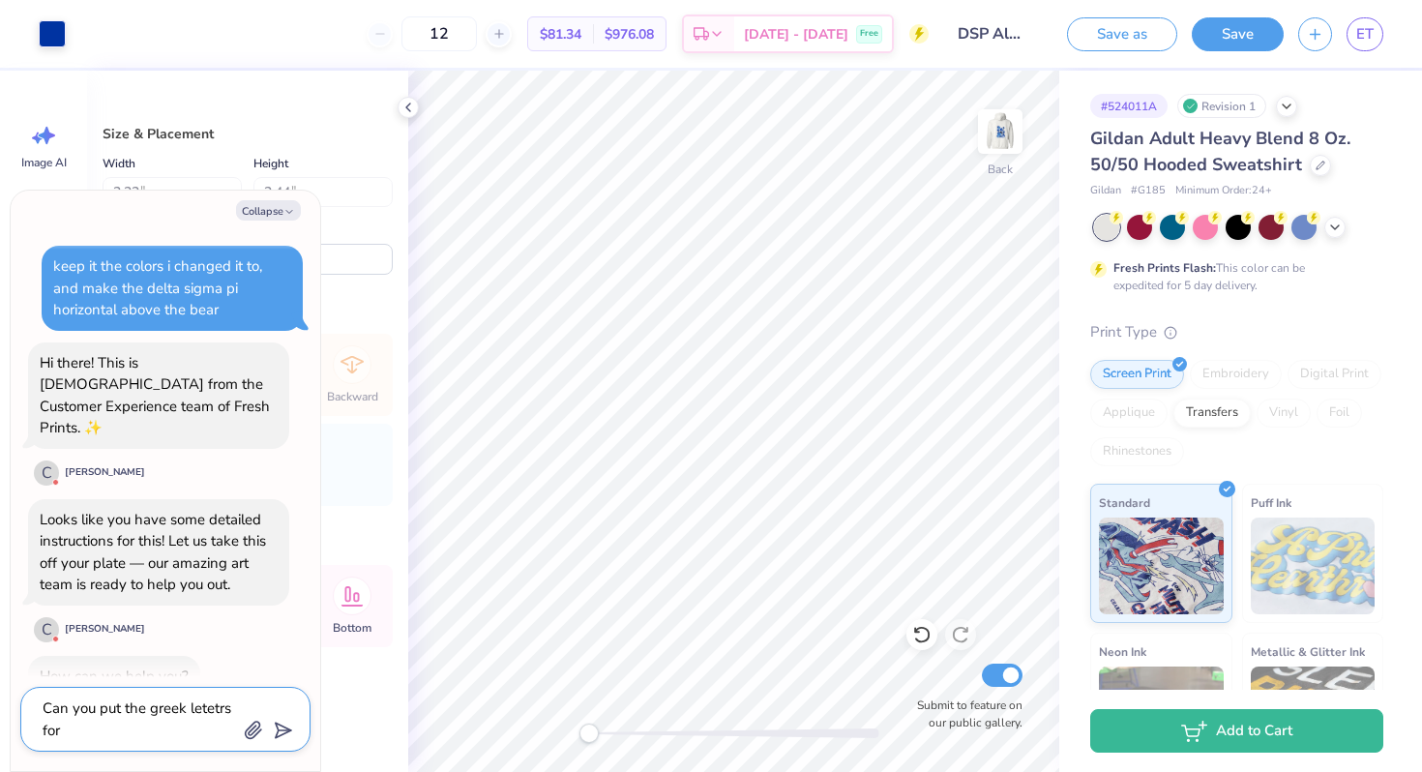
type textarea "x"
type textarea "Can you put the greek letetrs for de"
type textarea "x"
type textarea "Can you put the greek letetrs for del"
type textarea "x"
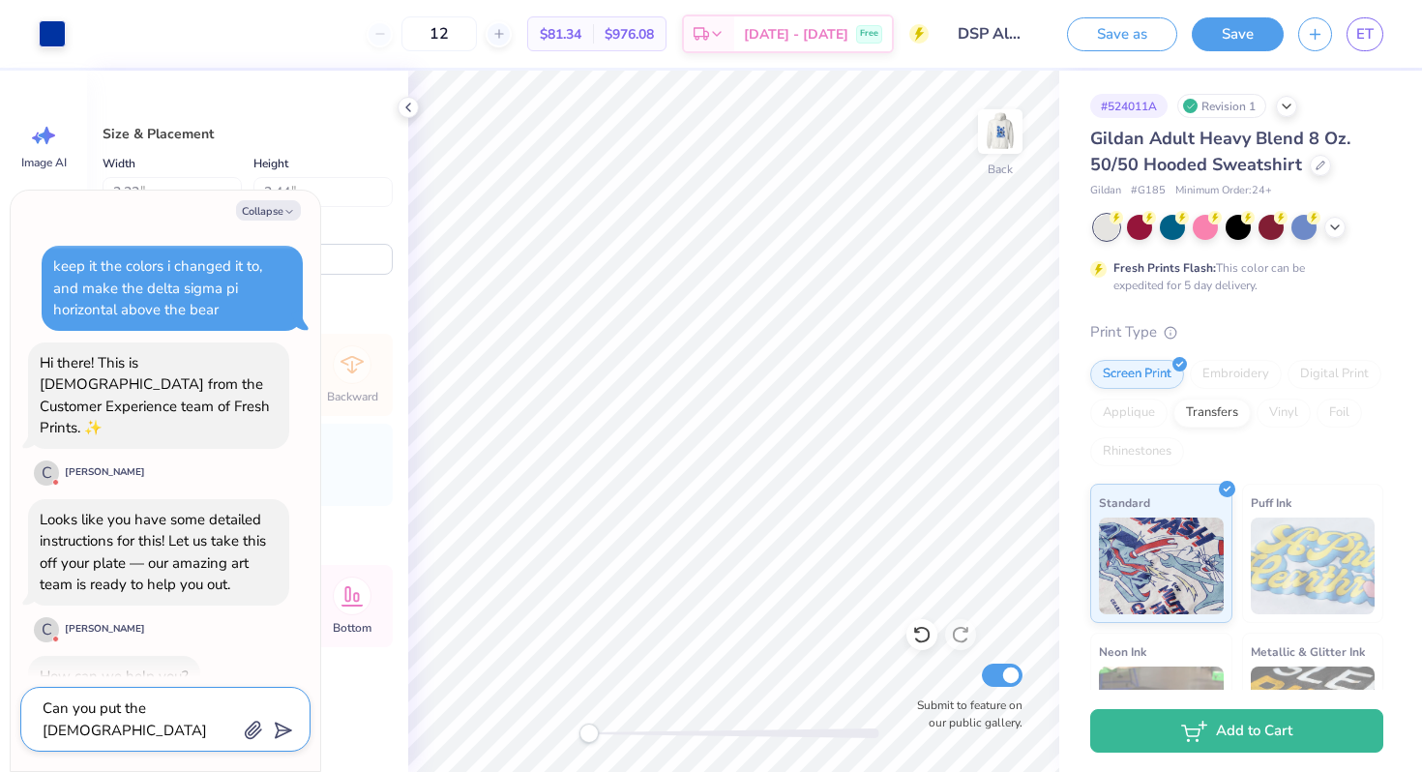
type textarea "Can you put the greek letetrs for delt"
type textarea "x"
type textarea "Can you put the greek letetrs for delta"
type textarea "x"
type textarea "Can you put the greek letetrs for delta"
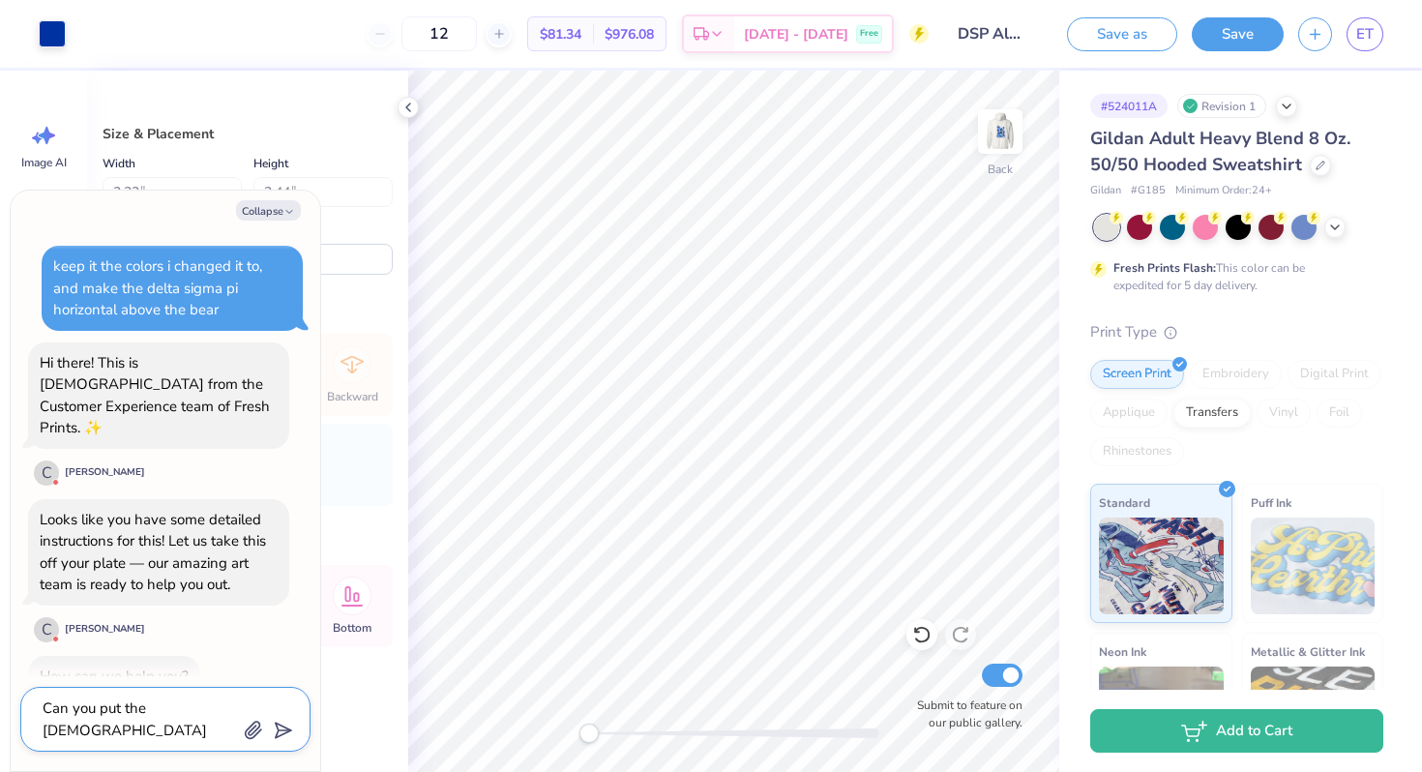
type textarea "x"
type textarea "Can you put the greek letetrs for delta s"
type textarea "x"
type textarea "Can you put the greek letetrs for delta si"
type textarea "x"
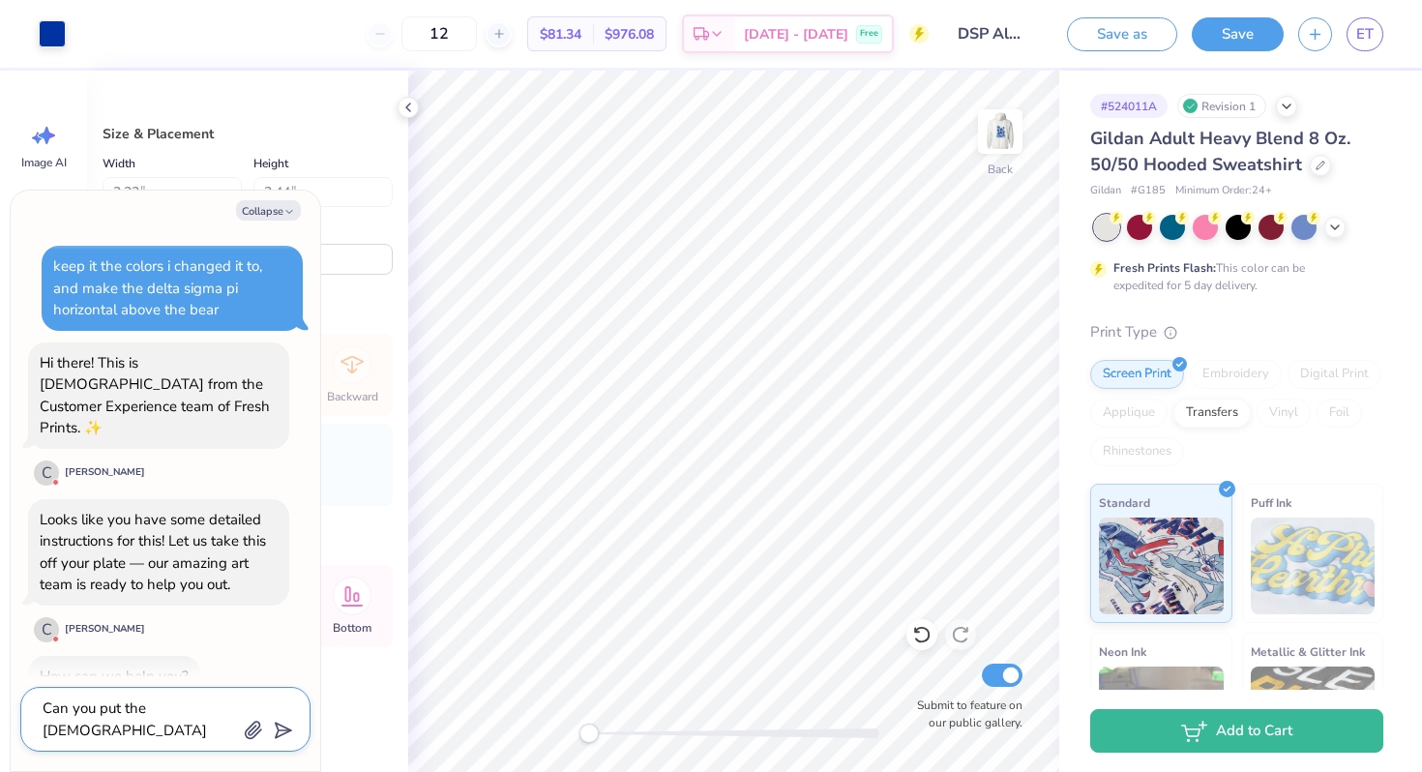
type textarea "Can you put the greek letetrs for delta sig"
type textarea "x"
type textarea "Can you put the greek letetrs for delta sigm"
type textarea "x"
type textarea "Can you put the greek letetrs for delta sigma"
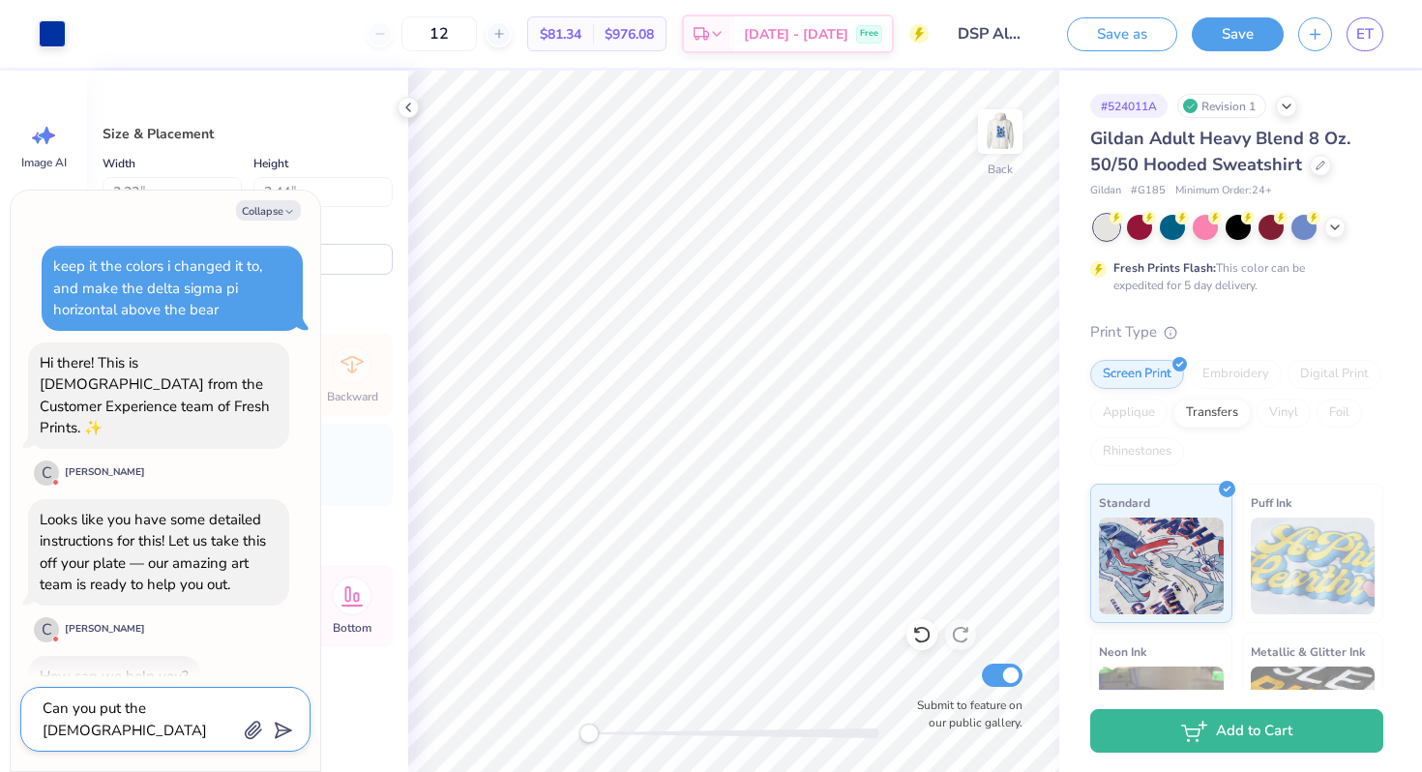
type textarea "x"
type textarea "Can you put the greek letetrs for delta sigma"
type textarea "x"
type textarea "Can you put the greek letetrs for delta sigma p"
type textarea "x"
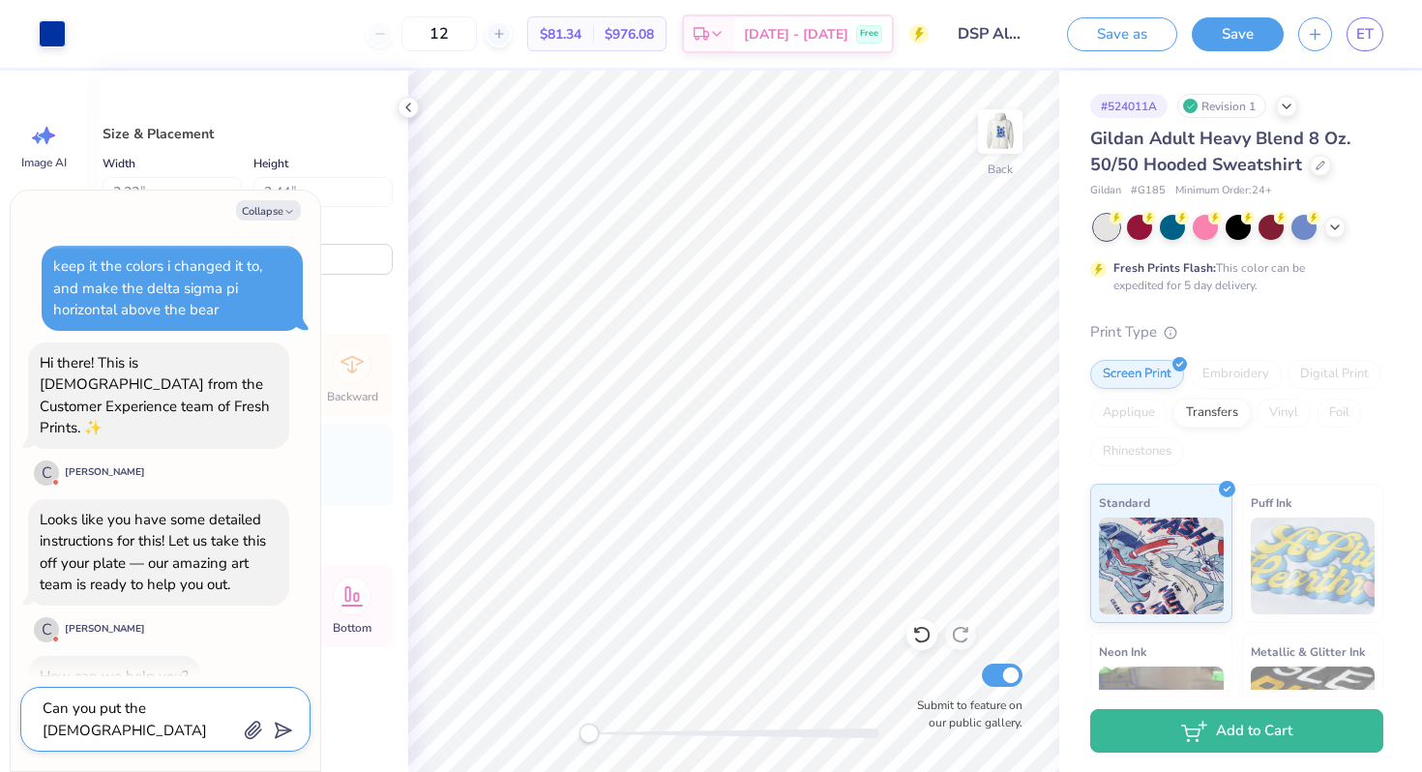
type textarea "Can you put the greek letetrs for delta sigma pi"
type textarea "x"
type textarea "Can you put the greek letetrs for delta sigma pi"
type textarea "x"
type textarea "Can you put the greek letetrs for delta sigma pi o"
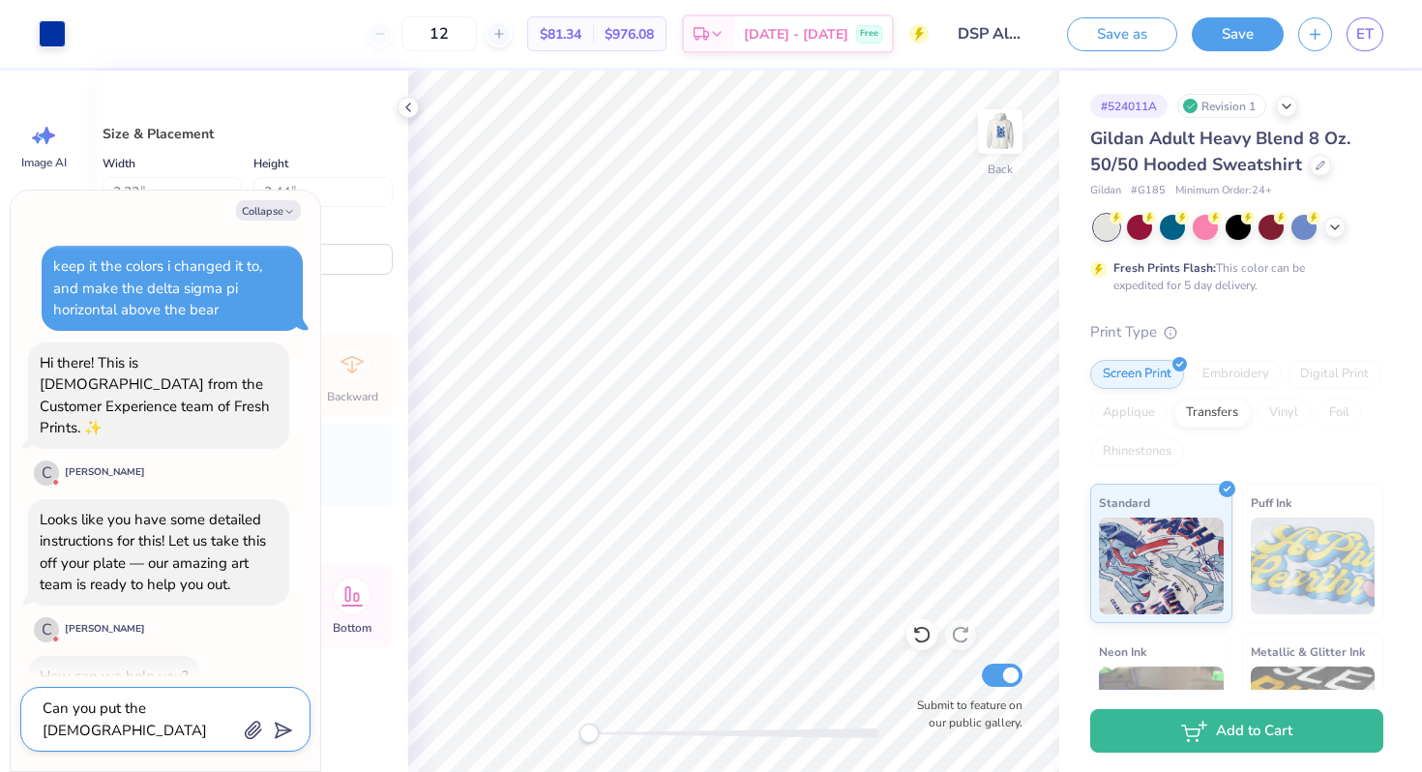
type textarea "x"
type textarea "Can you put the greek letetrs for delta sigma pi on"
type textarea "x"
type textarea "Can you put the greek letetrs for delta sigma pi on"
type textarea "x"
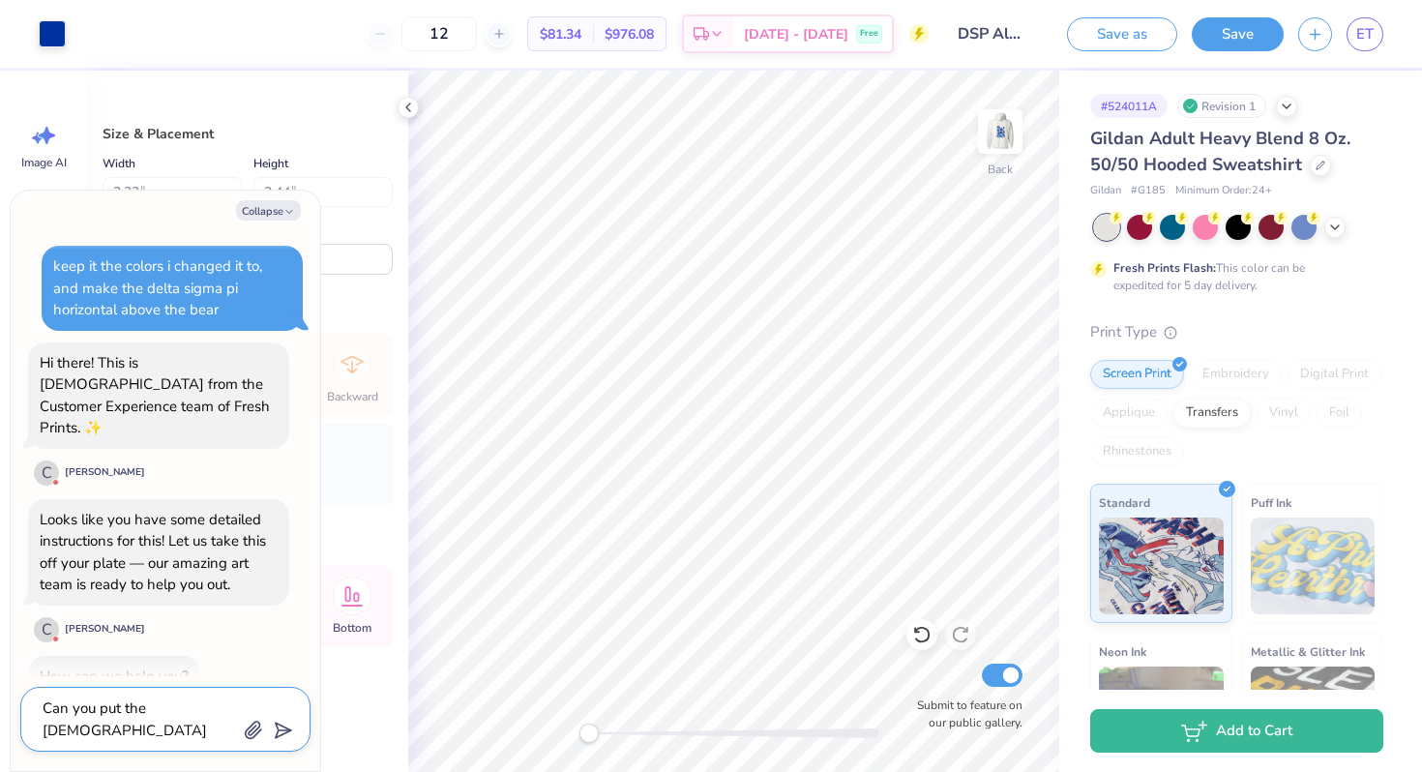
type textarea "Can you put the greek letetrs for delta sigma pi on t"
type textarea "x"
type textarea "Can you put the greek letetrs for delta sigma pi on th"
type textarea "x"
type textarea "Can you put the greek letetrs for delta sigma pi on the"
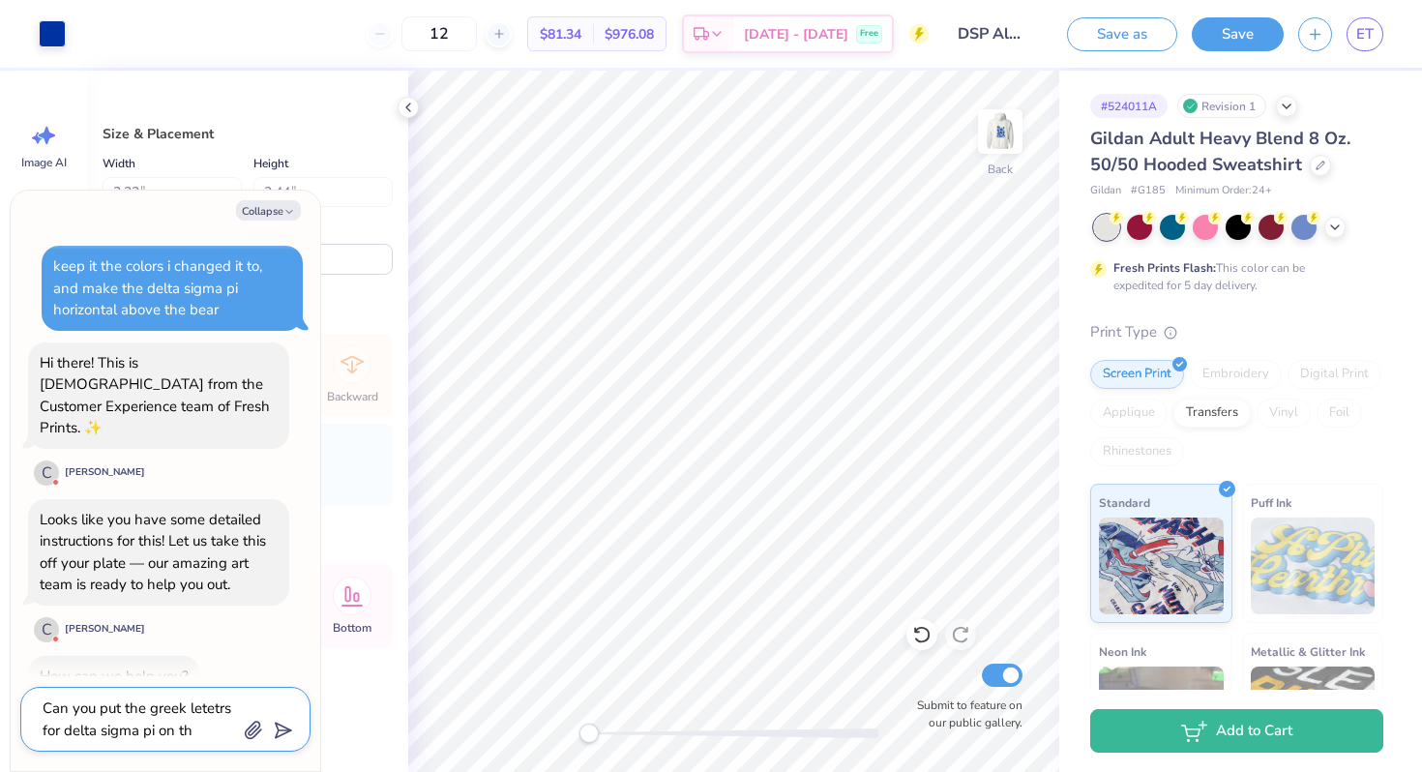
type textarea "x"
type textarea "Can you put the greek letetrs for delta sigma pi on the"
type textarea "x"
type textarea "Can you put the greek letetrs for delta sigma pi on the t"
type textarea "x"
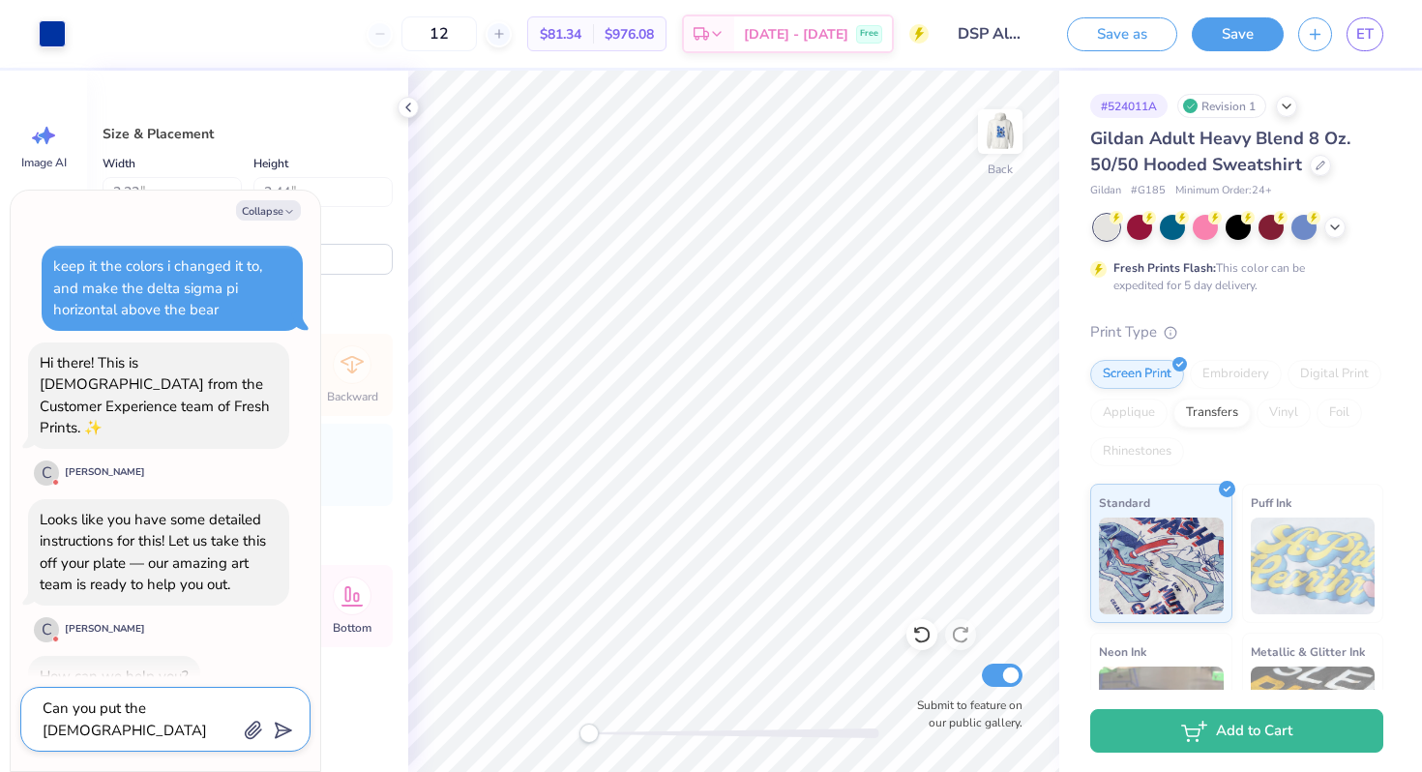
type textarea "Can you put the greek letetrs for delta sigma pi on the to"
type textarea "x"
type textarea "Can you put the greek letetrs for delta sigma pi on the top"
type textarea "x"
type textarea "Can you put the greek letetrs for delta sigma pi on the top"
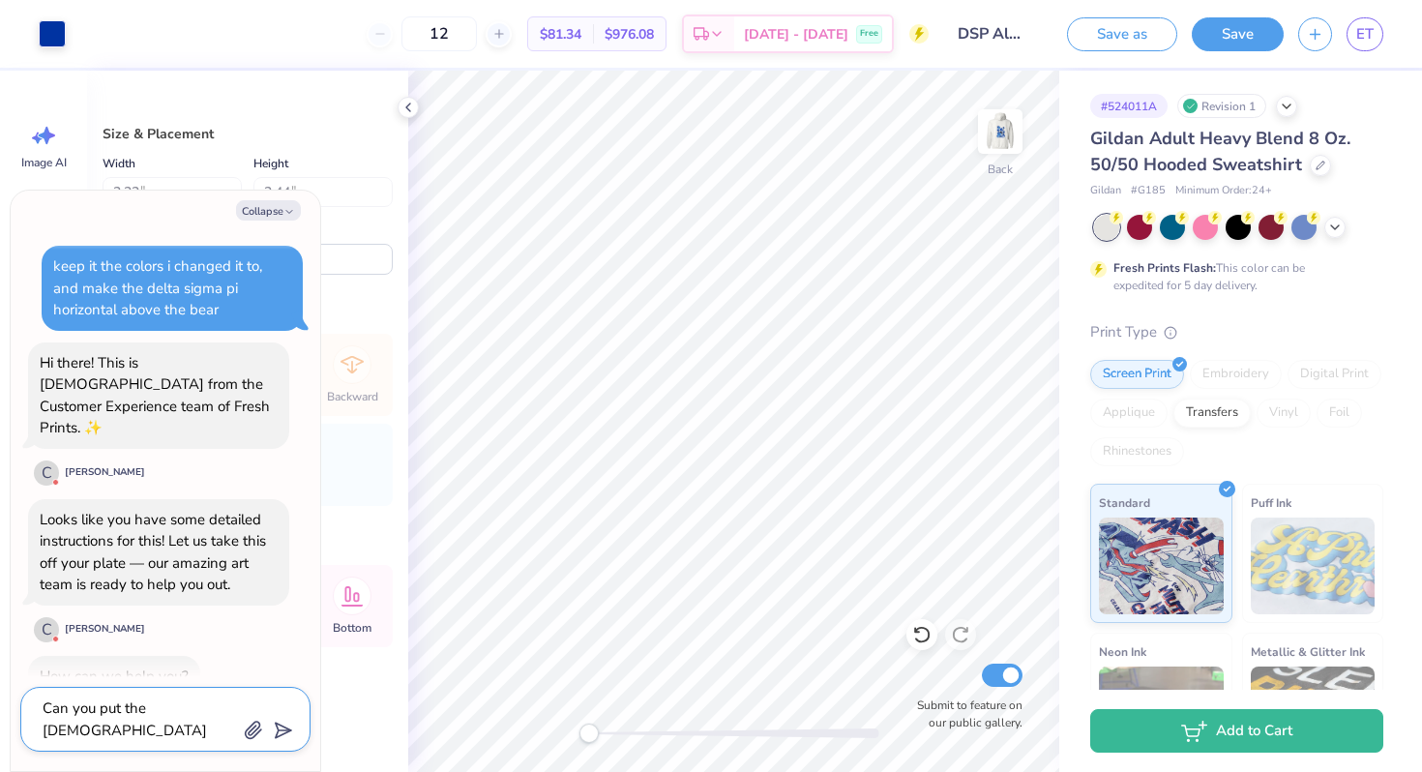
type textarea "x"
type textarea "Can you put the greek letetrs for delta sigma pi on the top r"
type textarea "x"
type textarea "Can you put the greek letetrs for delta sigma pi on the top ri"
type textarea "x"
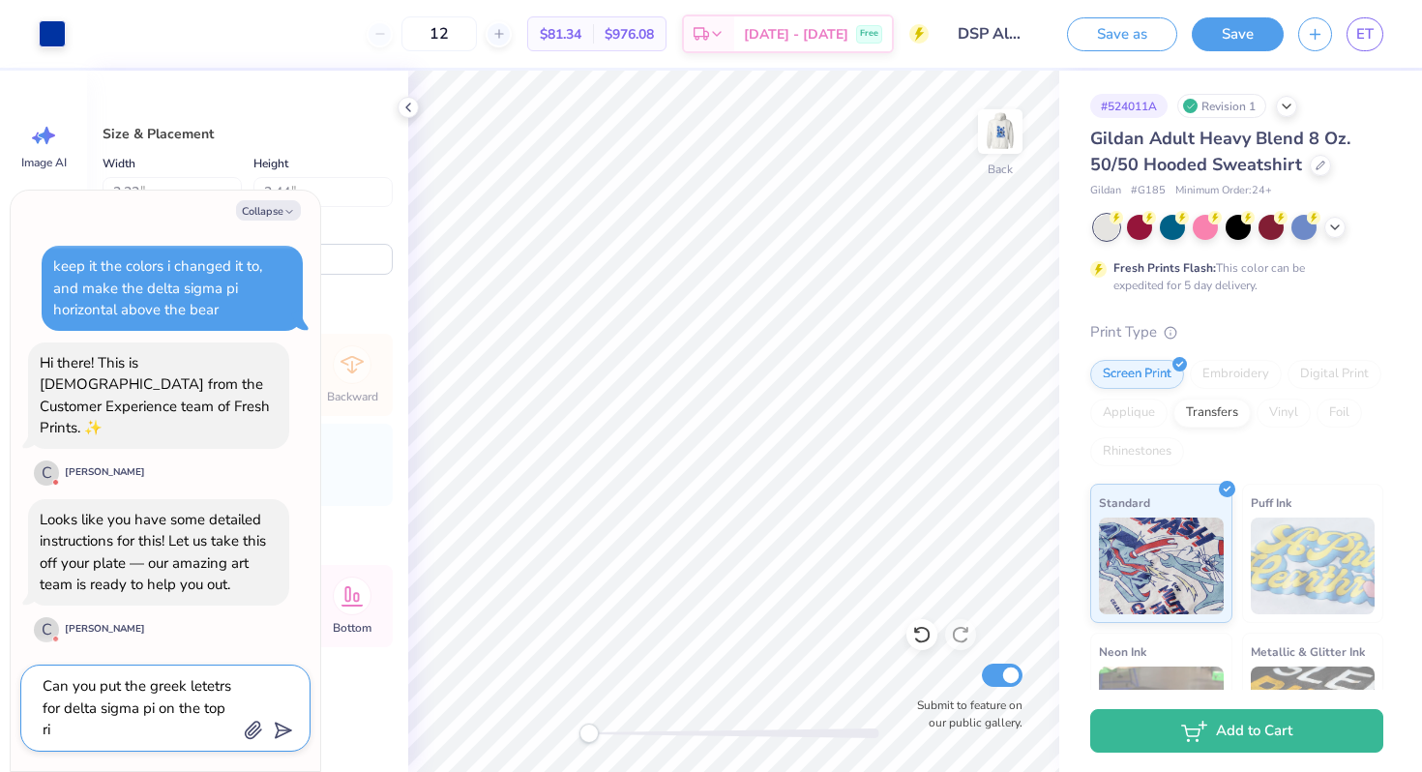
type textarea "Can you put the greek letetrs for delta sigma pi on the top rig"
type textarea "x"
type textarea "Can you put the greek letetrs for delta sigma pi on the top righ"
type textarea "x"
type textarea "Can you put the greek letetrs for delta sigma pi on the top right"
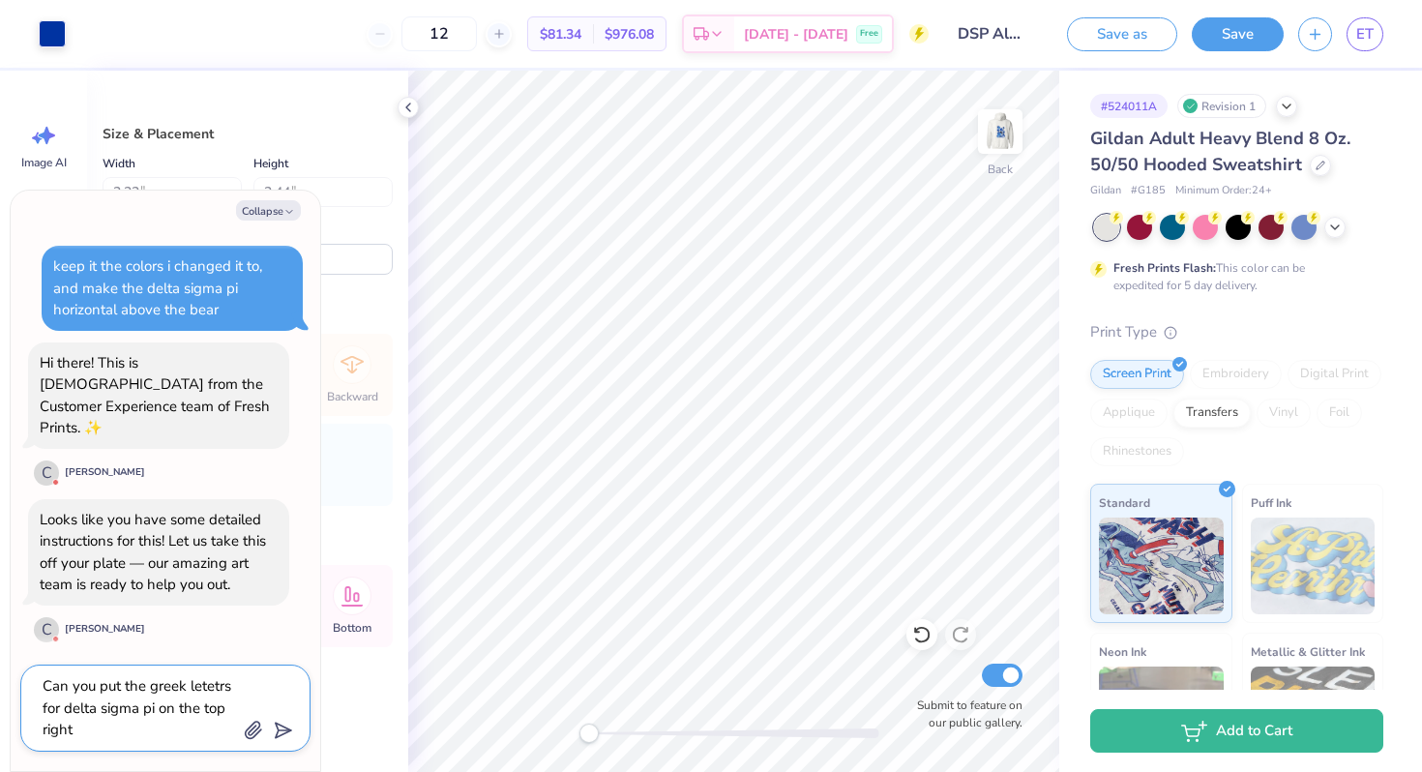
type textarea "x"
type textarea "Can you put the greek letetrs for delta sigma pi on the top right"
type textarea "x"
type textarea "Can you put the greek letetrs for delta sigma pi on the top right c"
type textarea "x"
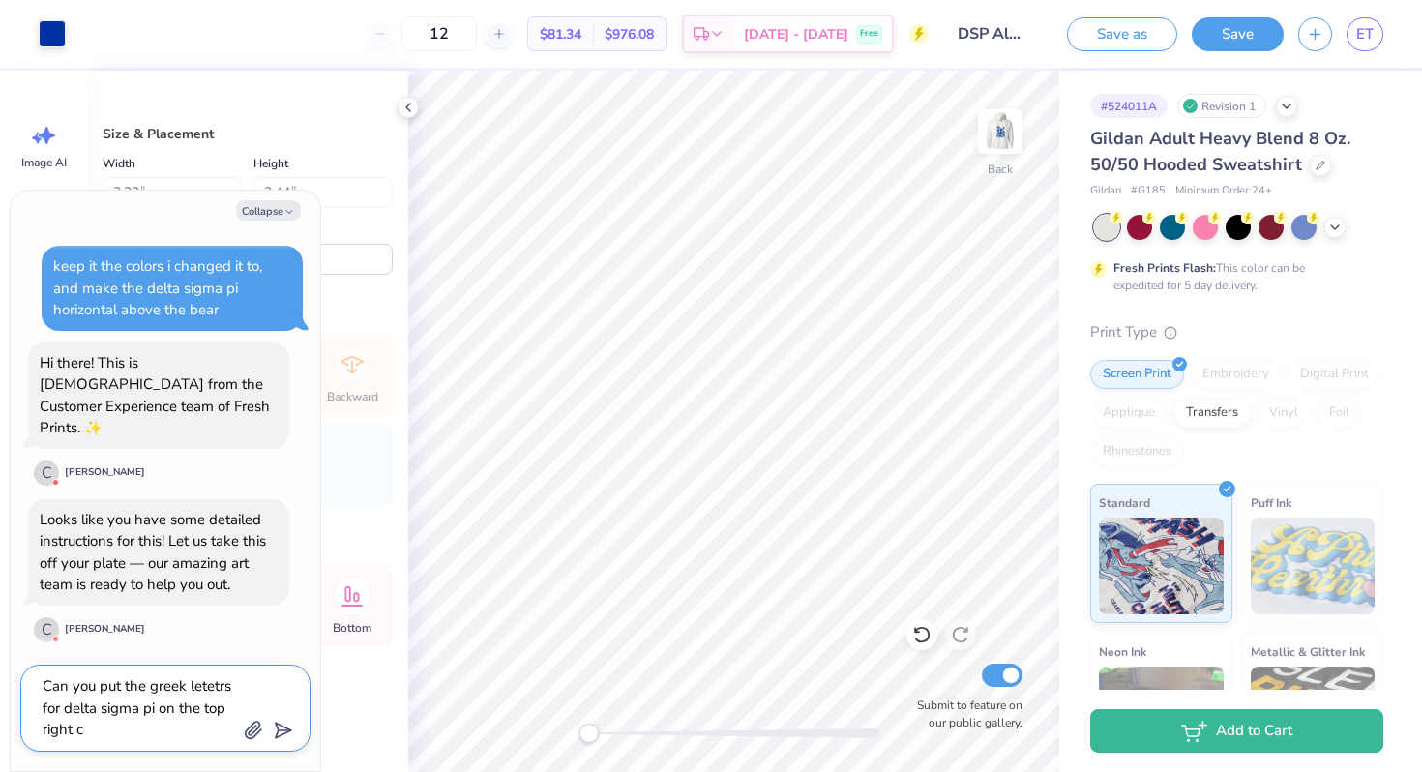
type textarea "Can you put the greek letetrs for delta sigma pi on the top right co"
type textarea "x"
type textarea "Can you put the greek letetrs for delta sigma pi on the top right coe"
type textarea "x"
type textarea "Can you put the greek letetrs for delta sigma pi on the top right co"
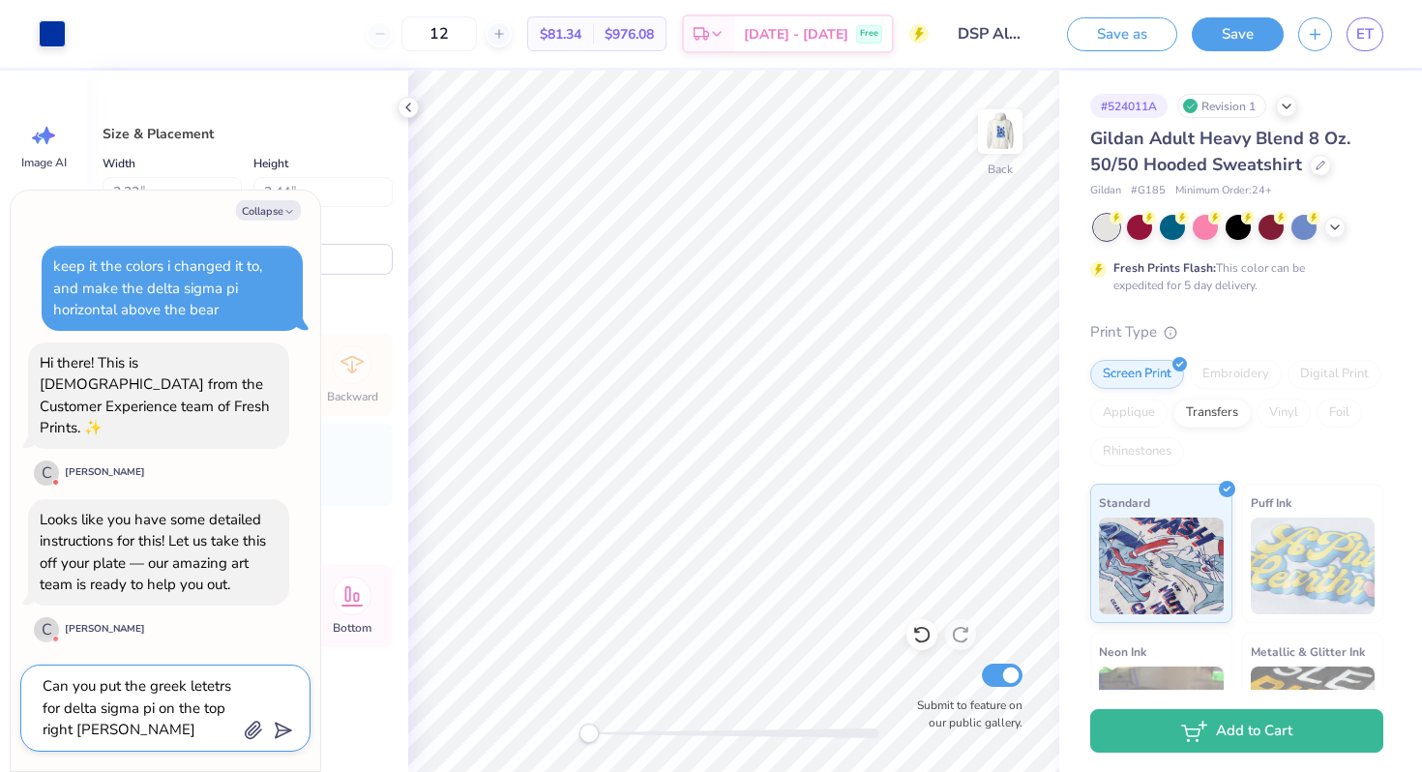
type textarea "x"
type textarea "Can you put the greek letetrs for delta sigma pi on the top right cor"
type textarea "x"
type textarea "Can you put the greek letetrs for delta sigma pi on the top right corn"
type textarea "x"
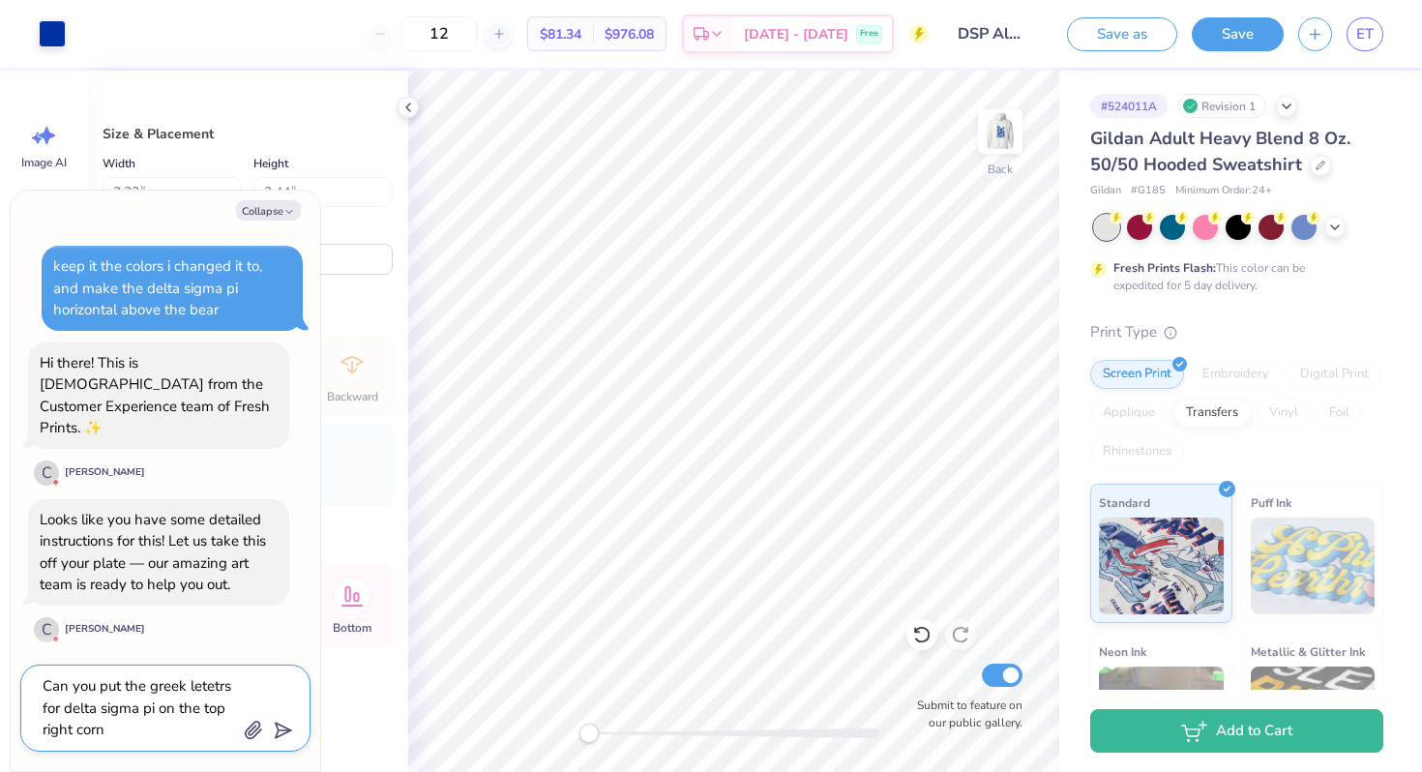
type textarea "Can you put the greek letetrs for delta sigma pi on the top right corne"
type textarea "x"
type textarea "Can you put the greek letetrs for delta sigma pi on the top right corner"
type textarea "x"
type textarea "Can you put the greek letetrs for delta sigma pi on the top right corner"
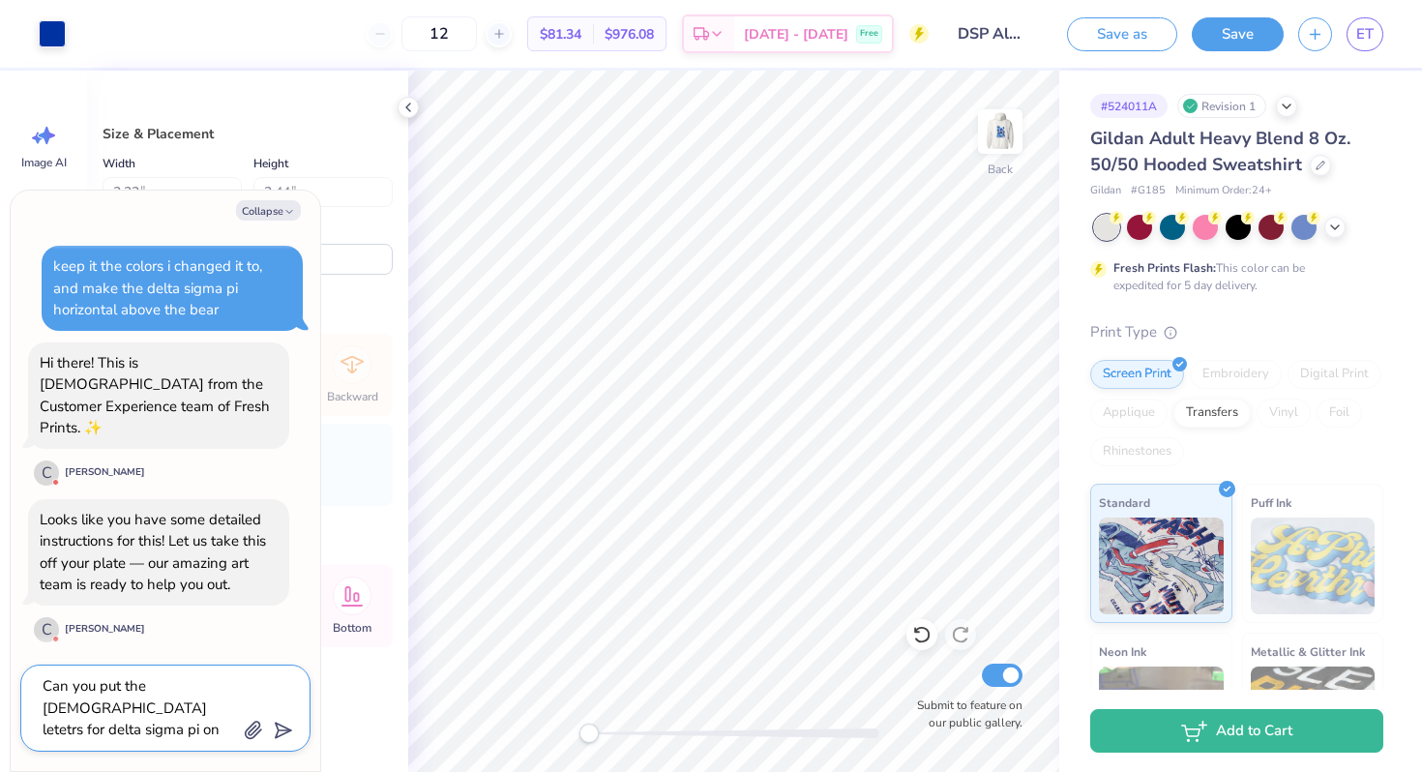
type textarea "x"
type textarea "Can you put the greek letetrs for delta sigma pi on the top right corner o"
type textarea "x"
type textarea "Can you put the greek letetrs for delta sigma pi on the top right corner of"
type textarea "x"
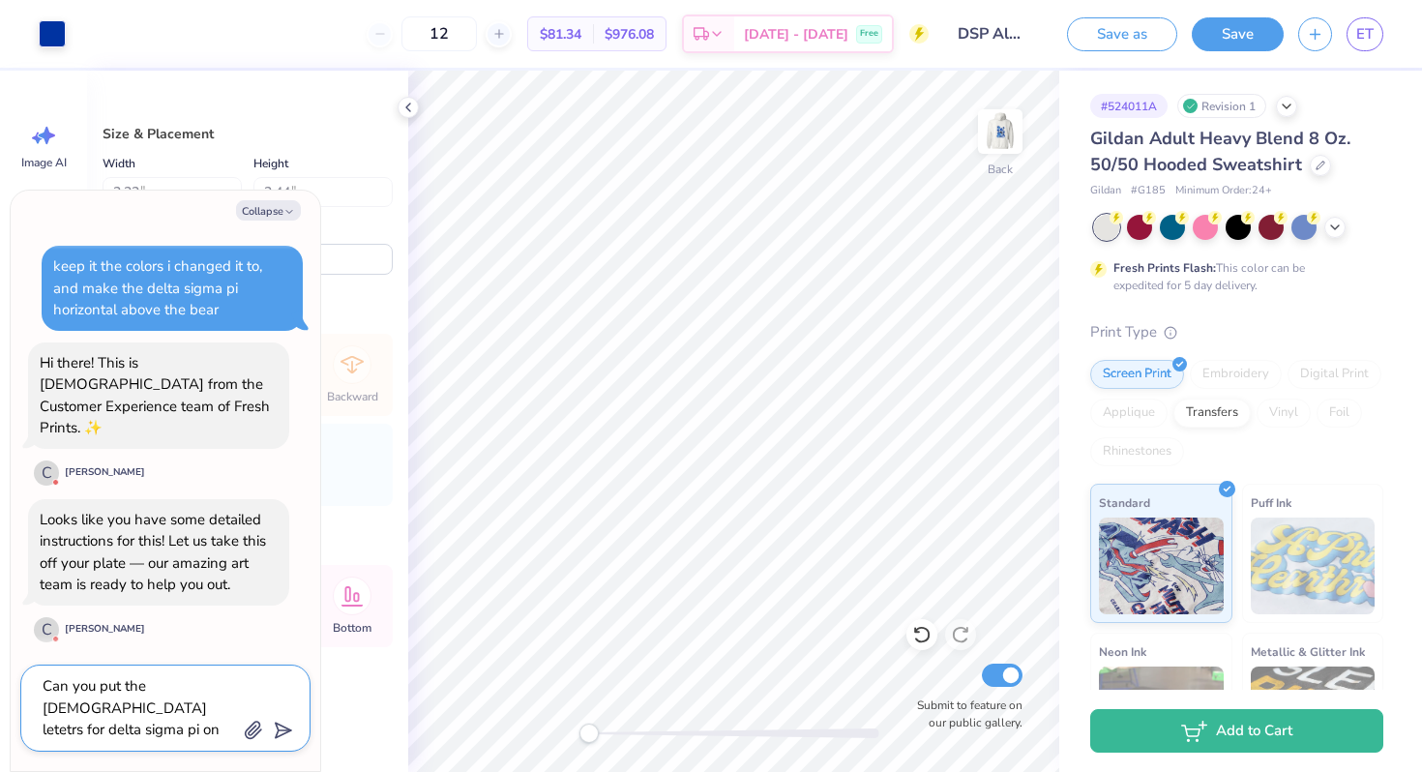
type textarea "Can you put the greek letetrs for delta sigma pi on the top right corner of"
type textarea "x"
type textarea "Can you put the greek letetrs for delta sigma pi on the top right corner of t"
type textarea "x"
type textarea "Can you put the greek letetrs for delta sigma pi on the top right corner of th"
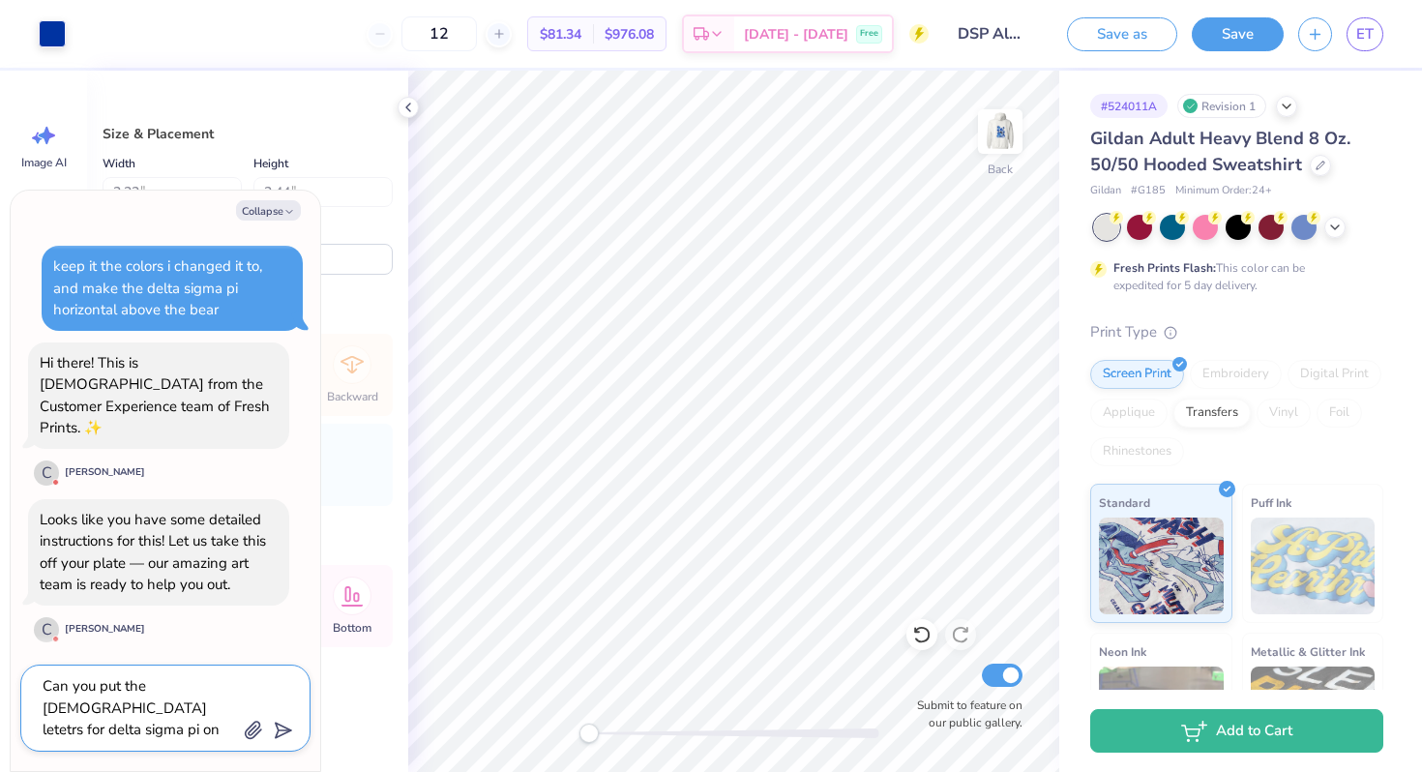
type textarea "x"
type textarea "Can you put the greek letetrs for delta sigma pi on the top right corner of the"
type textarea "x"
type textarea "Can you put the greek letetrs for delta sigma pi on the top right corner of the"
type textarea "x"
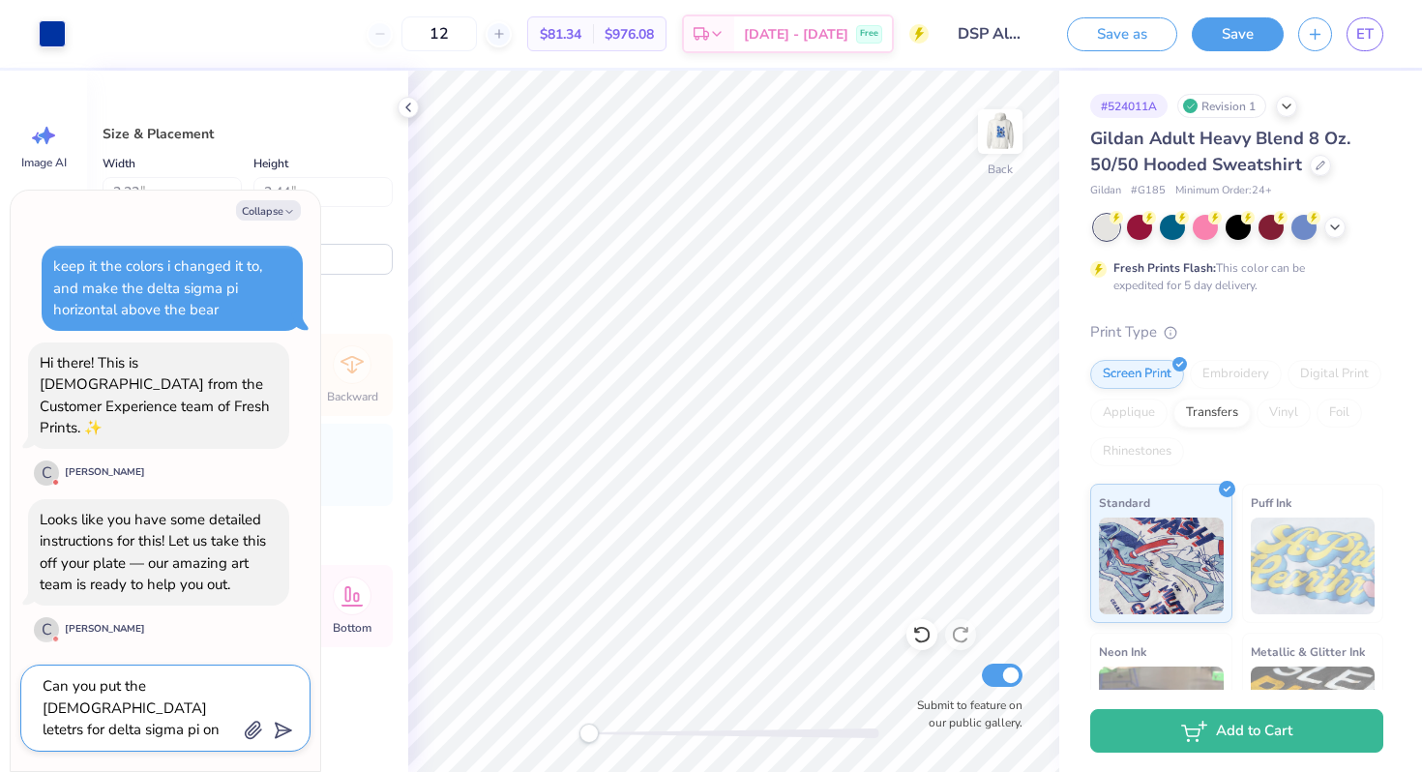
type textarea "Can you put the greek letetrs for delta sigma pi on the top right corner of the…"
type textarea "x"
type textarea "Can you put the greek letetrs for delta sigma pi on the top right corner of the…"
type textarea "x"
type textarea "Can you put the greek letetrs for delta sigma pi on the top right corner of the…"
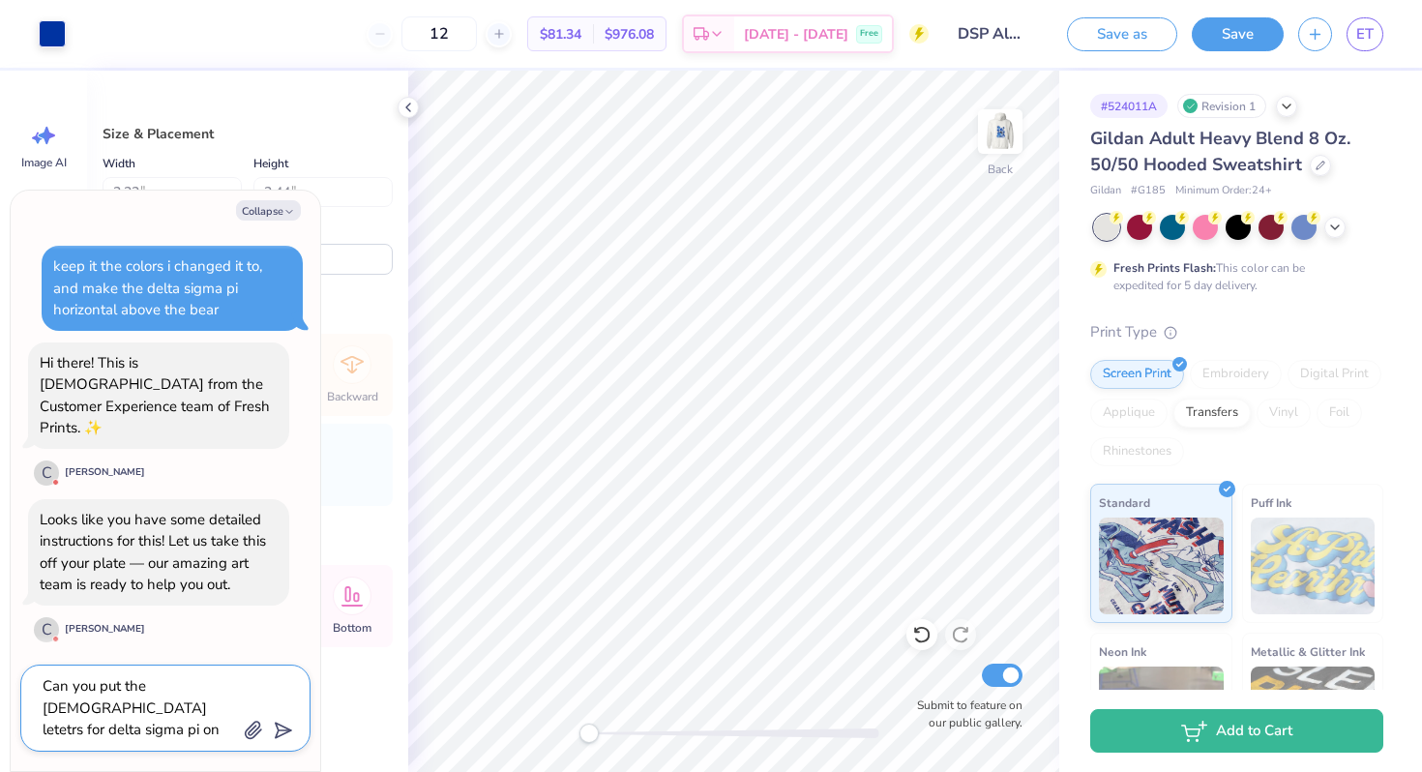
type textarea "x"
type textarea "Can you put the greek letetrs for delta sigma pi on the top right corner of the…"
type textarea "x"
type textarea "Can you put the greek letetrs for delta sigma pi on the top right corner of the…"
type textarea "x"
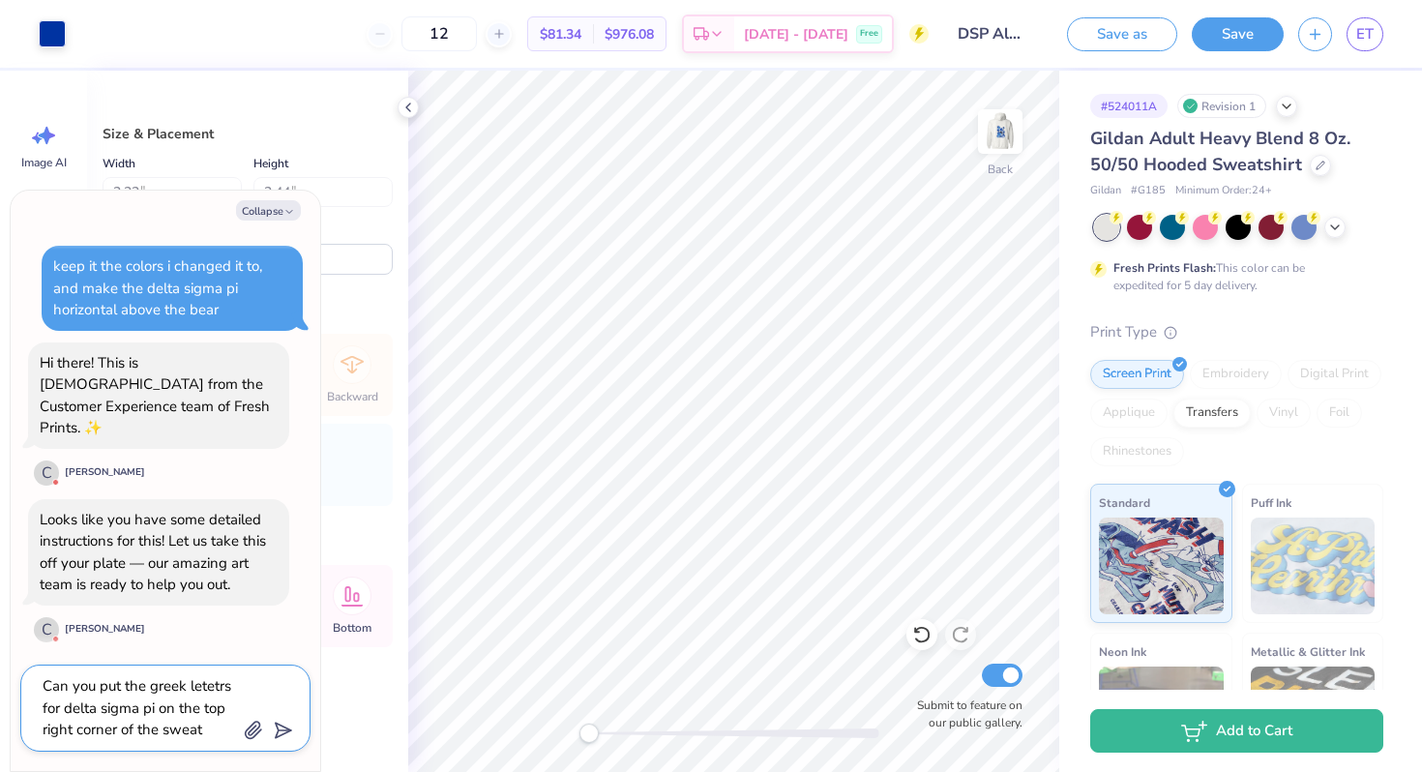
type textarea "Can you put the greek letetrs for delta sigma pi on the top right corner of the…"
type textarea "x"
type textarea "Can you put the greek letetrs for delta sigma pi on the top right corner of the…"
type textarea "x"
type textarea "Can you put the greek letetrs for delta sigma pi on the top right corner of the…"
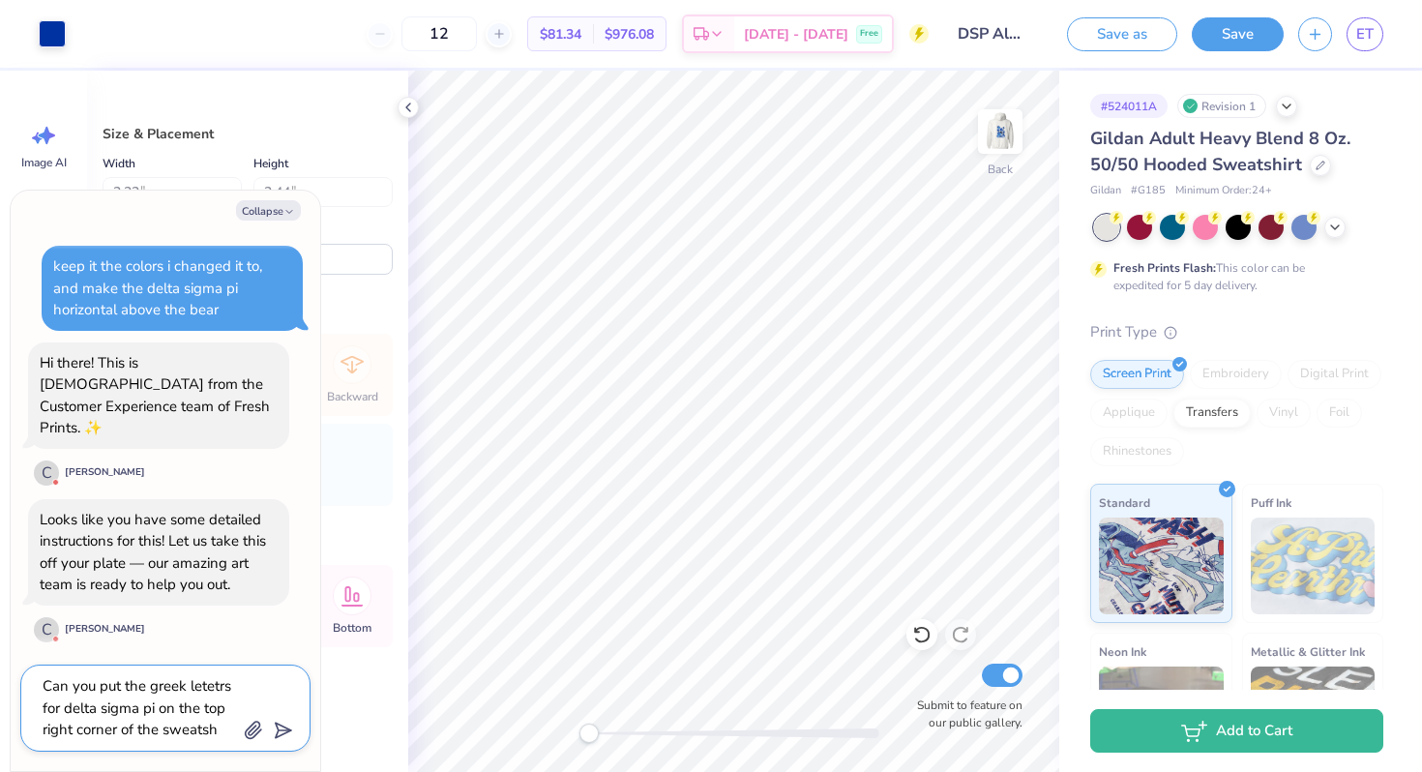
type textarea "x"
type textarea "Can you put the greek letetrs for delta sigma pi on the top right corner of the…"
type textarea "x"
type textarea "Can you put the greek letetrs for delta sigma pi on the top right corner of the…"
type textarea "x"
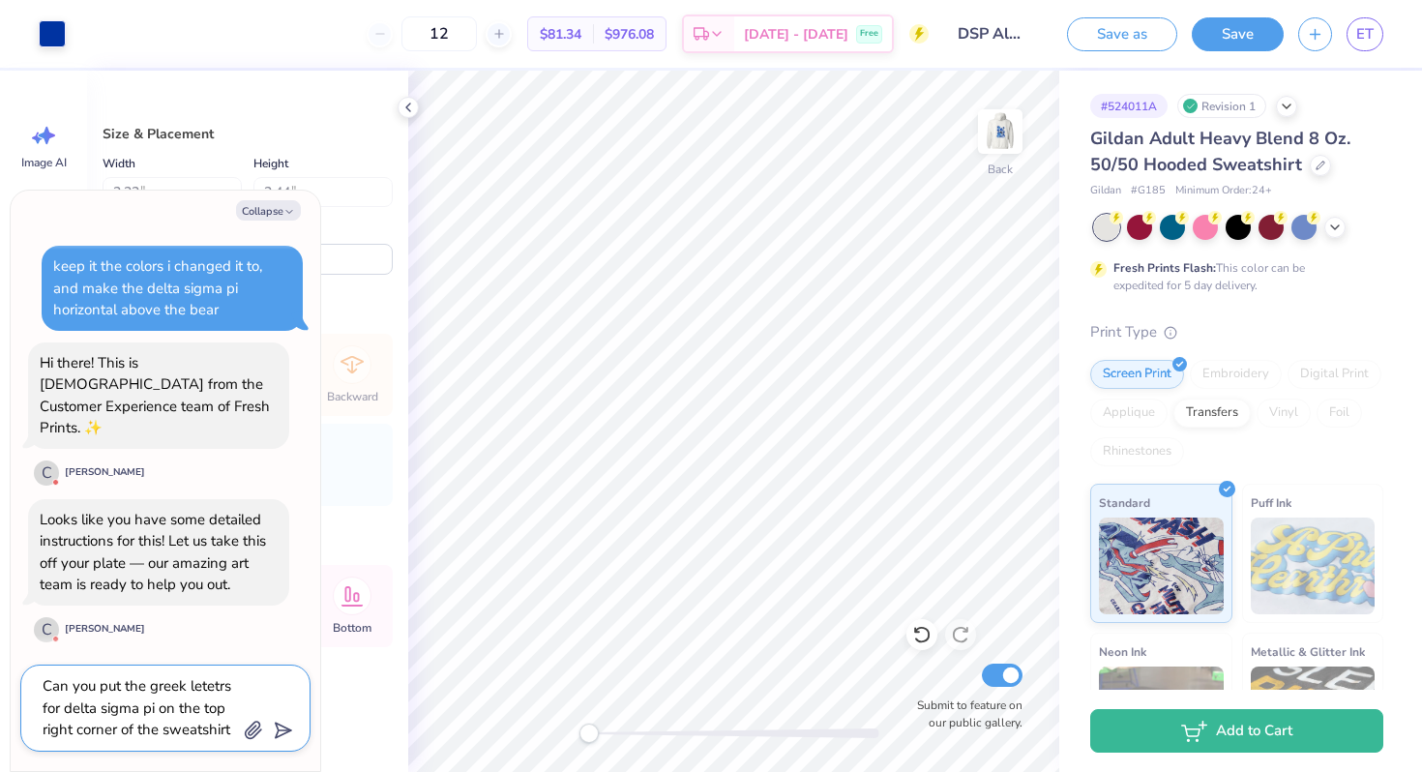
type textarea "Can you put the greek letetrs for delta sigma pi on the top right corner of the…"
type textarea "x"
type textarea "Can you put the greek letetrs for delta sigma pi on the top right corner of the…"
type textarea "x"
type textarea "Can you put the greek letetrs for delta sigma pi on the top right corner of the…"
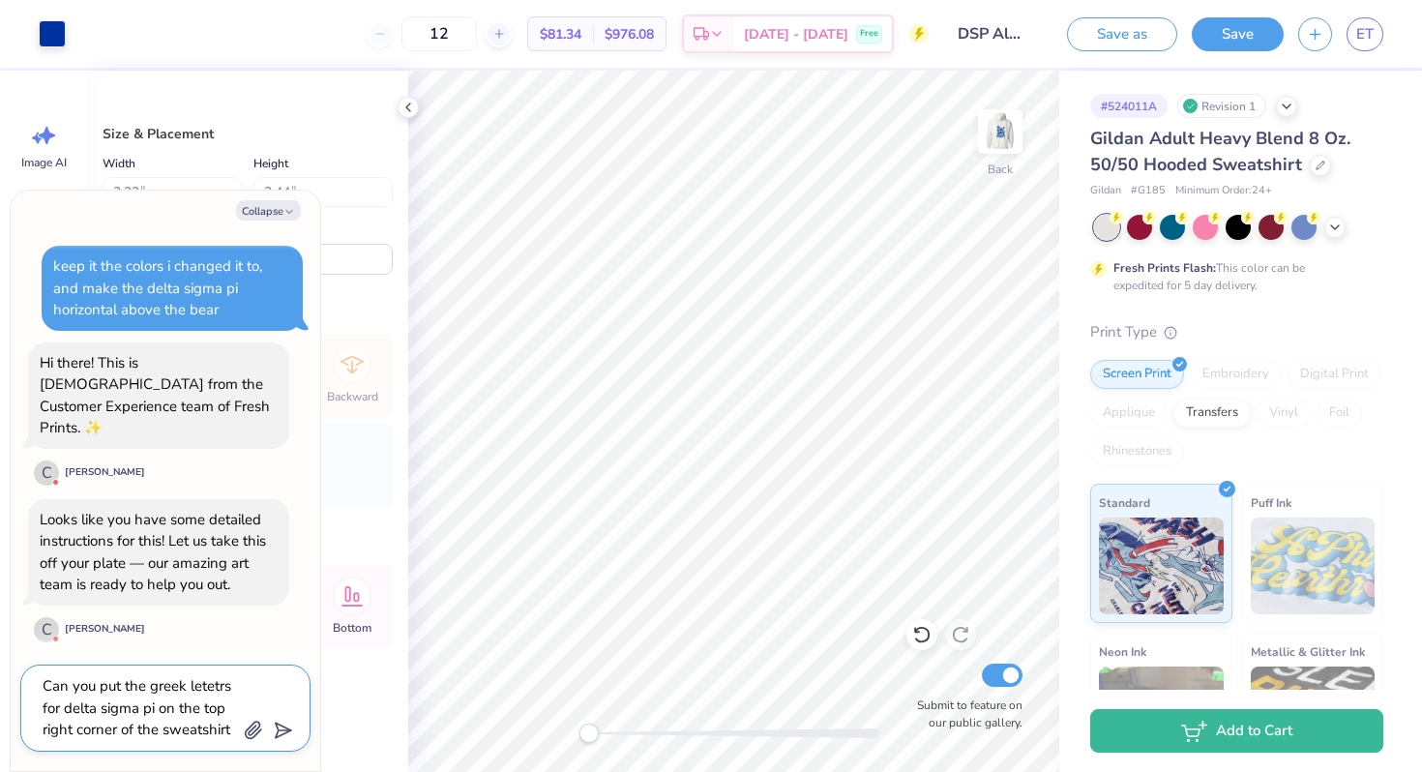
type textarea "x"
type textarea "Can you put the greek letetrs for delta sigma pi on the top right corner of the…"
type textarea "x"
type textarea "Can you put the greek letetrs for delta sigma pi on the top right corner of the…"
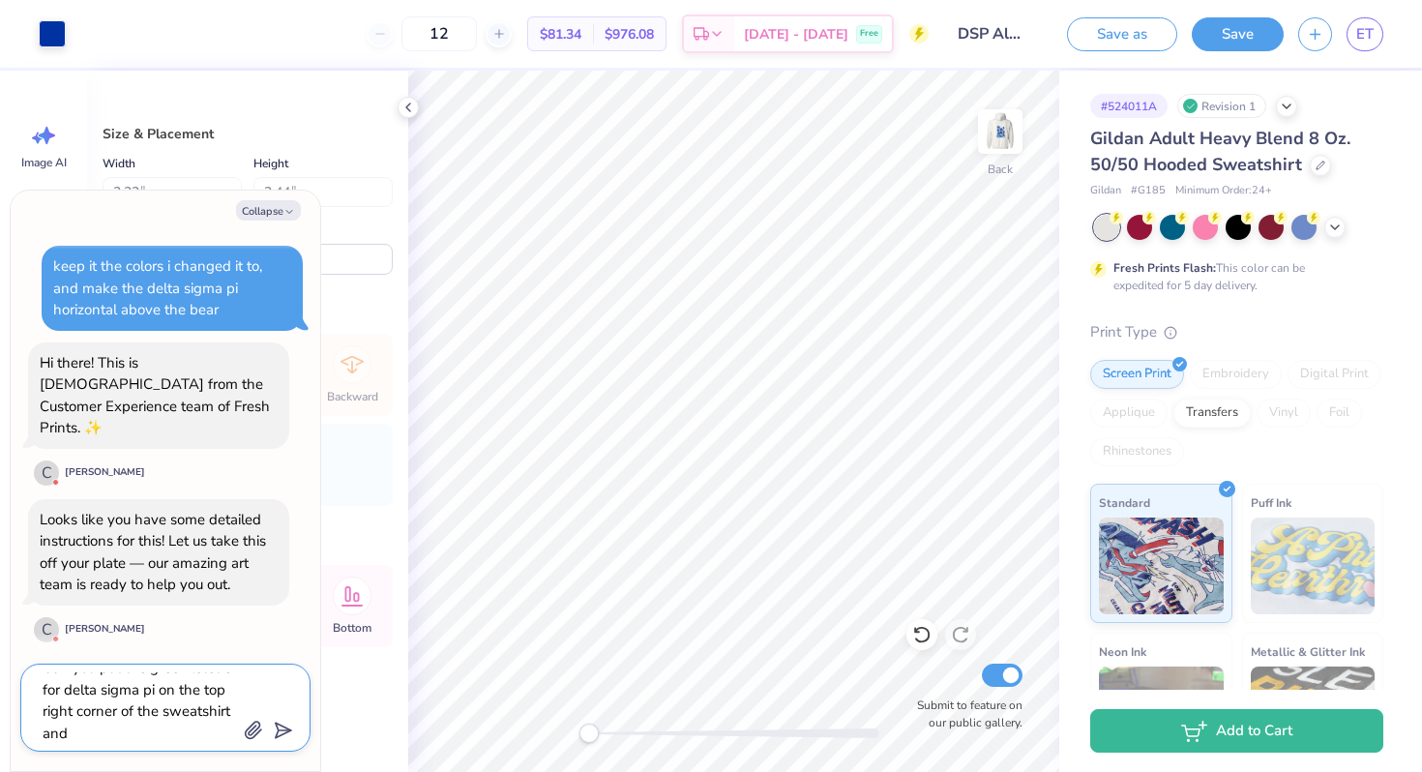
type textarea "x"
type textarea "Can you put the greek letetrs for delta sigma pi on the top right corner of the…"
type textarea "x"
click at [220, 683] on textarea "Can you put the greek letetrs for delta sigma pi on the top right corner of the…" at bounding box center [139, 707] width 196 height 71
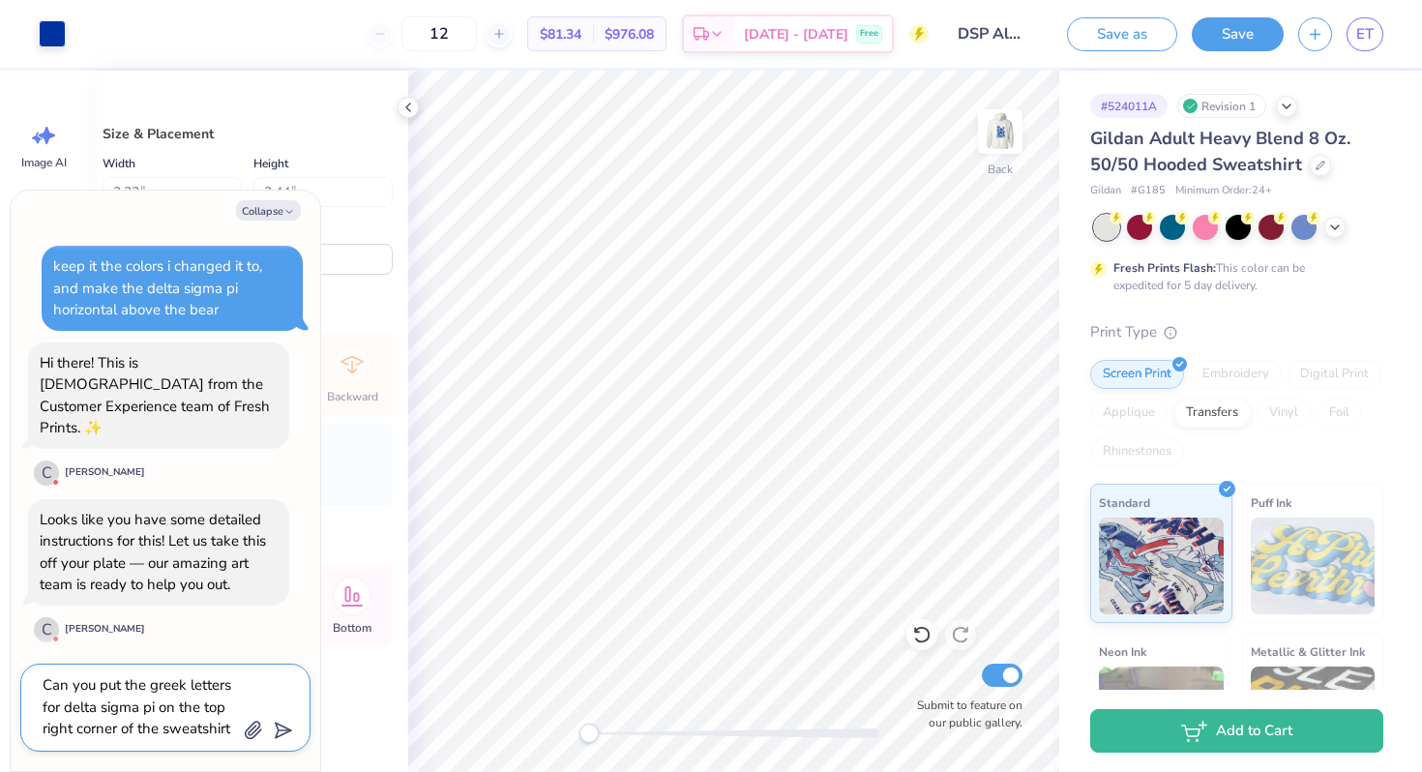
click at [272, 725] on icon "submit" at bounding box center [279, 730] width 27 height 27
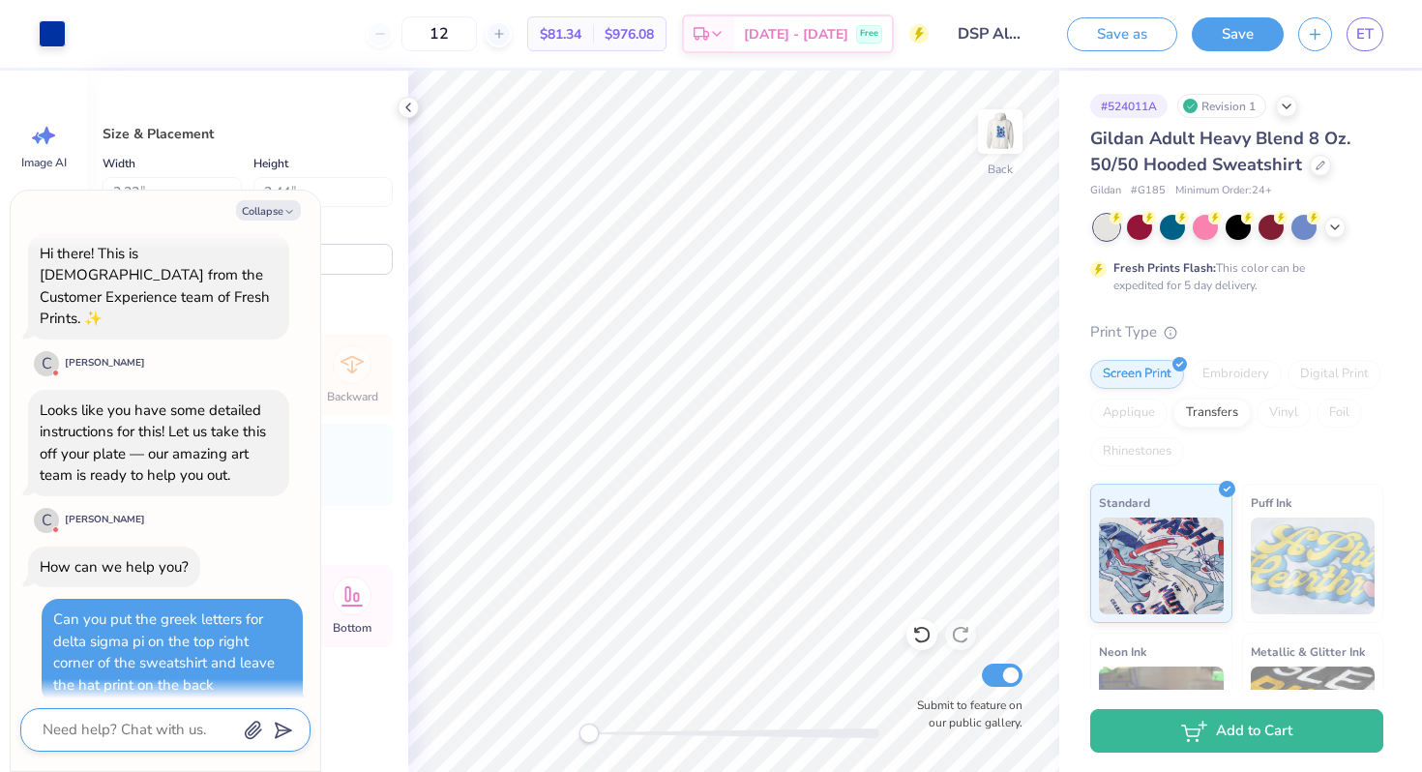
scroll to position [890, 0]
